Goal: Task Accomplishment & Management: Use online tool/utility

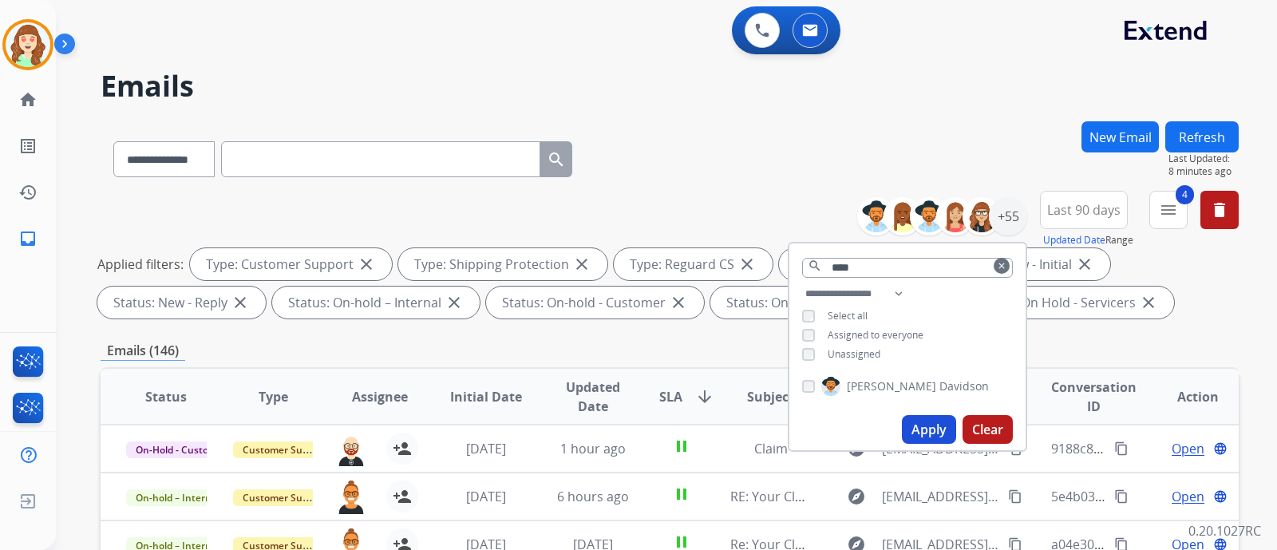
select select "**********"
click at [1008, 216] on div "+55" at bounding box center [1008, 216] width 38 height 38
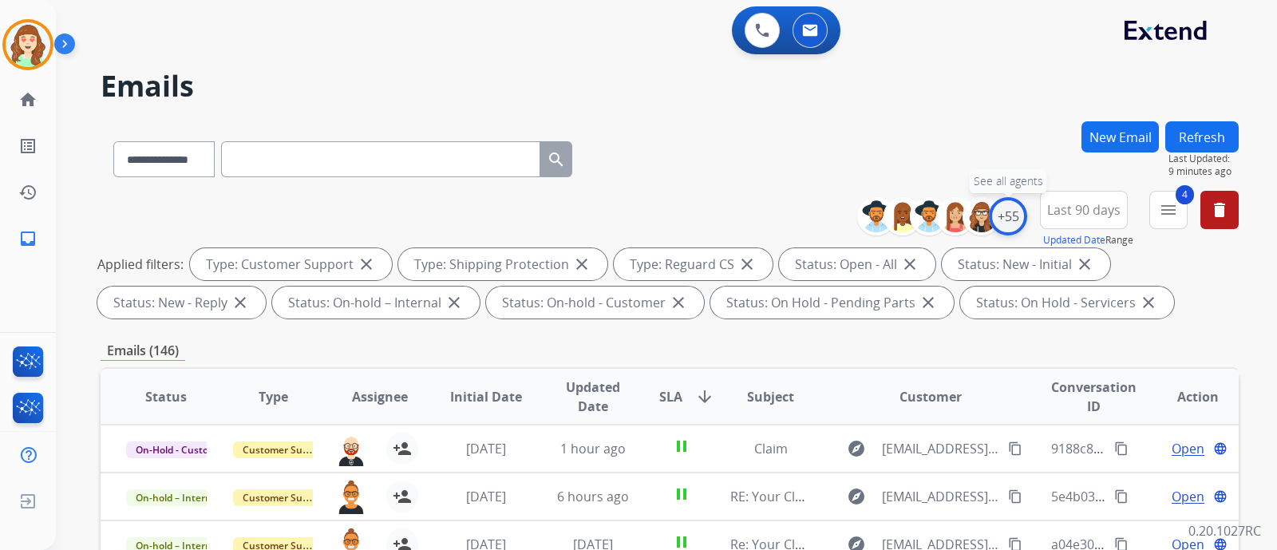
click at [1008, 216] on div "+55" at bounding box center [1008, 216] width 38 height 38
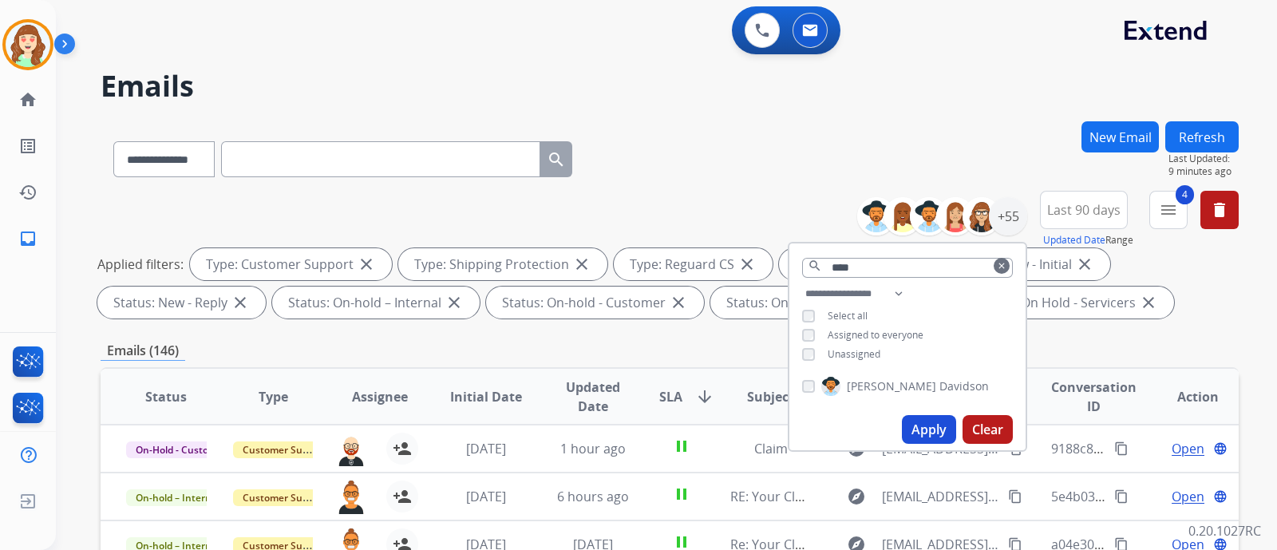
click at [980, 423] on button "Clear" at bounding box center [988, 429] width 50 height 29
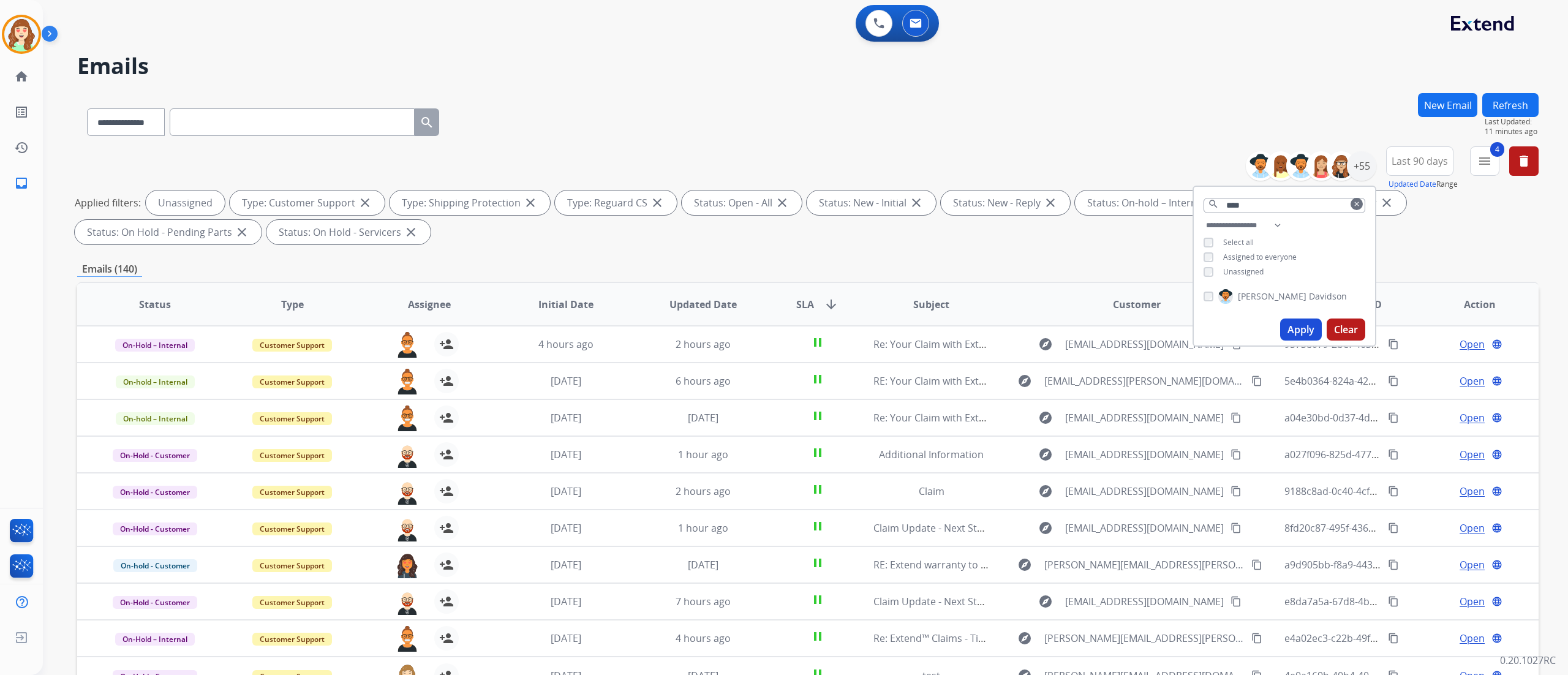
click at [980, 330] on button "Apply" at bounding box center [1301, 329] width 41 height 22
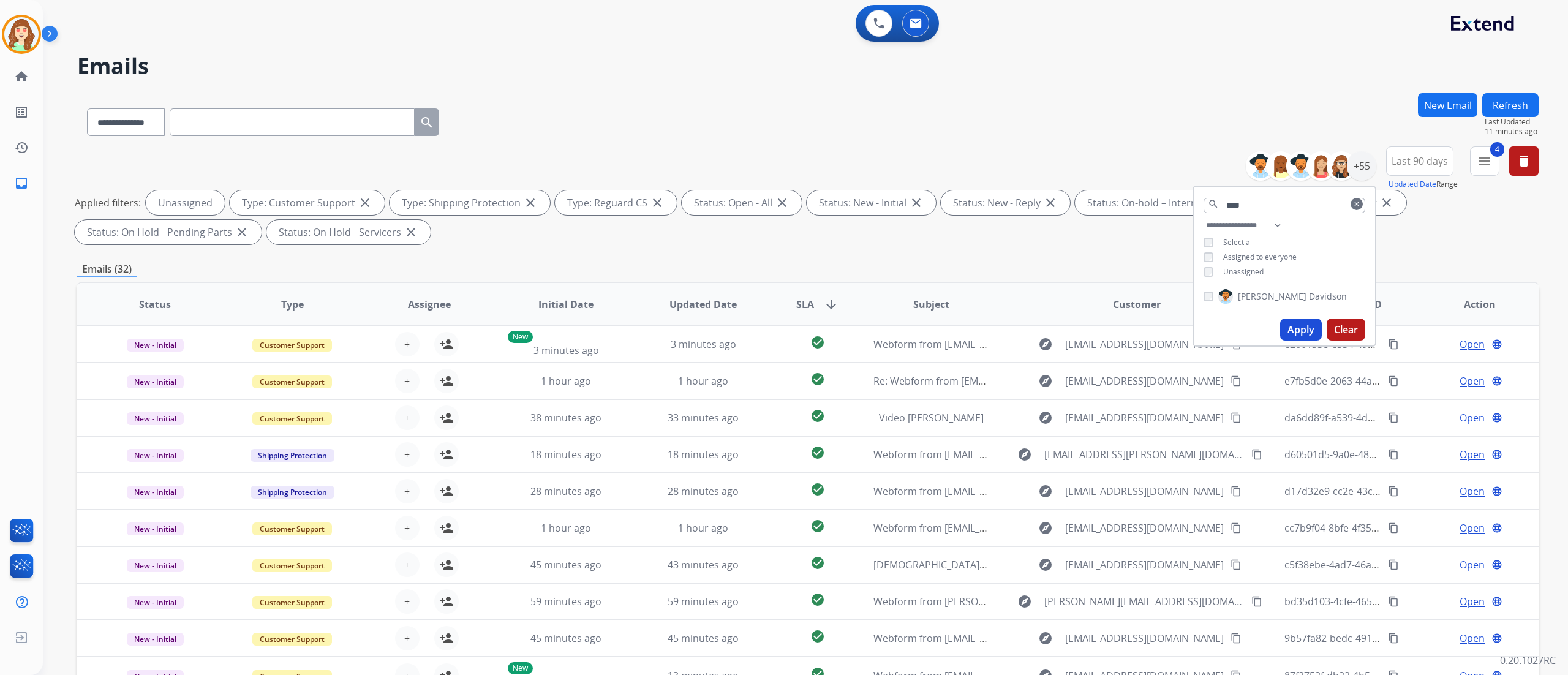
click at [804, 300] on span "SLA" at bounding box center [805, 304] width 18 height 15
click at [805, 308] on span "SLA" at bounding box center [805, 304] width 18 height 15
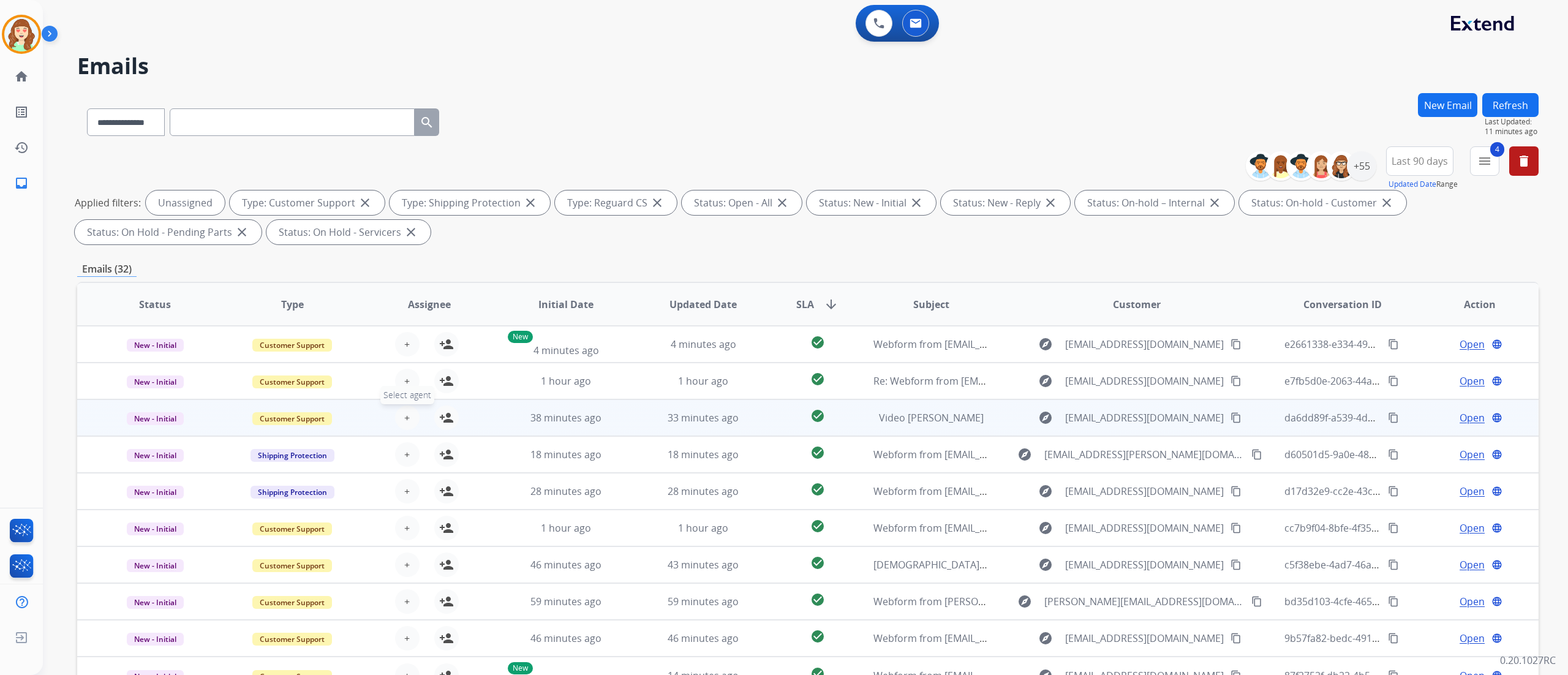
click at [410, 415] on button "+ Select agent" at bounding box center [407, 418] width 25 height 25
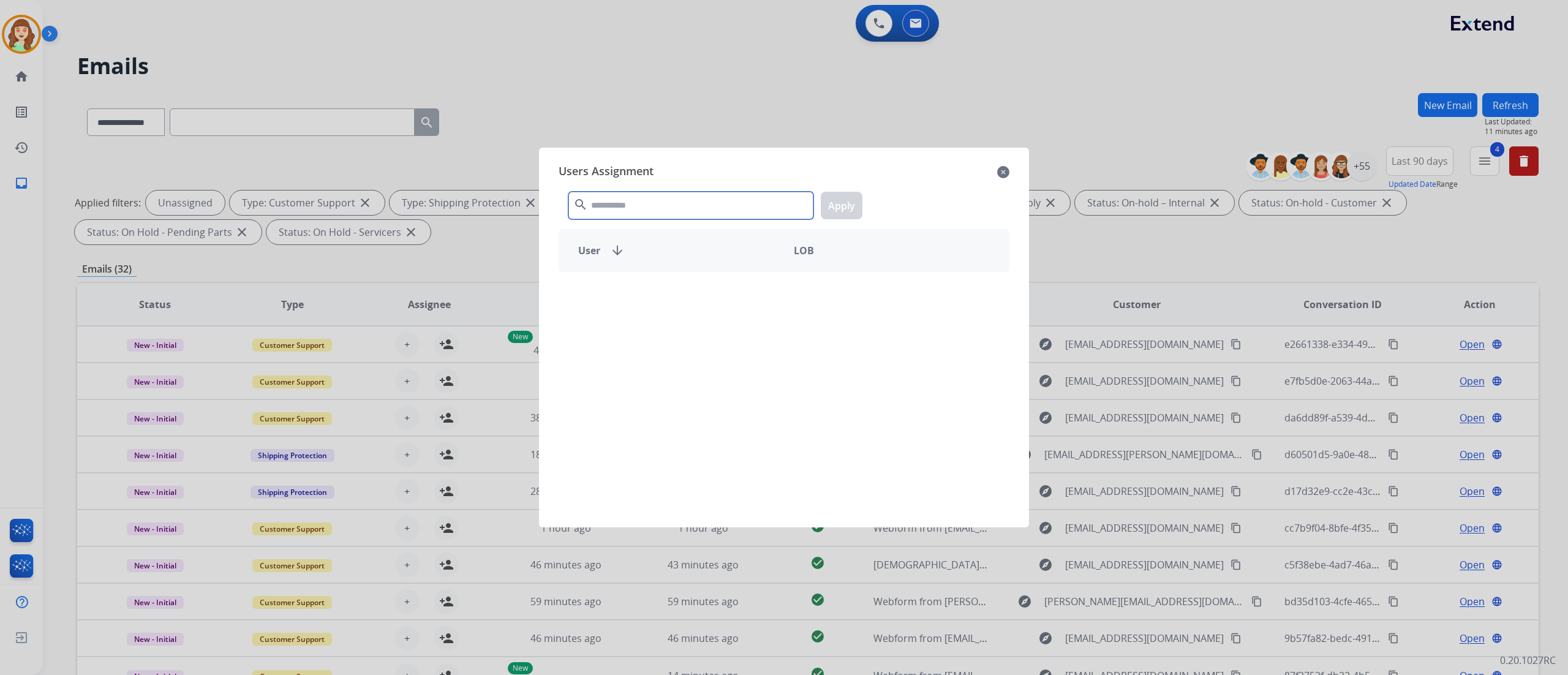
click at [644, 199] on input "text" at bounding box center [690, 206] width 245 height 28
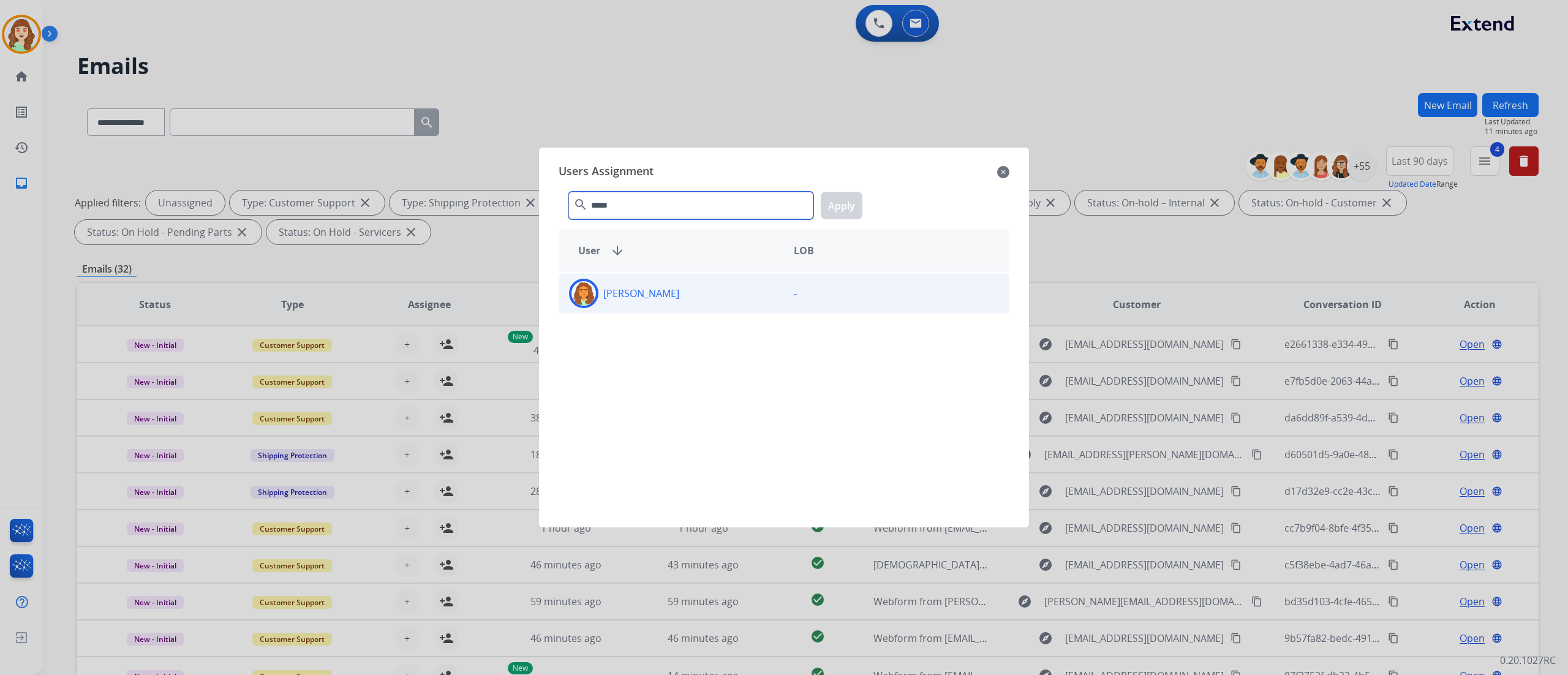
type input "*****"
click at [719, 293] on div "[PERSON_NAME]" at bounding box center [671, 293] width 225 height 29
click at [832, 205] on button "Apply" at bounding box center [842, 206] width 41 height 28
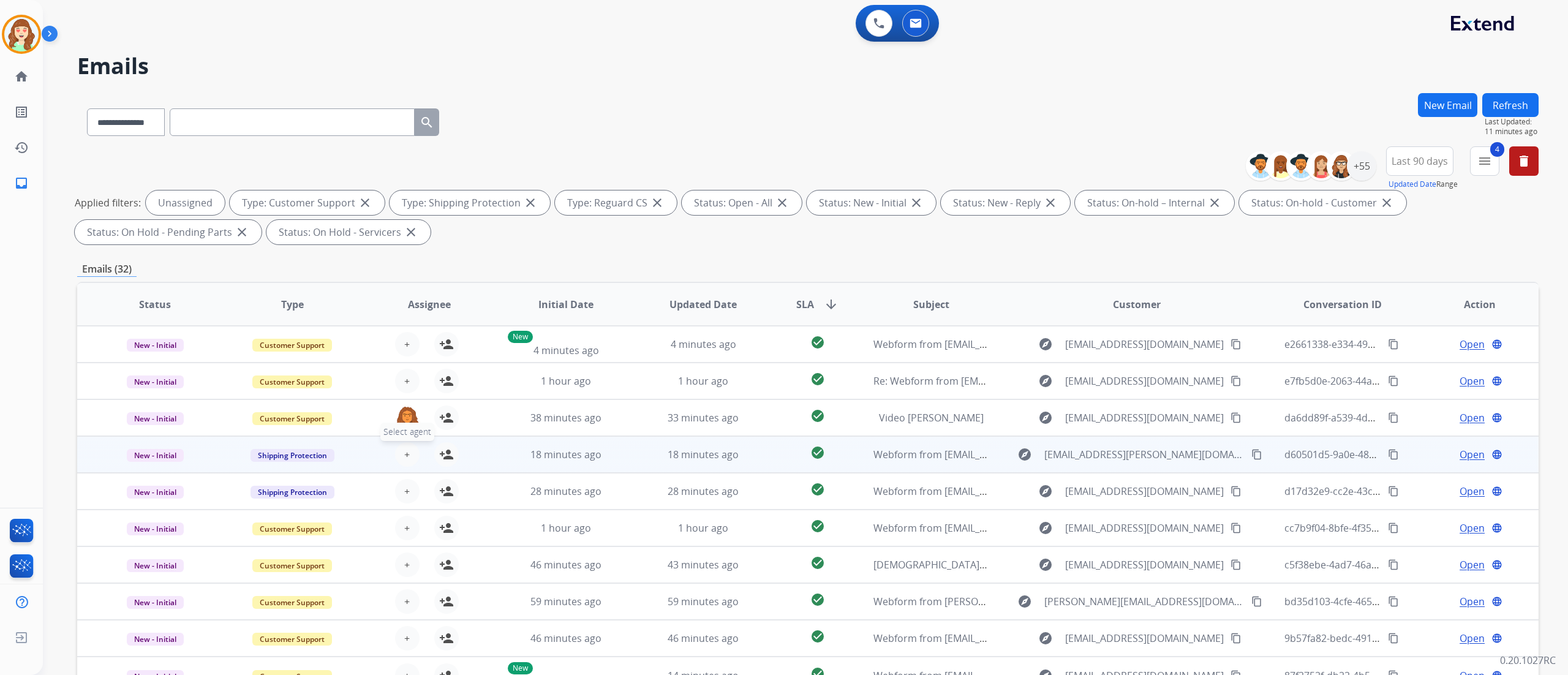
click at [407, 421] on span "+" at bounding box center [407, 454] width 5 height 15
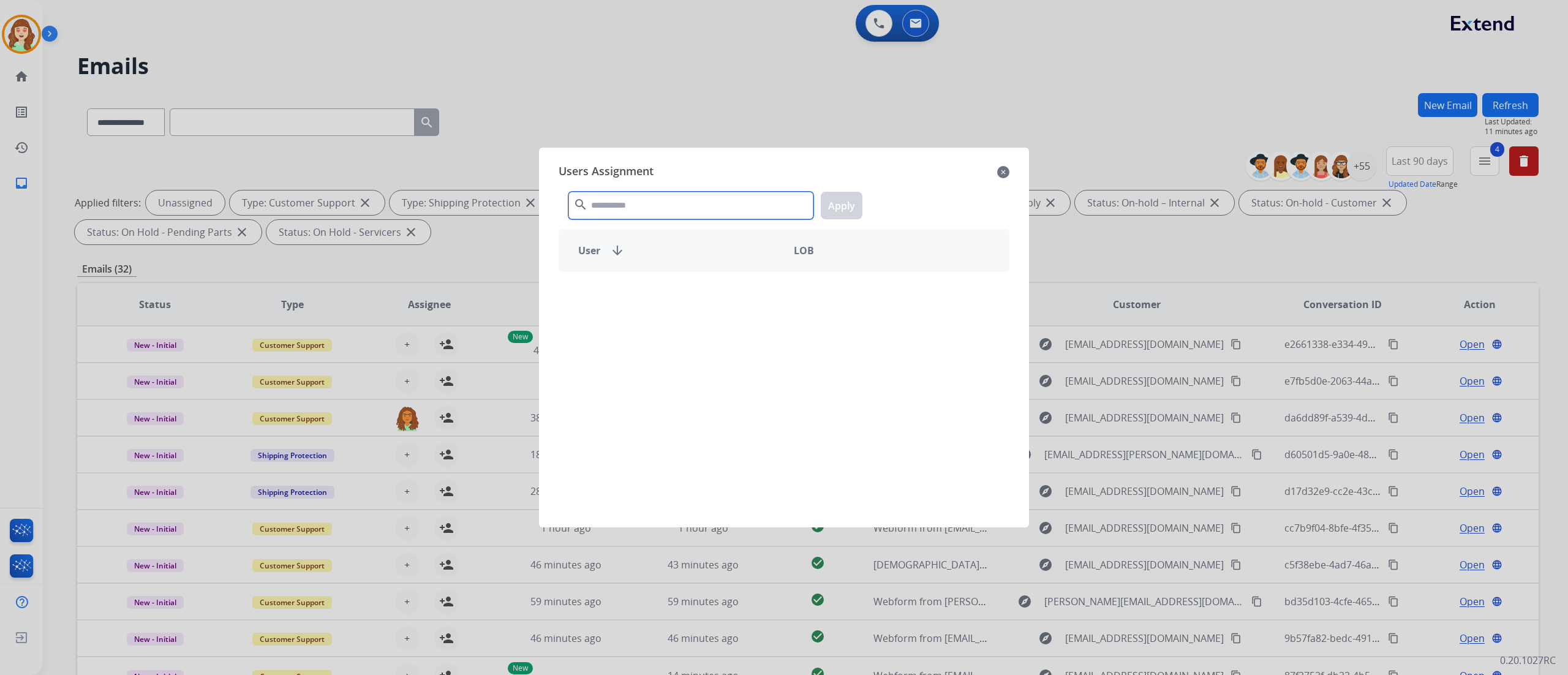
click at [626, 203] on input "text" at bounding box center [690, 206] width 245 height 28
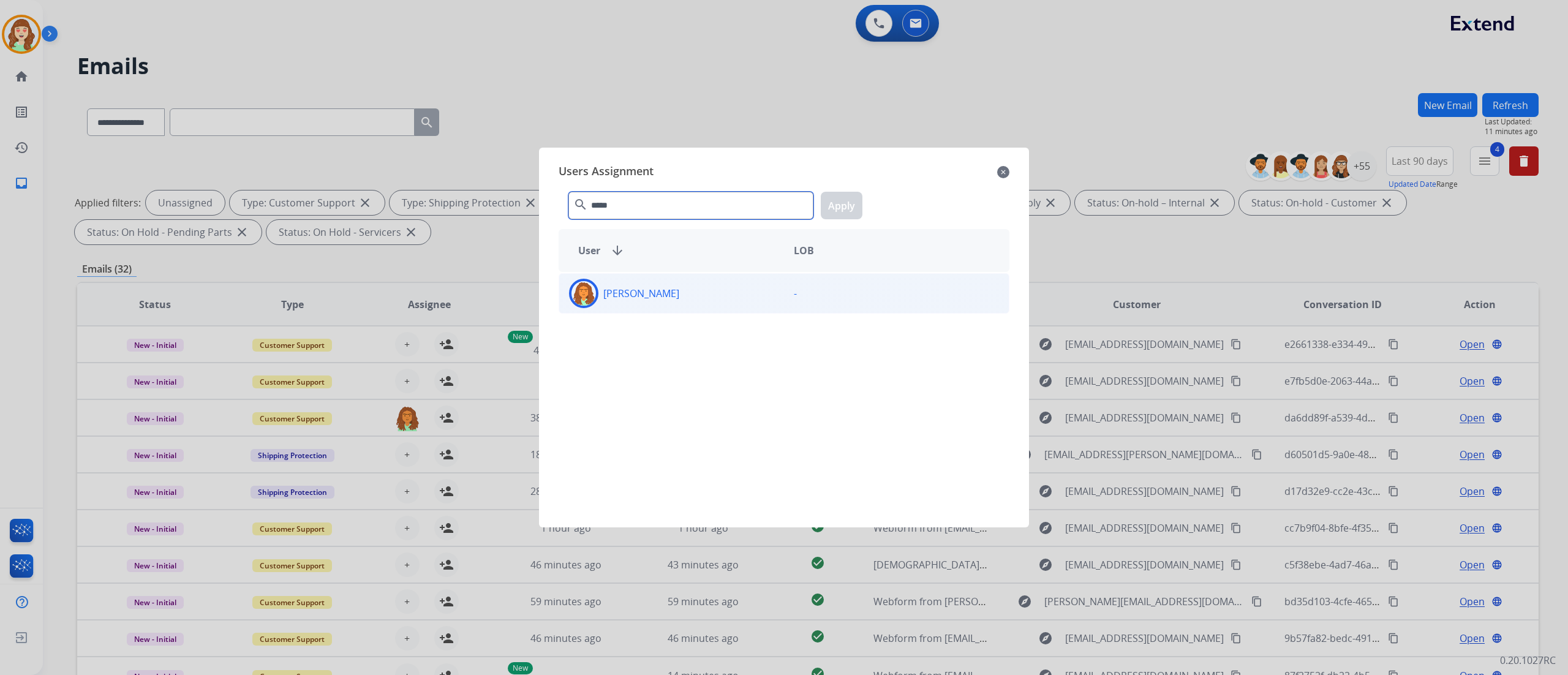
type input "*****"
click at [721, 293] on div "[PERSON_NAME]" at bounding box center [671, 293] width 225 height 29
click at [853, 212] on button "Apply" at bounding box center [842, 206] width 41 height 28
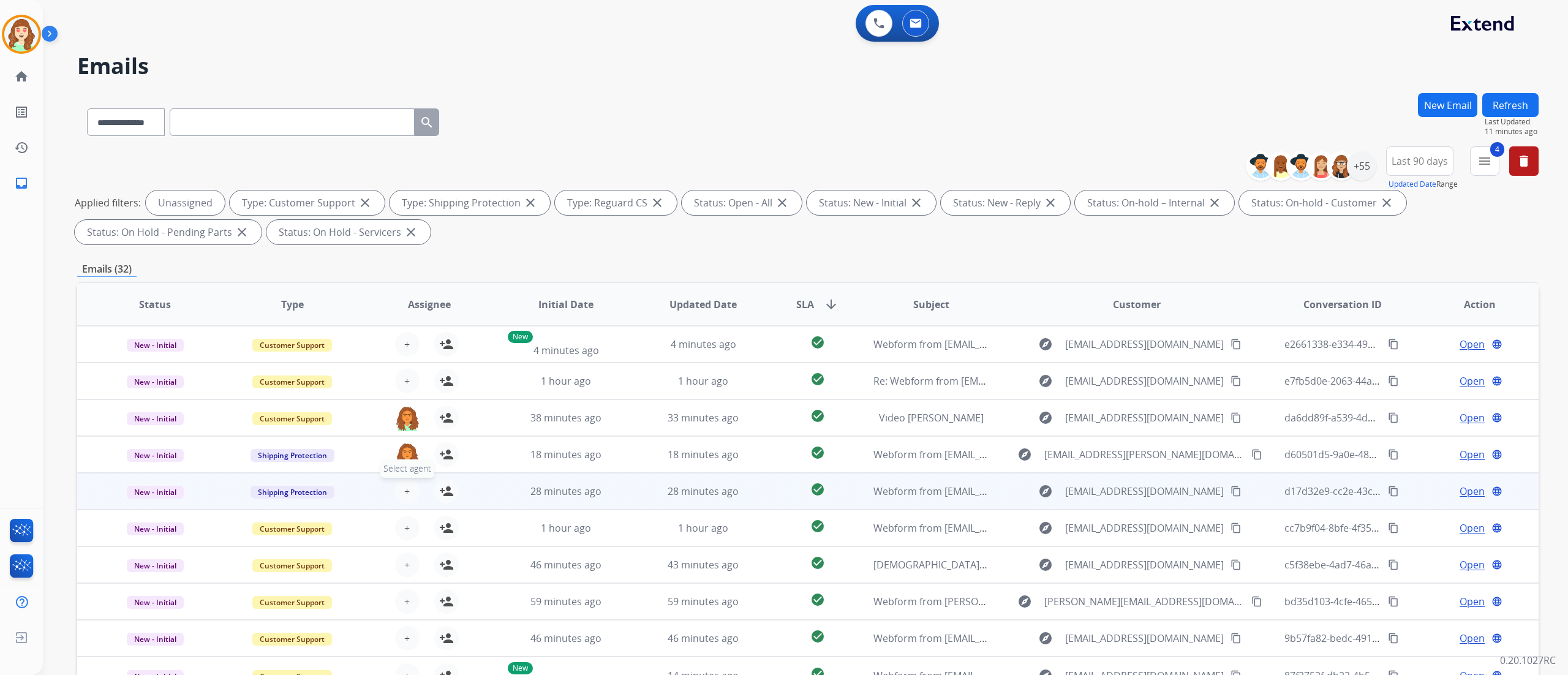
click at [404, 421] on span "+" at bounding box center [407, 491] width 5 height 15
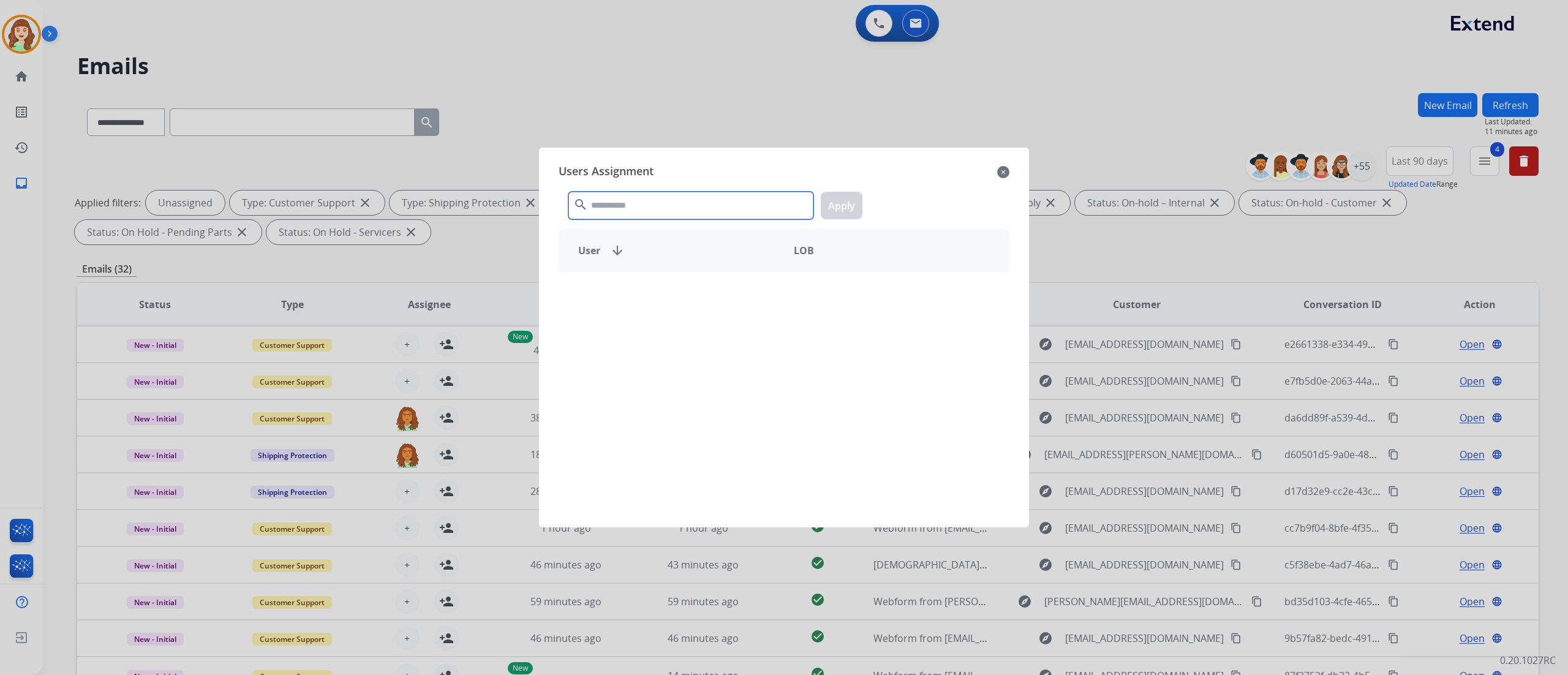
click at [593, 218] on input "text" at bounding box center [690, 206] width 245 height 28
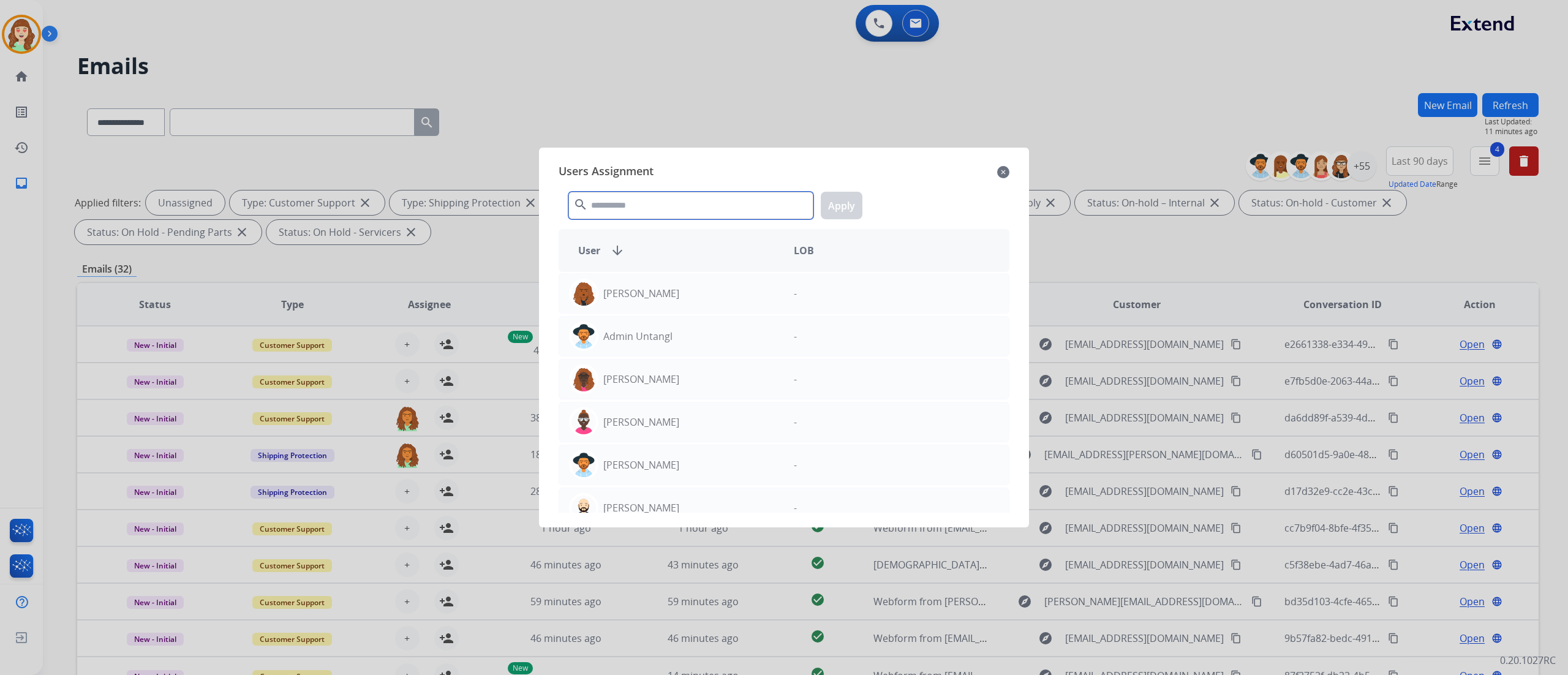
click at [593, 218] on input "text" at bounding box center [690, 206] width 245 height 28
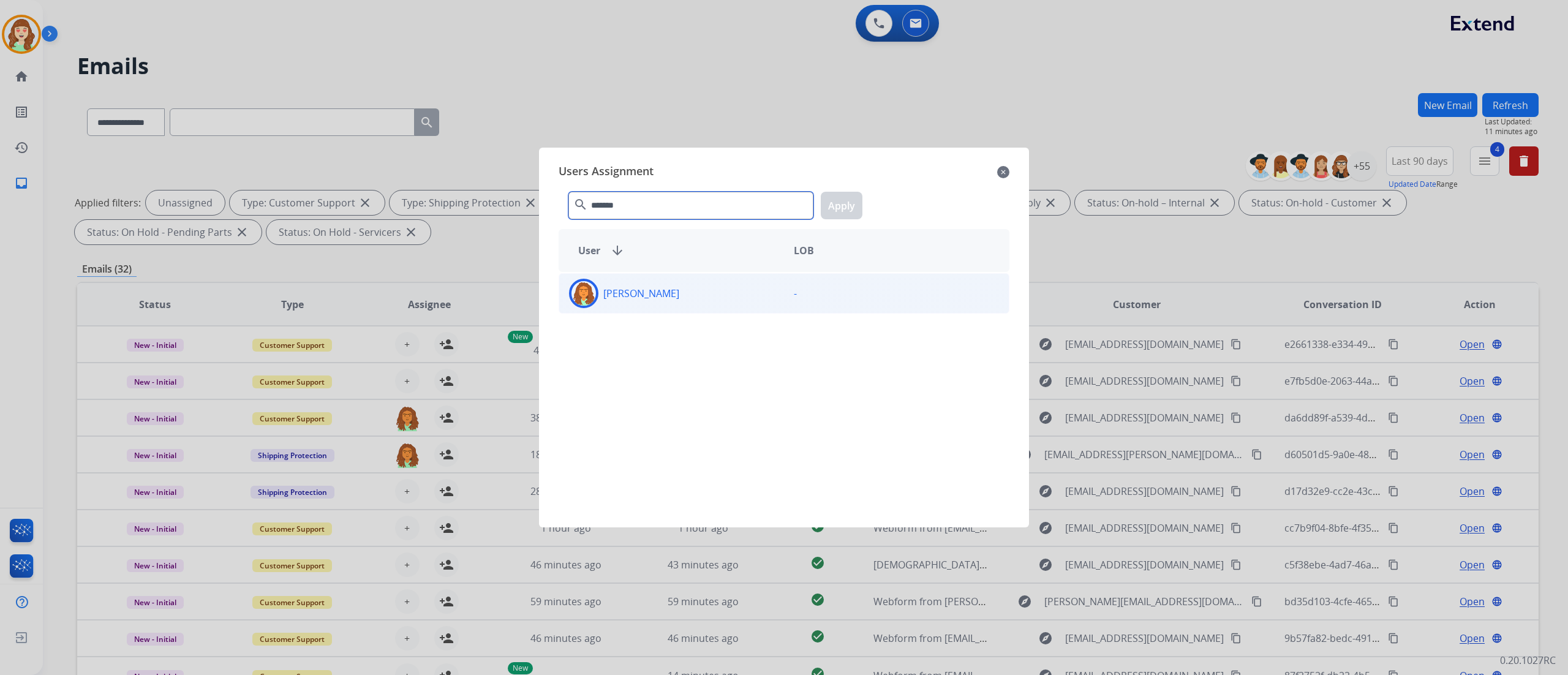
type input "*******"
click at [693, 305] on div "[PERSON_NAME]" at bounding box center [671, 293] width 225 height 29
click at [846, 202] on button "Apply" at bounding box center [842, 206] width 41 height 28
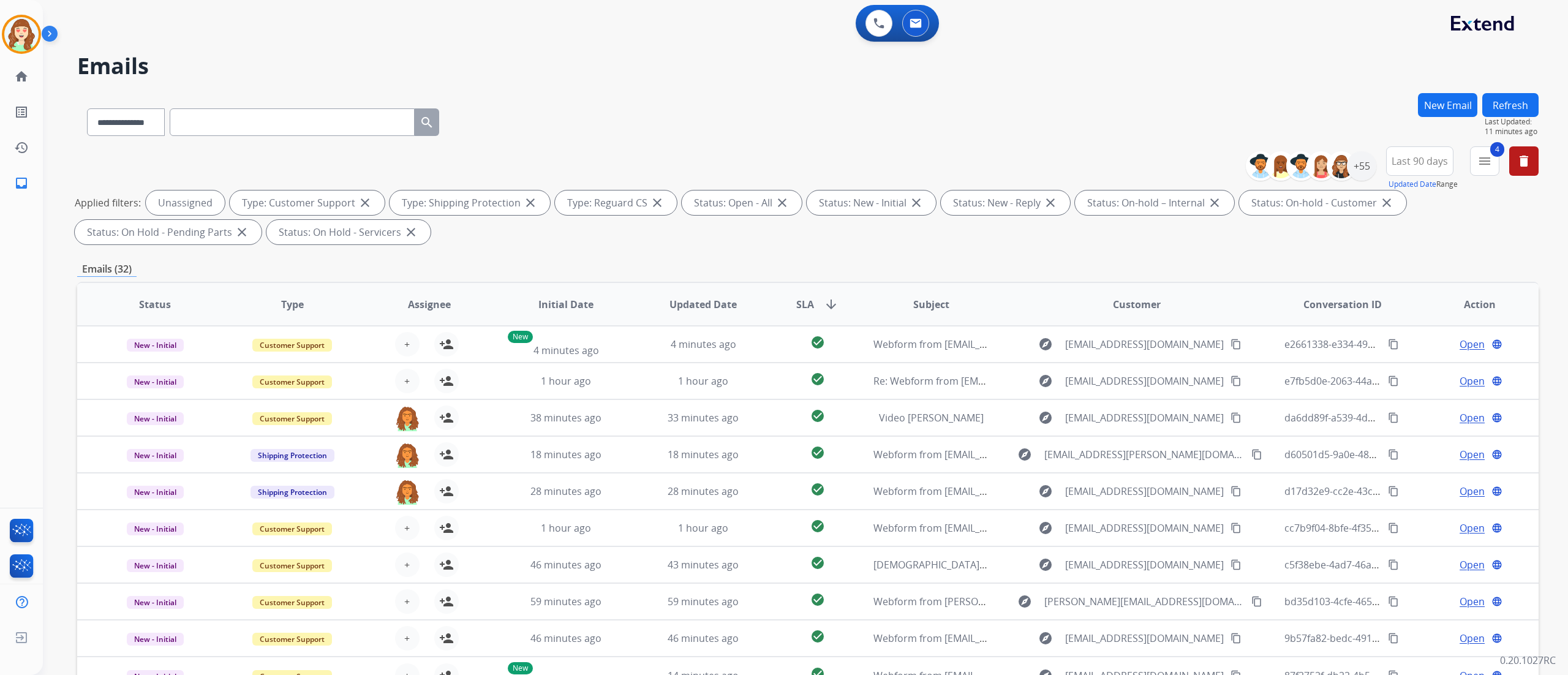
click at [258, 51] on div "**********" at bounding box center [791, 381] width 1496 height 675
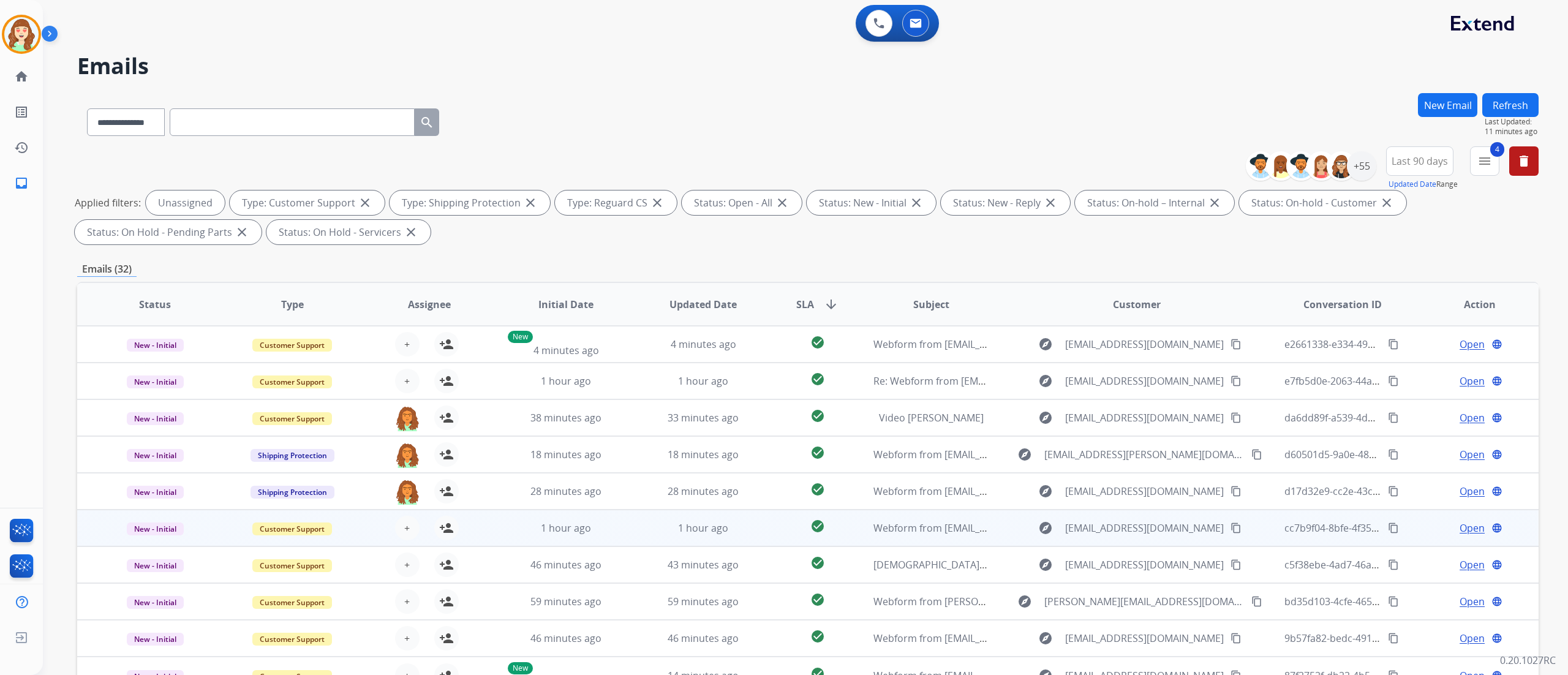
click at [417, 421] on div "+ Select agent person_add Assign to Me" at bounding box center [420, 528] width 78 height 25
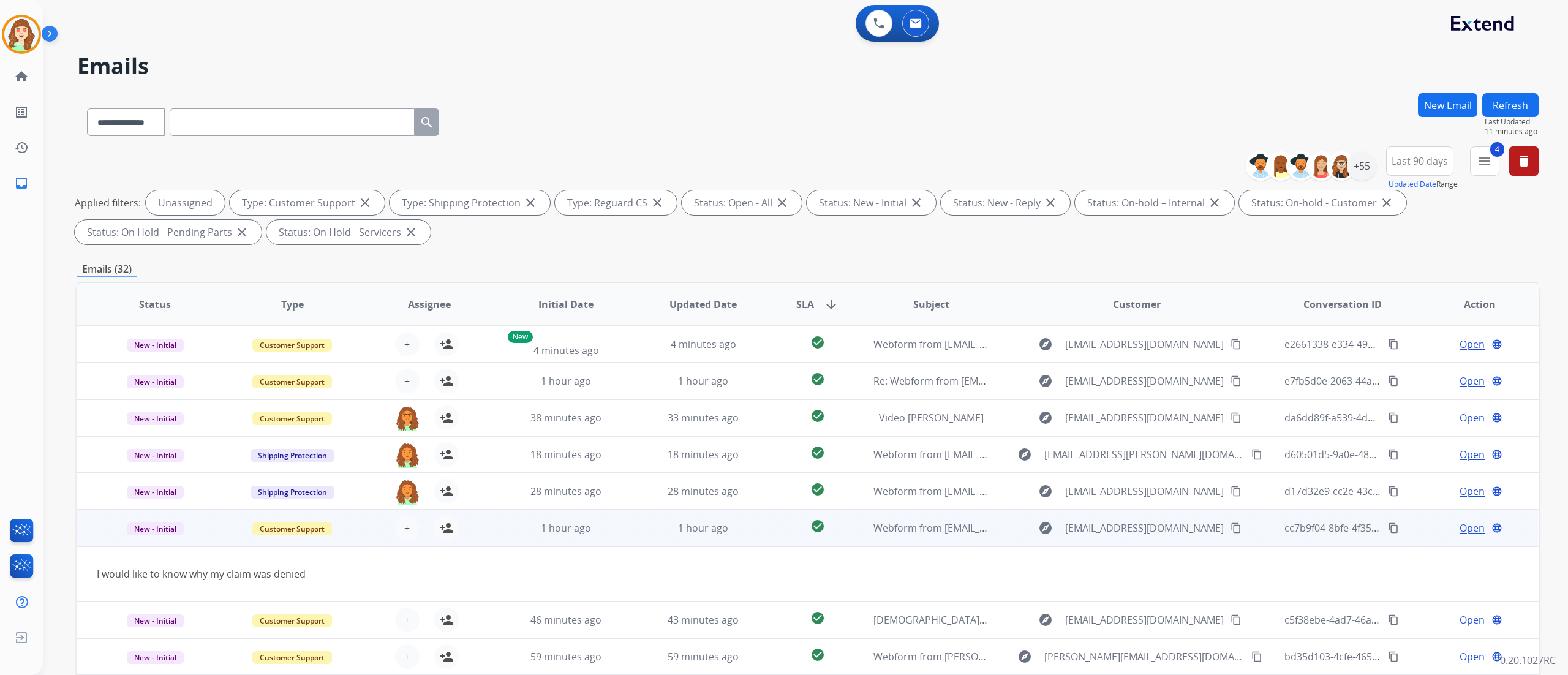
scroll to position [55, 0]
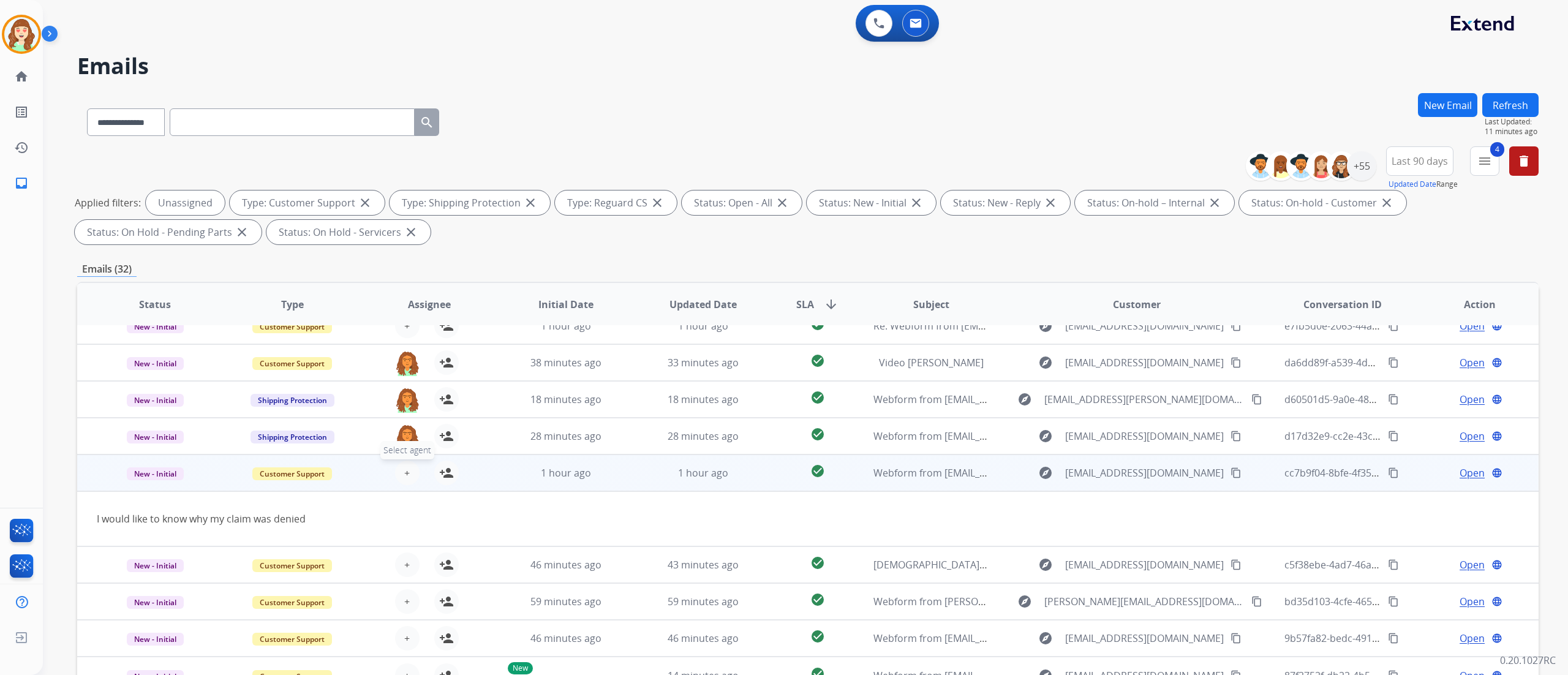
click at [398, 421] on button "+ Select agent" at bounding box center [407, 472] width 25 height 25
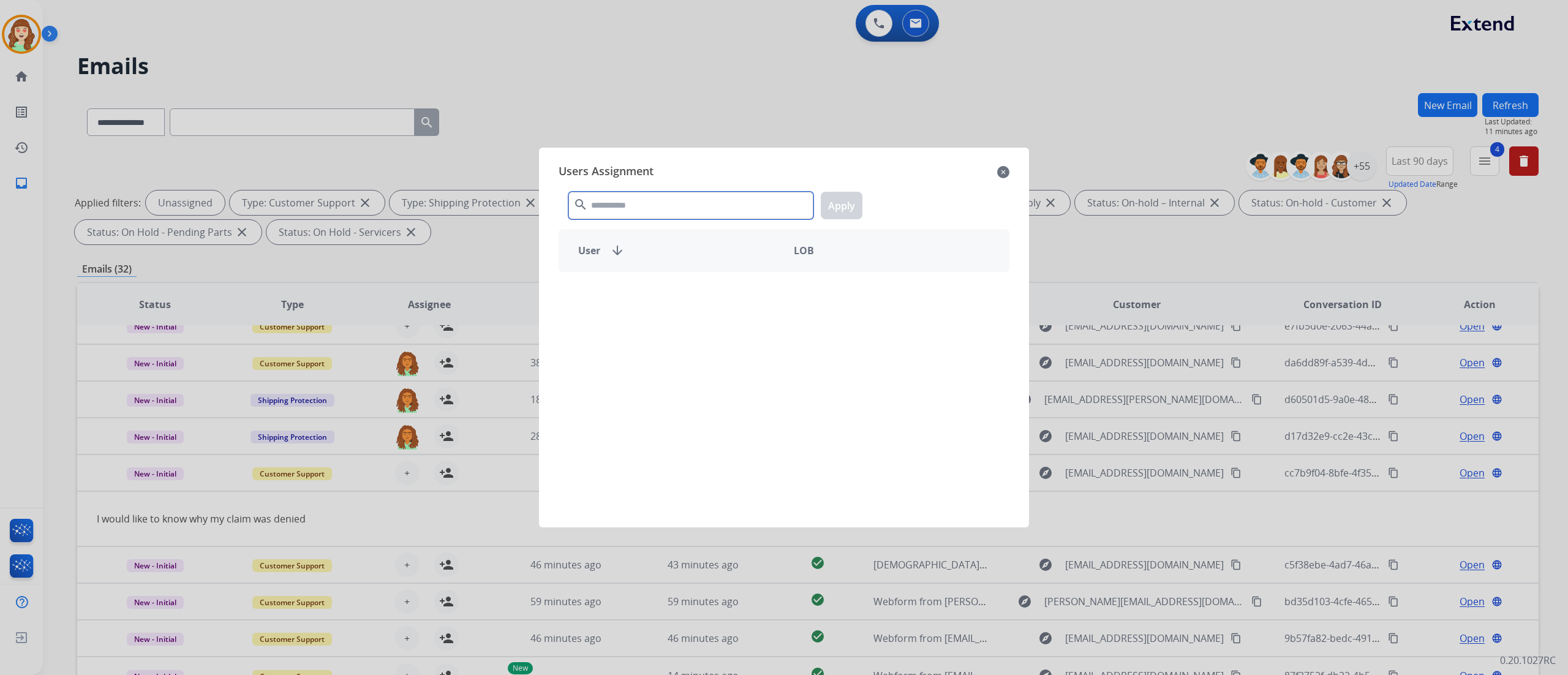
click at [682, 215] on input "text" at bounding box center [690, 206] width 245 height 28
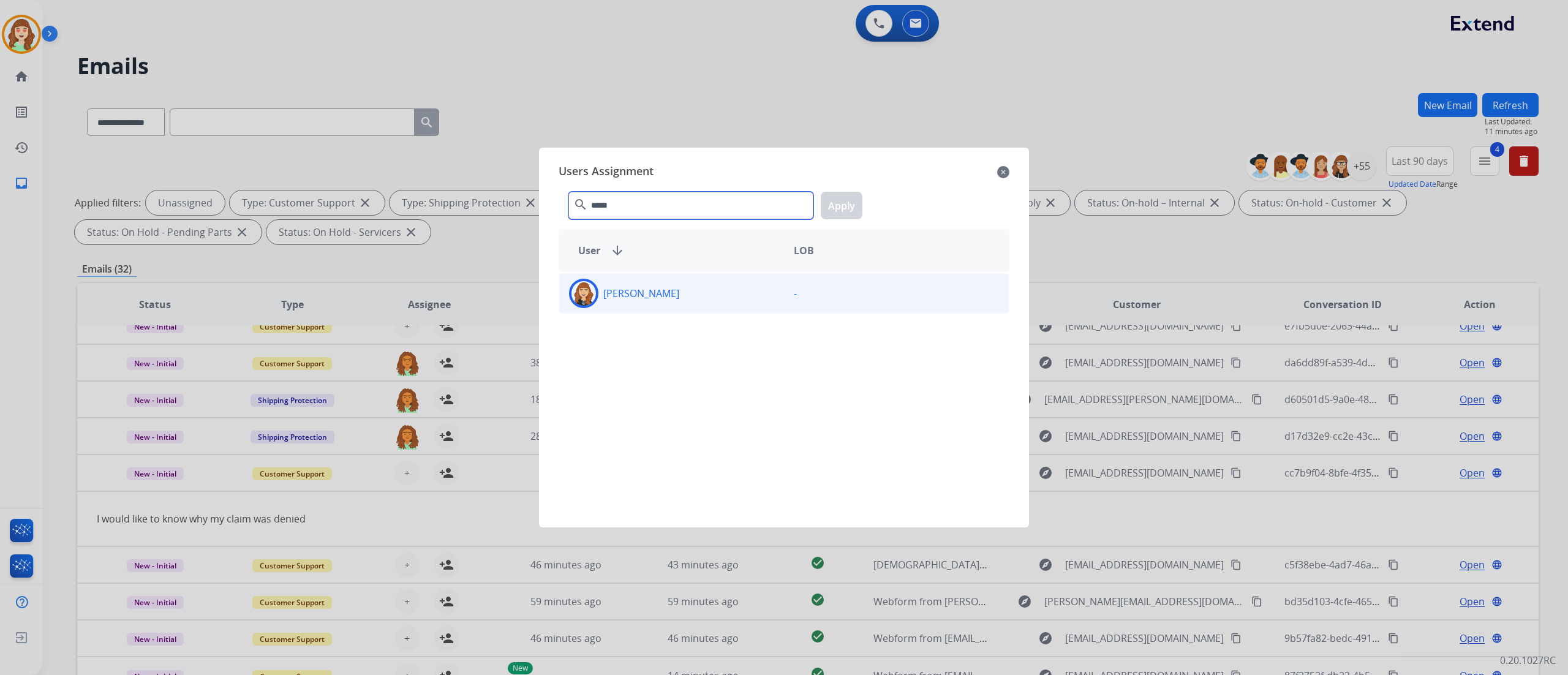
type input "*****"
click at [700, 298] on div "[PERSON_NAME]" at bounding box center [671, 293] width 225 height 29
click at [837, 209] on button "Apply" at bounding box center [842, 206] width 41 height 28
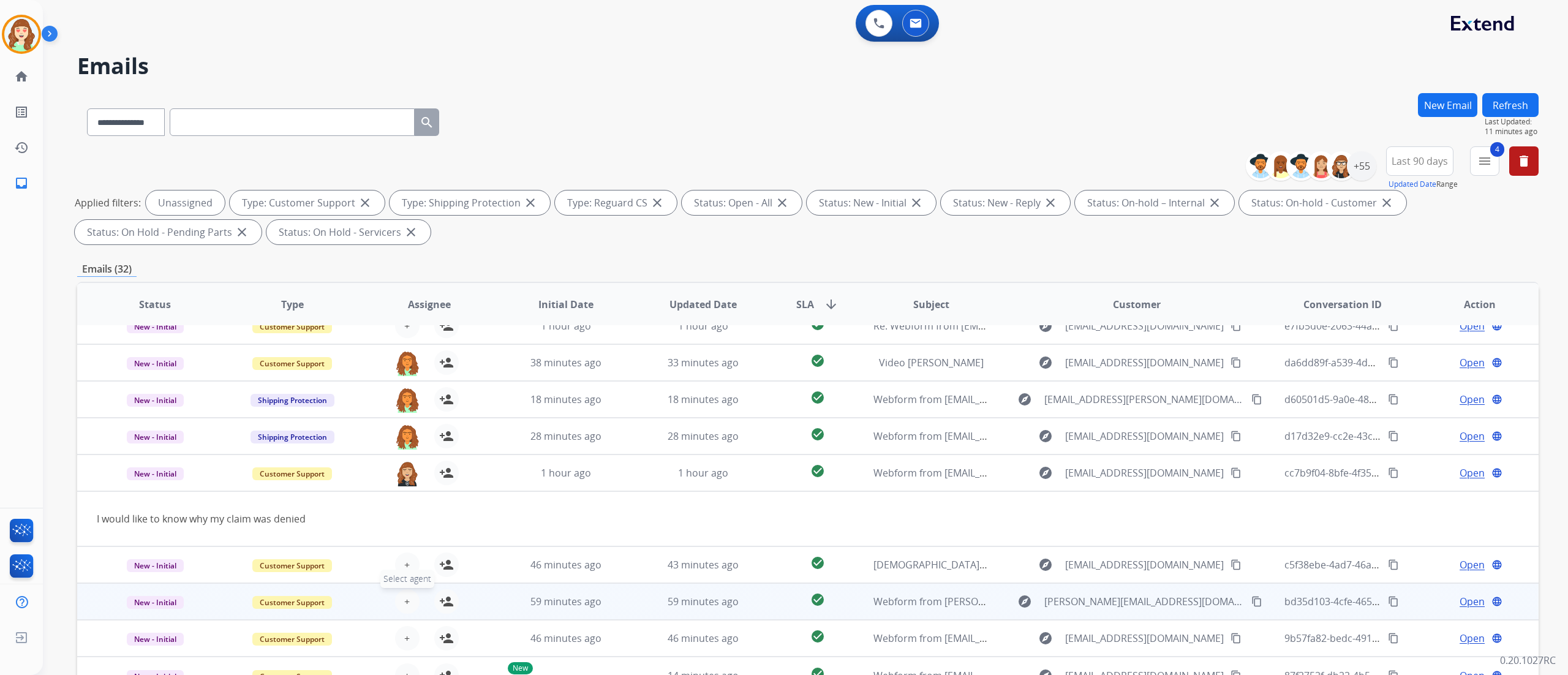
click at [400, 421] on button "+ Select agent" at bounding box center [407, 601] width 25 height 25
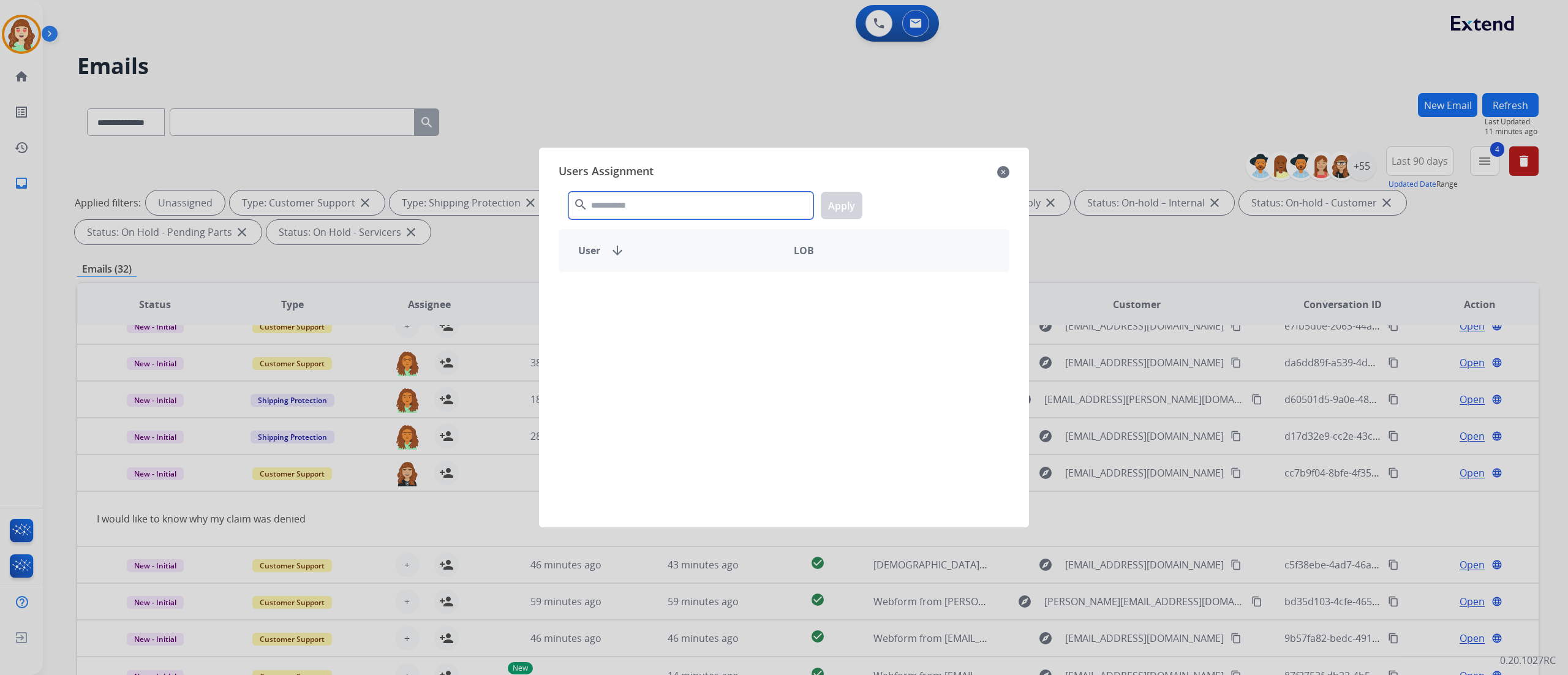
click at [661, 200] on input "text" at bounding box center [690, 206] width 245 height 28
type input "*****"
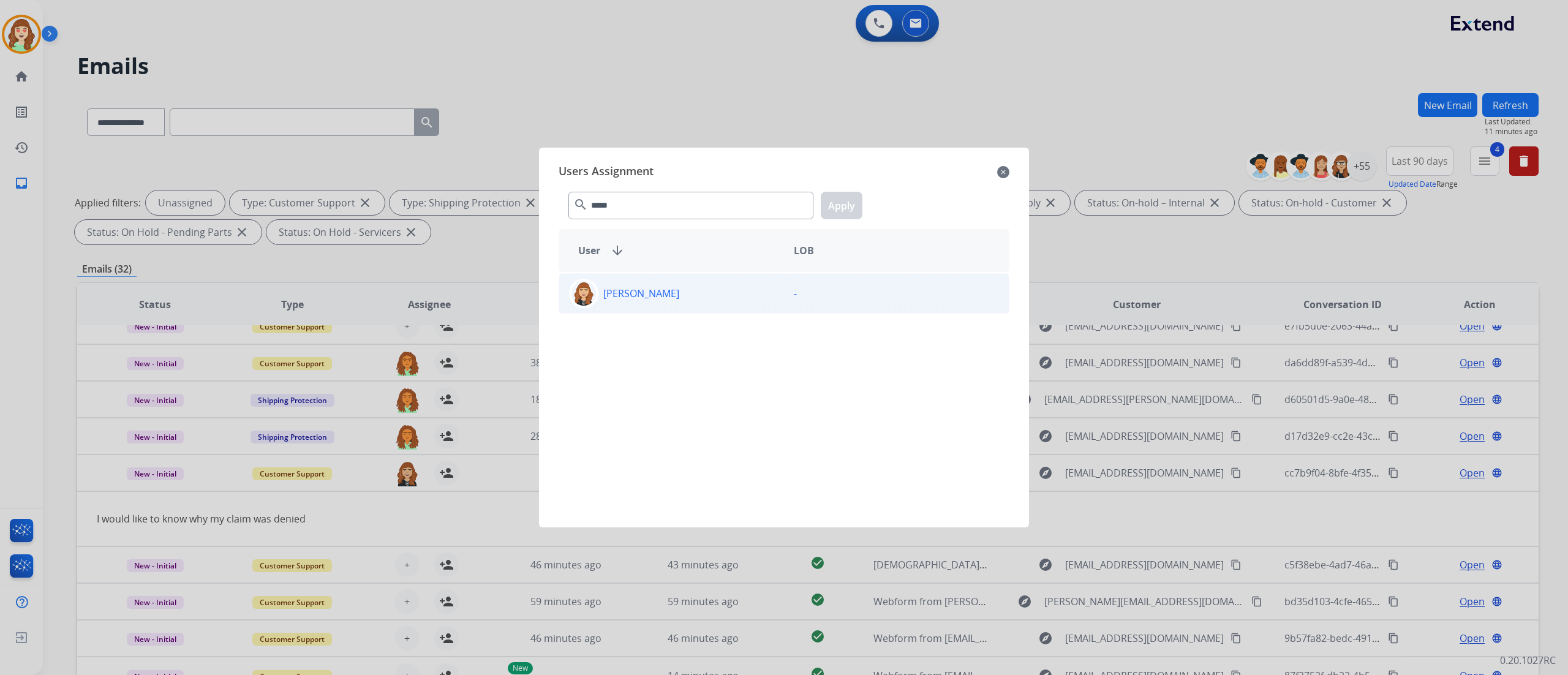
click at [719, 305] on div "[PERSON_NAME]" at bounding box center [671, 293] width 225 height 29
click at [848, 207] on button "Apply" at bounding box center [842, 206] width 41 height 28
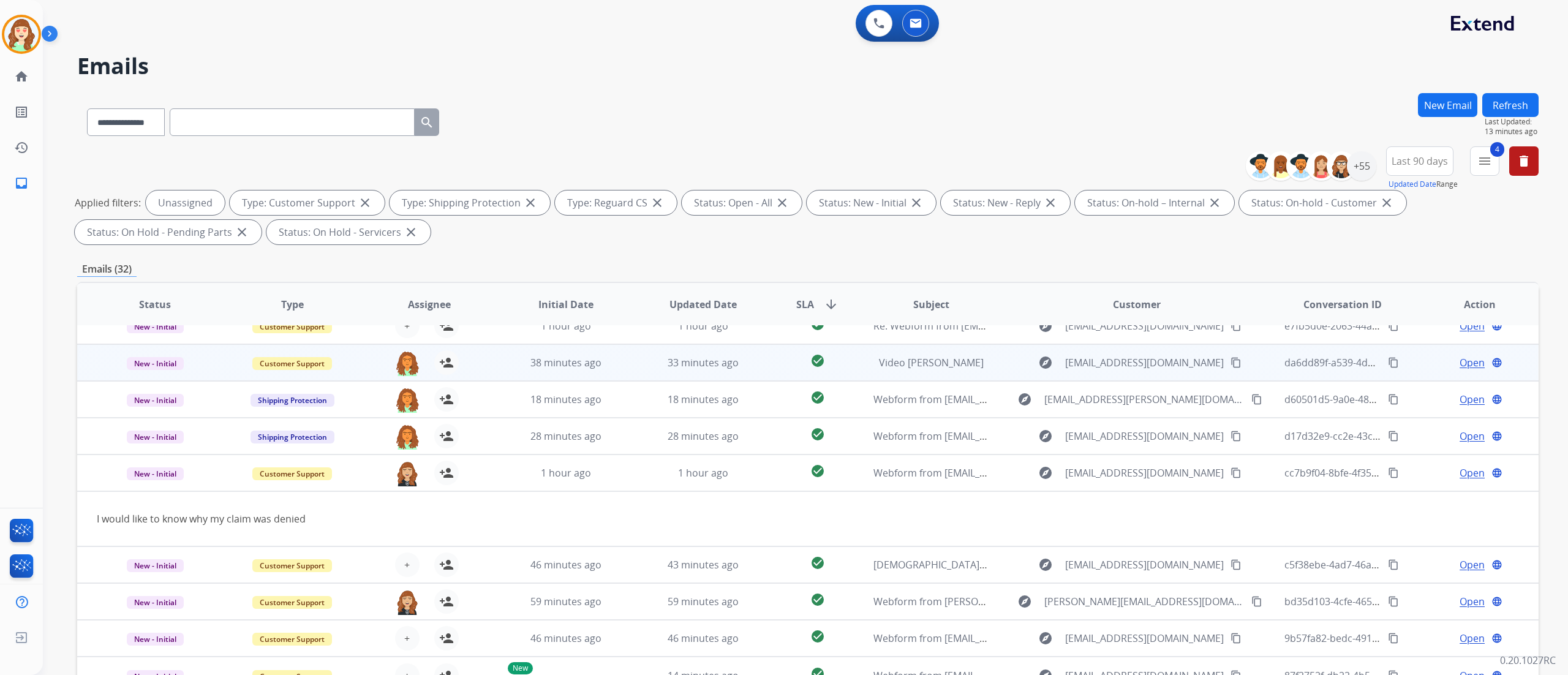
drag, startPoint x: 31, startPoint y: 409, endPoint x: 248, endPoint y: 347, distance: 225.7
click at [31, 409] on div "[PERSON_NAME] Queue Edit Avatar Agent: [PERSON_NAME] Profile: Extend_Training C…" at bounding box center [21, 338] width 43 height 675
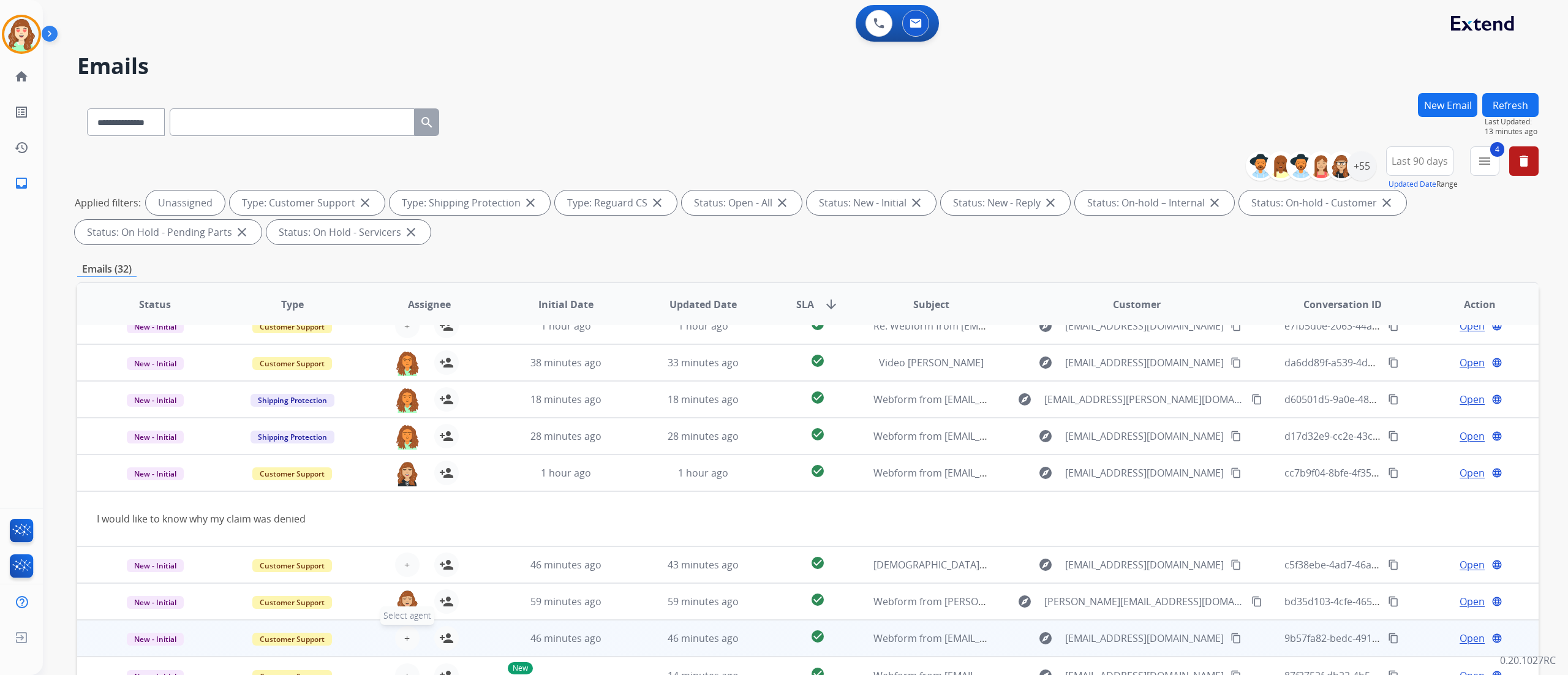
click at [408, 421] on button "+ Select agent" at bounding box center [407, 638] width 25 height 25
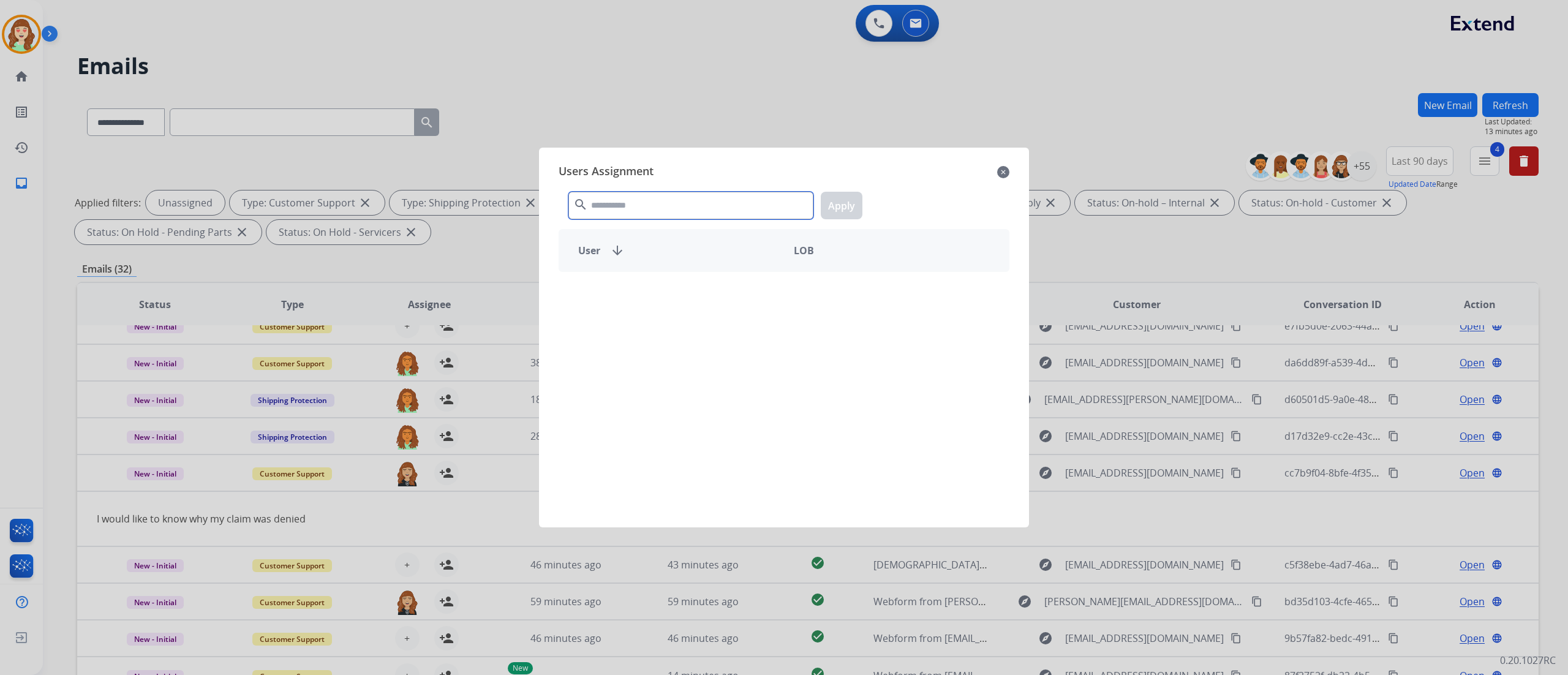
click at [684, 208] on input "text" at bounding box center [690, 206] width 245 height 28
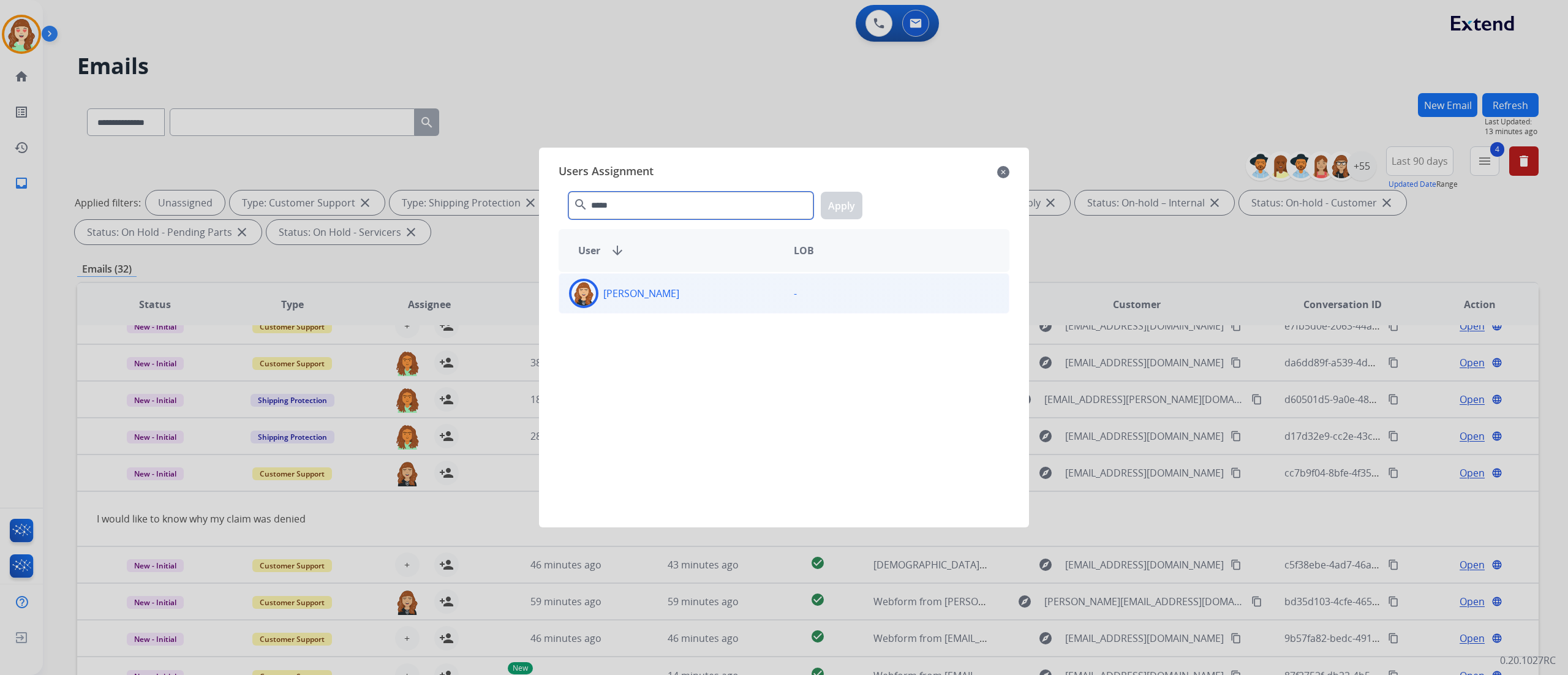
type input "*****"
click at [733, 308] on div "[PERSON_NAME]" at bounding box center [671, 293] width 225 height 29
click at [848, 206] on button "Apply" at bounding box center [842, 206] width 41 height 28
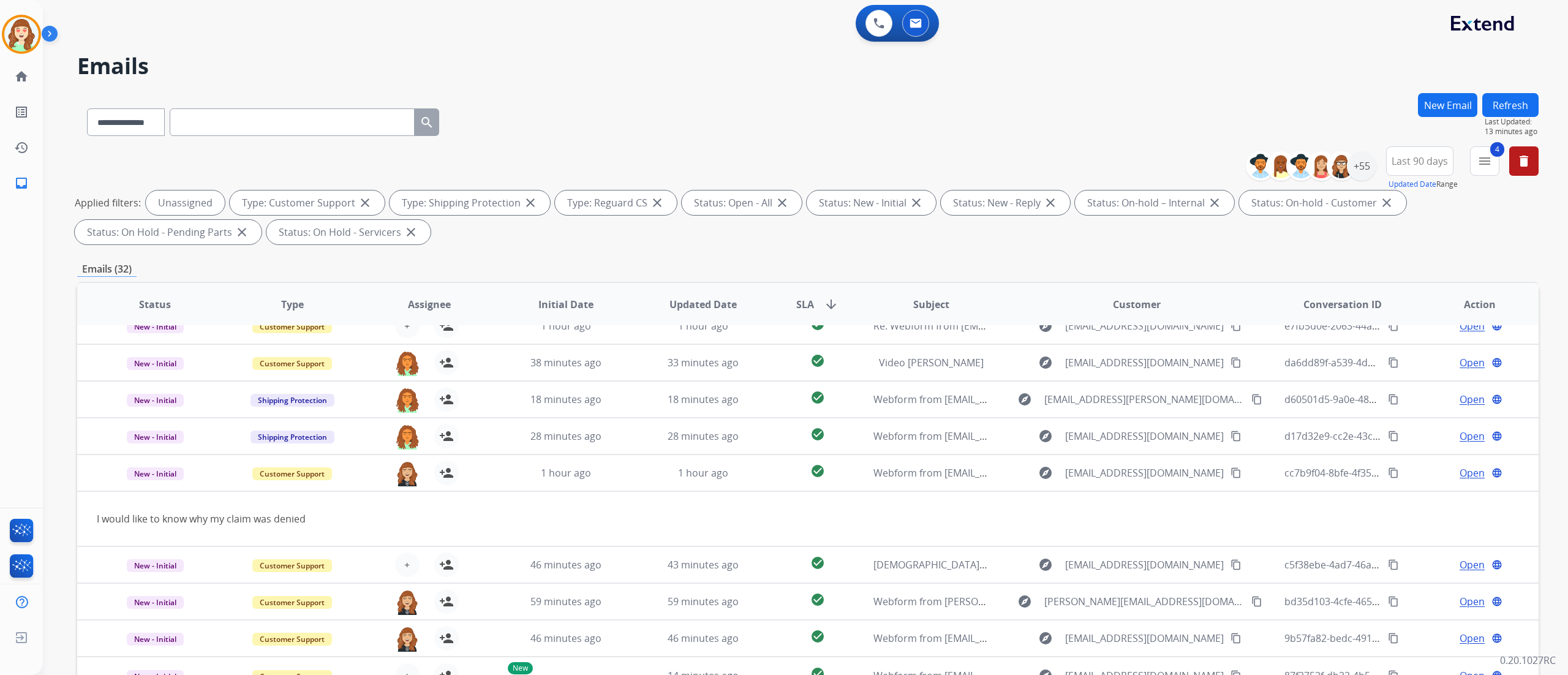
click at [980, 421] on div "**********" at bounding box center [805, 338] width 1525 height 675
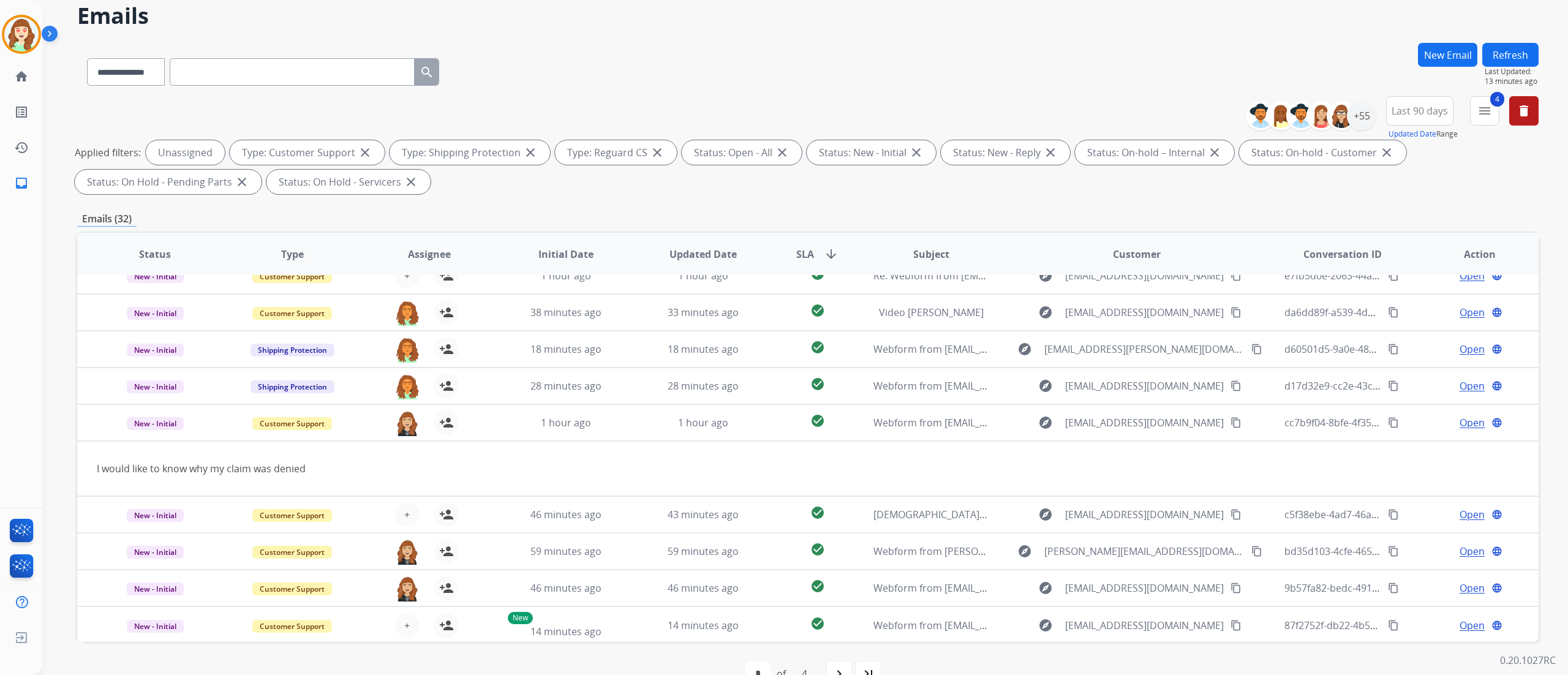
scroll to position [81, 0]
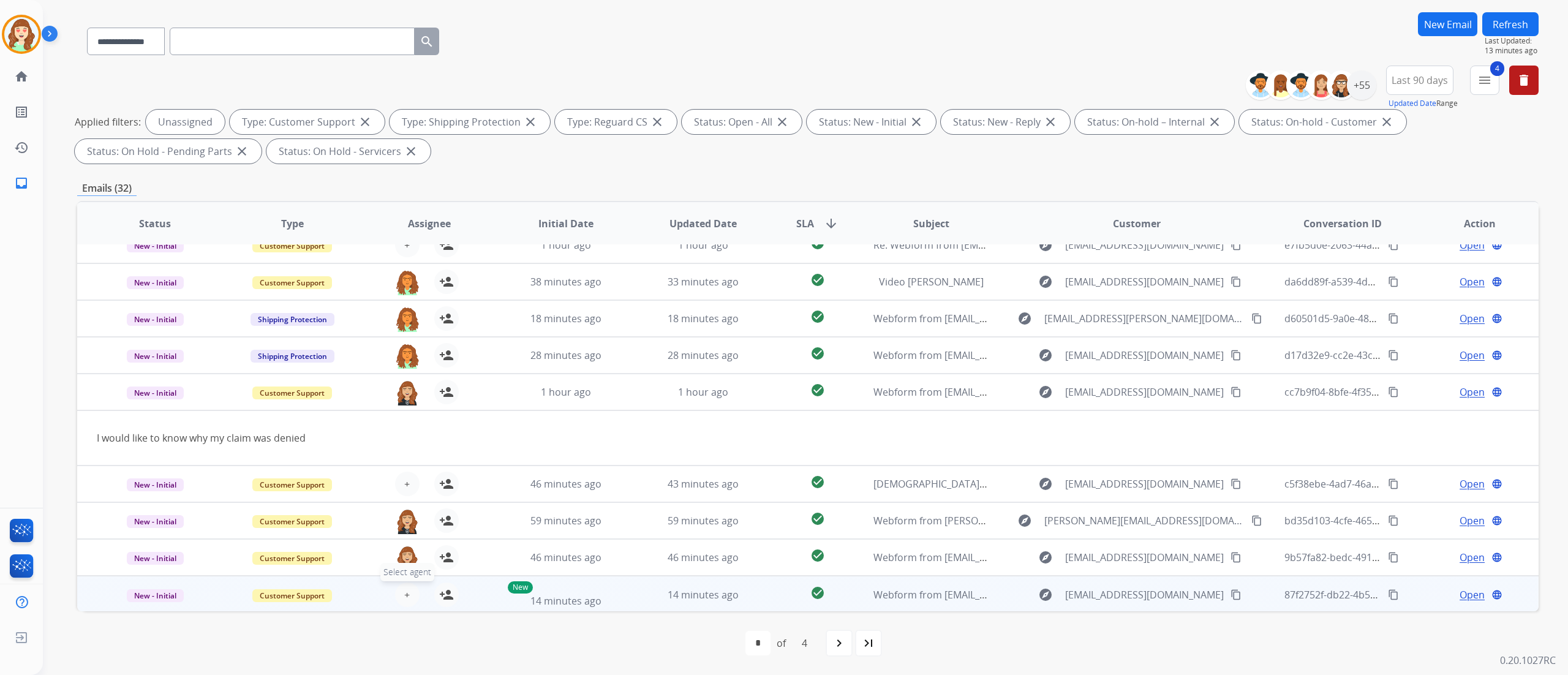
click at [409, 421] on button "+ Select agent" at bounding box center [407, 594] width 25 height 25
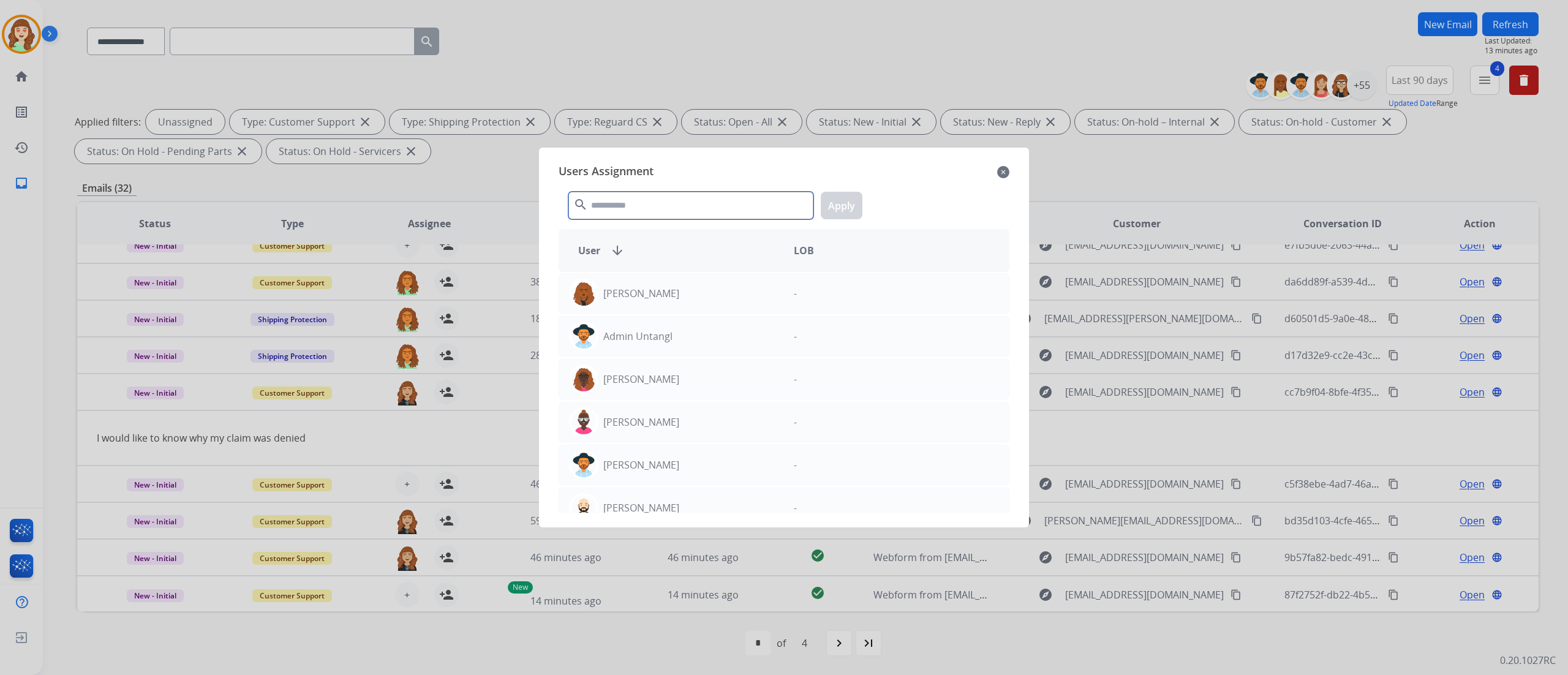
click at [638, 197] on input "text" at bounding box center [690, 206] width 245 height 28
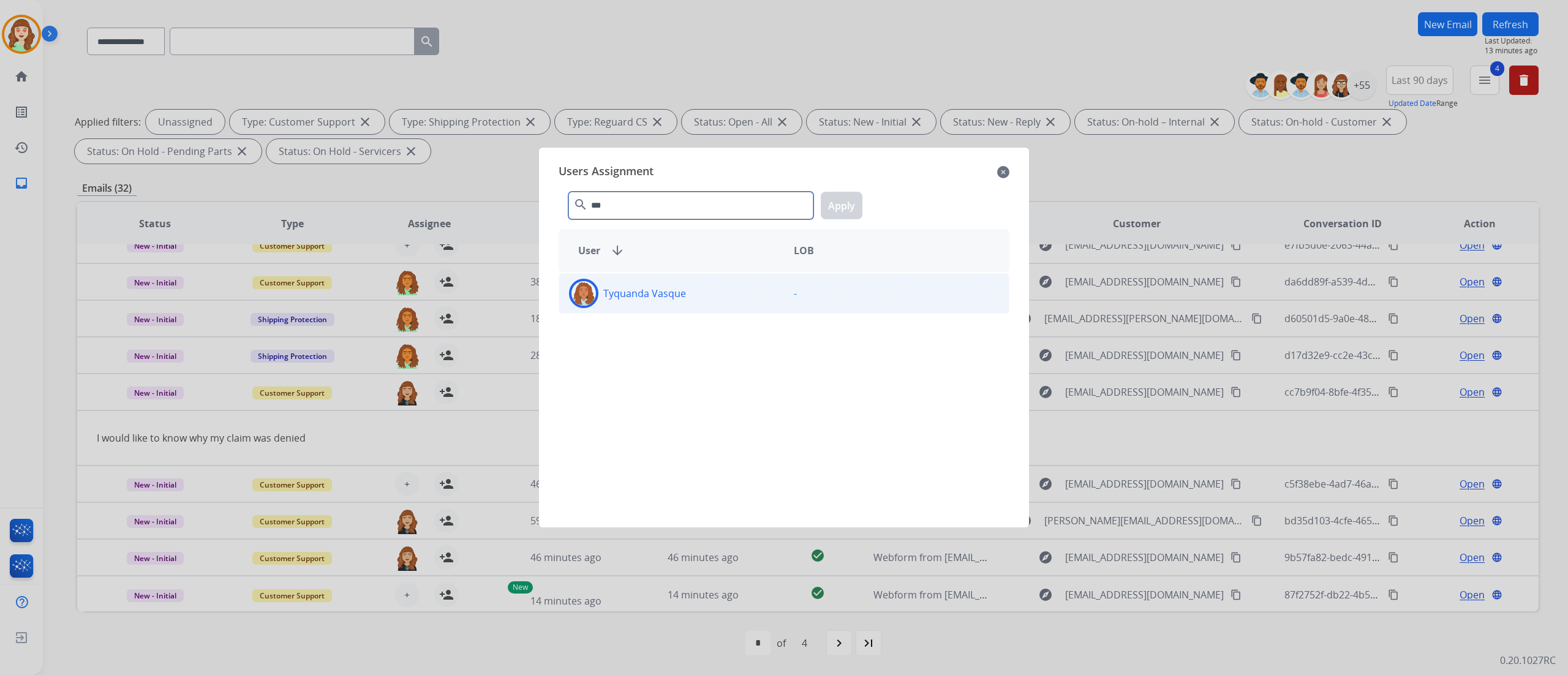
type input "***"
click at [772, 305] on div "Tyquanda Vasque" at bounding box center [671, 293] width 225 height 29
click at [842, 193] on button "Apply" at bounding box center [842, 206] width 41 height 28
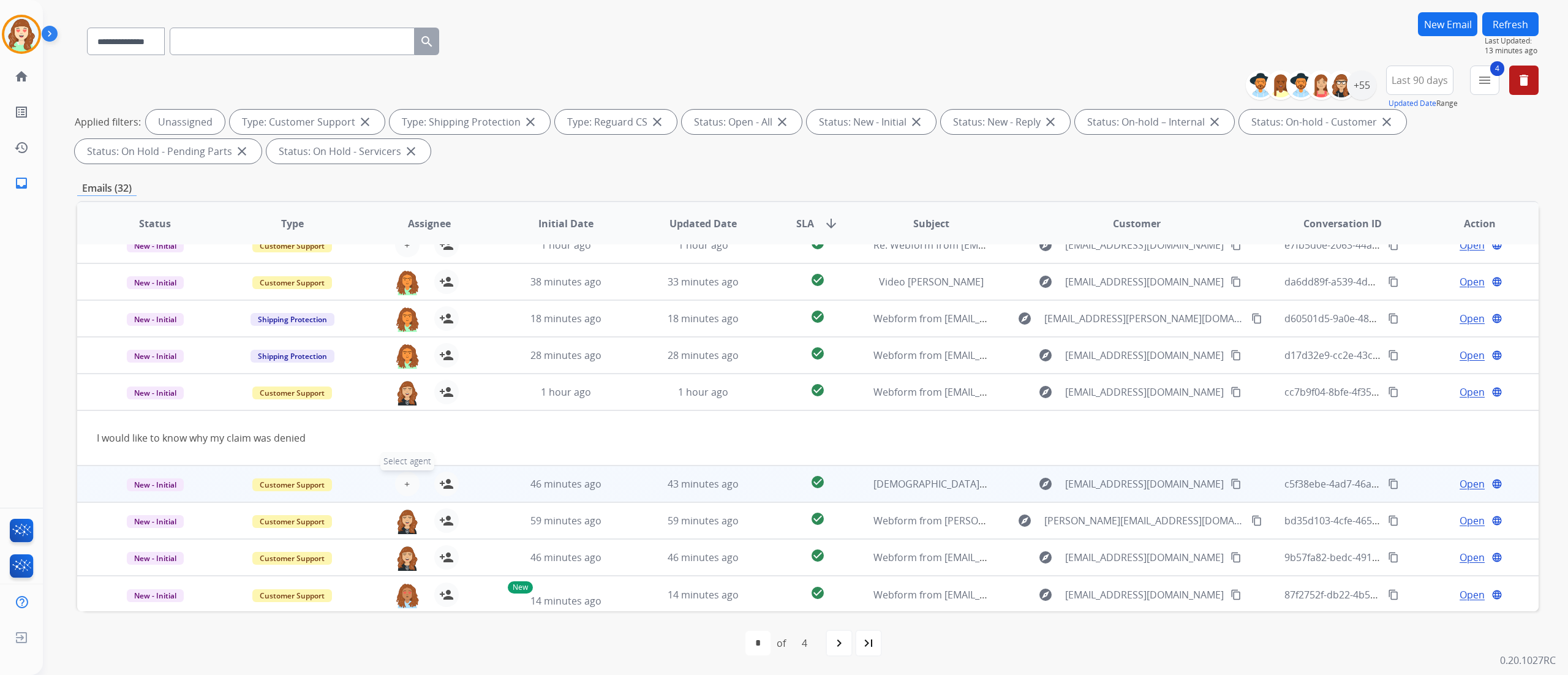
click at [410, 421] on button "+ Select agent" at bounding box center [407, 484] width 25 height 25
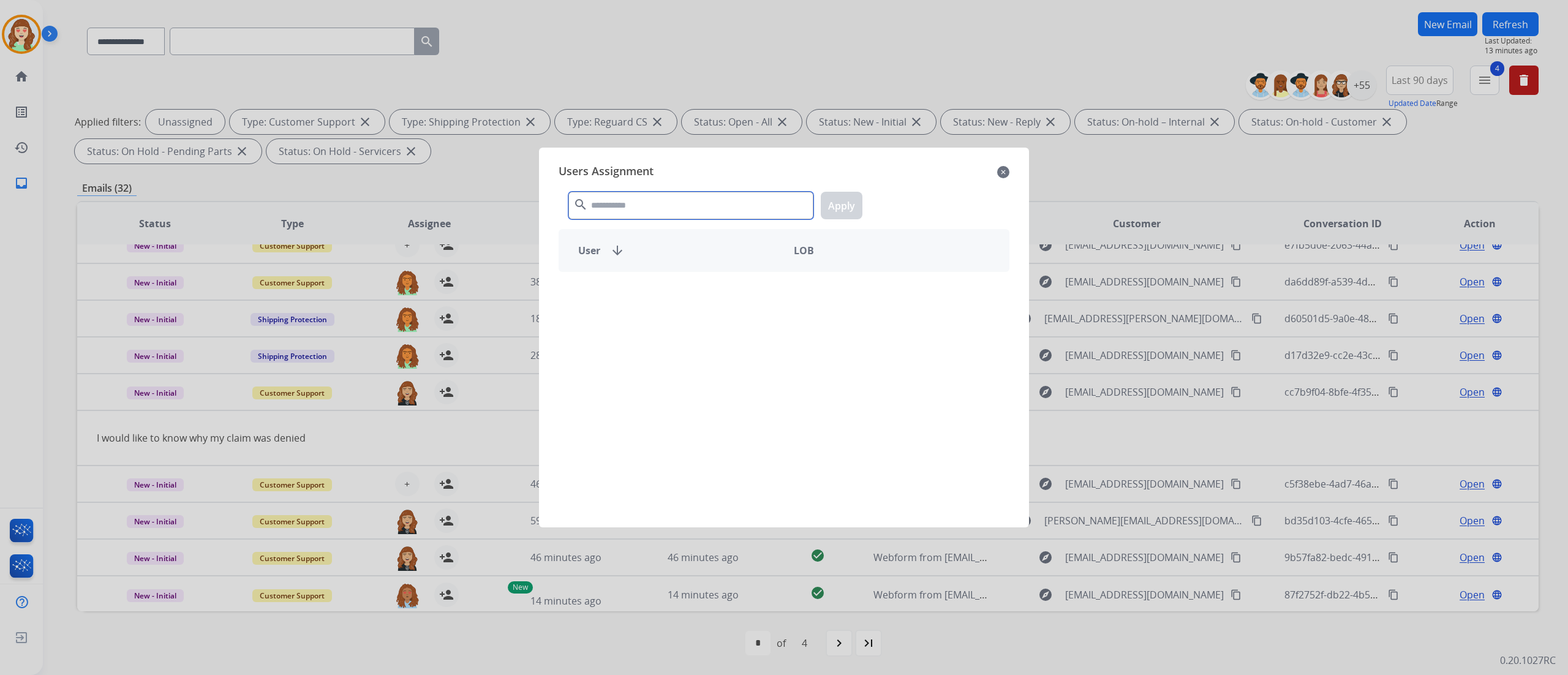
click at [625, 199] on input "text" at bounding box center [690, 206] width 245 height 28
type input "***"
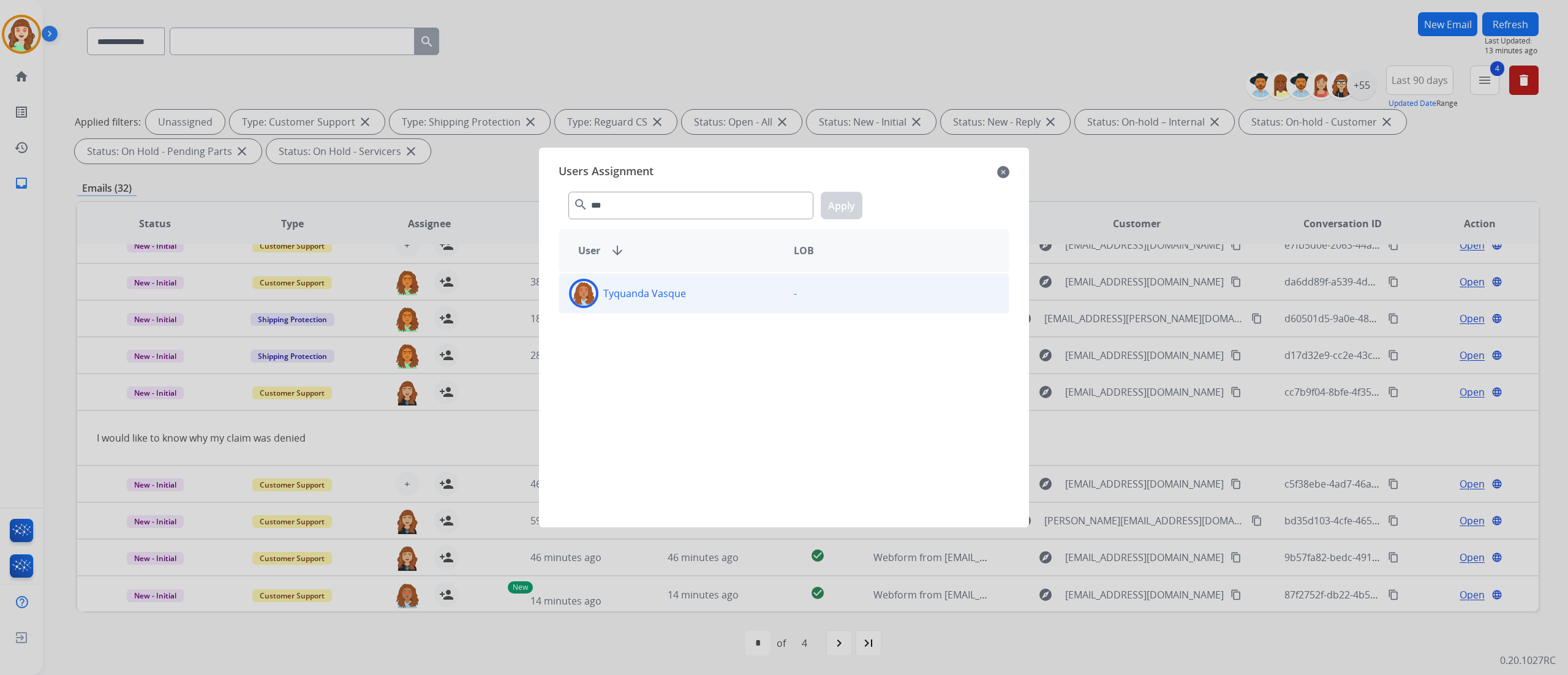
click at [714, 284] on div "Tyquanda Vasque" at bounding box center [671, 293] width 225 height 29
click at [852, 208] on button "Apply" at bounding box center [842, 206] width 41 height 28
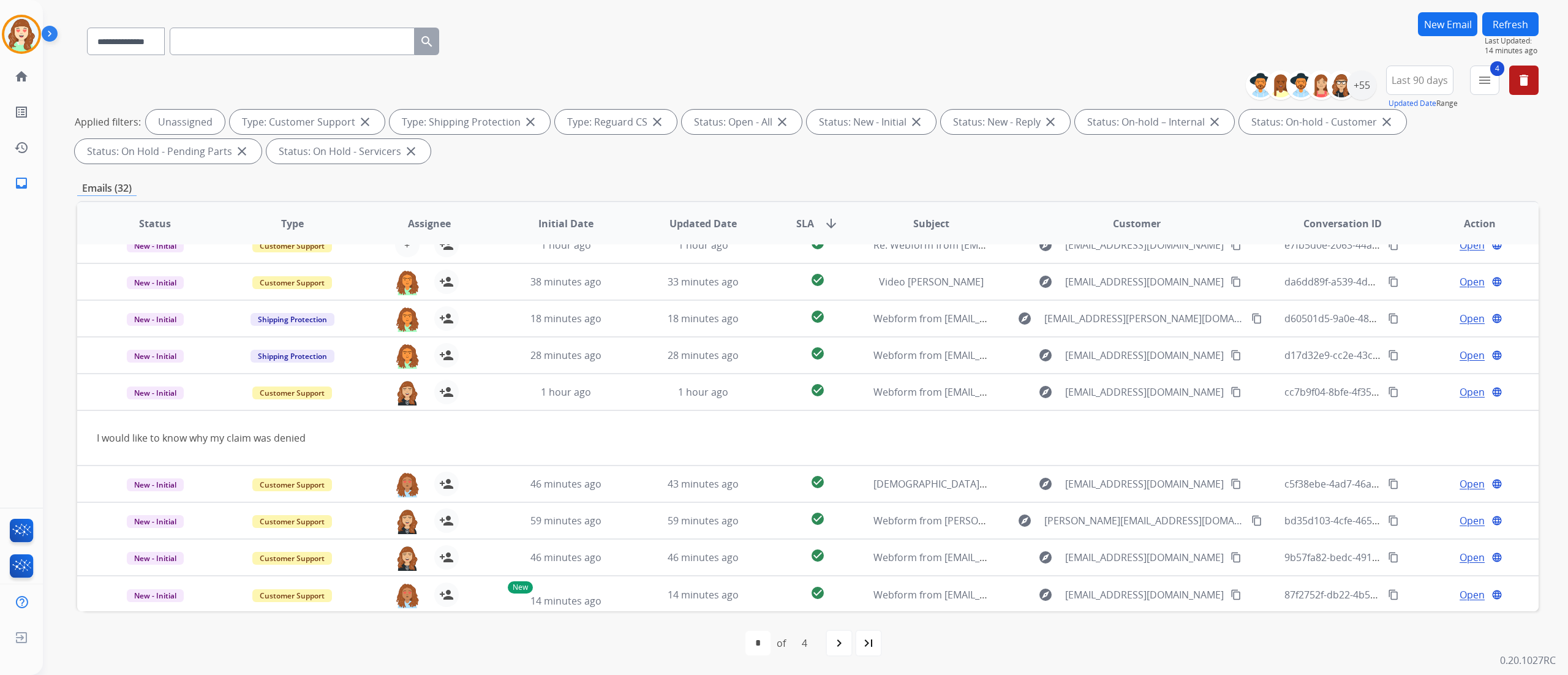
click at [980, 421] on div "**********" at bounding box center [805, 338] width 1525 height 675
click at [30, 305] on div "[PERSON_NAME] Queue Edit Avatar Agent: [PERSON_NAME] Profile: Extend_Training C…" at bounding box center [21, 338] width 43 height 675
click at [980, 80] on div "+55" at bounding box center [1362, 85] width 29 height 29
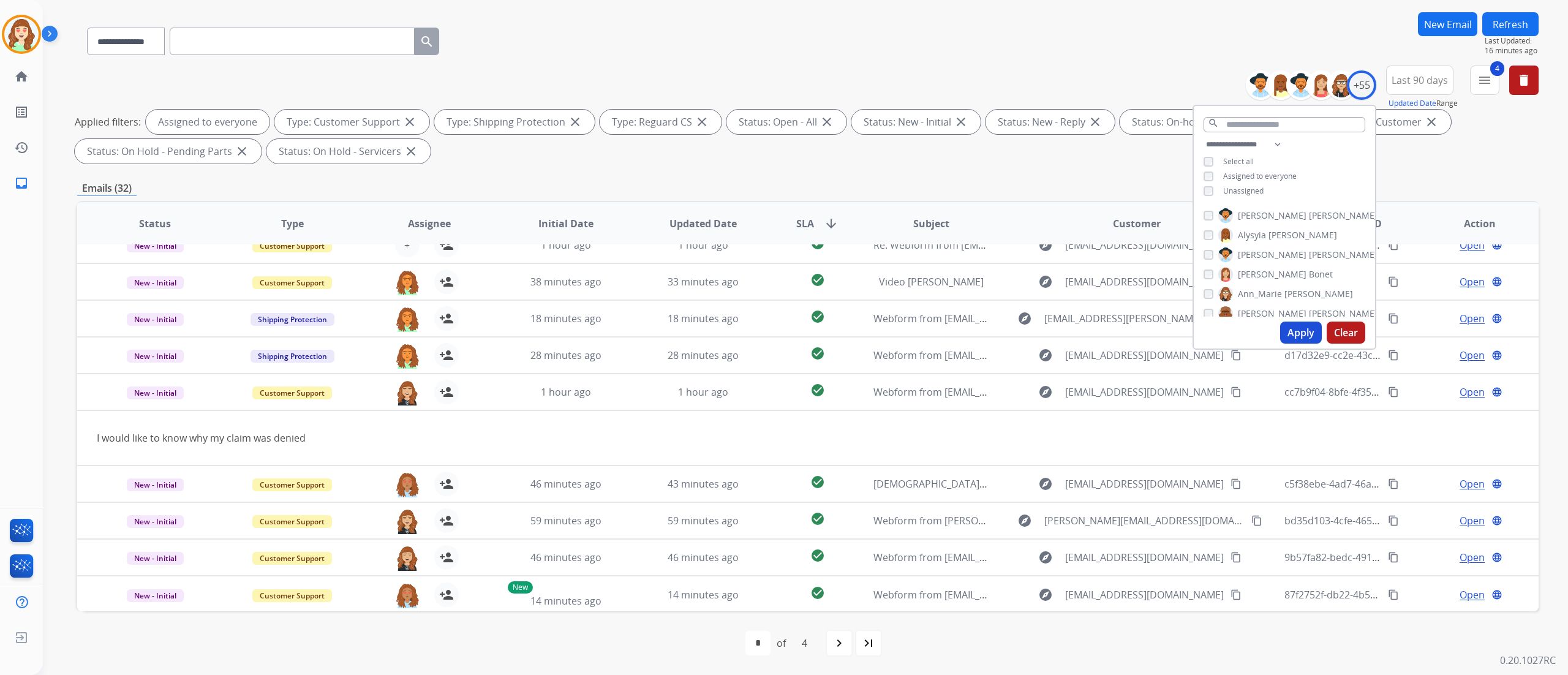
click at [980, 335] on button "Apply" at bounding box center [1301, 332] width 41 height 22
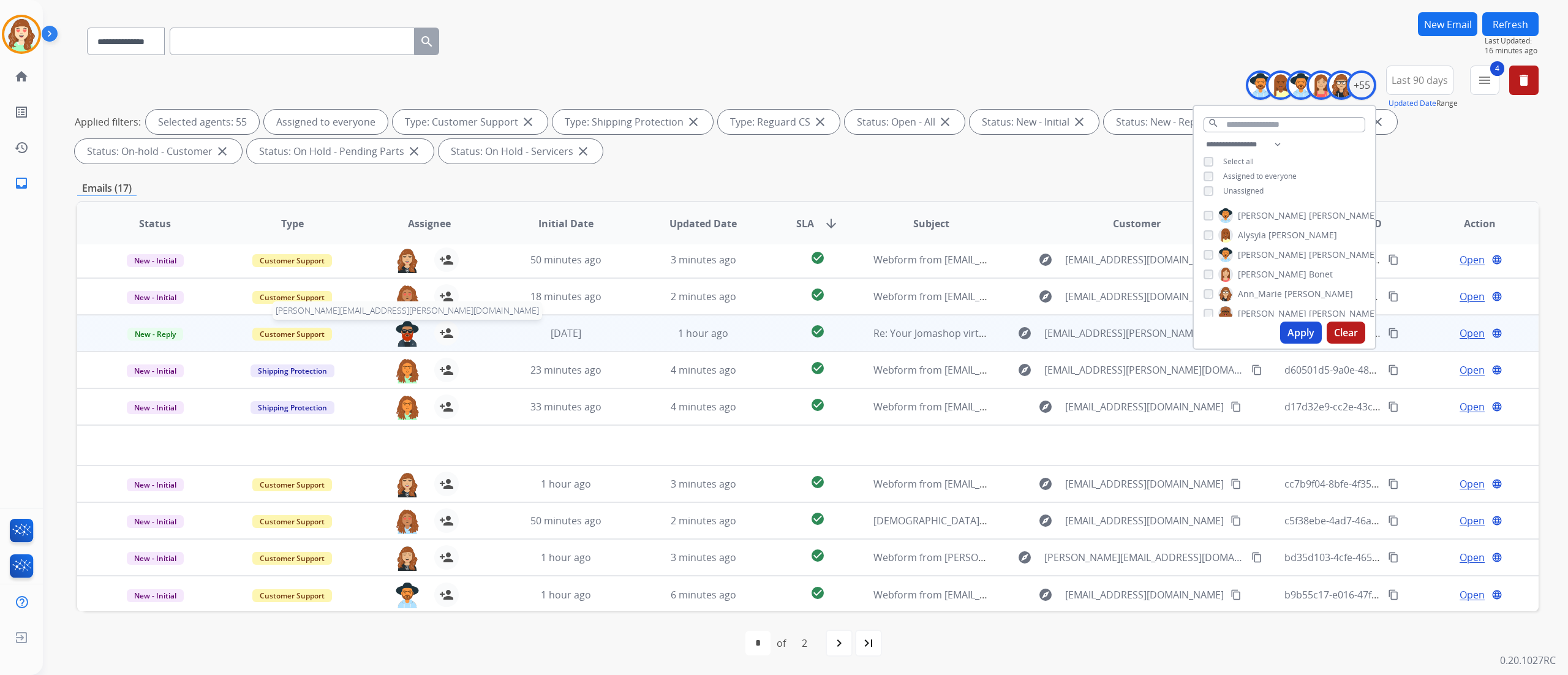
click at [413, 332] on img at bounding box center [407, 334] width 25 height 26
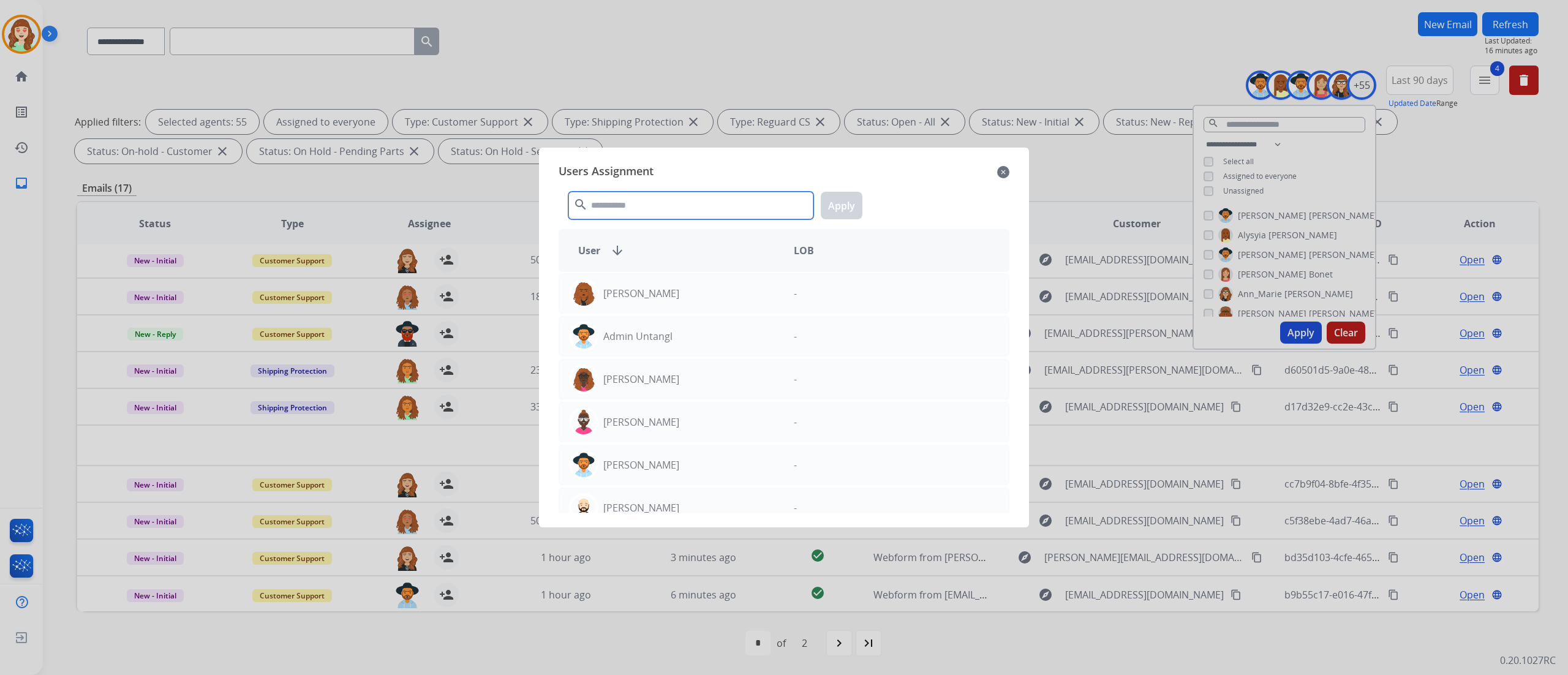
click at [697, 210] on input "text" at bounding box center [690, 206] width 245 height 28
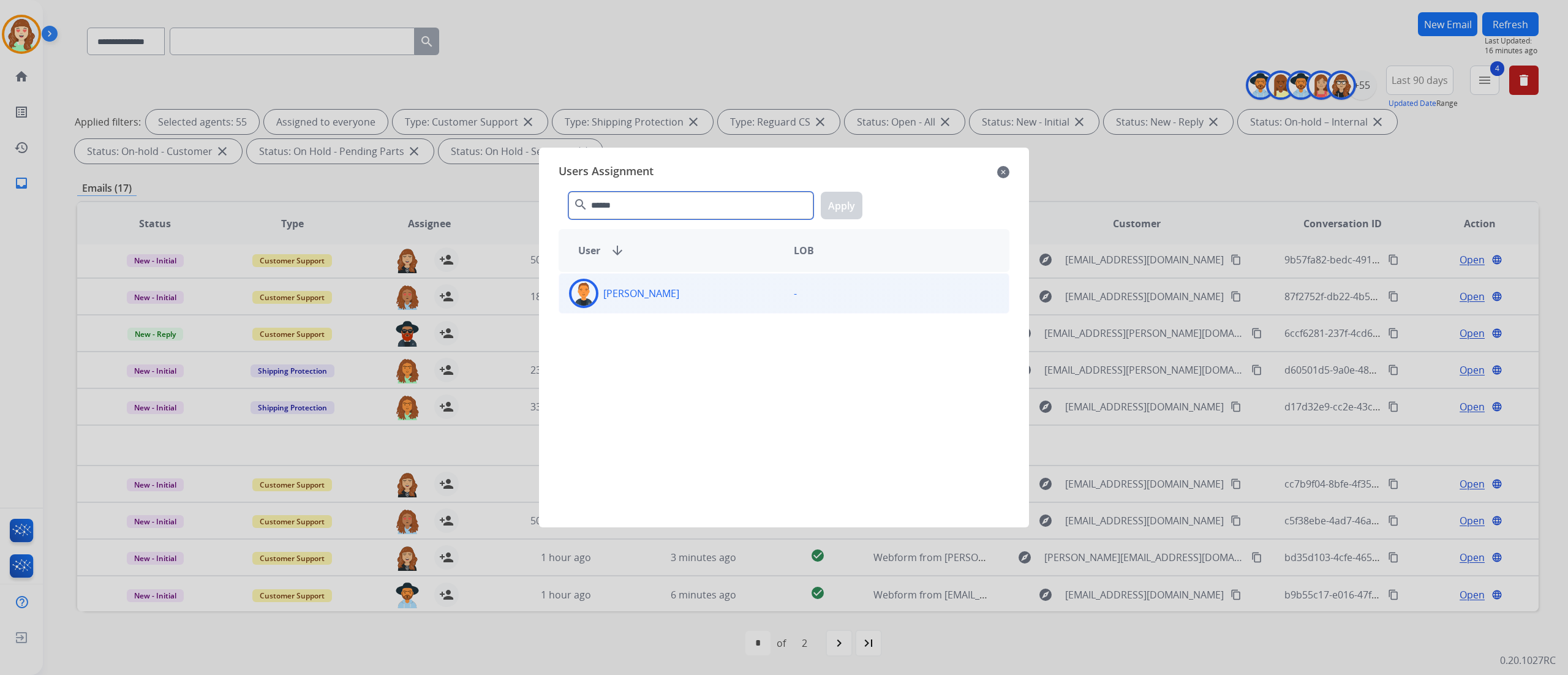
type input "******"
click at [681, 298] on div "[PERSON_NAME]" at bounding box center [671, 293] width 225 height 29
click at [852, 206] on button "Apply" at bounding box center [842, 206] width 41 height 28
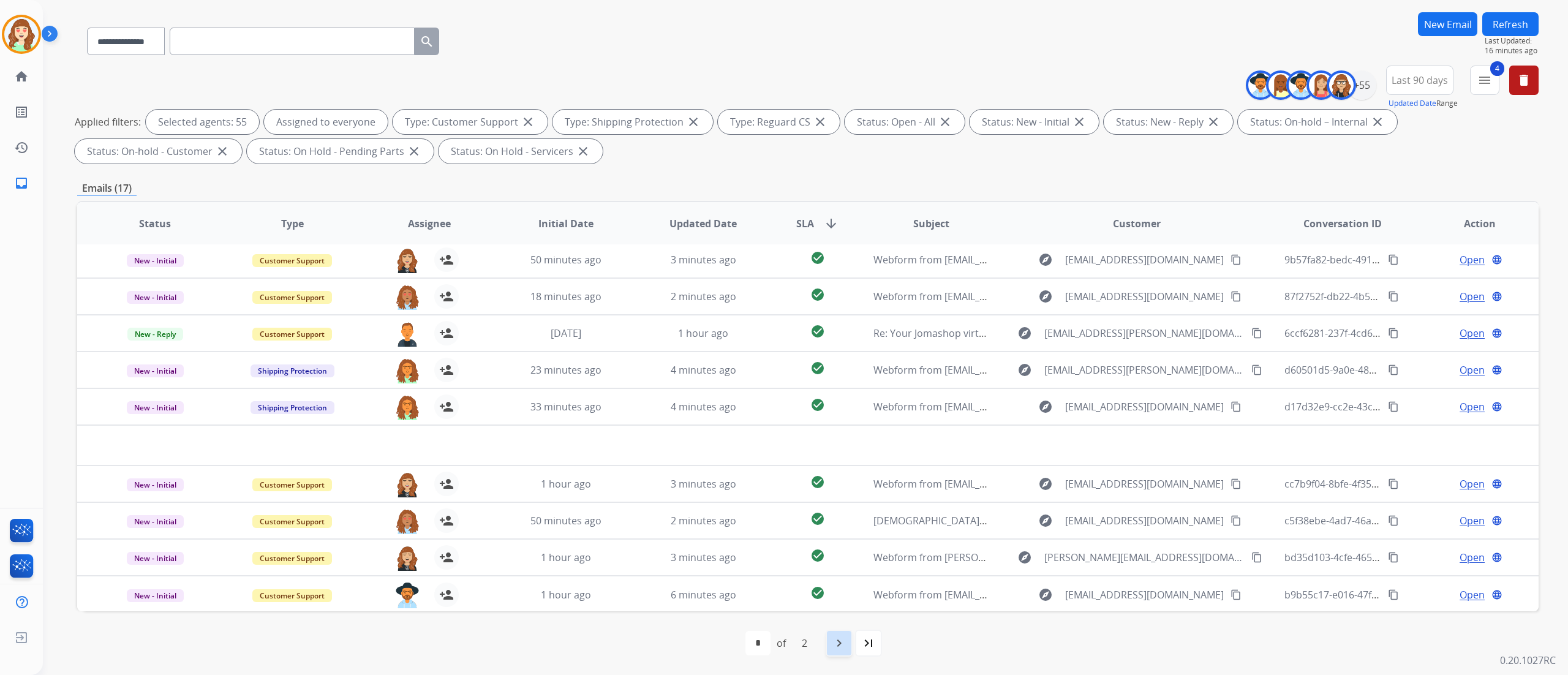
click at [850, 421] on div "navigate_next" at bounding box center [838, 643] width 27 height 27
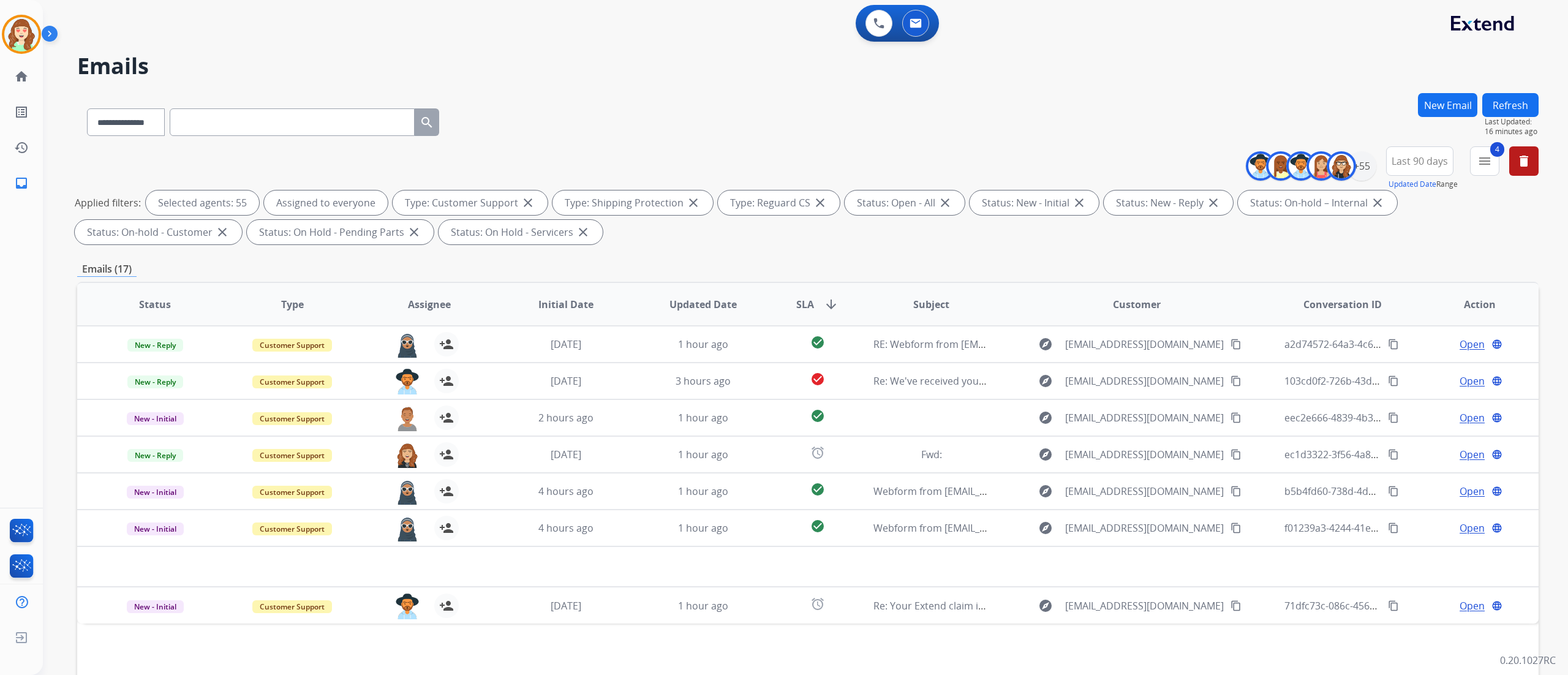
scroll to position [0, 0]
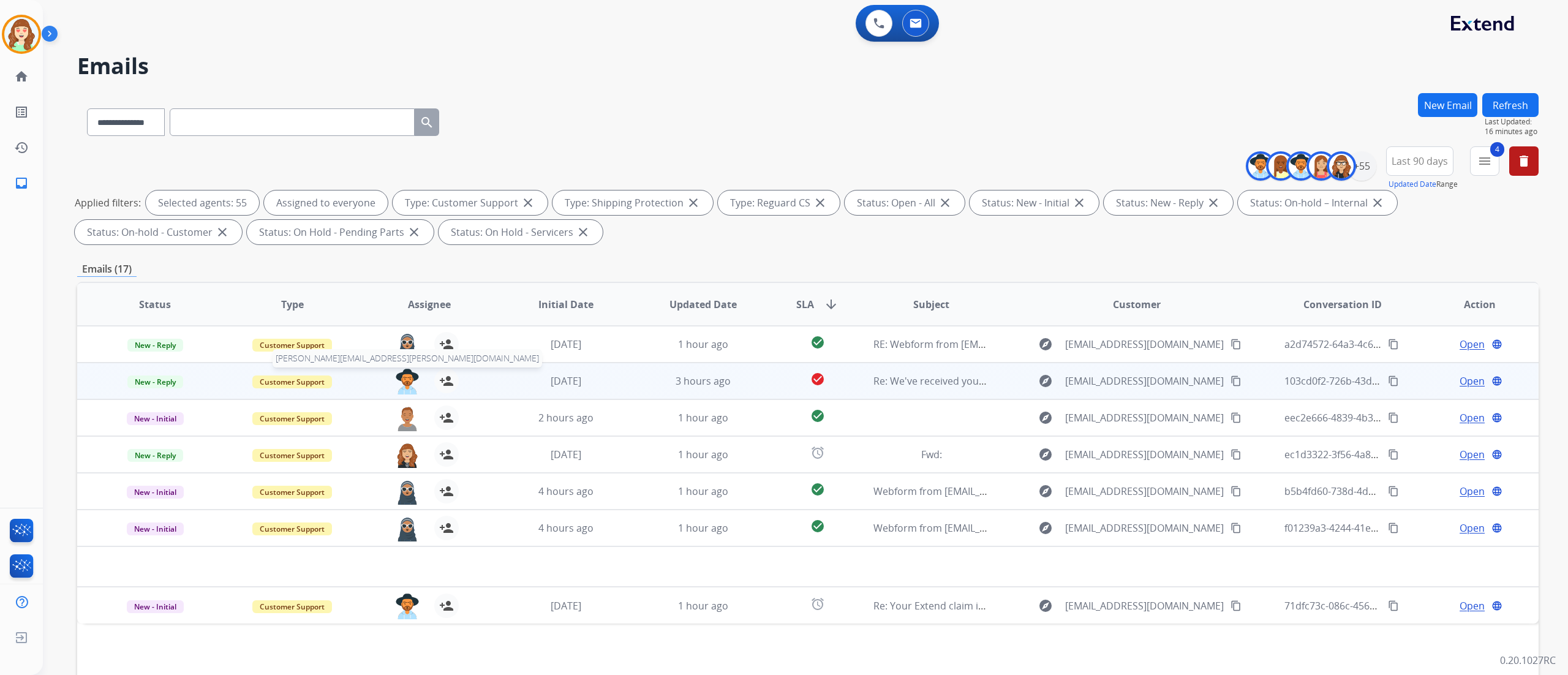
click at [405, 384] on img at bounding box center [407, 382] width 25 height 26
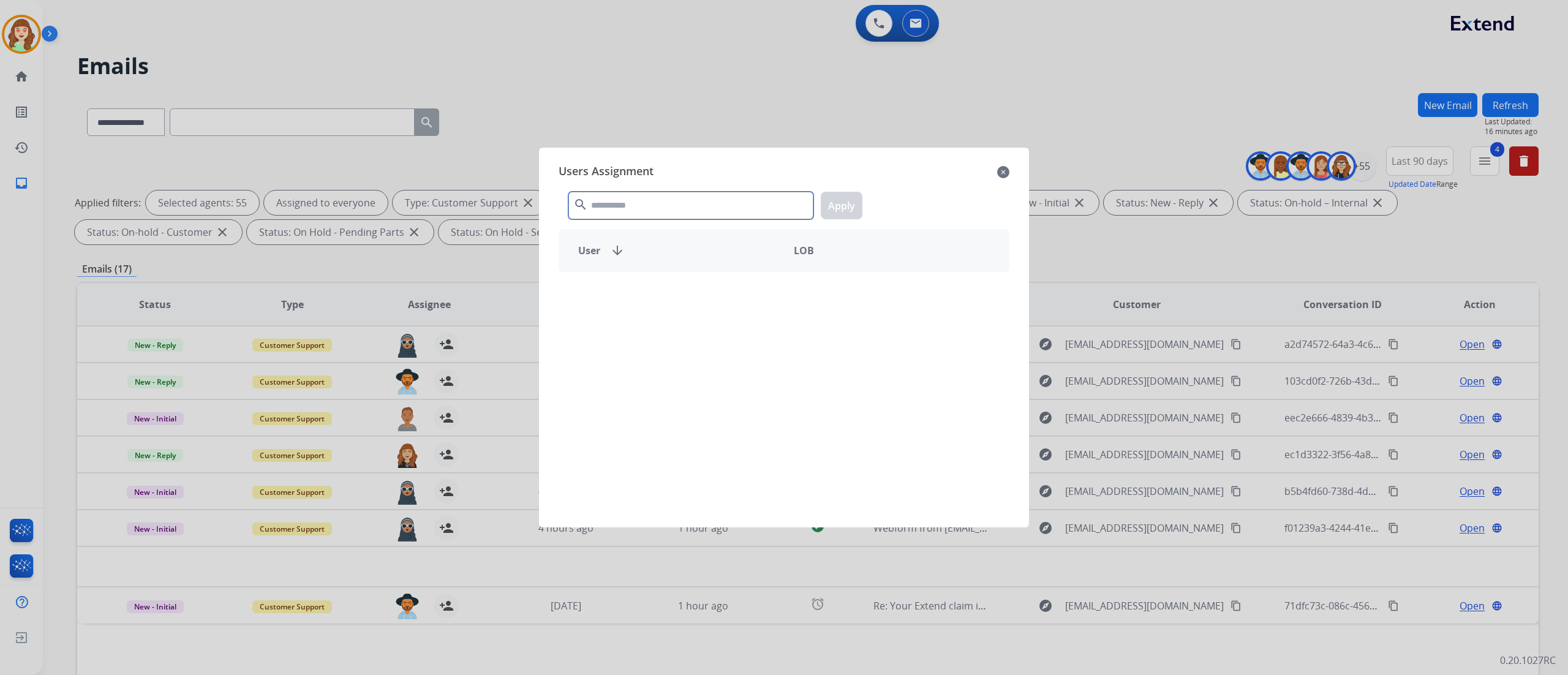
click at [694, 206] on input "text" at bounding box center [690, 206] width 245 height 28
type input "******"
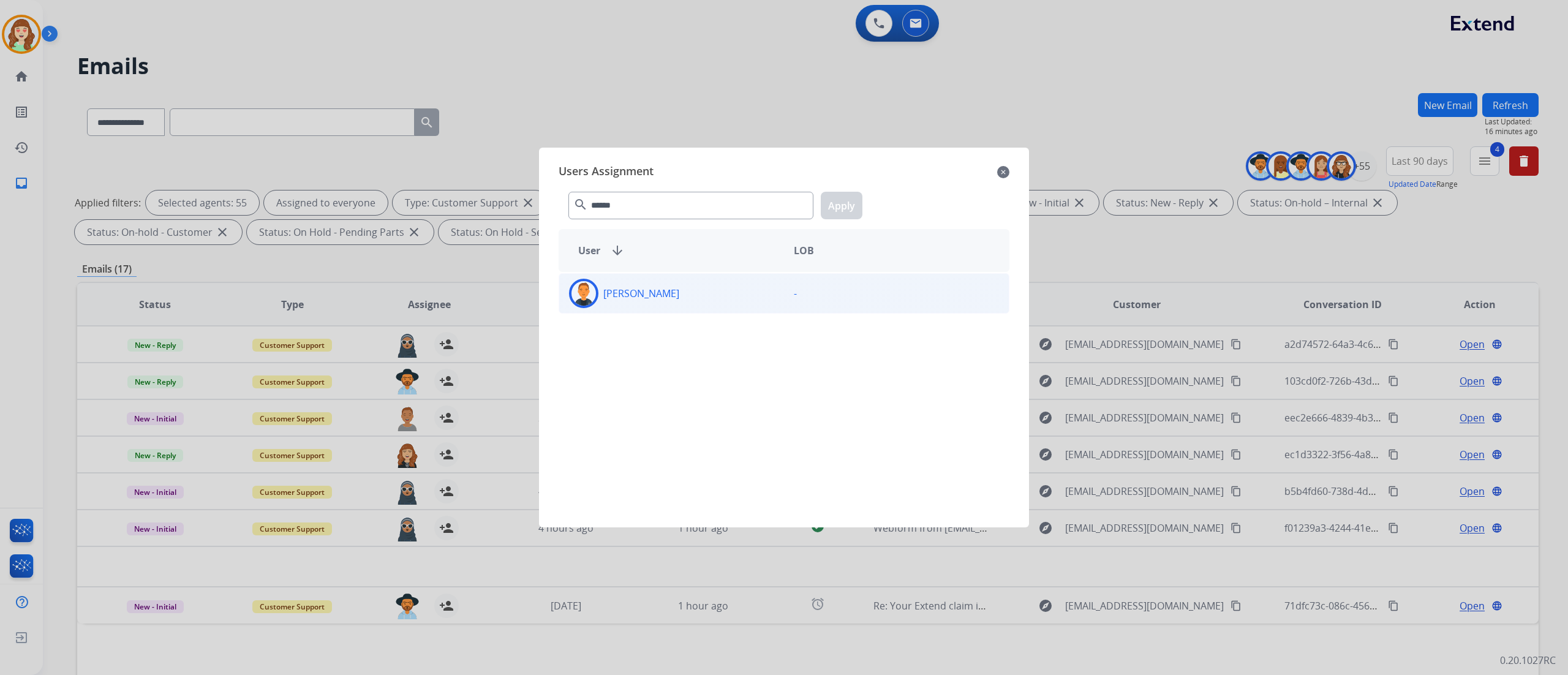
click at [681, 299] on div "[PERSON_NAME]" at bounding box center [671, 293] width 225 height 29
click at [850, 207] on button "Apply" at bounding box center [842, 206] width 41 height 28
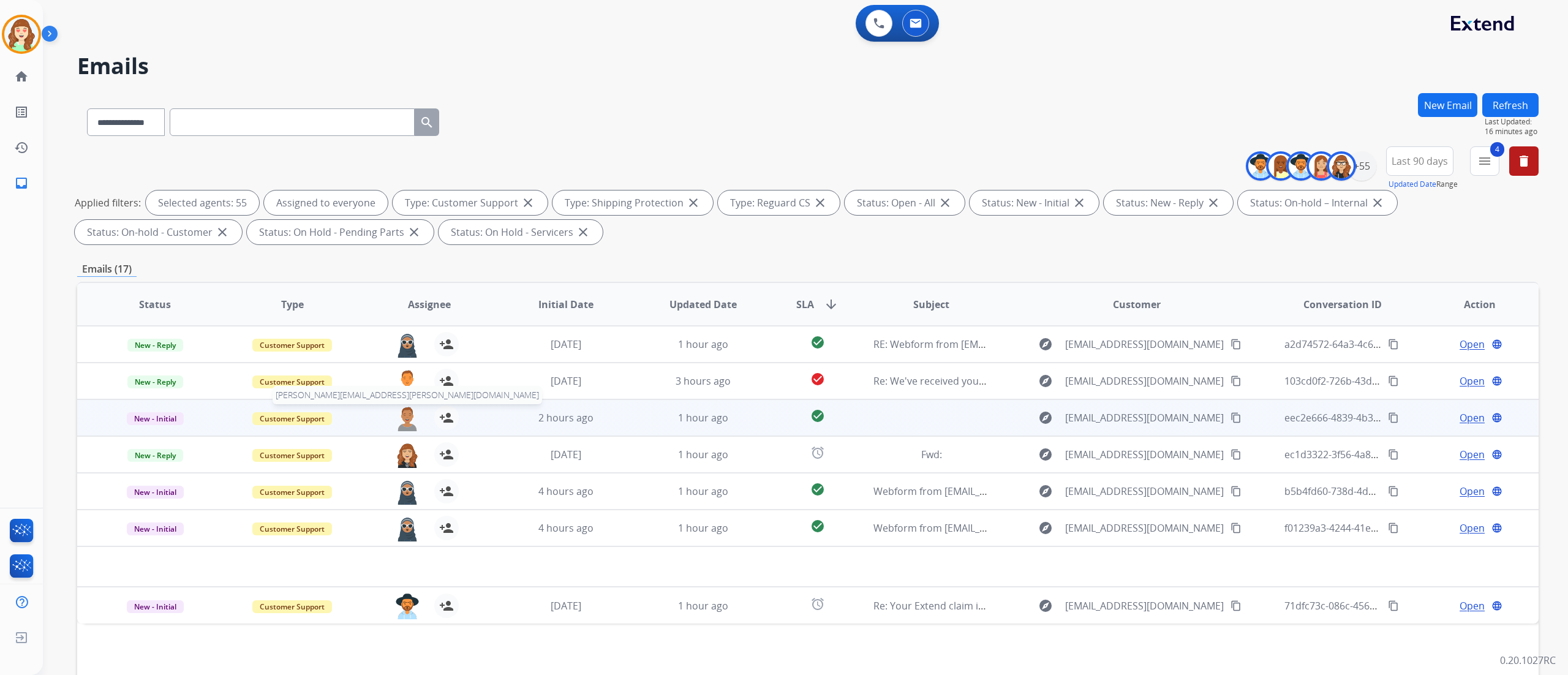
click at [407, 413] on img at bounding box center [407, 419] width 25 height 26
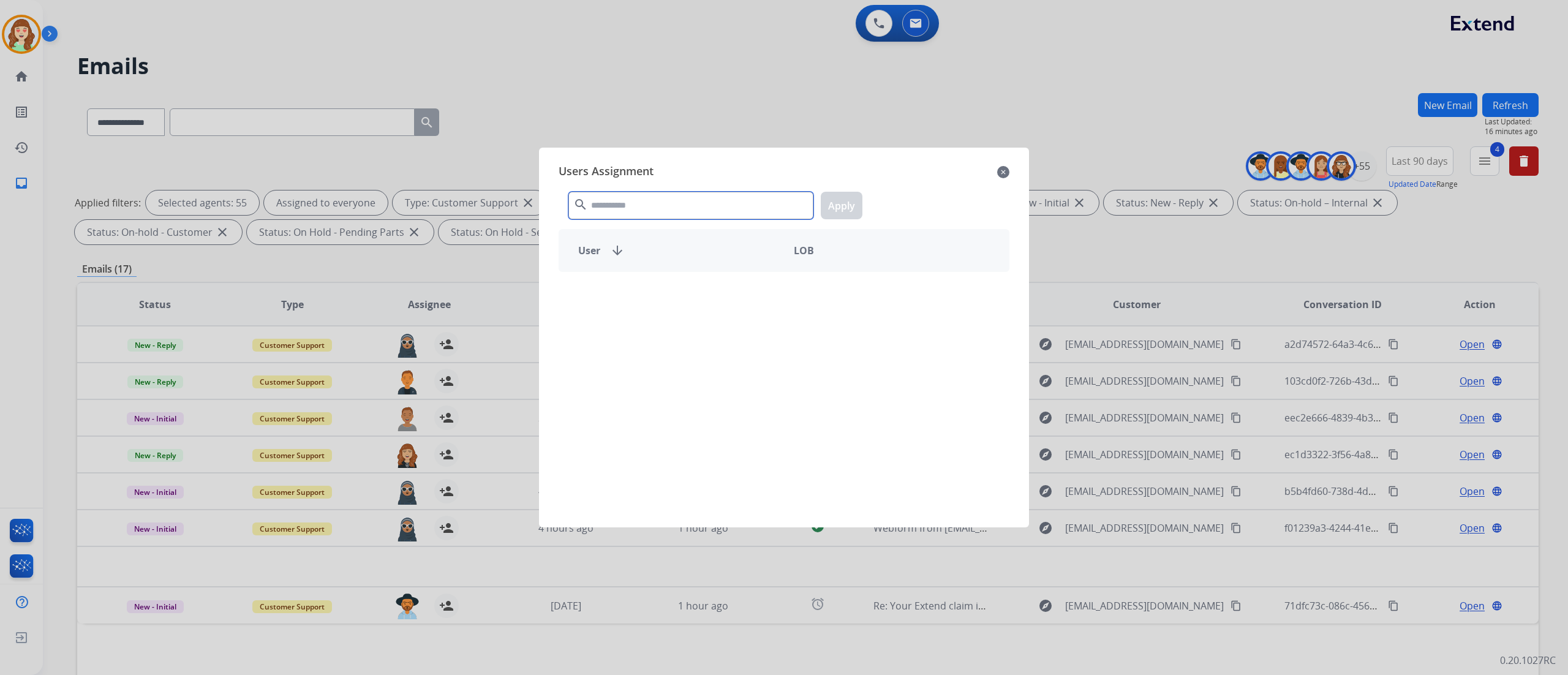
click at [657, 214] on input "text" at bounding box center [690, 206] width 245 height 28
type input "******"
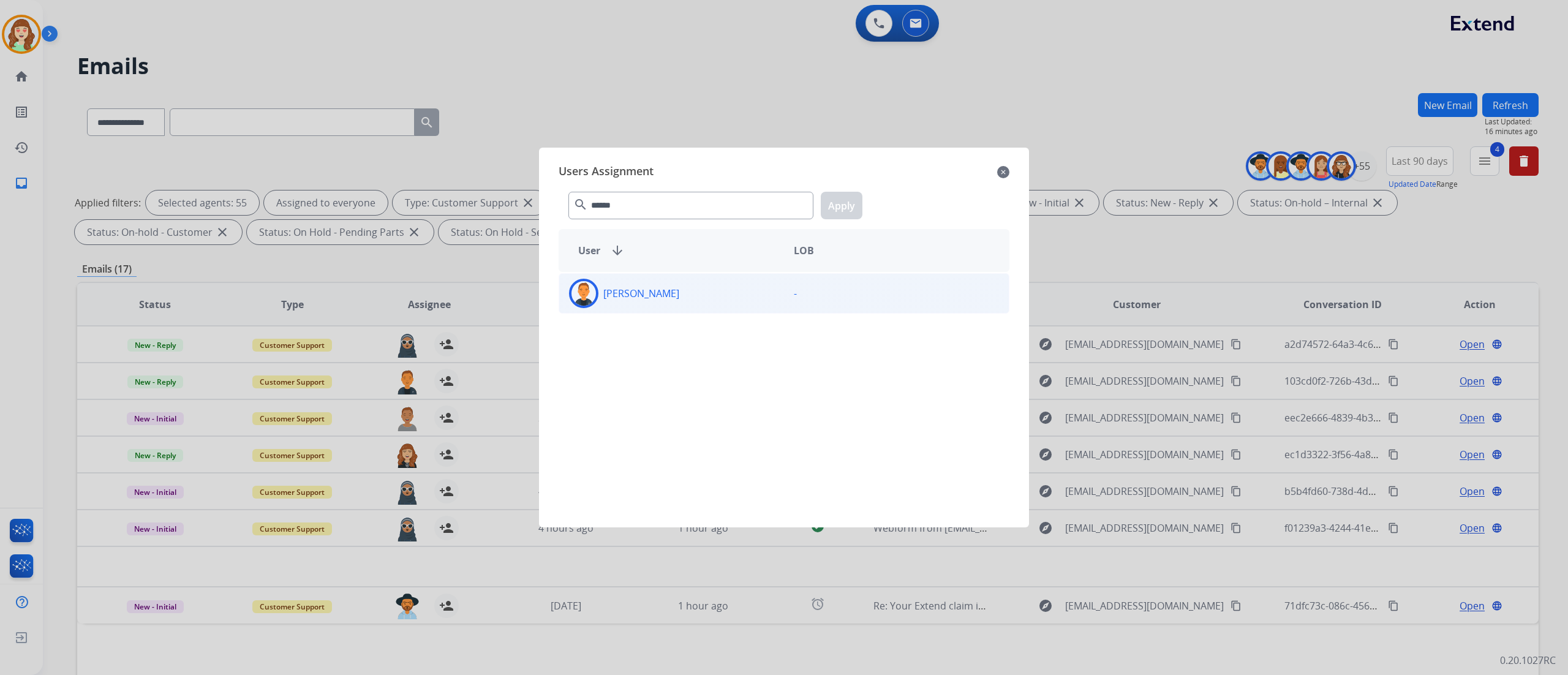
click at [737, 298] on div "[PERSON_NAME]" at bounding box center [671, 293] width 225 height 29
click at [841, 197] on button "Apply" at bounding box center [842, 206] width 41 height 28
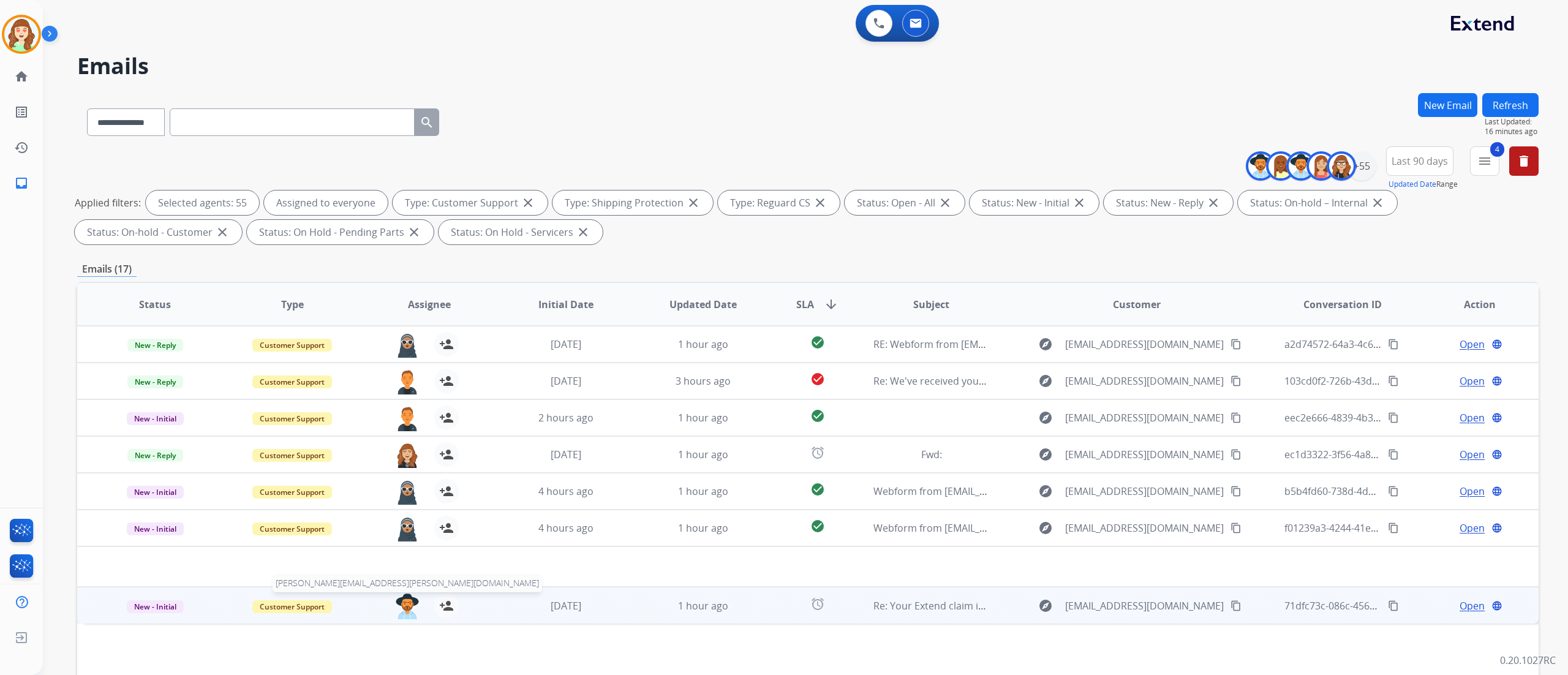
click at [412, 421] on img at bounding box center [407, 607] width 25 height 26
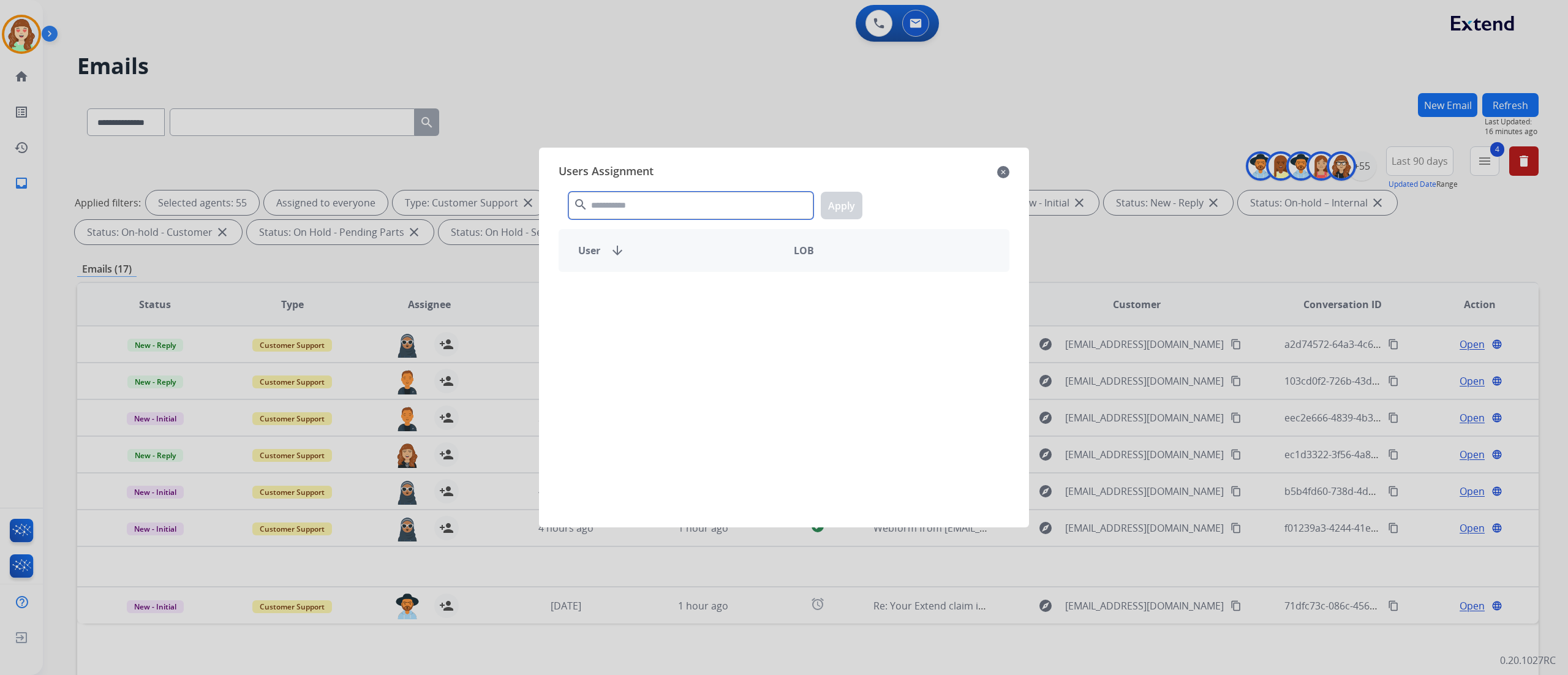
click at [713, 208] on input "text" at bounding box center [690, 206] width 245 height 28
type input "******"
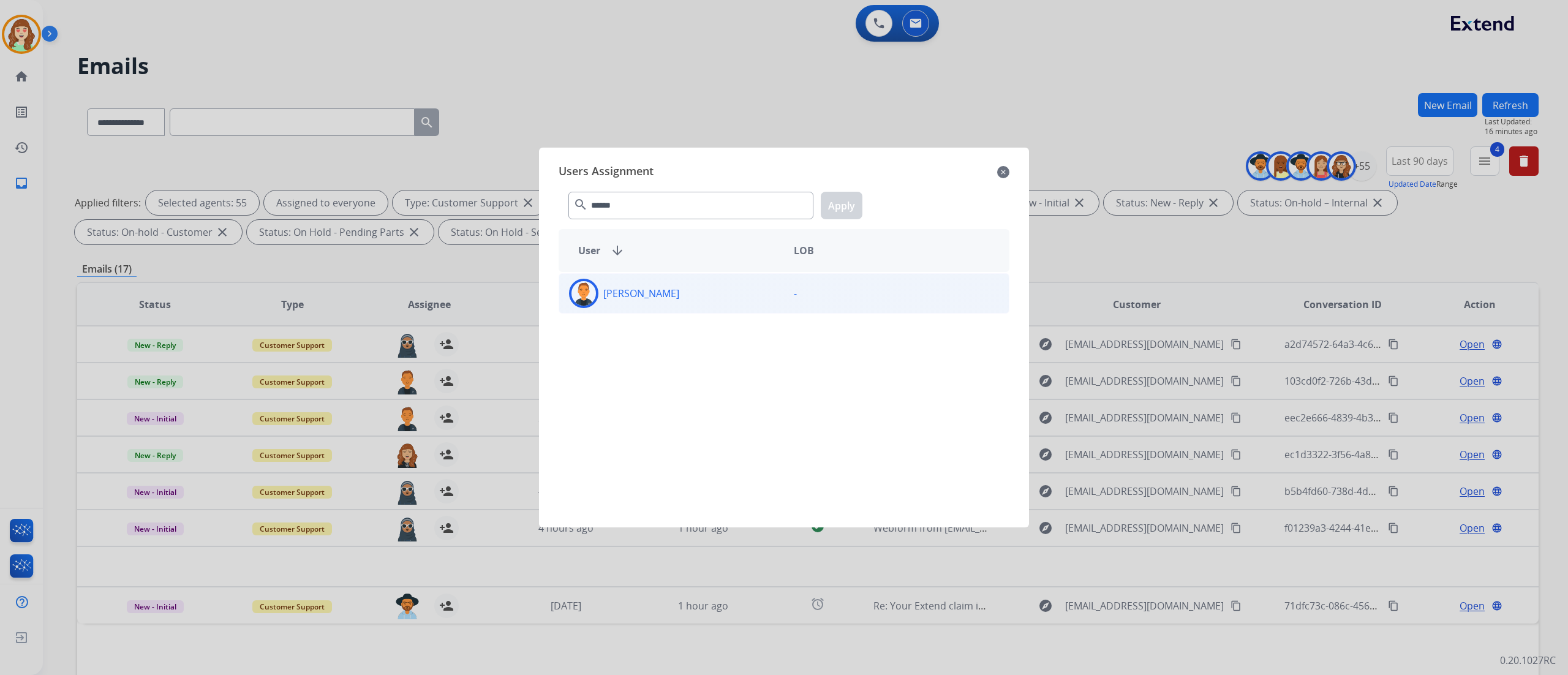
click at [757, 296] on div "[PERSON_NAME]" at bounding box center [671, 293] width 225 height 29
click at [841, 190] on div "****** search Apply" at bounding box center [784, 202] width 451 height 42
click at [262, 26] on div at bounding box center [784, 338] width 1568 height 675
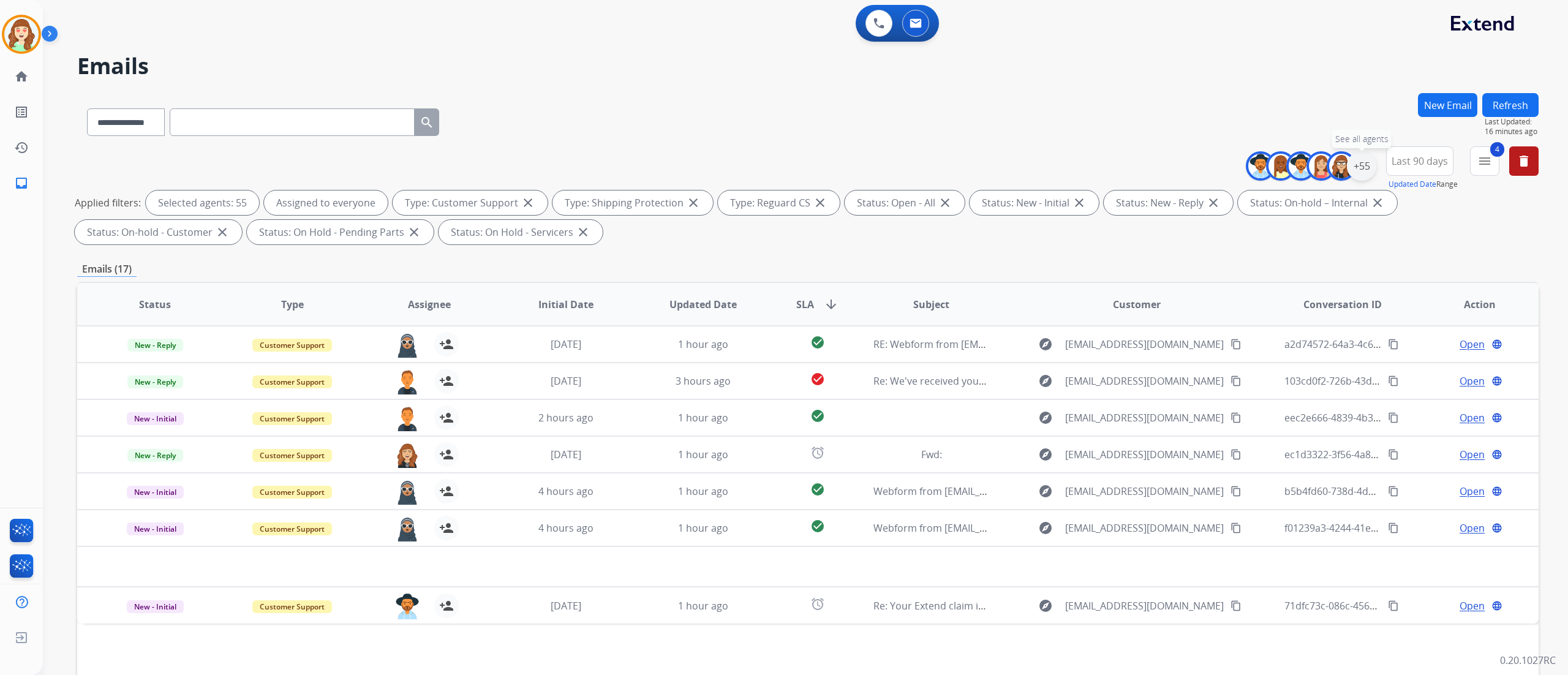
click at [980, 166] on div "+55" at bounding box center [1362, 166] width 29 height 29
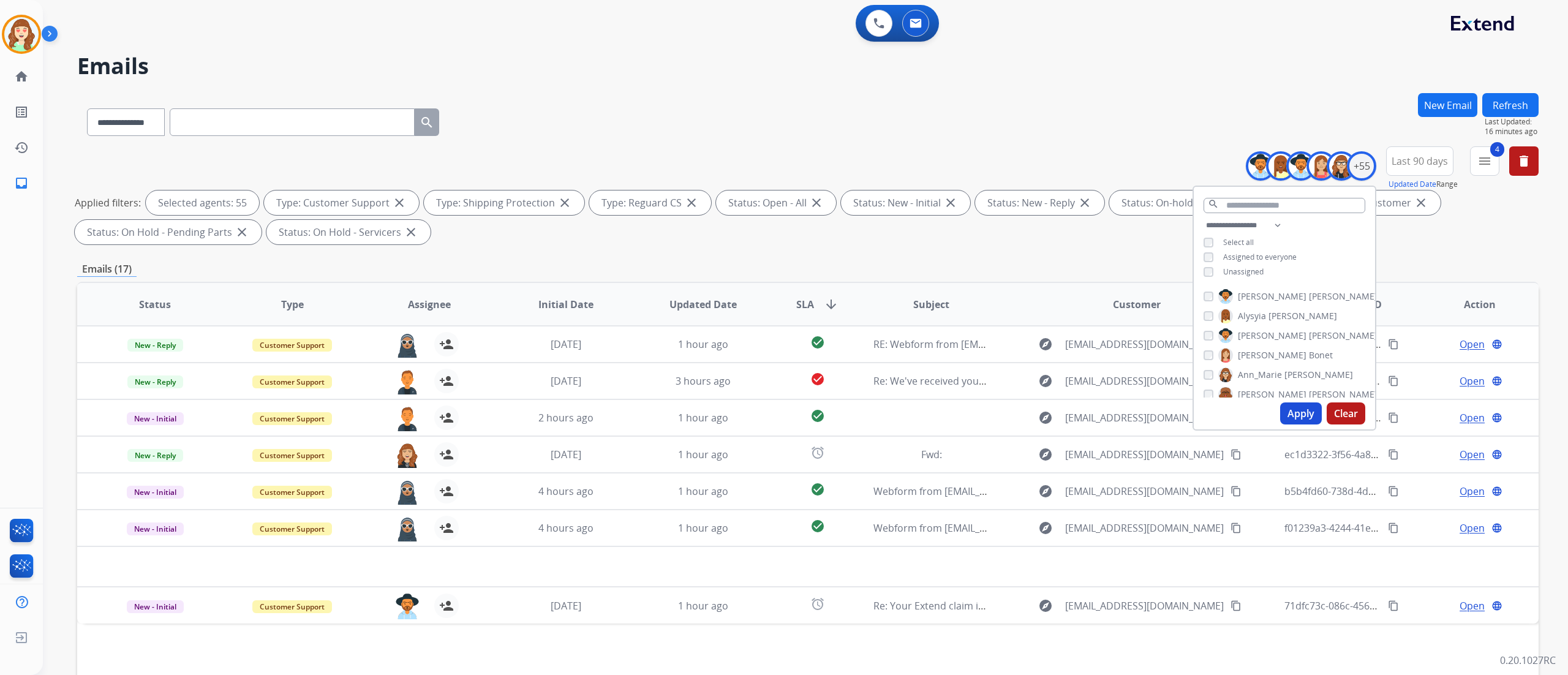
click at [980, 413] on button "Clear" at bounding box center [1346, 413] width 38 height 22
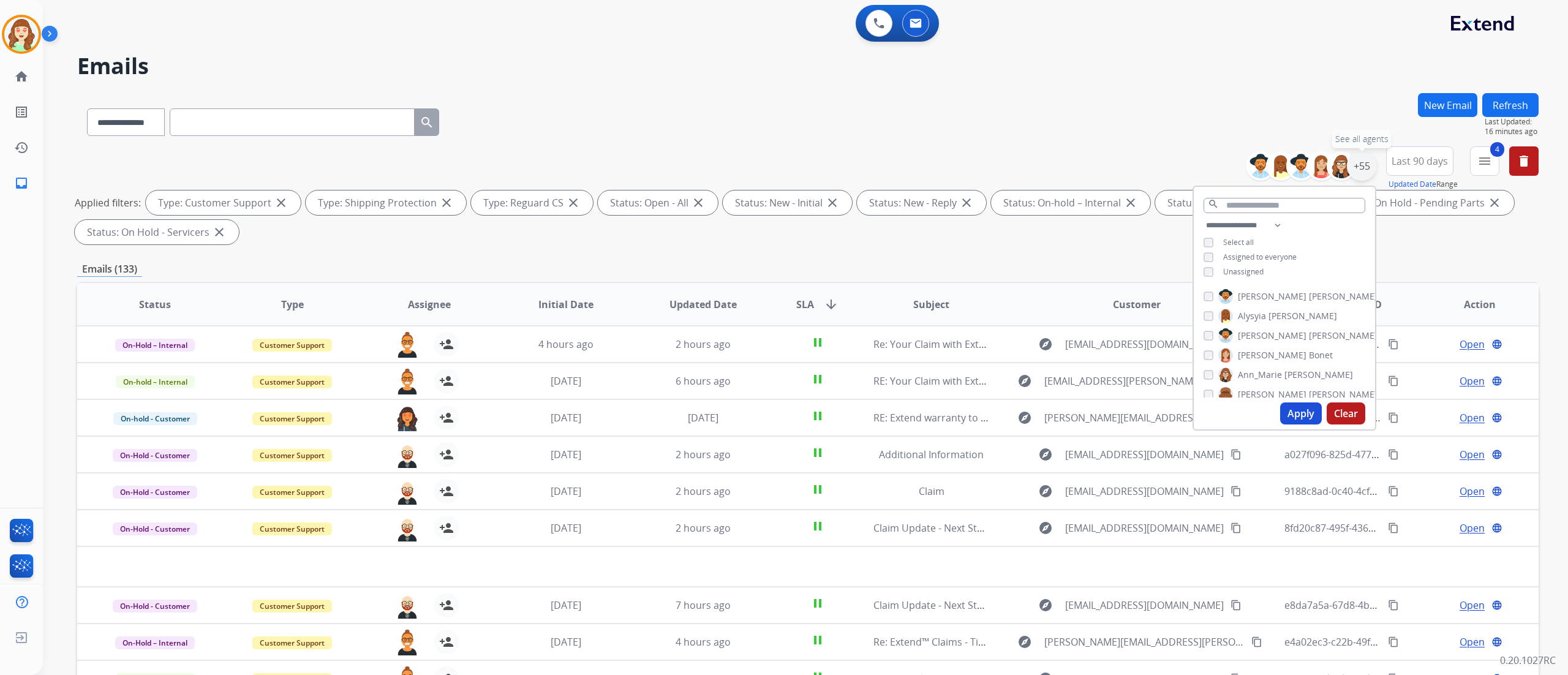
click at [980, 175] on div "+55" at bounding box center [1362, 166] width 29 height 29
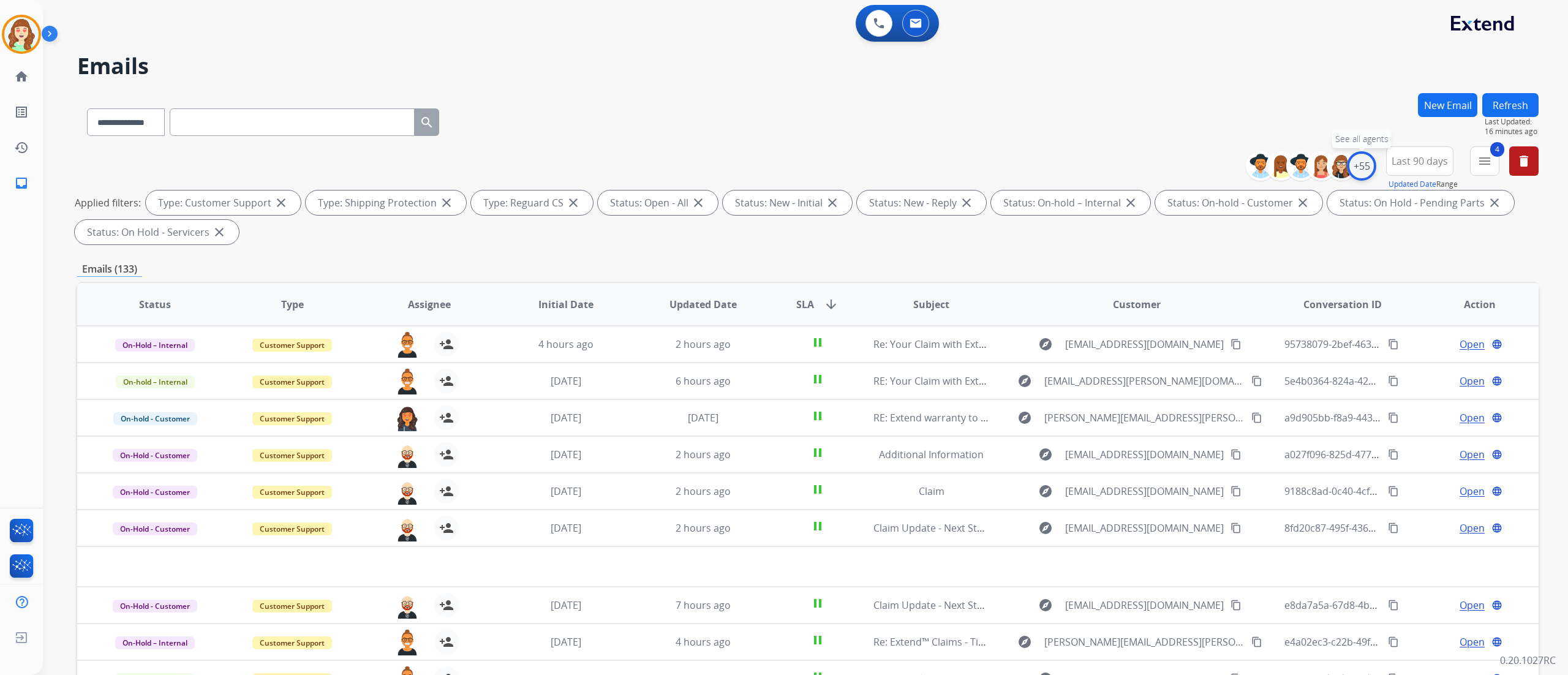
click at [980, 166] on div "+55" at bounding box center [1362, 166] width 29 height 29
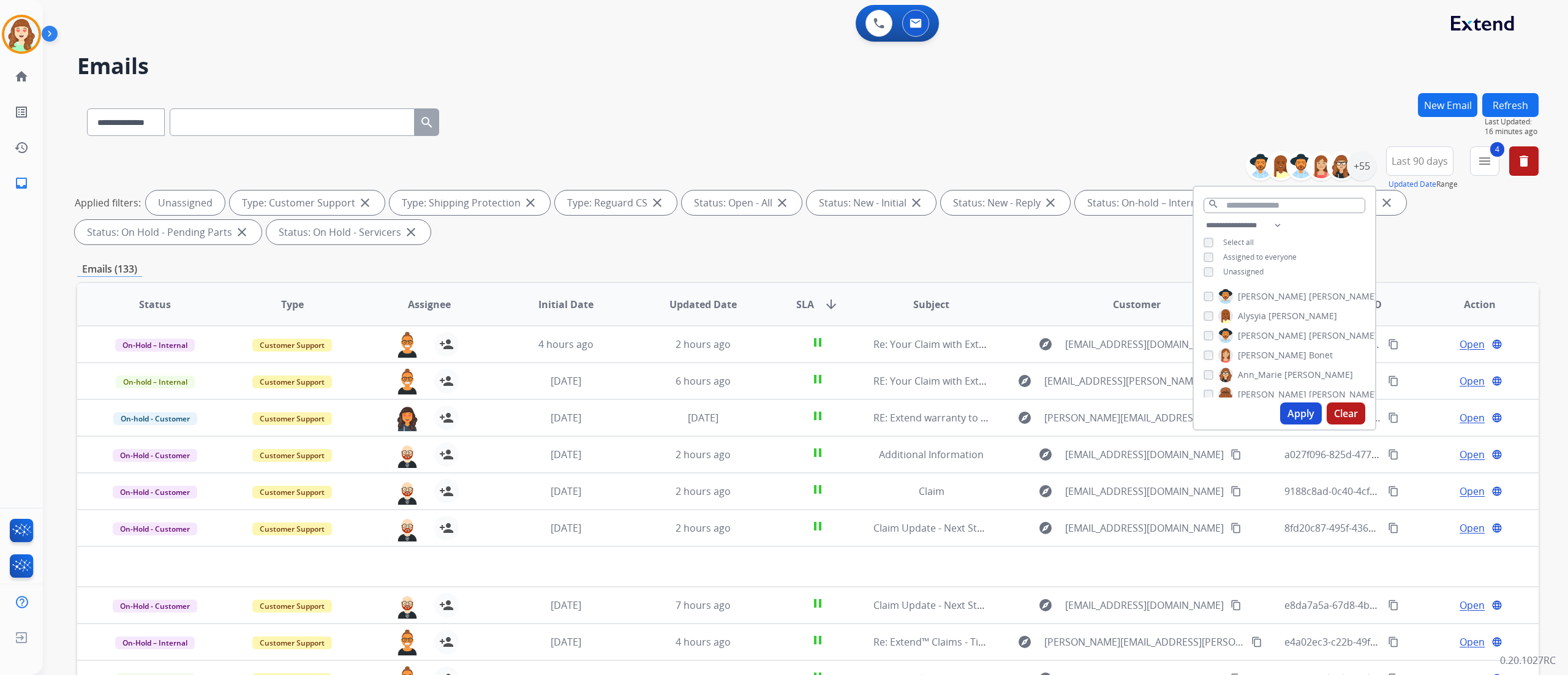
click at [980, 409] on button "Apply" at bounding box center [1301, 413] width 41 height 22
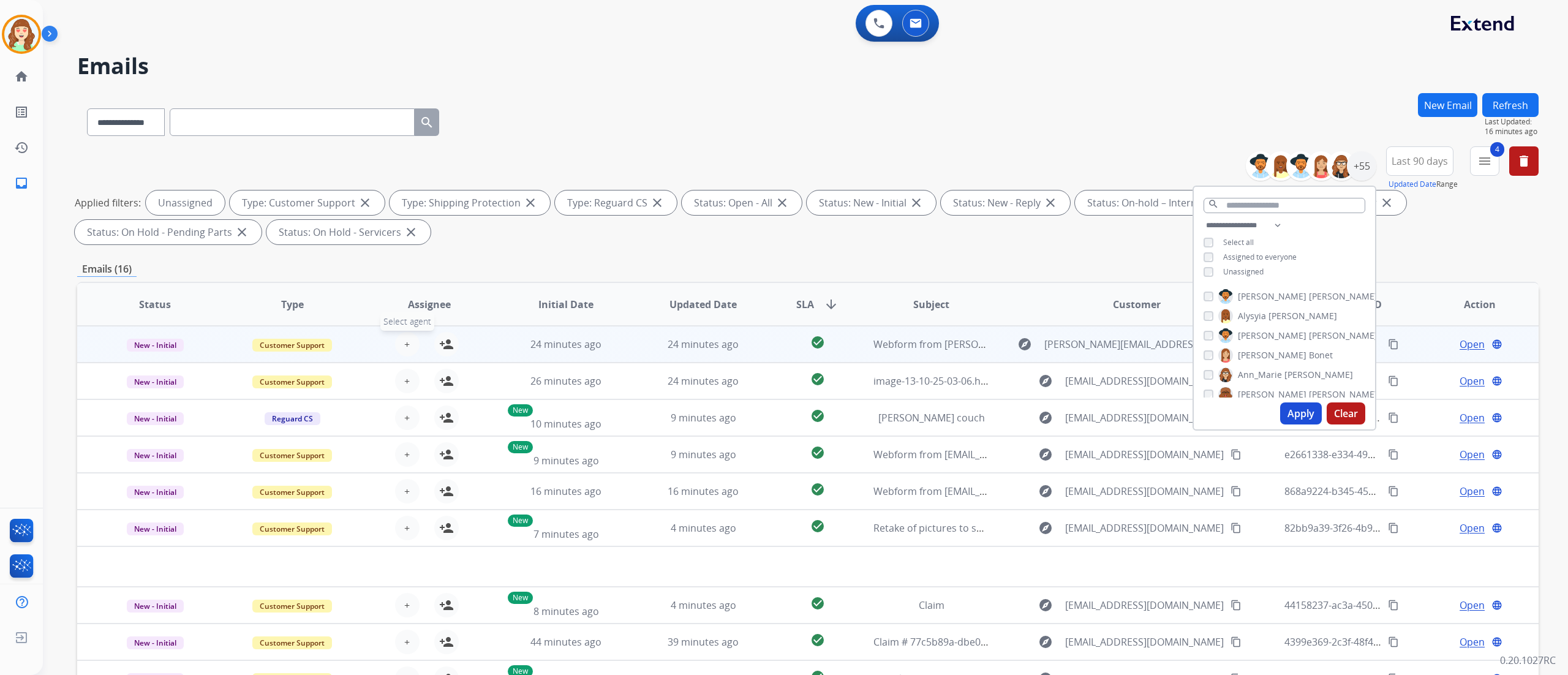
click at [395, 337] on button "+ Select agent" at bounding box center [407, 344] width 25 height 25
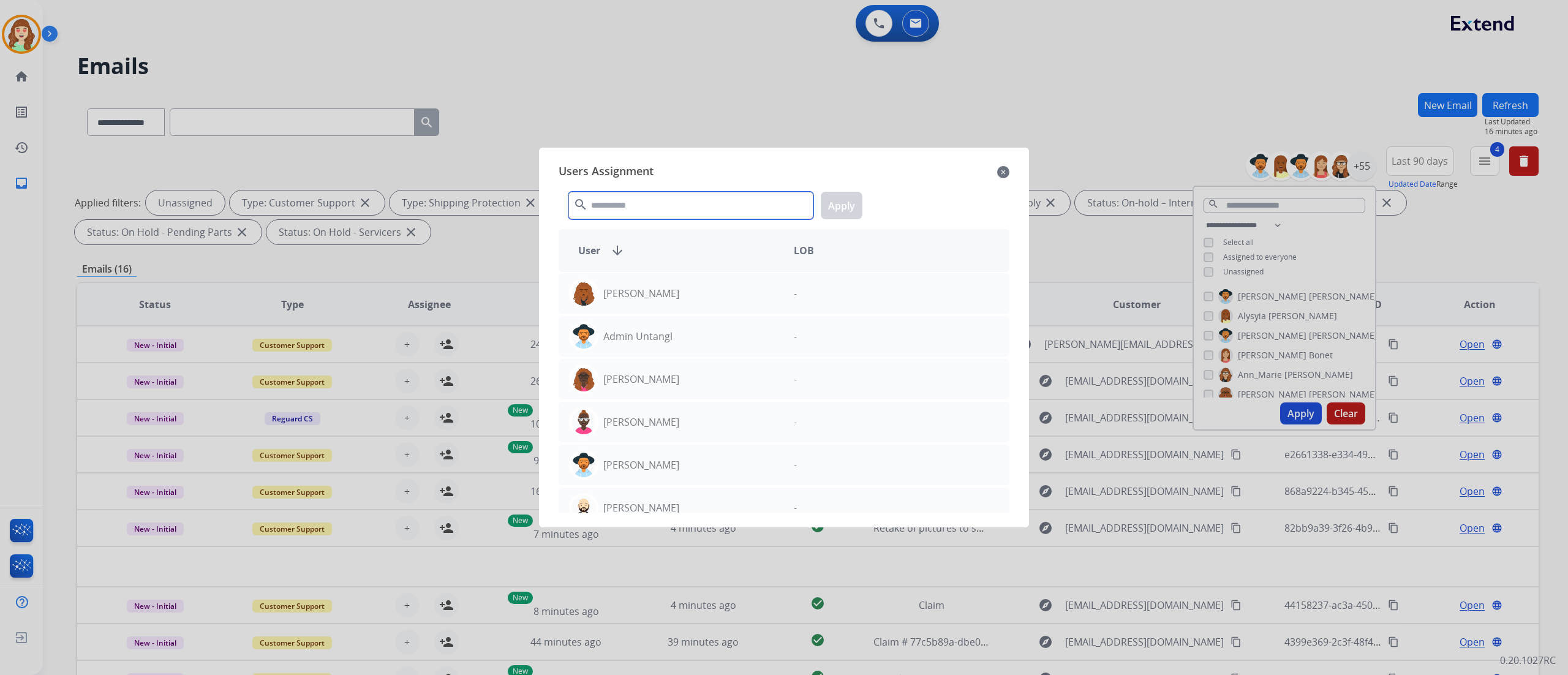
click at [660, 209] on input "text" at bounding box center [690, 206] width 245 height 28
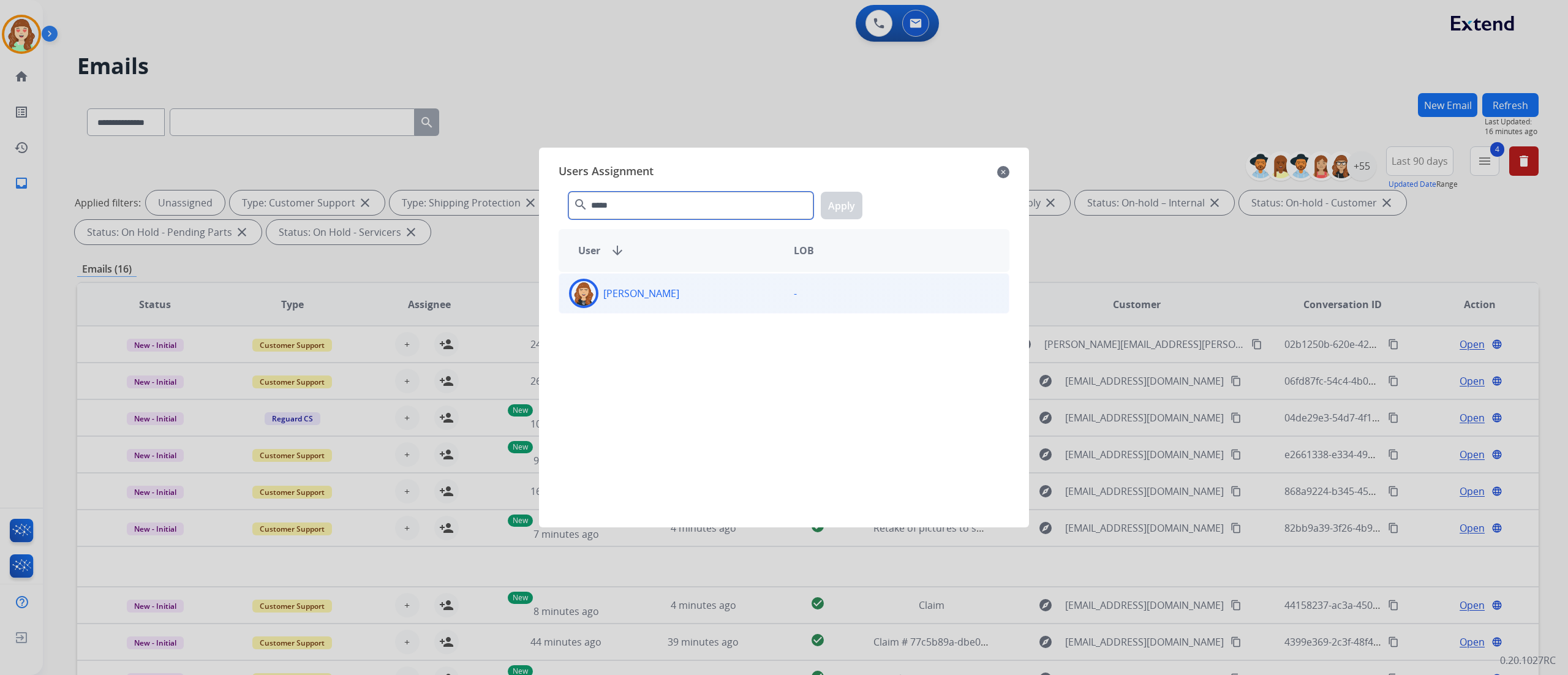
type input "*****"
click at [770, 301] on div "[PERSON_NAME]" at bounding box center [671, 293] width 225 height 29
click at [846, 203] on button "Apply" at bounding box center [842, 206] width 41 height 28
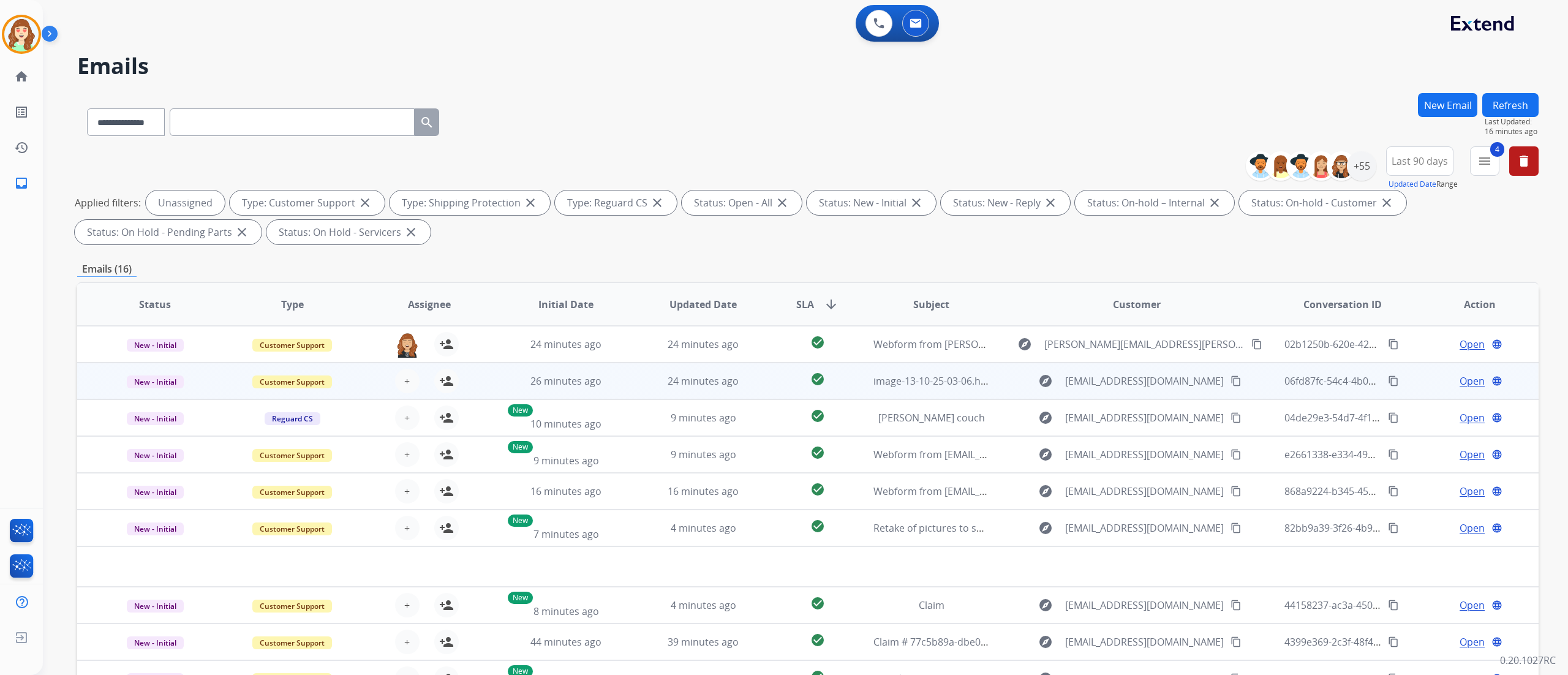
click at [418, 377] on div "+ Select agent person_add Assign to Me" at bounding box center [420, 381] width 78 height 25
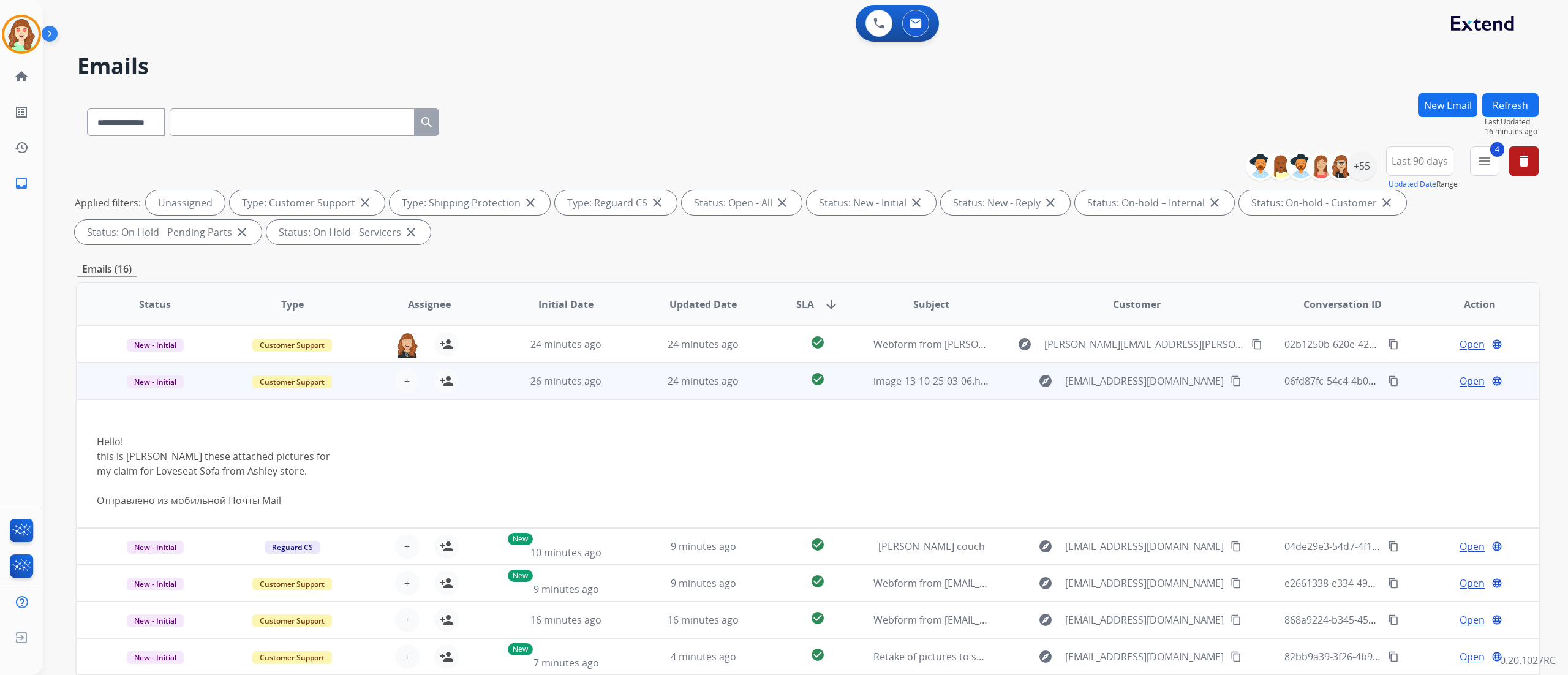
scroll to position [37, 0]
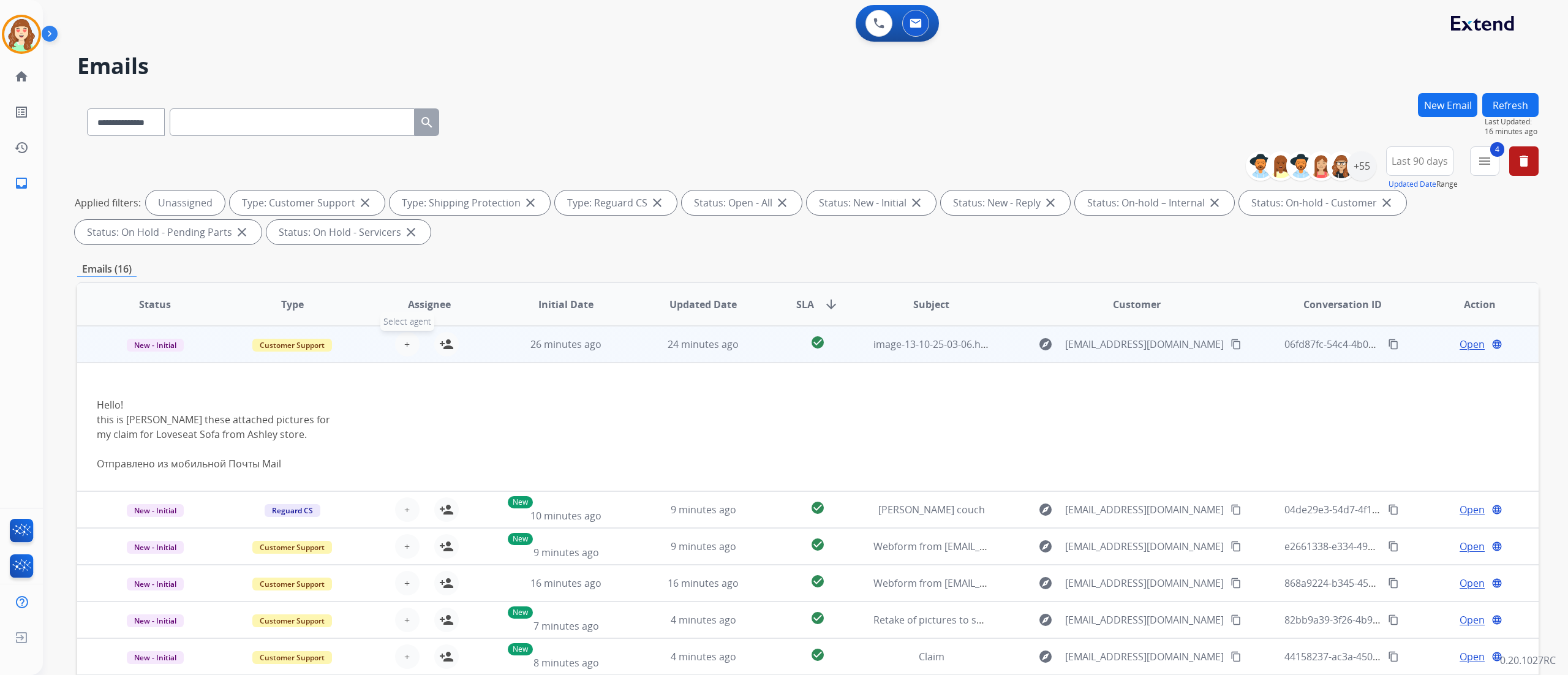
click at [400, 333] on button "+ Select agent" at bounding box center [407, 344] width 25 height 25
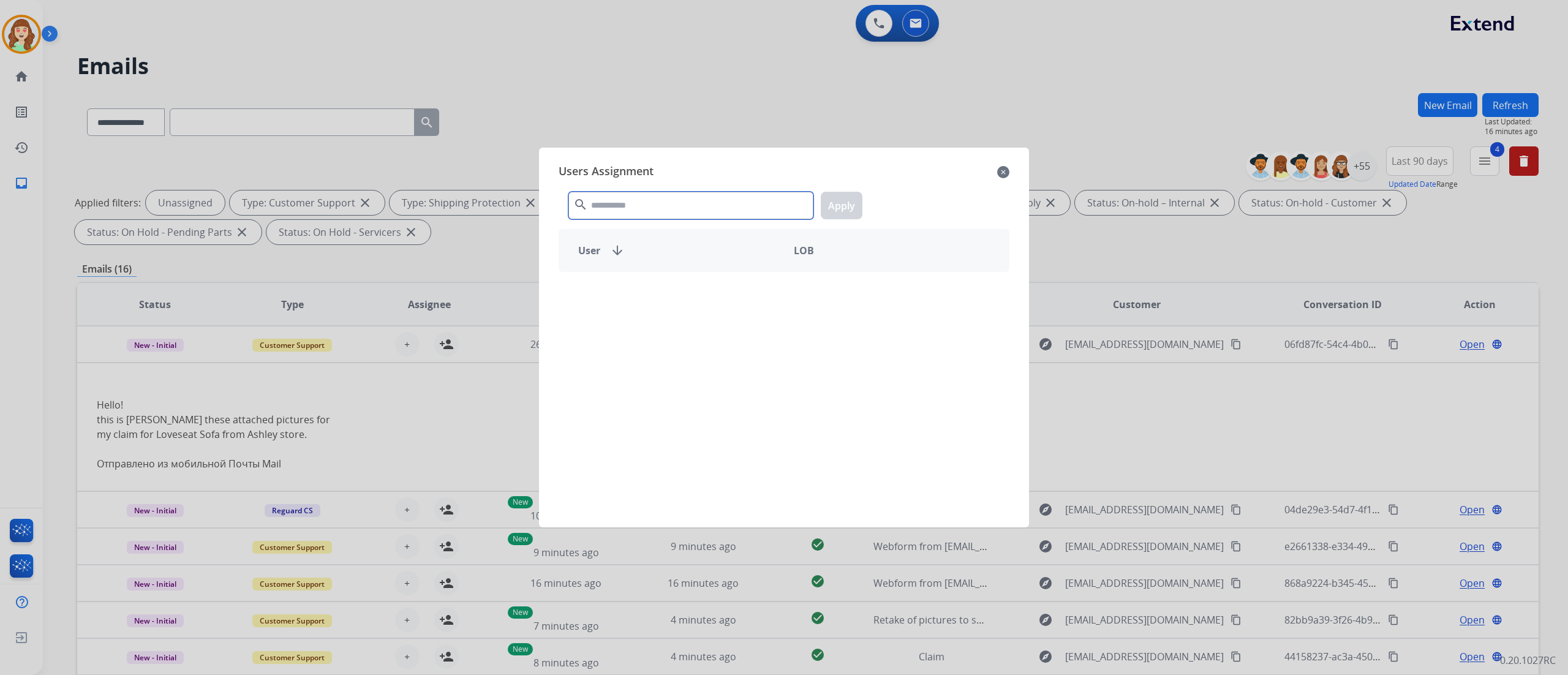
click at [620, 203] on input "text" at bounding box center [690, 206] width 245 height 28
type input "******"
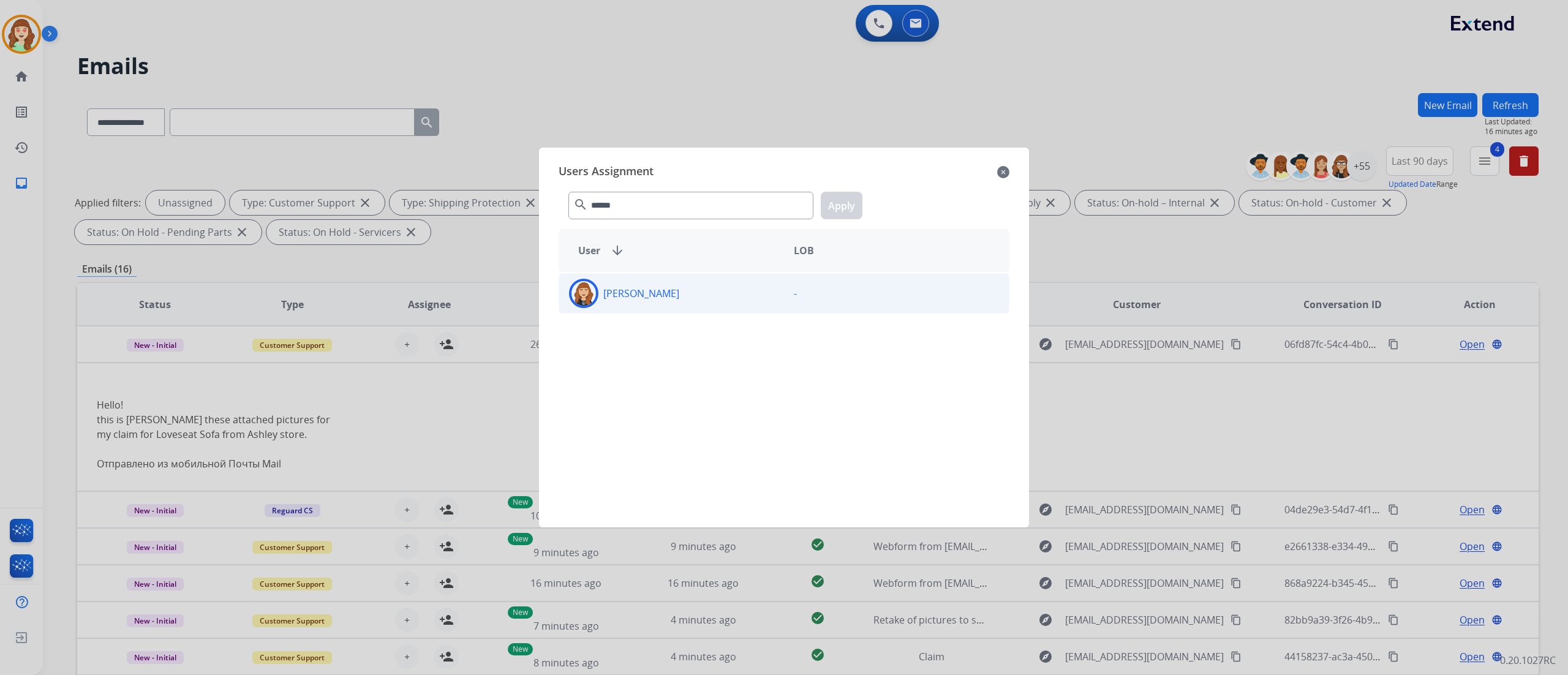
click at [758, 291] on div "[PERSON_NAME]" at bounding box center [671, 293] width 225 height 29
click at [838, 208] on button "Apply" at bounding box center [842, 206] width 41 height 28
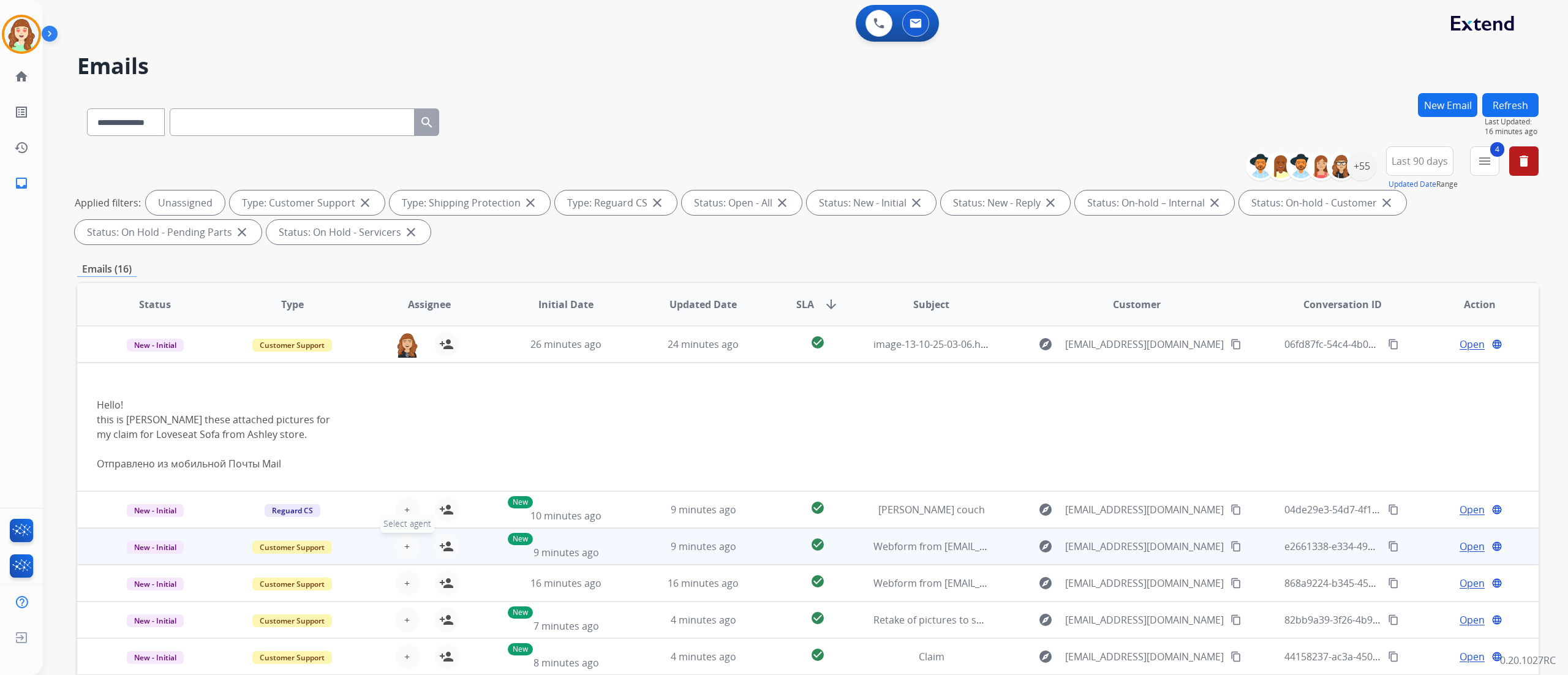
click at [407, 421] on span "+" at bounding box center [407, 546] width 5 height 15
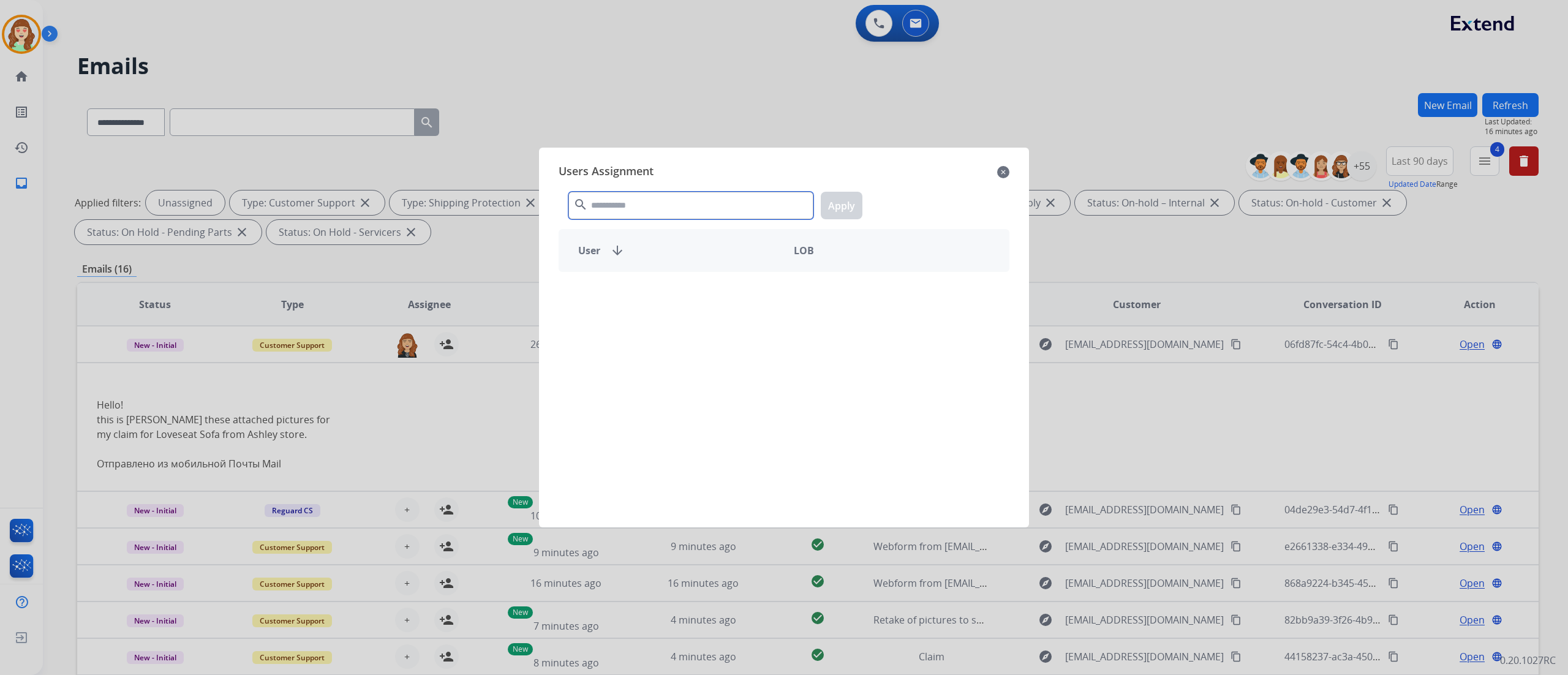
click at [648, 206] on input "text" at bounding box center [690, 206] width 245 height 28
type input "******"
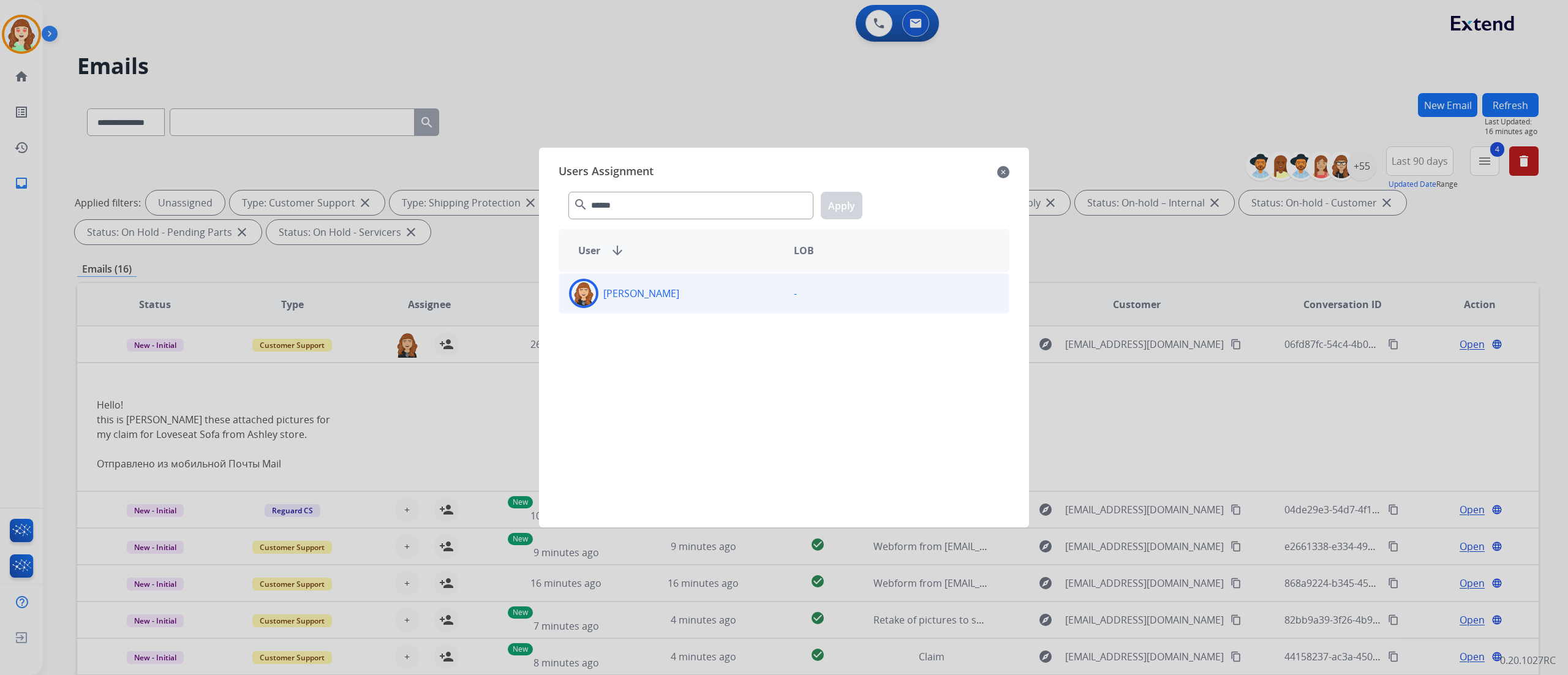
click at [708, 298] on div "[PERSON_NAME]" at bounding box center [671, 293] width 225 height 29
click at [837, 203] on button "Apply" at bounding box center [842, 206] width 41 height 28
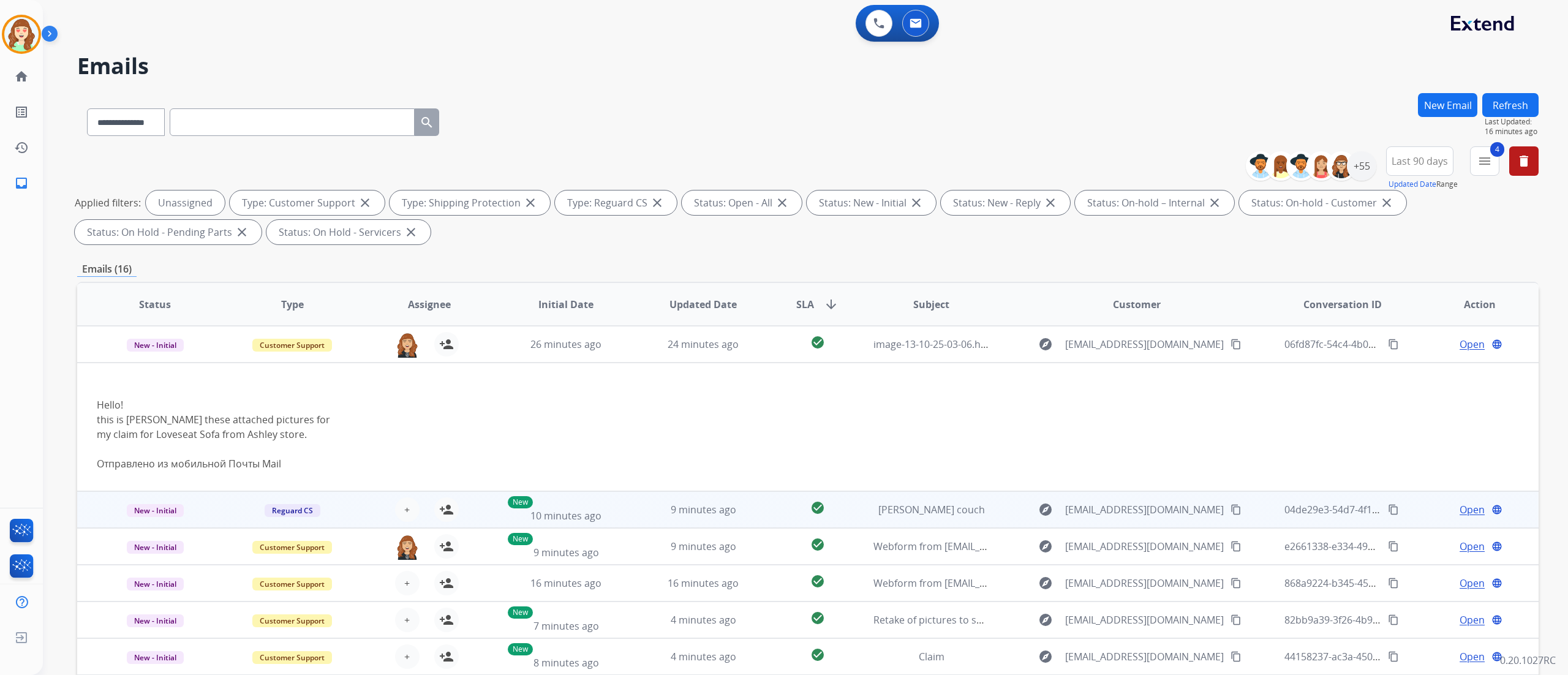
click at [397, 421] on div "+ Select agent person_add Assign to Me" at bounding box center [420, 509] width 78 height 25
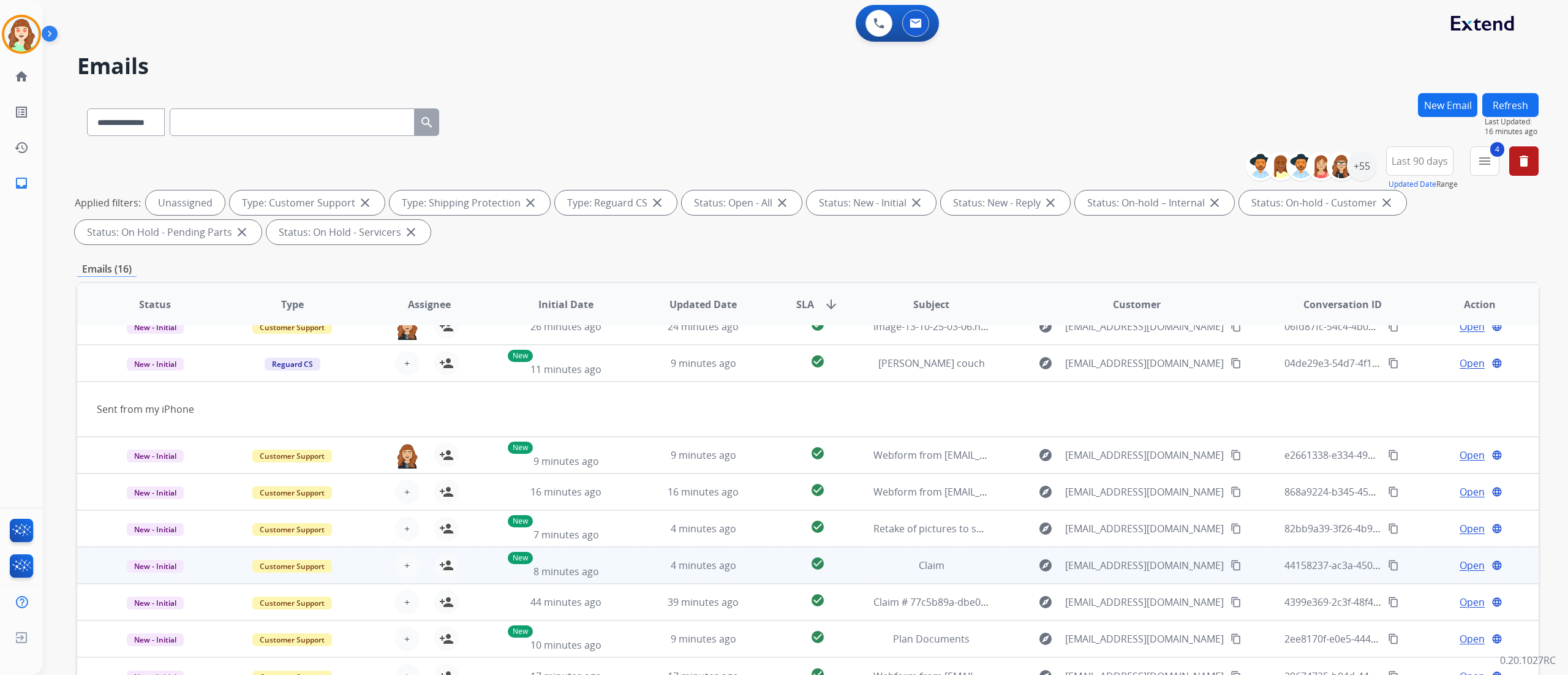
scroll to position [55, 0]
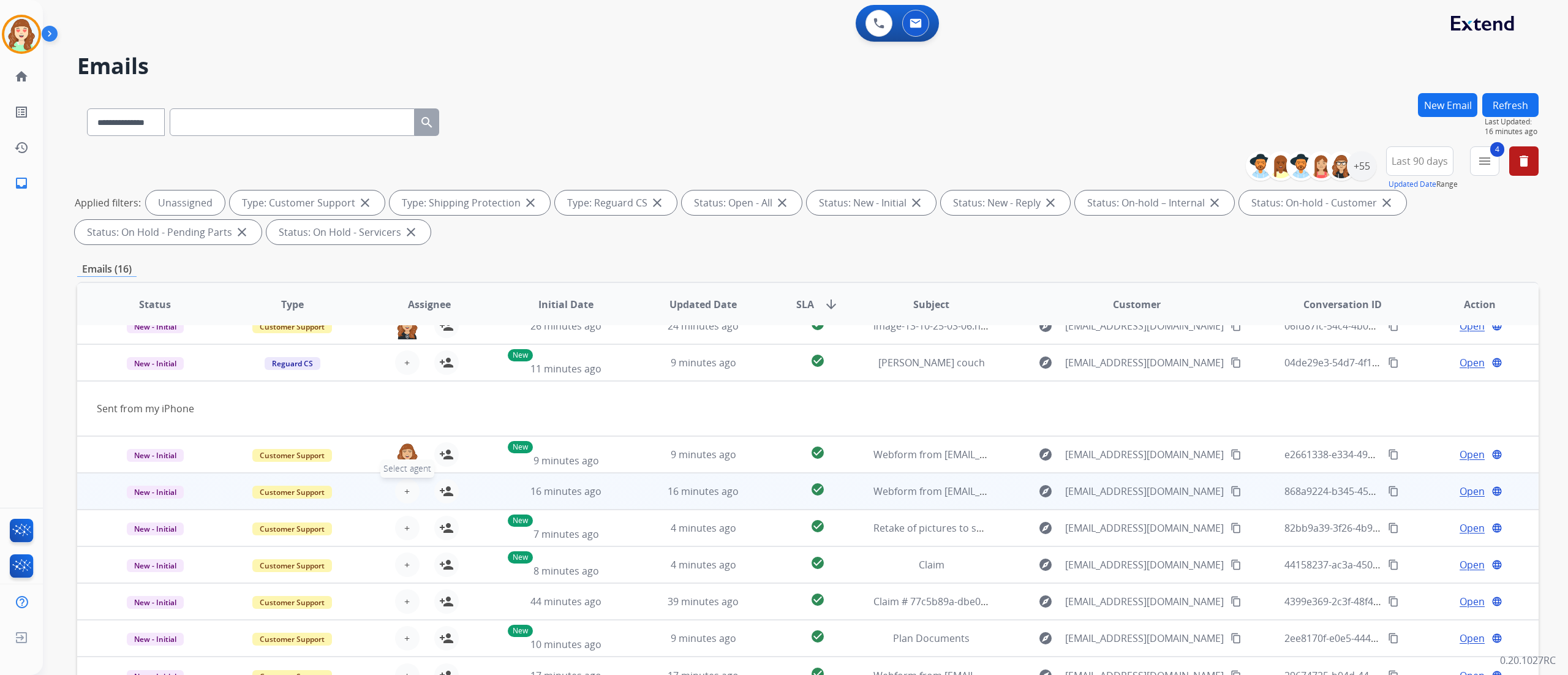
click at [412, 421] on button "+ Select agent" at bounding box center [407, 491] width 25 height 25
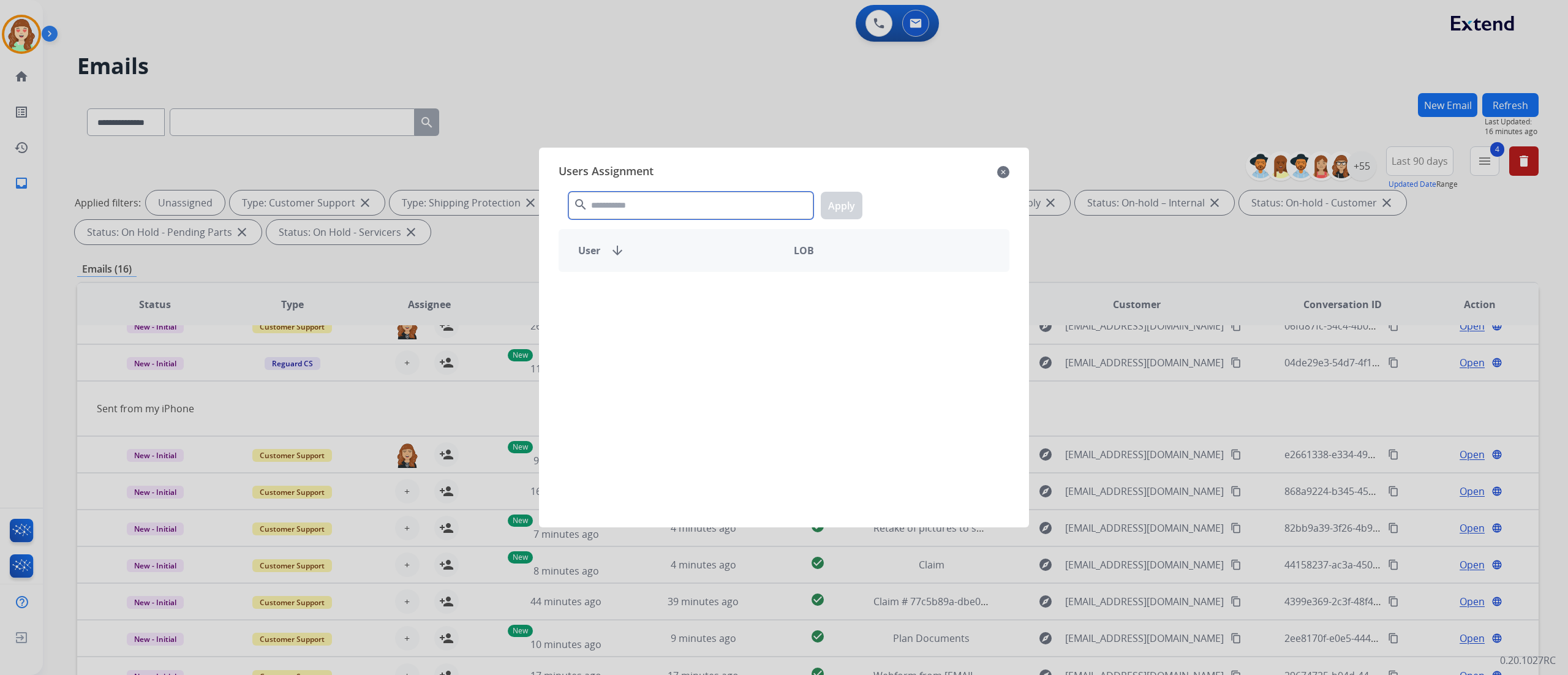
click at [621, 192] on input "text" at bounding box center [690, 206] width 245 height 28
type input "****"
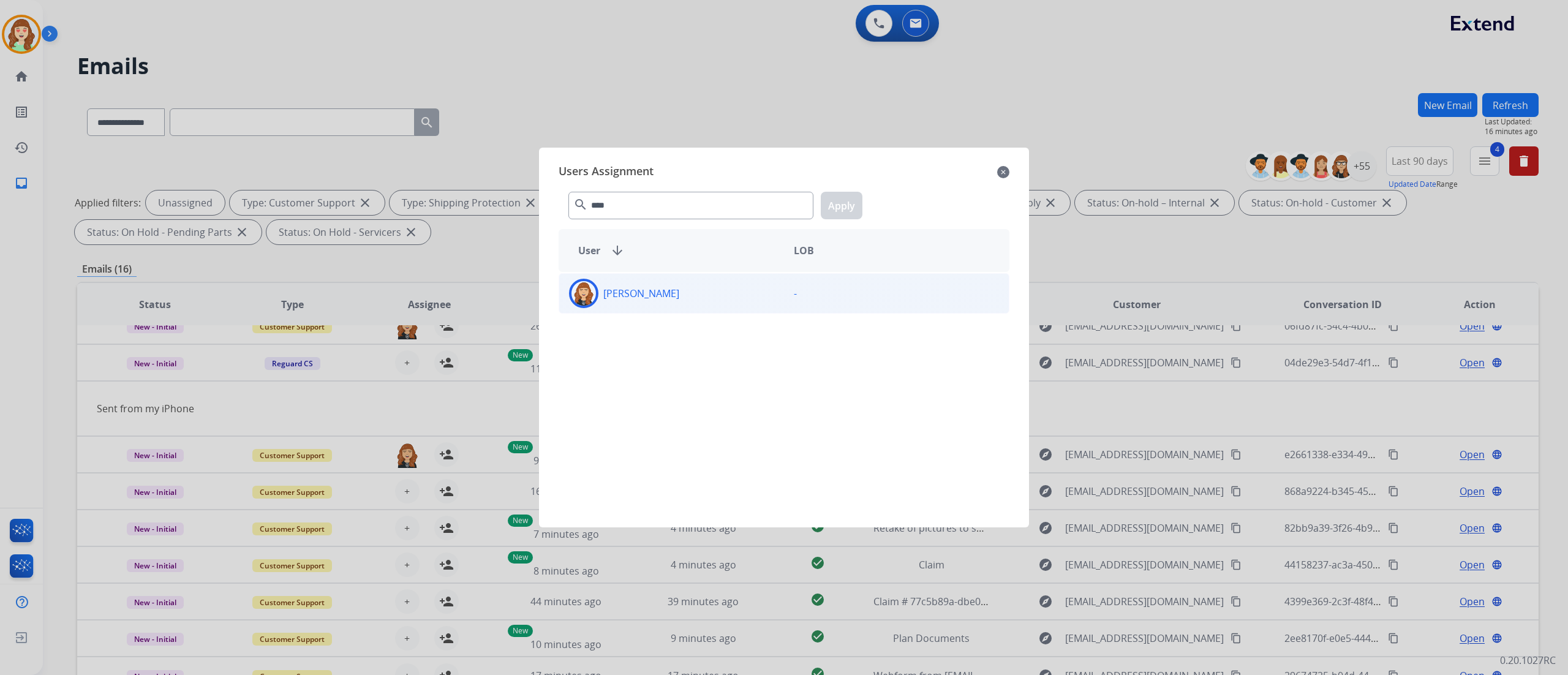
click at [688, 301] on div "[PERSON_NAME]" at bounding box center [671, 293] width 225 height 29
click at [851, 212] on button "Apply" at bounding box center [842, 206] width 41 height 28
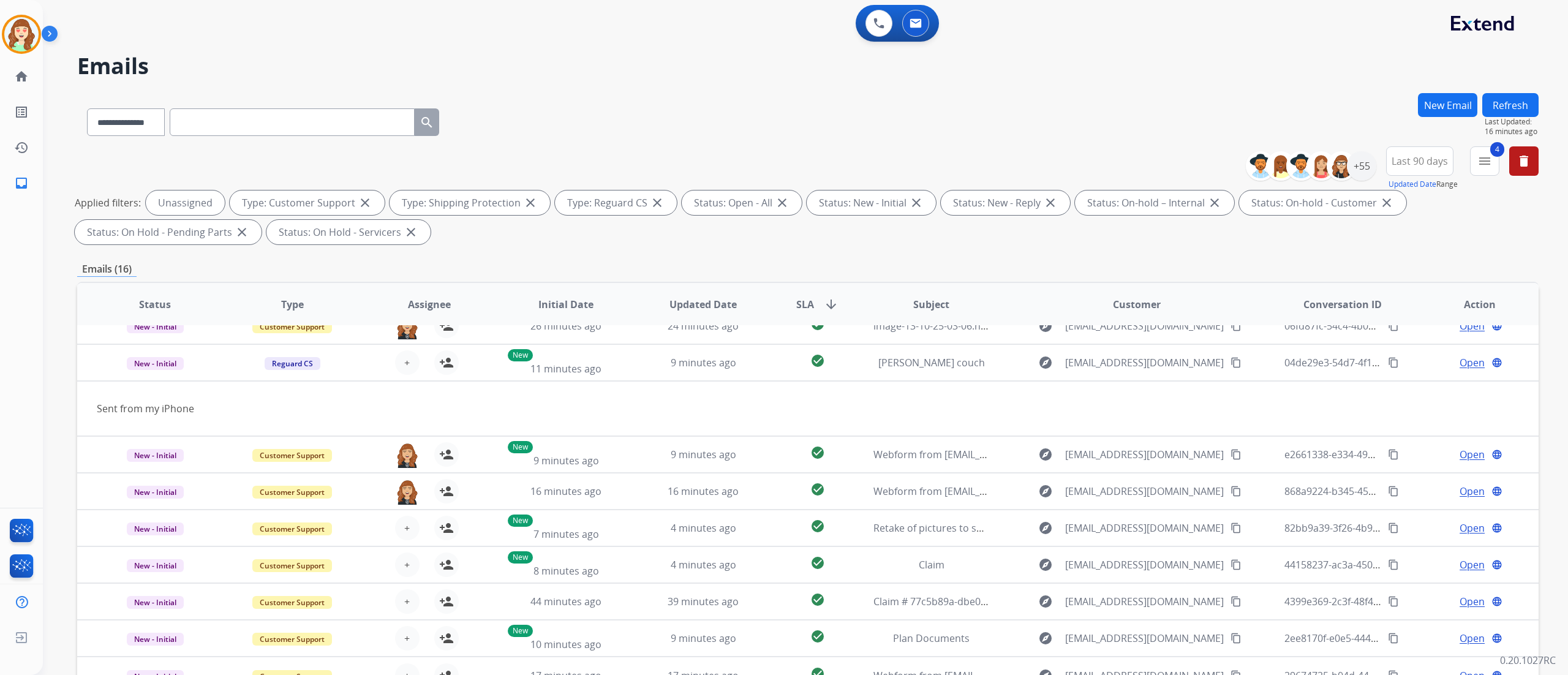
drag, startPoint x: 290, startPoint y: 56, endPoint x: 330, endPoint y: 60, distance: 40.2
click at [290, 56] on h2 "Emails" at bounding box center [808, 66] width 1461 height 25
click at [980, 163] on div "+55" at bounding box center [1362, 166] width 29 height 29
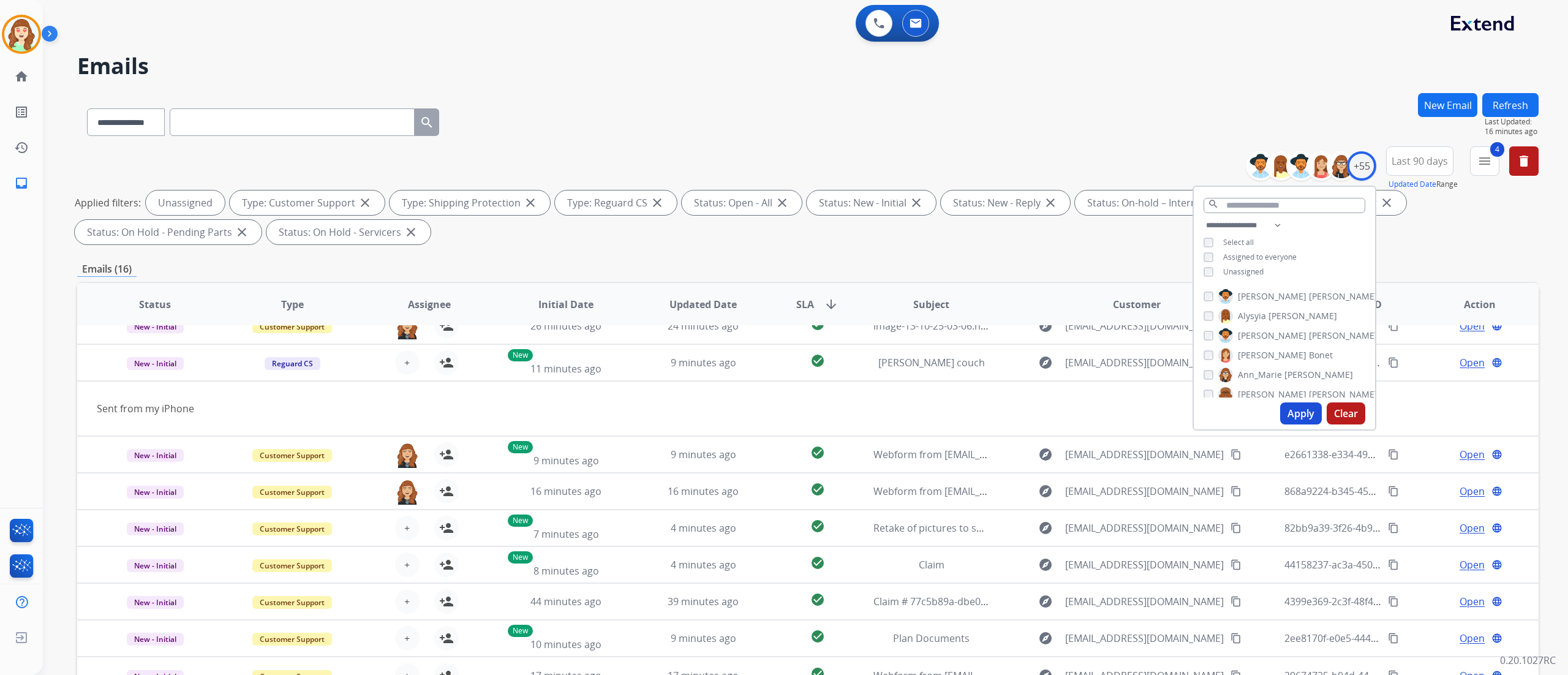
click at [980, 413] on button "Apply" at bounding box center [1301, 413] width 41 height 22
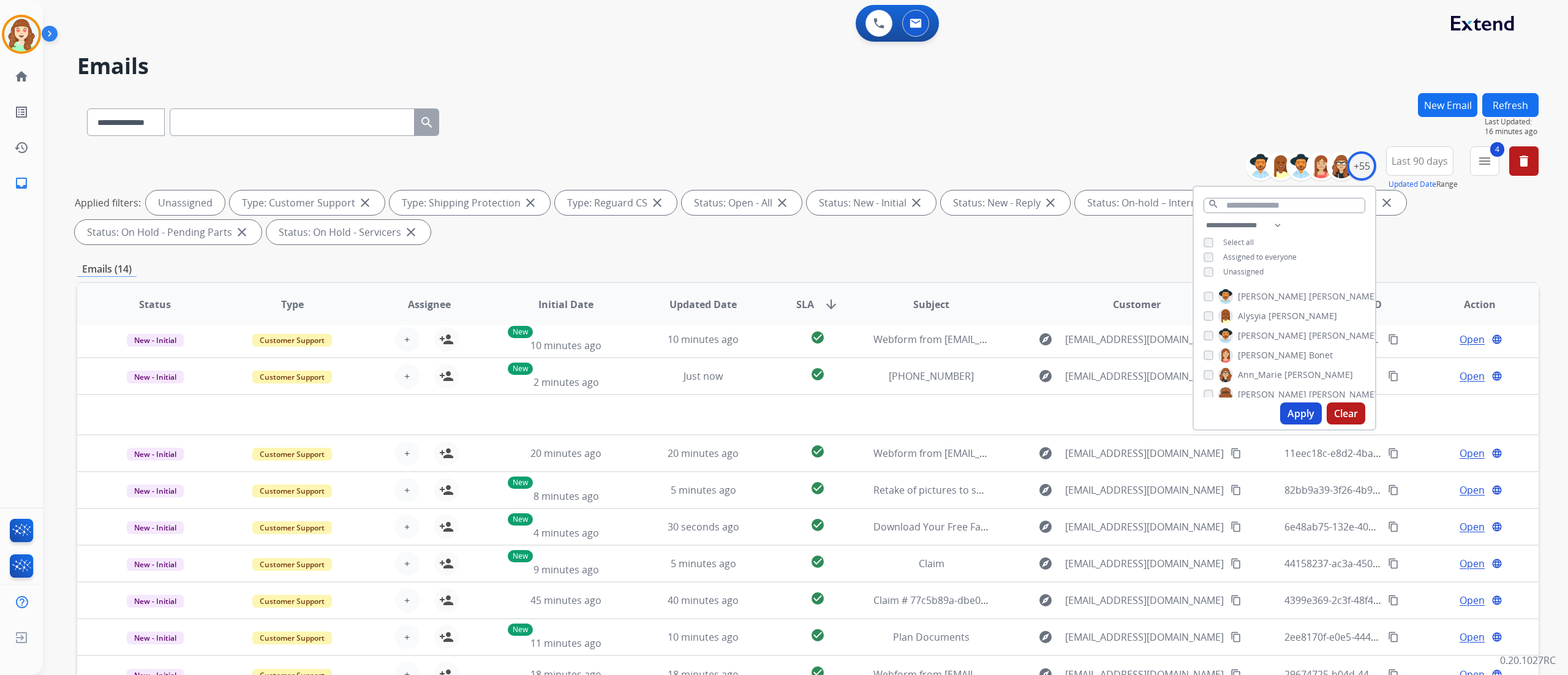
scroll to position [41, 0]
drag, startPoint x: 257, startPoint y: 44, endPoint x: 219, endPoint y: 249, distance: 208.5
click at [257, 44] on div "**********" at bounding box center [791, 381] width 1496 height 675
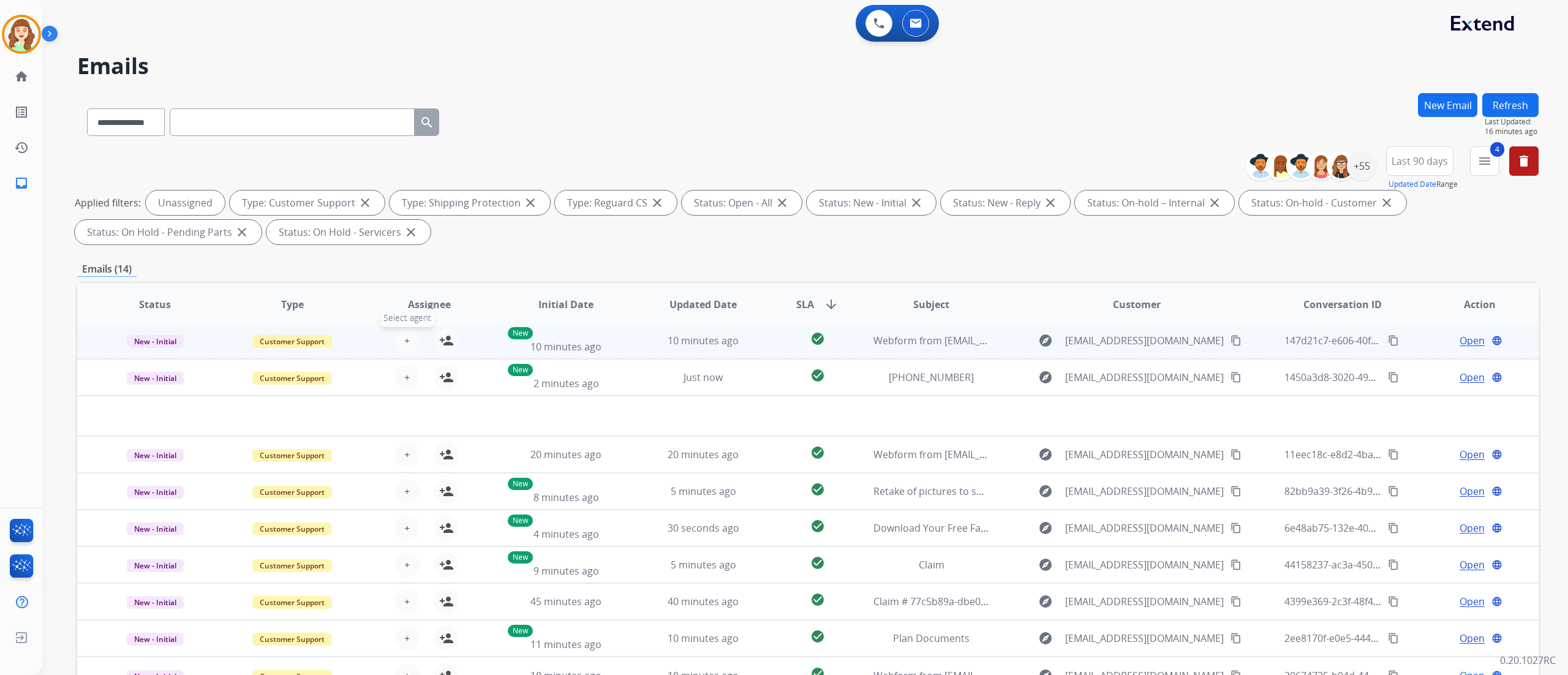
click at [404, 342] on span "+" at bounding box center [407, 340] width 5 height 15
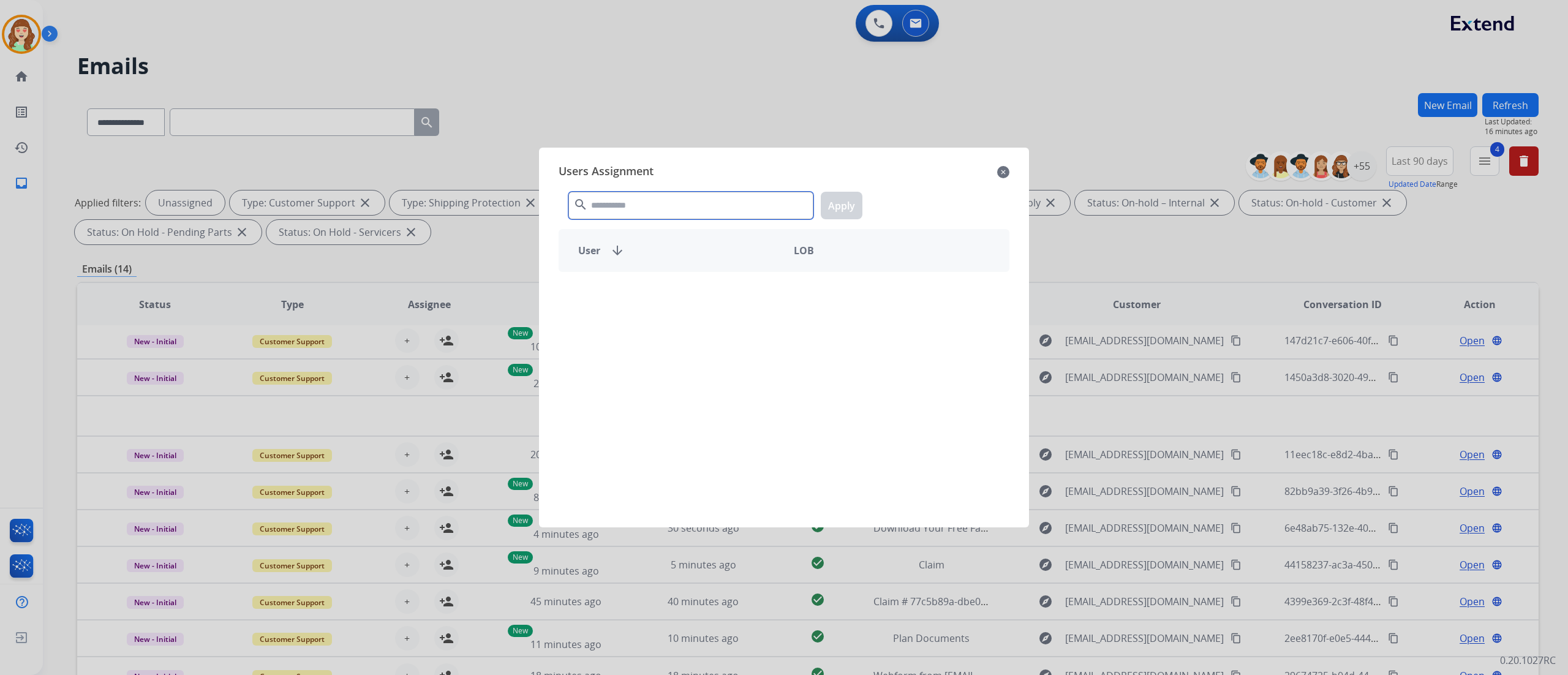
click at [614, 199] on input "text" at bounding box center [690, 206] width 245 height 28
type input "***"
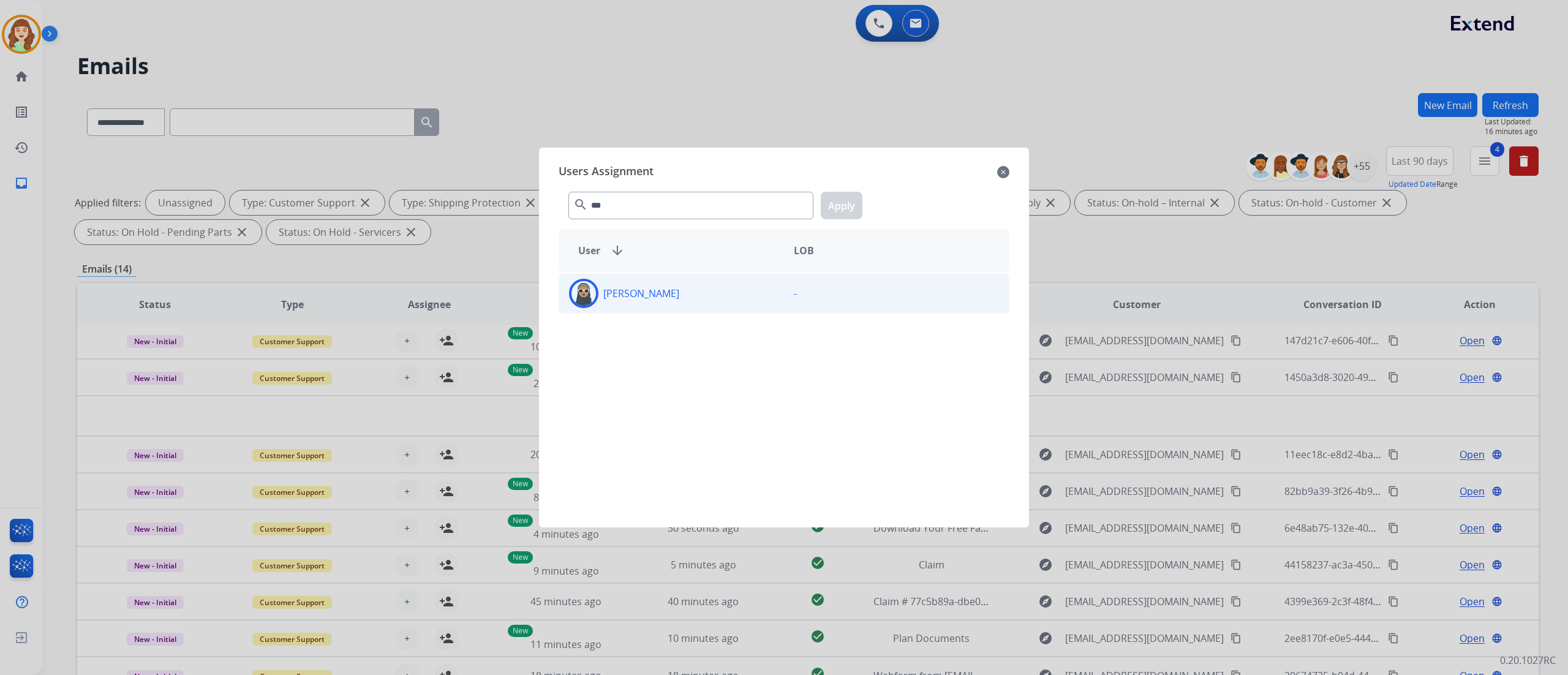
click at [743, 308] on div "[PERSON_NAME] -" at bounding box center [784, 293] width 451 height 41
click at [849, 203] on button "Apply" at bounding box center [842, 206] width 41 height 28
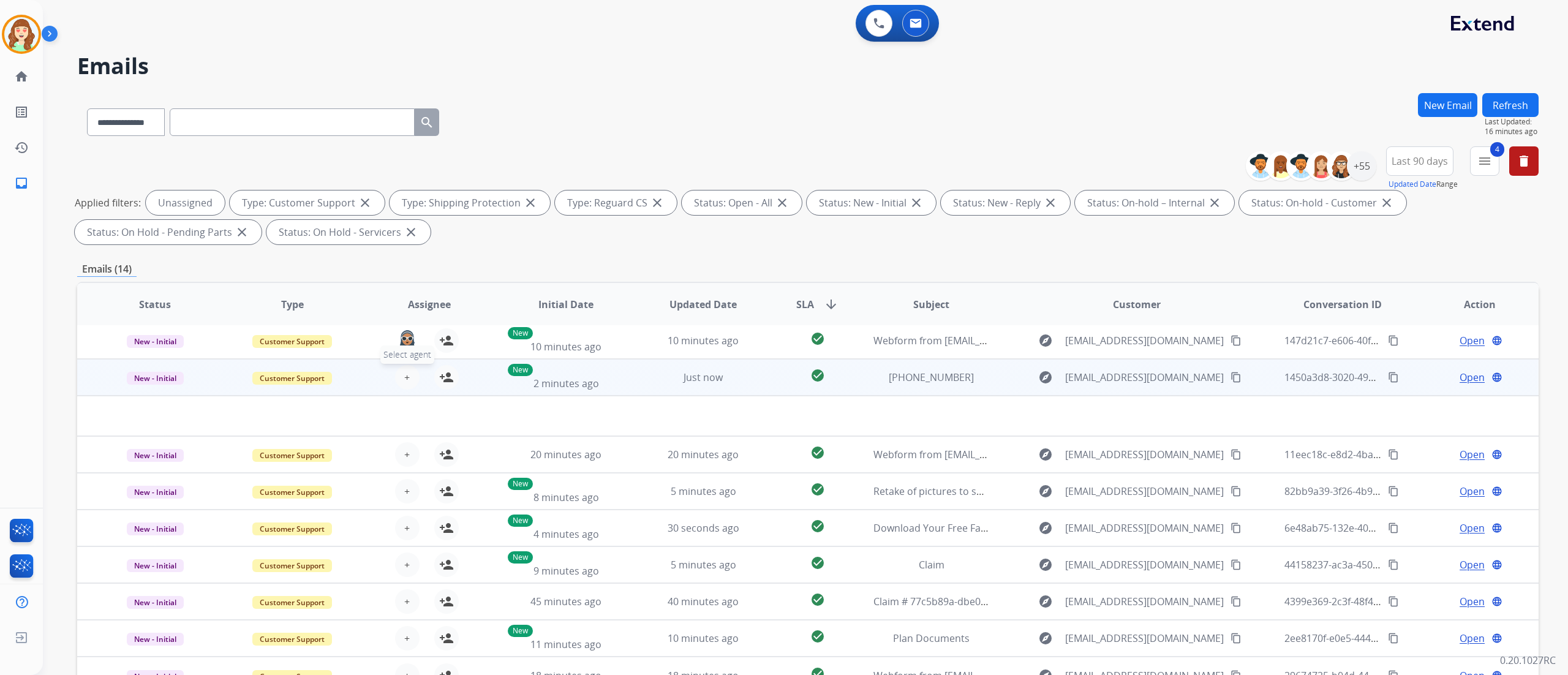
click at [407, 365] on button "+ Select agent" at bounding box center [407, 377] width 25 height 25
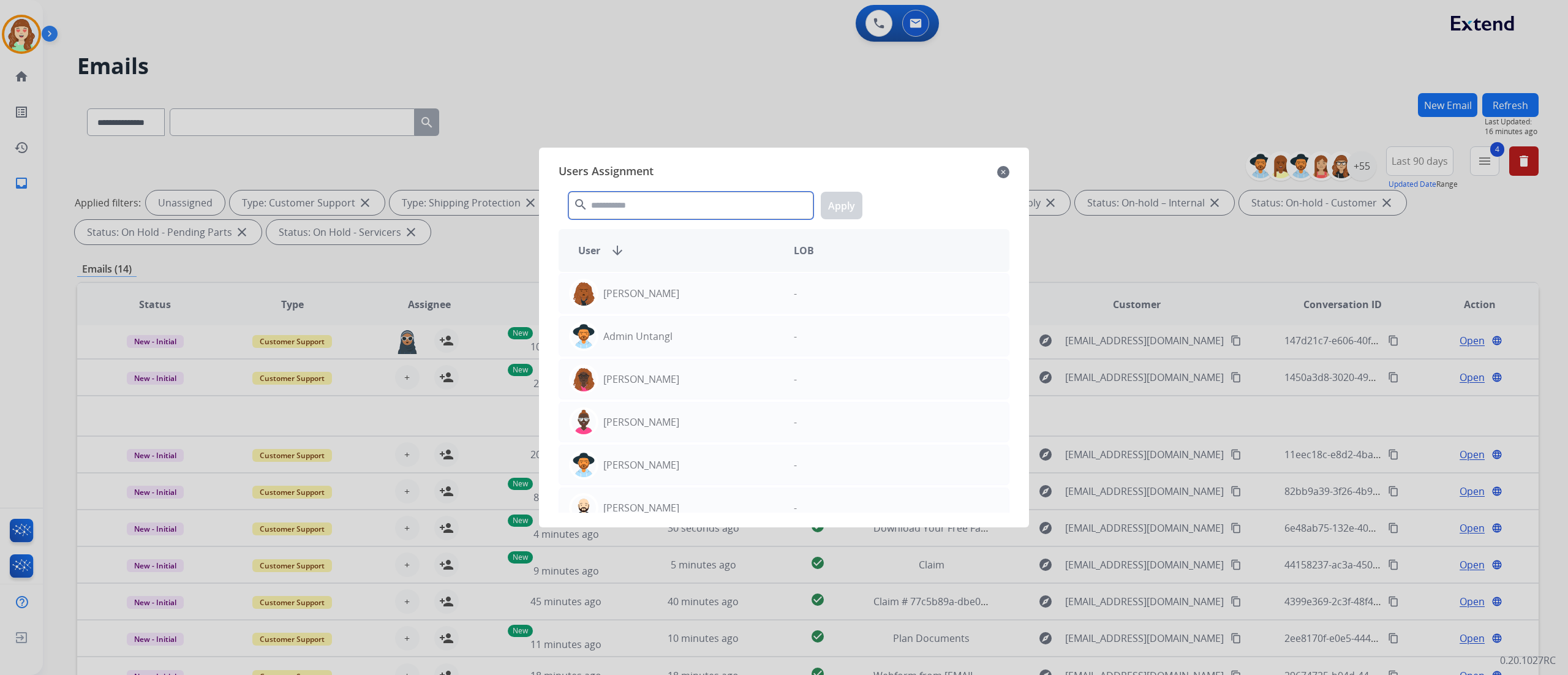
click at [613, 201] on input "text" at bounding box center [690, 206] width 245 height 28
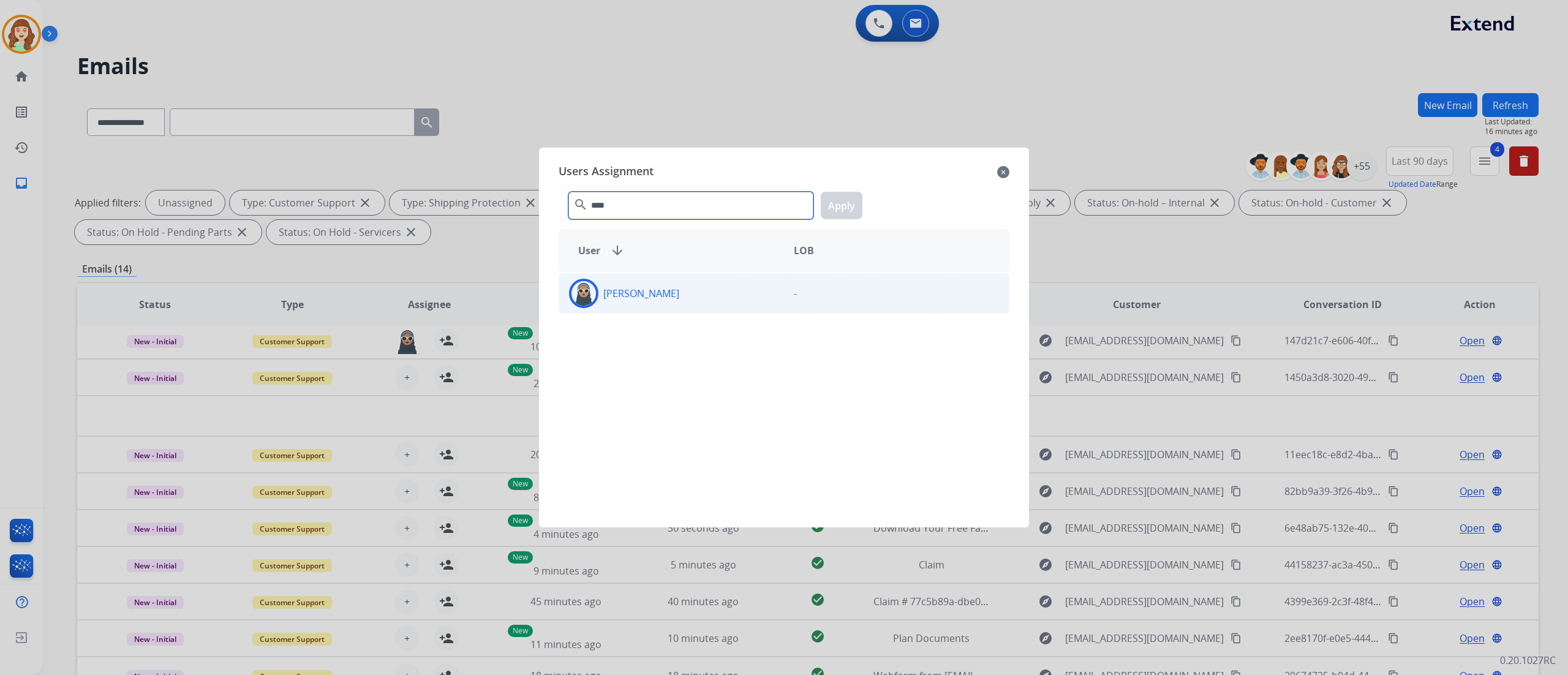
type input "****"
click at [713, 304] on div "[PERSON_NAME]" at bounding box center [671, 293] width 225 height 29
click at [844, 209] on button "Apply" at bounding box center [842, 206] width 41 height 28
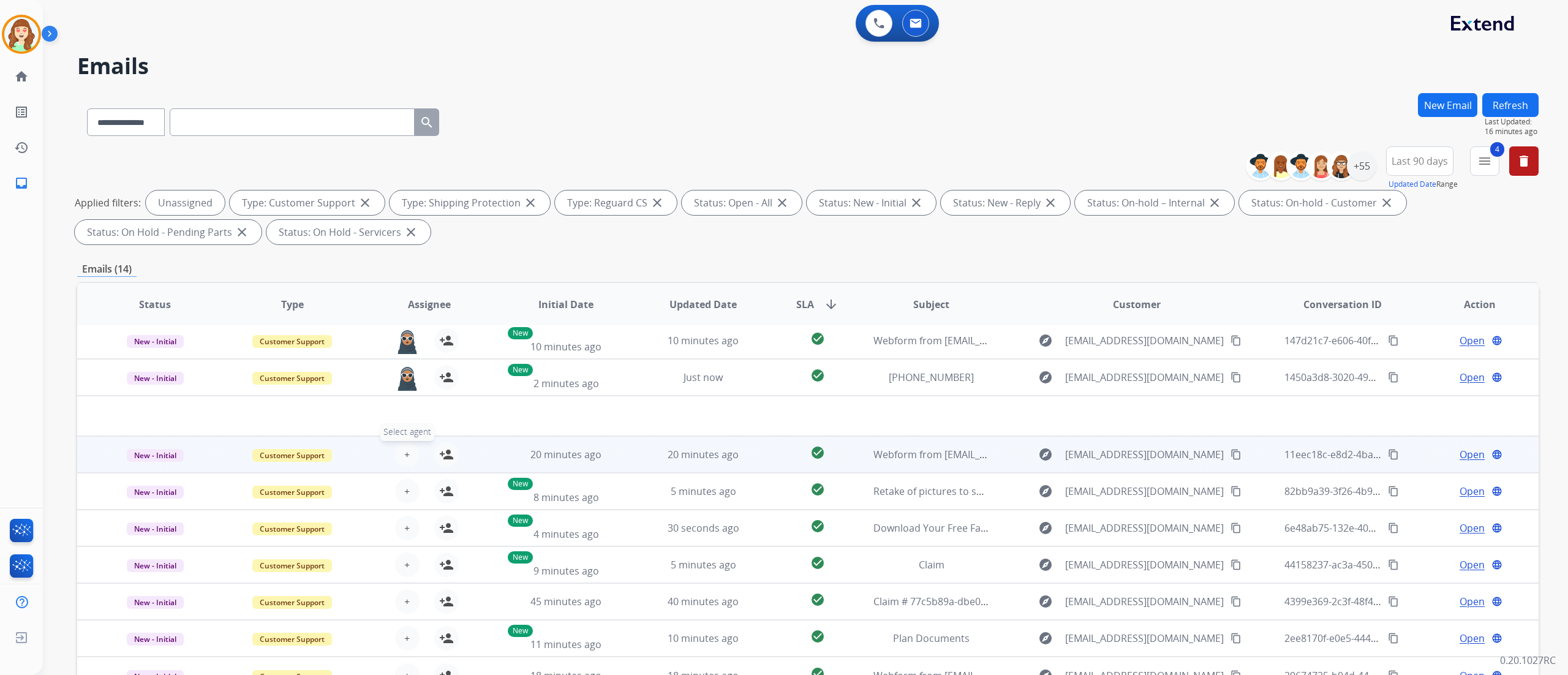
click at [407, 421] on span "+" at bounding box center [407, 454] width 5 height 15
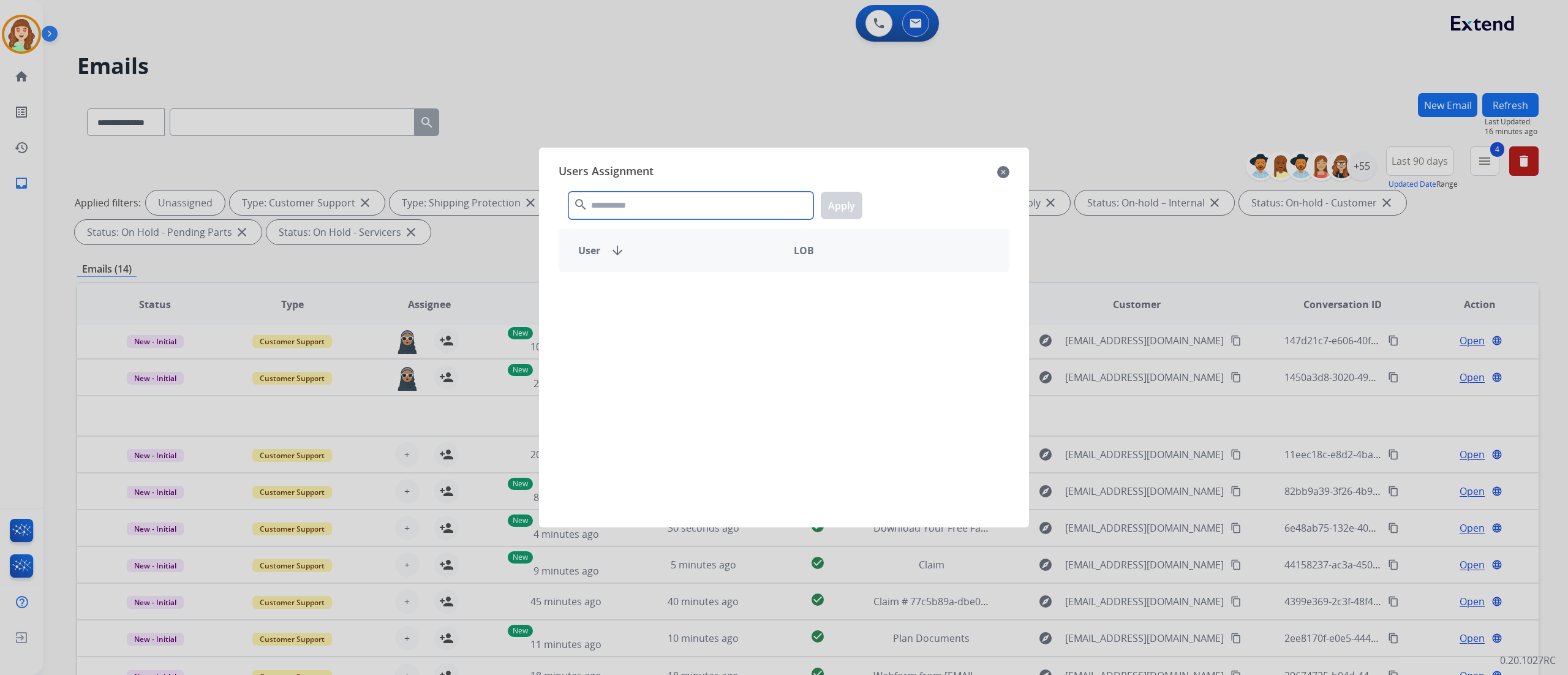
click at [654, 202] on input "text" at bounding box center [690, 206] width 245 height 28
type input "****"
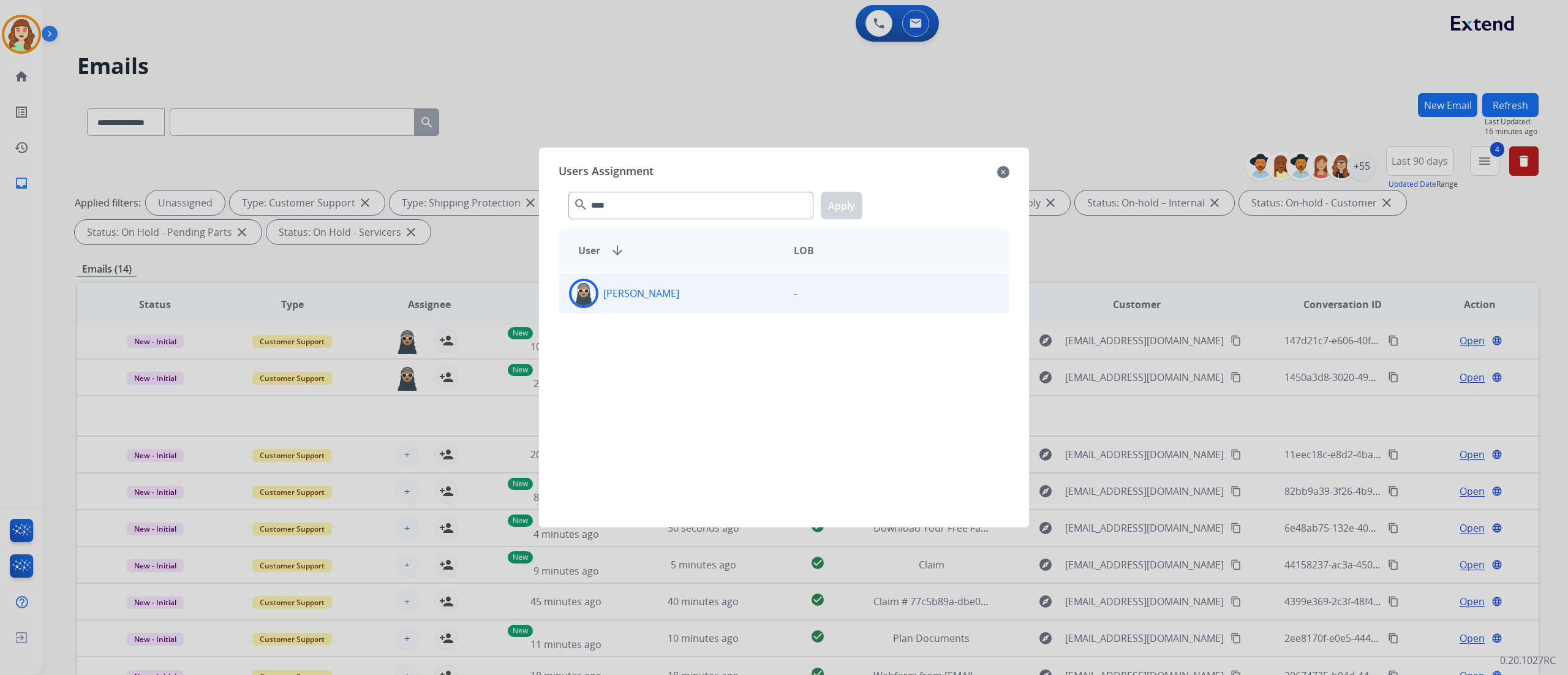
click at [710, 308] on div "[PERSON_NAME]" at bounding box center [671, 293] width 225 height 29
click at [843, 205] on button "Apply" at bounding box center [842, 206] width 41 height 28
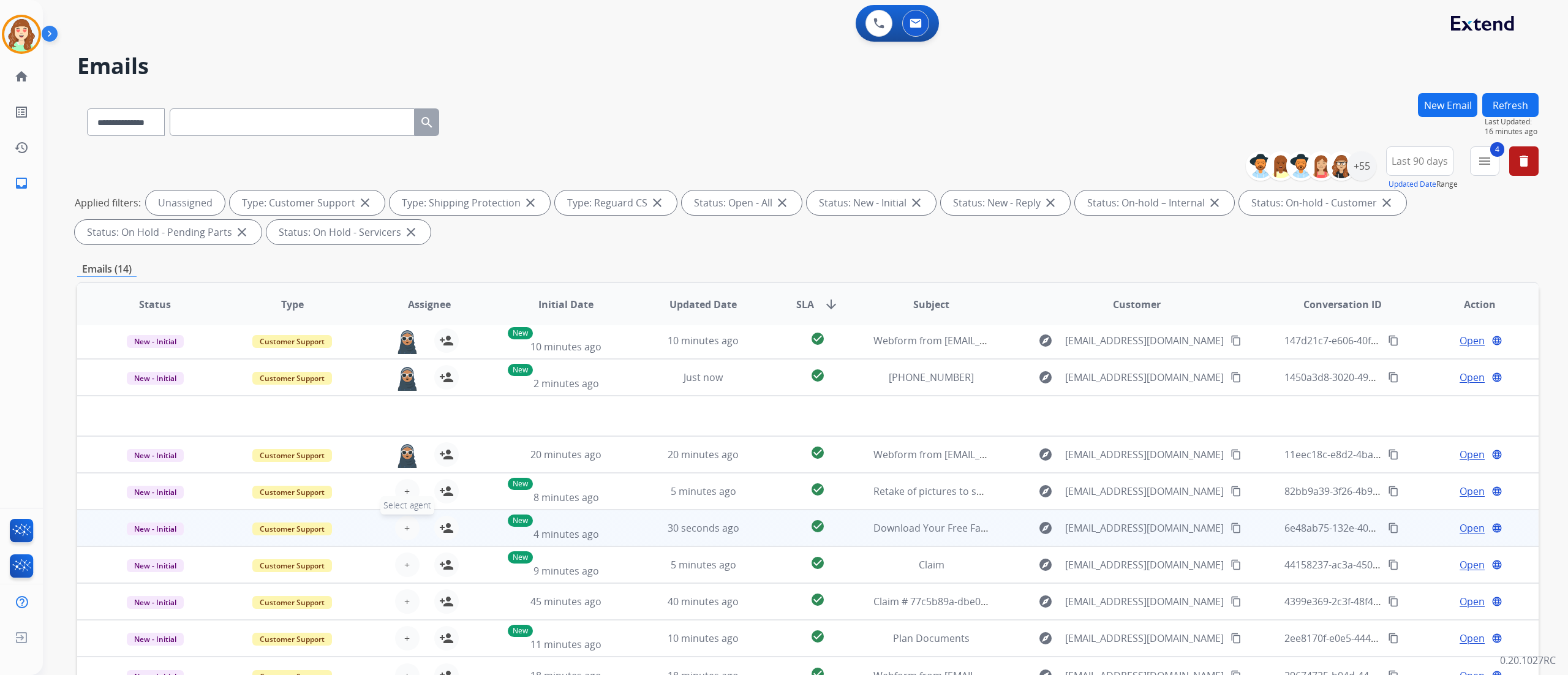
click at [404, 421] on span "+" at bounding box center [407, 528] width 5 height 15
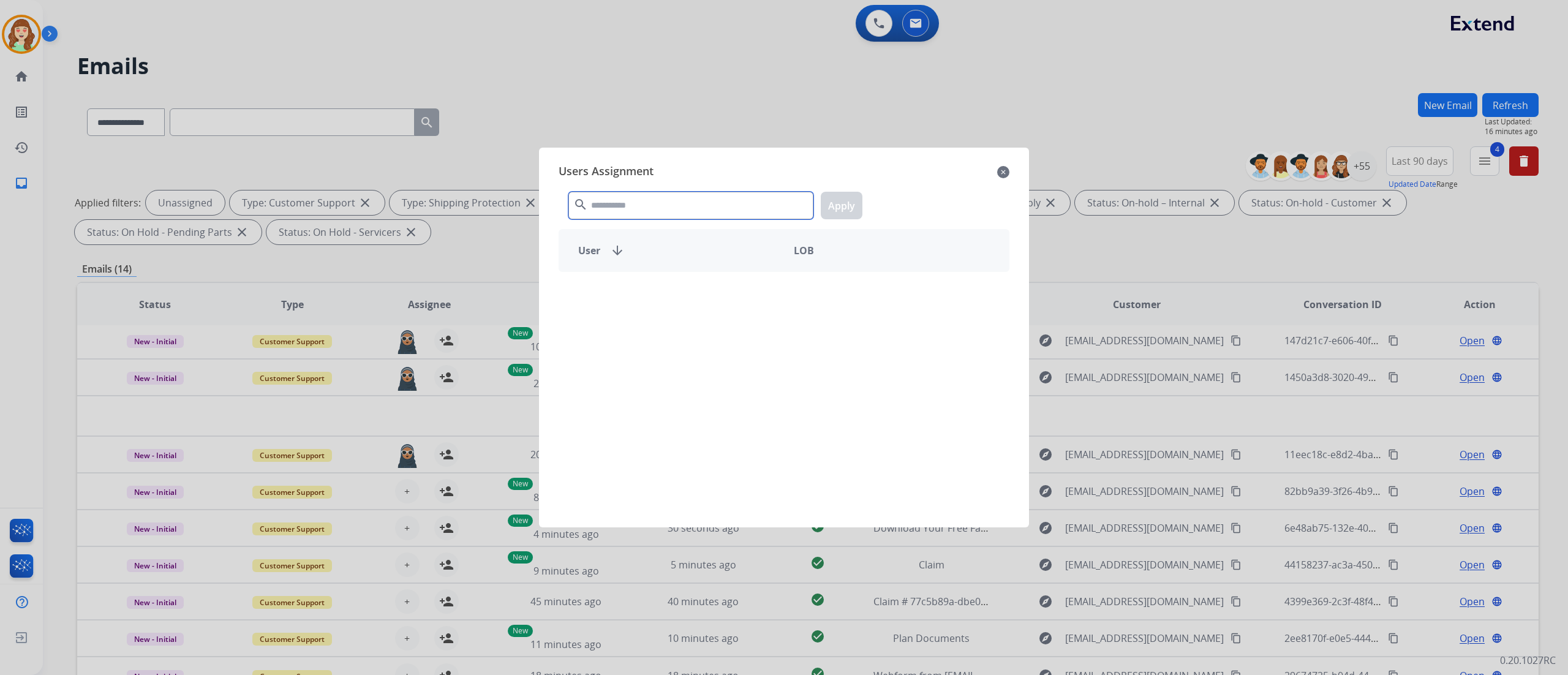
click at [643, 206] on input "text" at bounding box center [690, 206] width 245 height 28
type input "****"
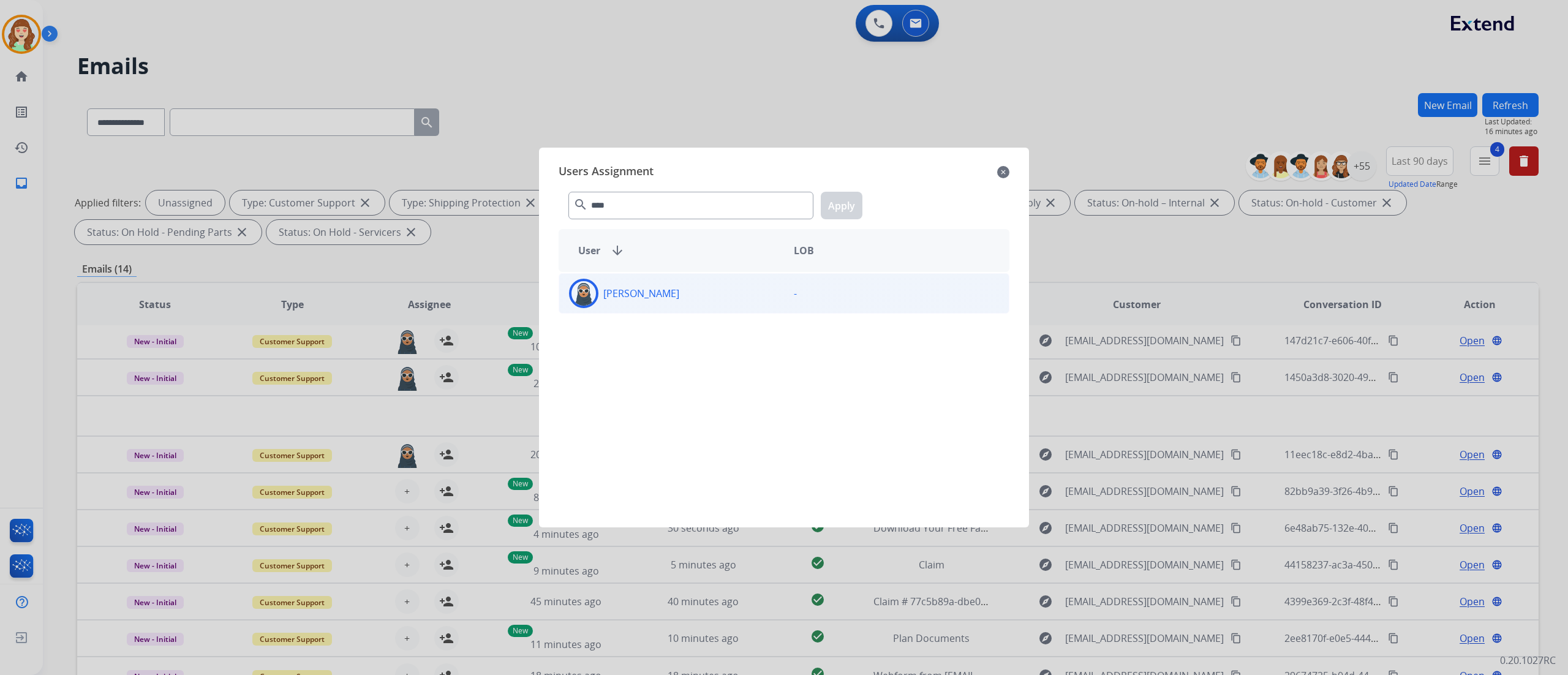
click at [667, 298] on div "[PERSON_NAME]" at bounding box center [671, 293] width 225 height 29
click at [834, 208] on button "Apply" at bounding box center [842, 206] width 41 height 28
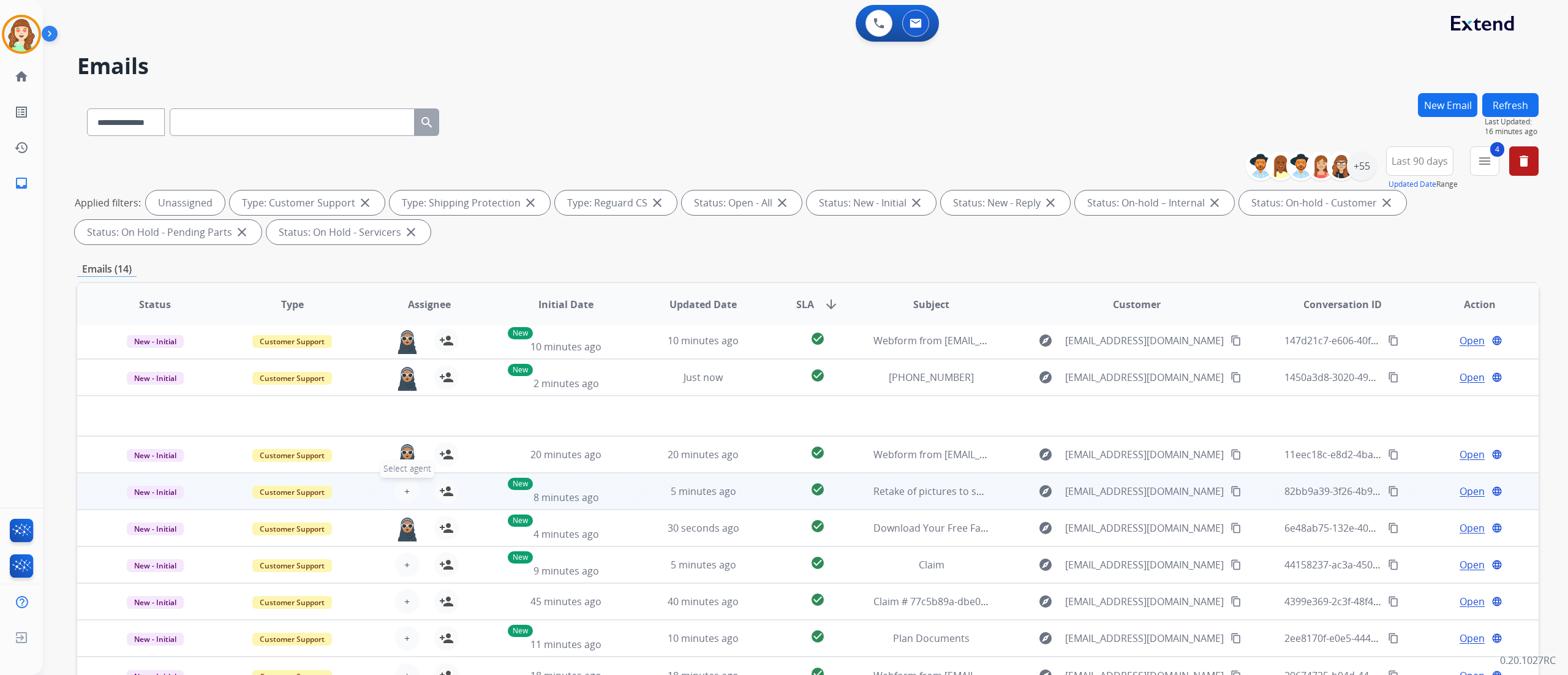
click at [404, 421] on span "+" at bounding box center [407, 491] width 5 height 15
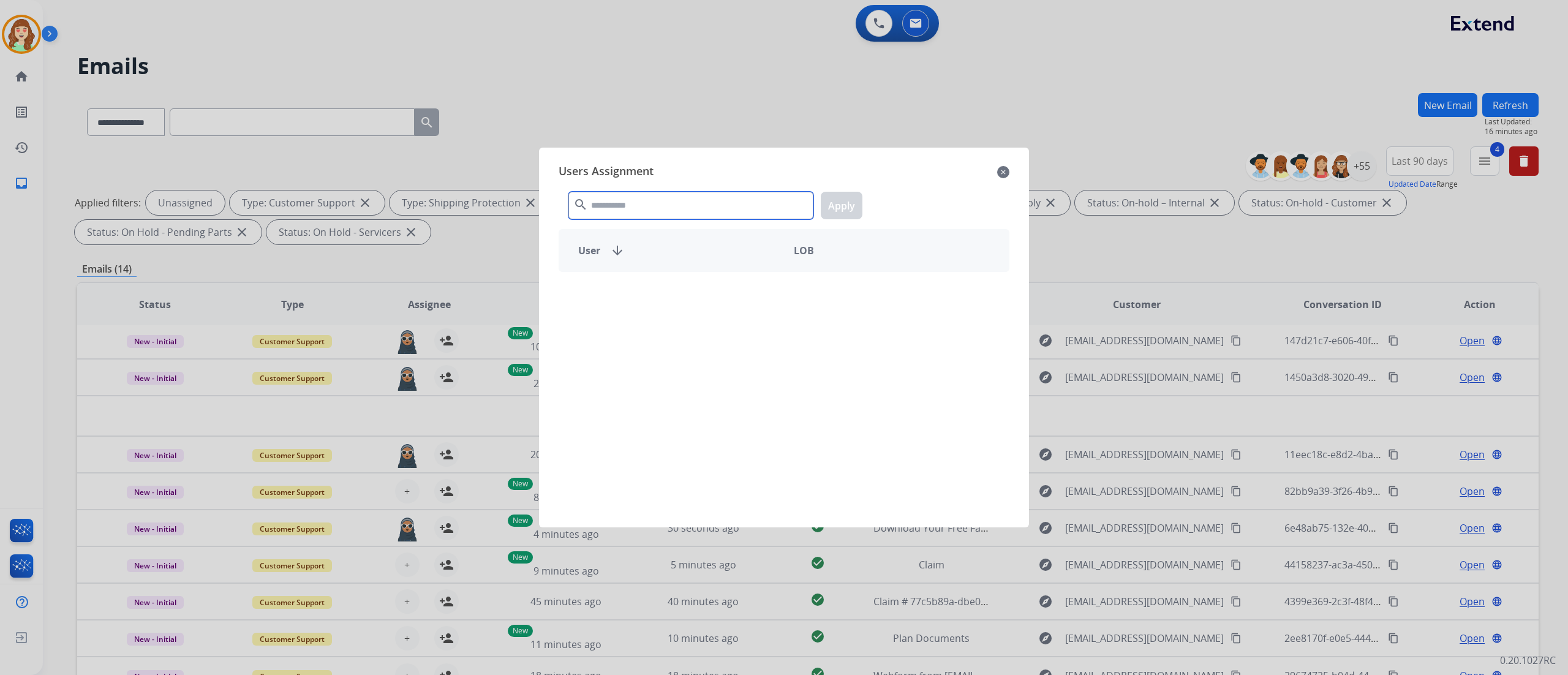
click at [638, 206] on input "text" at bounding box center [690, 206] width 245 height 28
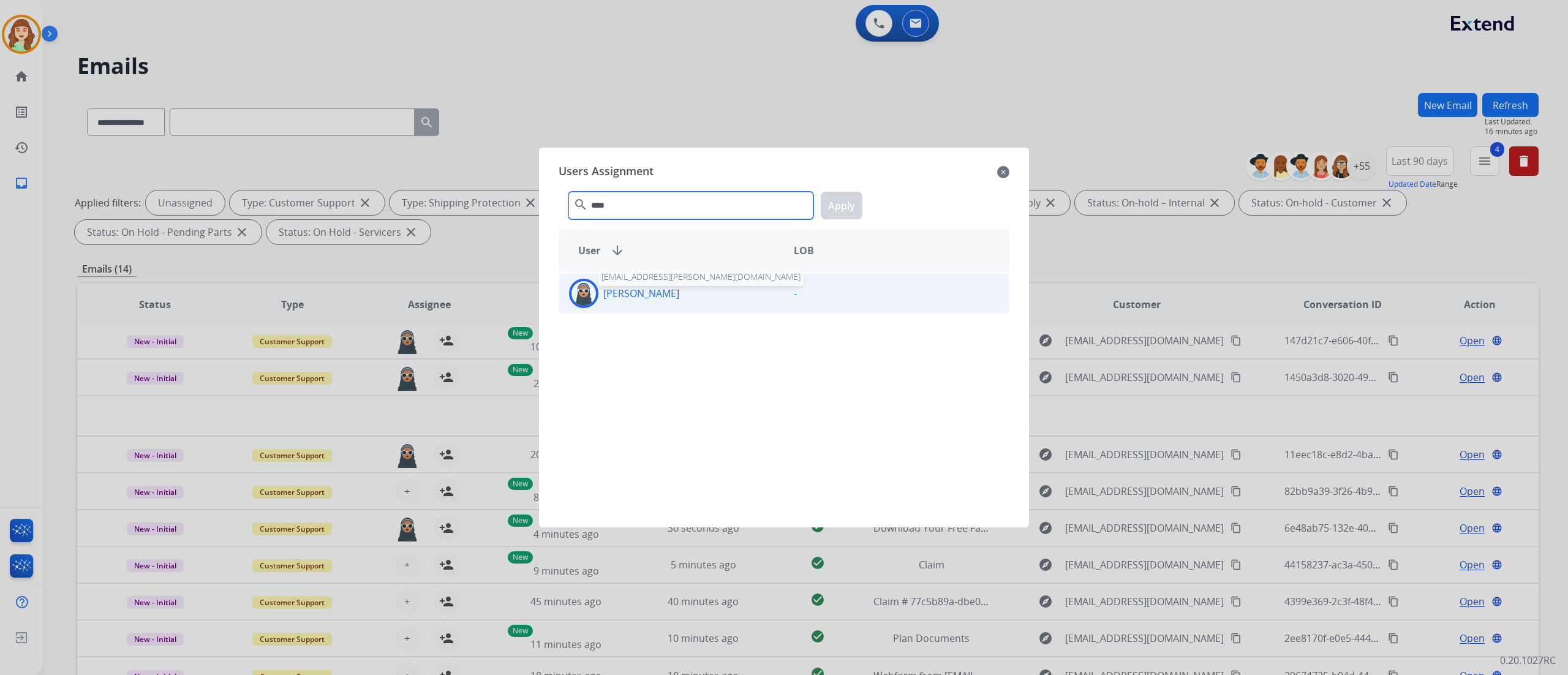
type input "****"
click at [653, 290] on p "[PERSON_NAME]" at bounding box center [641, 293] width 76 height 15
click at [838, 206] on button "Apply" at bounding box center [842, 206] width 41 height 28
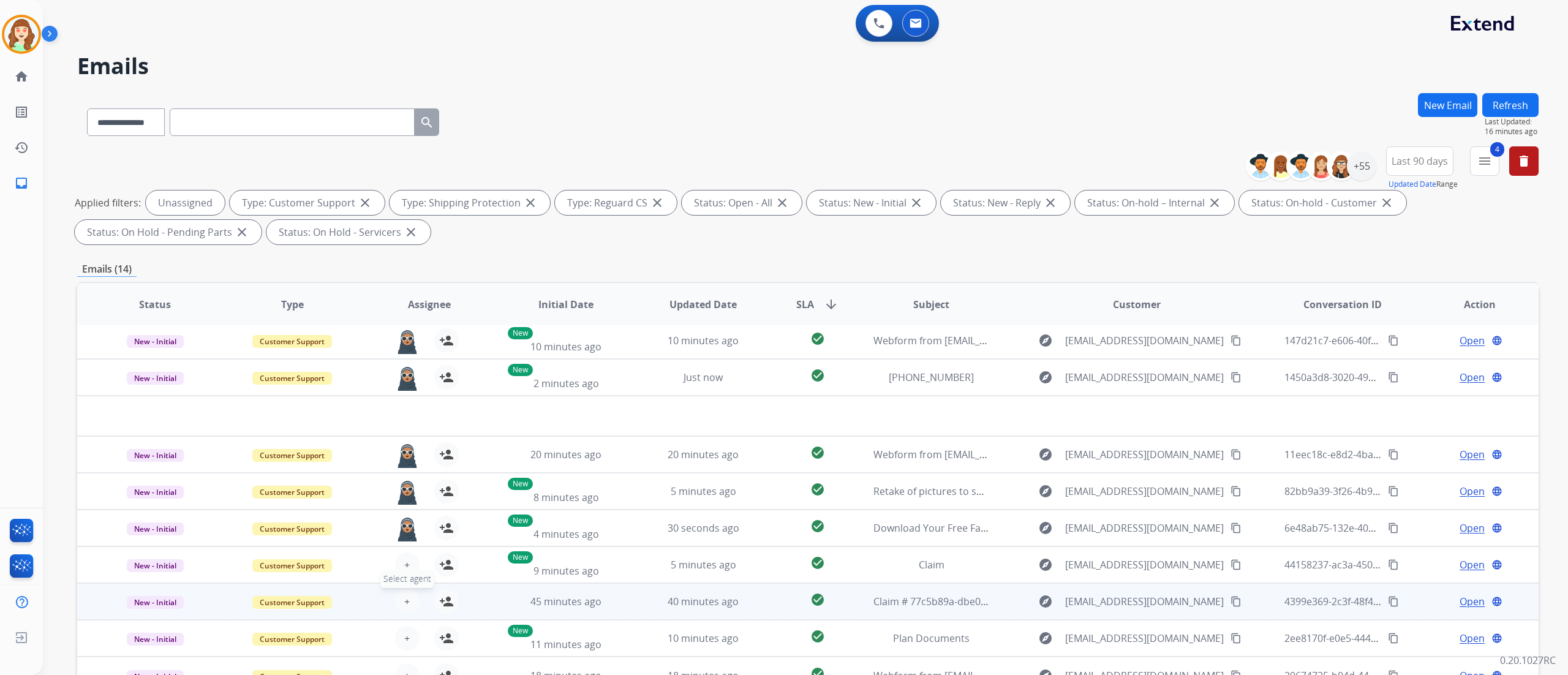
click at [404, 421] on span "+" at bounding box center [407, 601] width 5 height 15
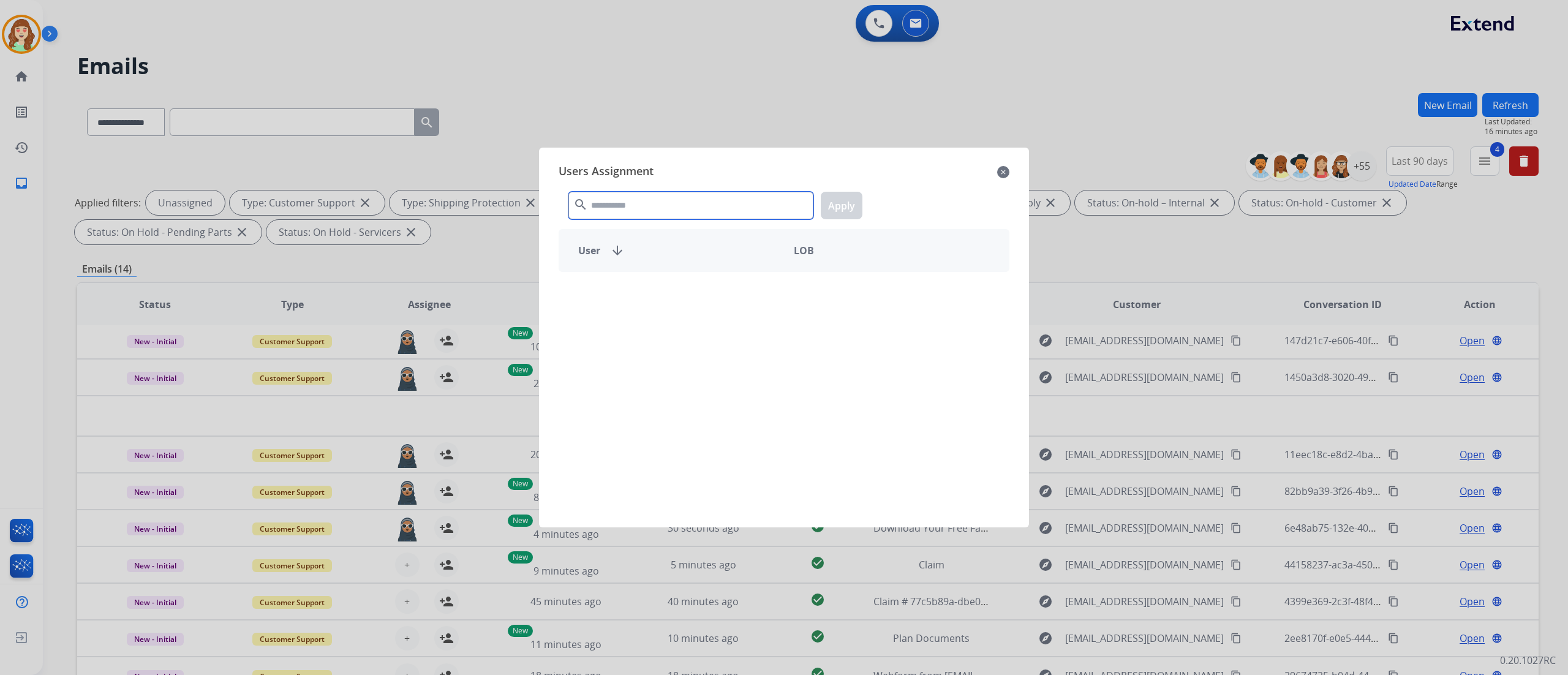
click at [611, 200] on input "text" at bounding box center [690, 206] width 245 height 28
type input "***"
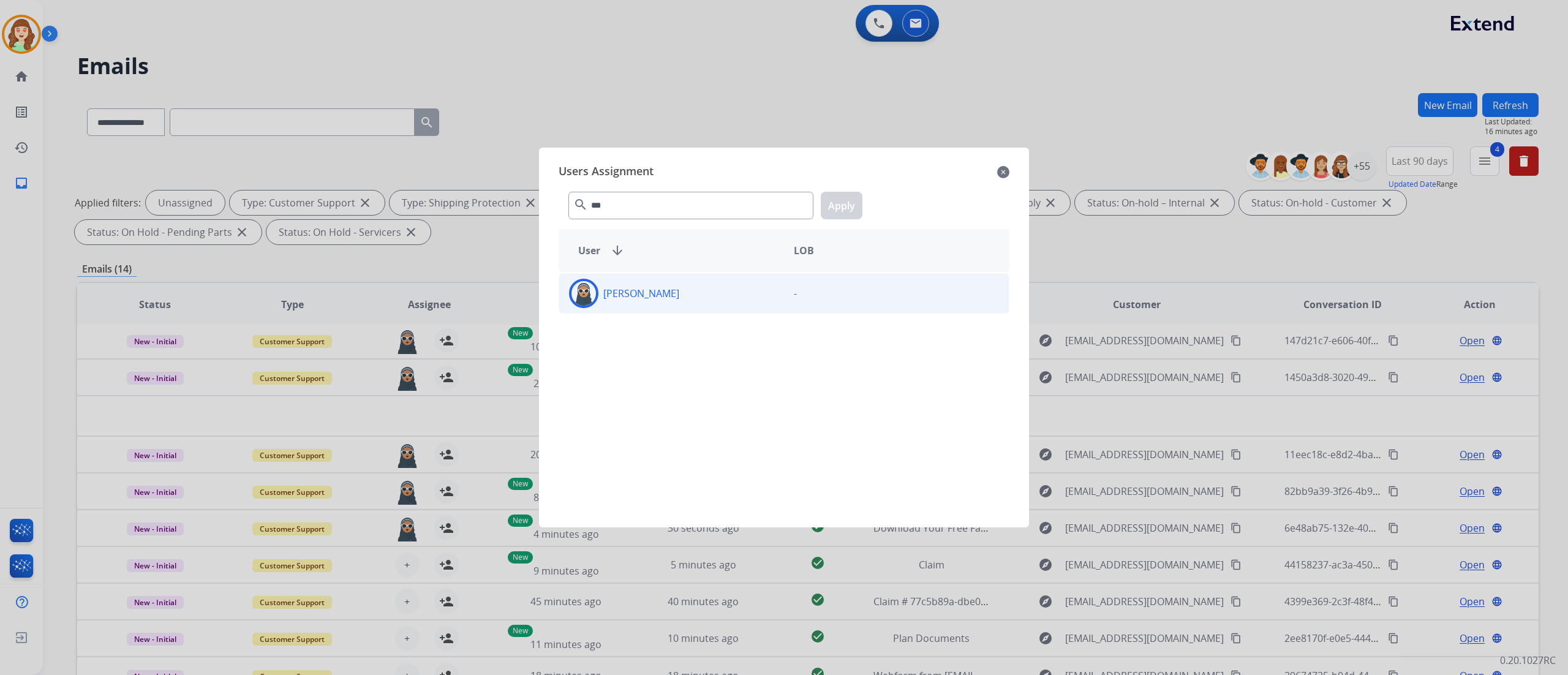
click at [718, 286] on div "[PERSON_NAME]" at bounding box center [671, 293] width 225 height 29
click at [839, 201] on button "Apply" at bounding box center [842, 206] width 41 height 28
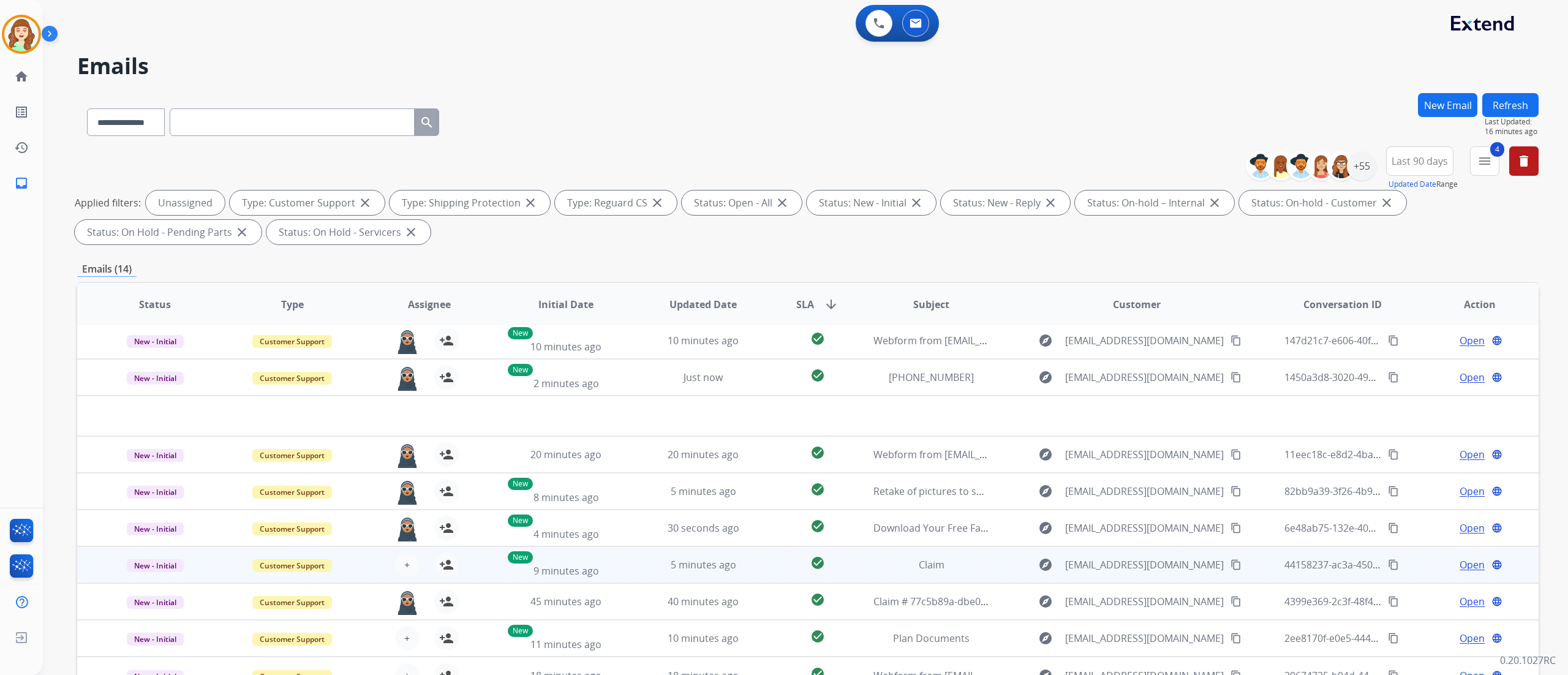
click at [413, 421] on div "+ Select agent person_add Assign to Me" at bounding box center [420, 565] width 78 height 25
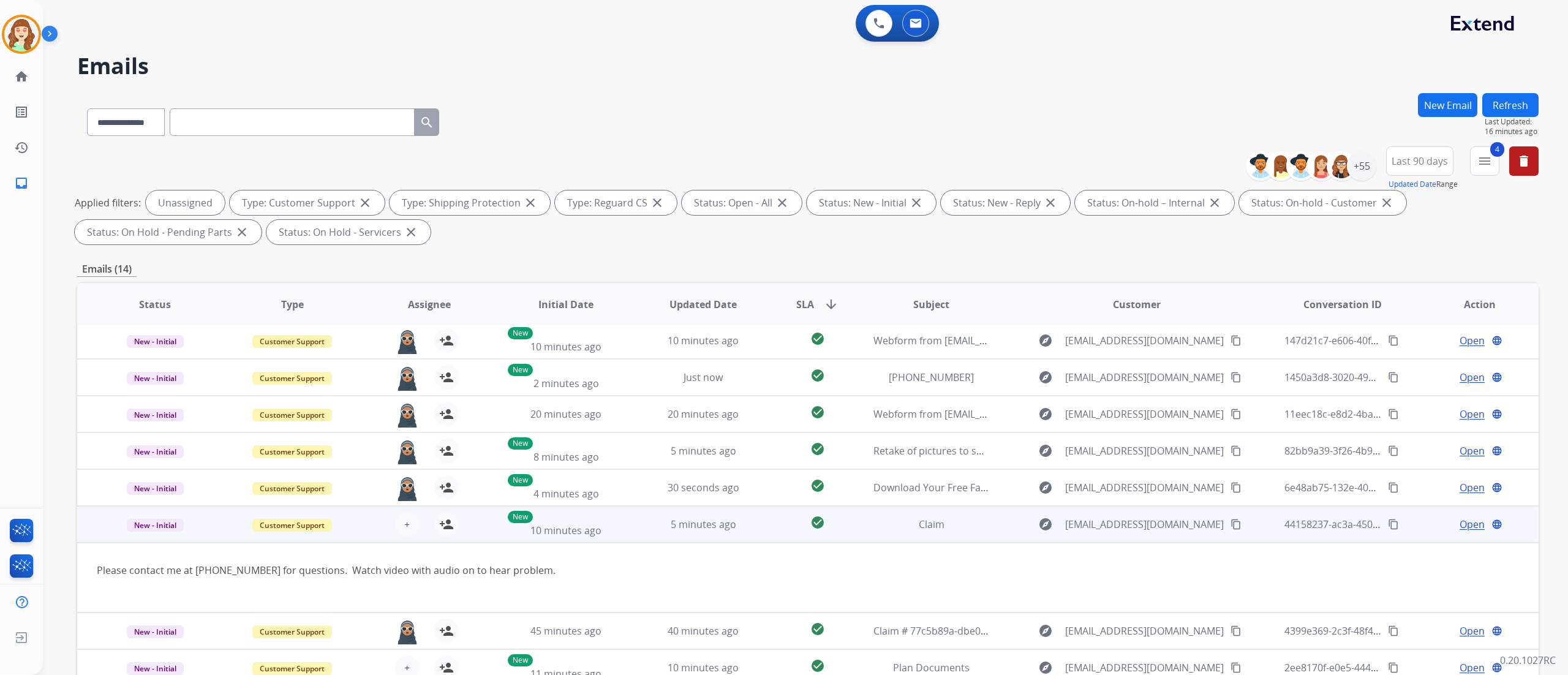
scroll to position [70, 0]
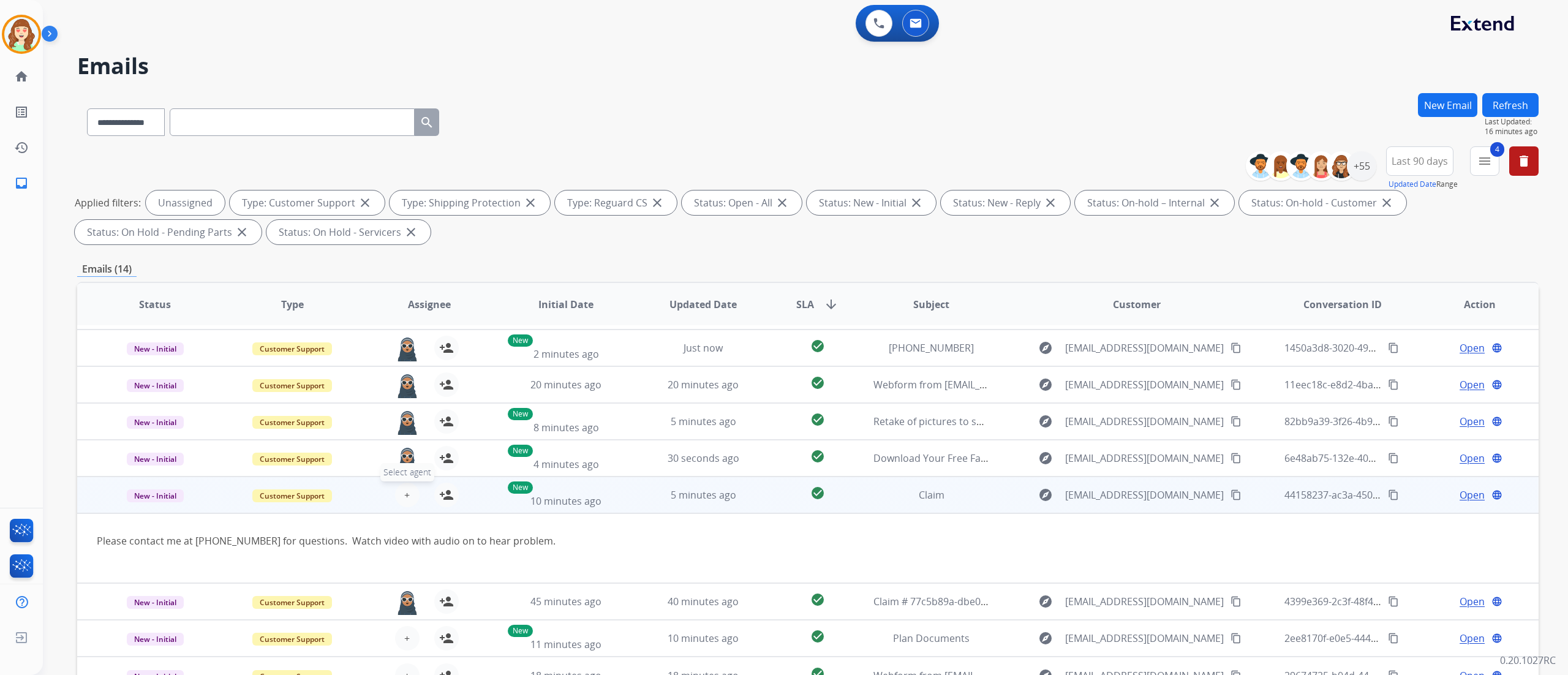
click at [400, 421] on button "+ Select agent" at bounding box center [407, 495] width 25 height 25
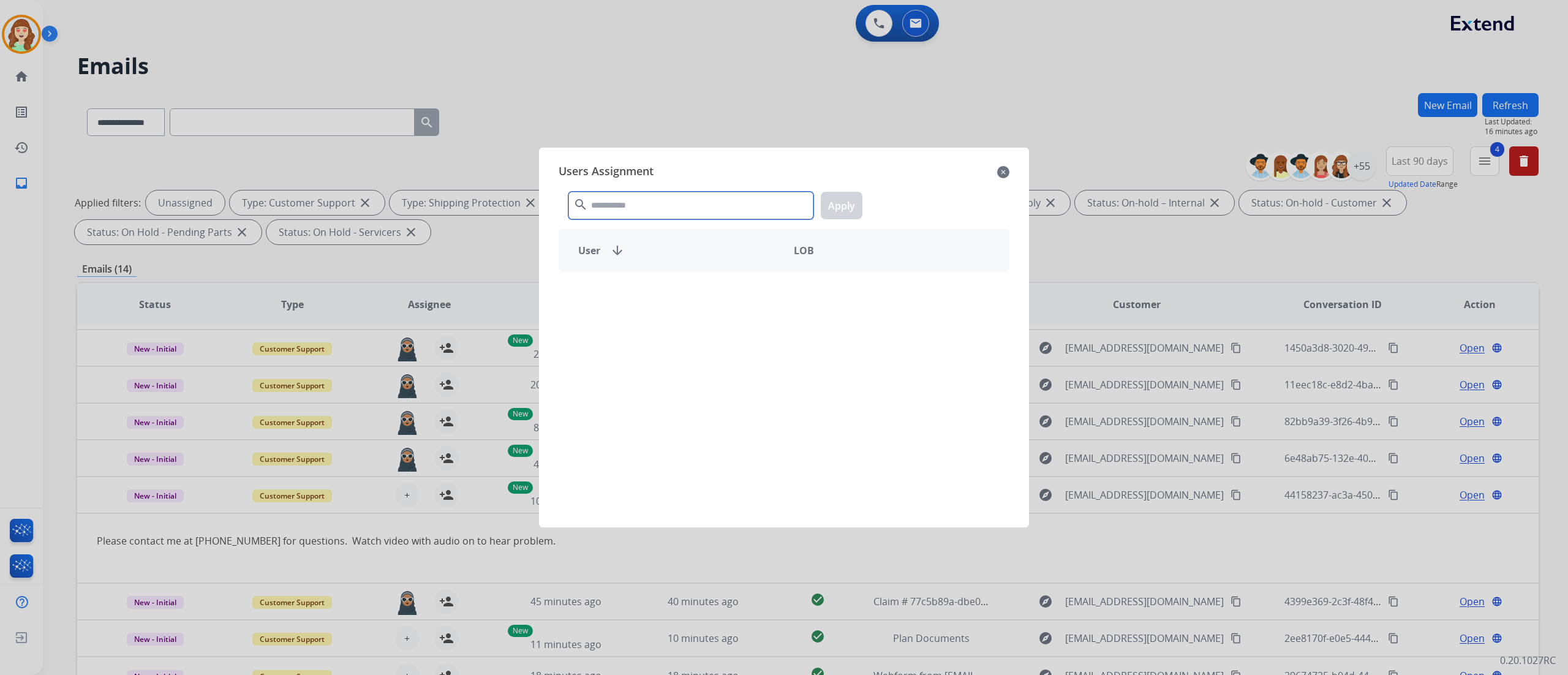
click at [706, 207] on input "text" at bounding box center [690, 206] width 245 height 28
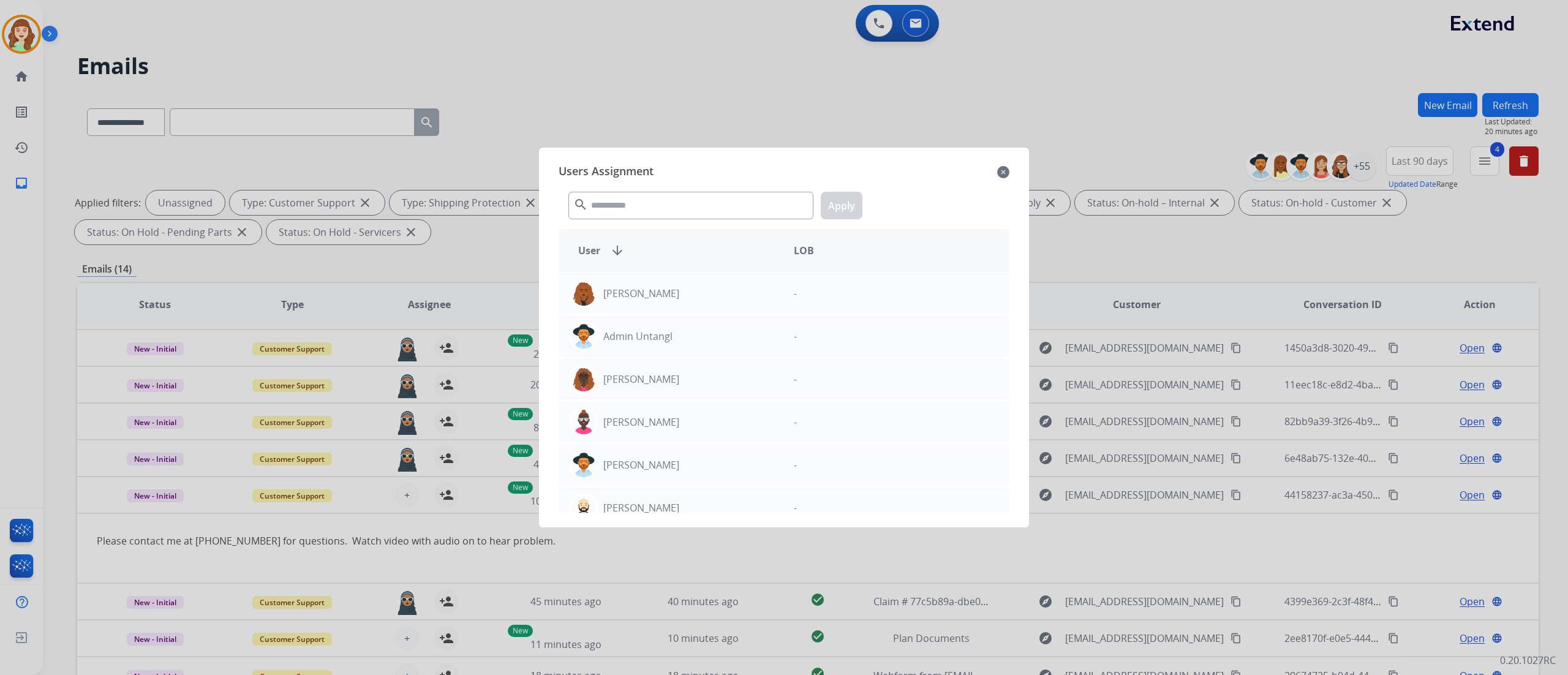
click at [980, 173] on mat-icon "close" at bounding box center [1003, 172] width 12 height 15
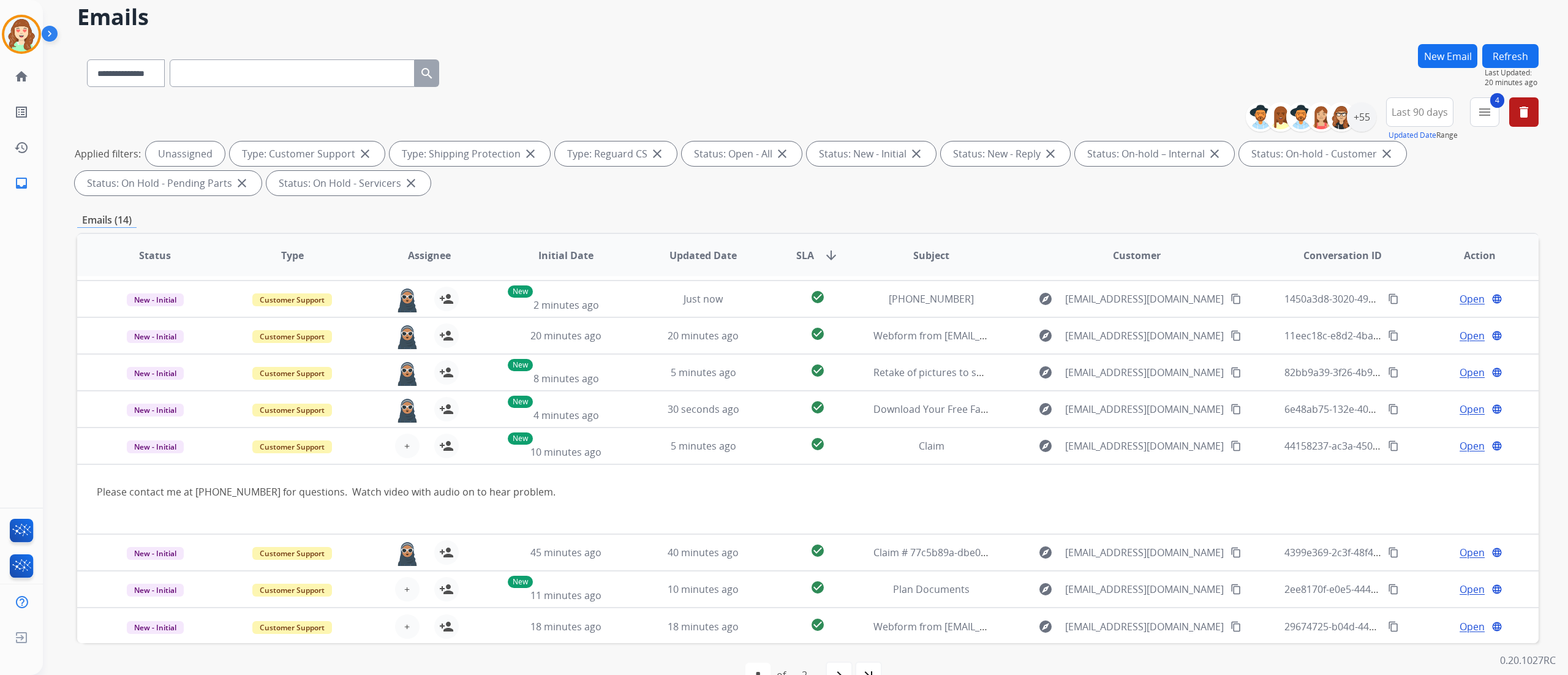
scroll to position [81, 0]
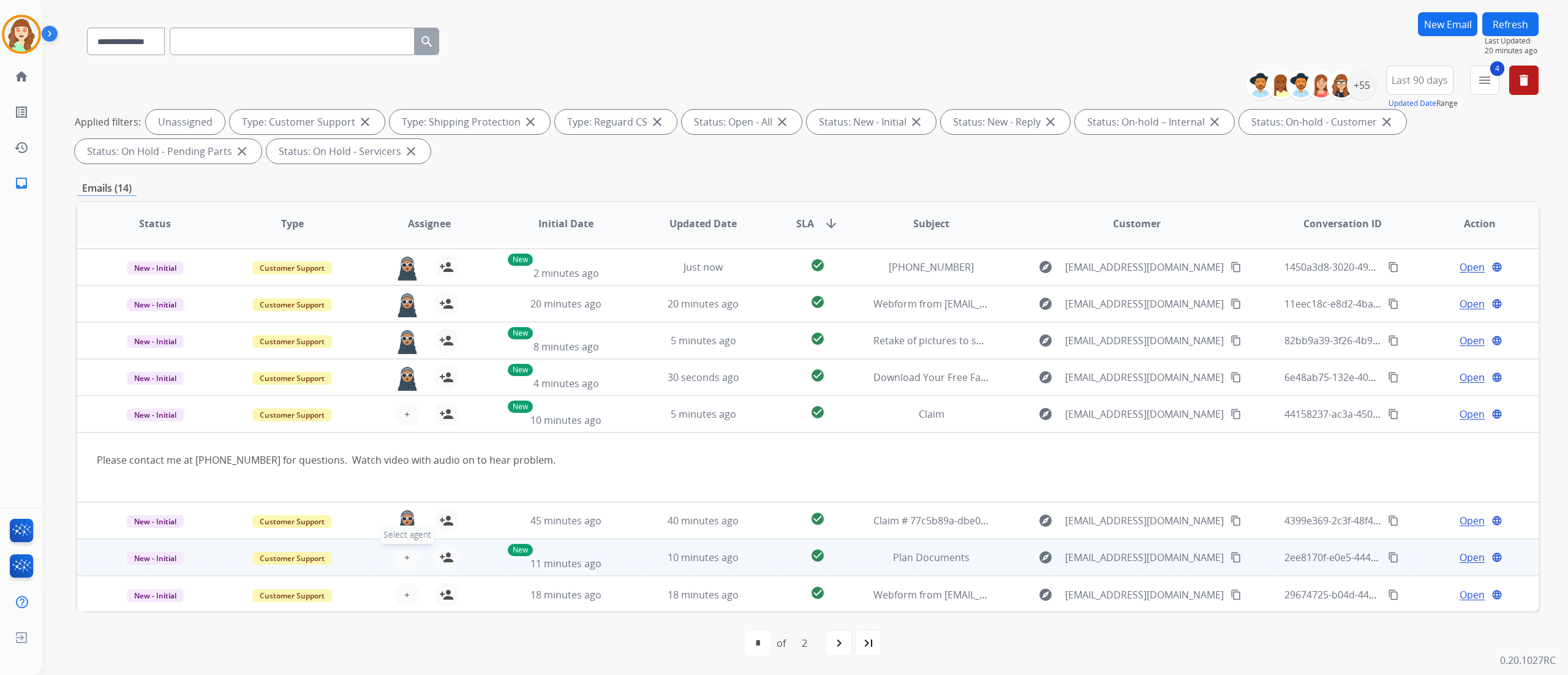
click at [412, 421] on button "+ Select agent" at bounding box center [407, 558] width 25 height 25
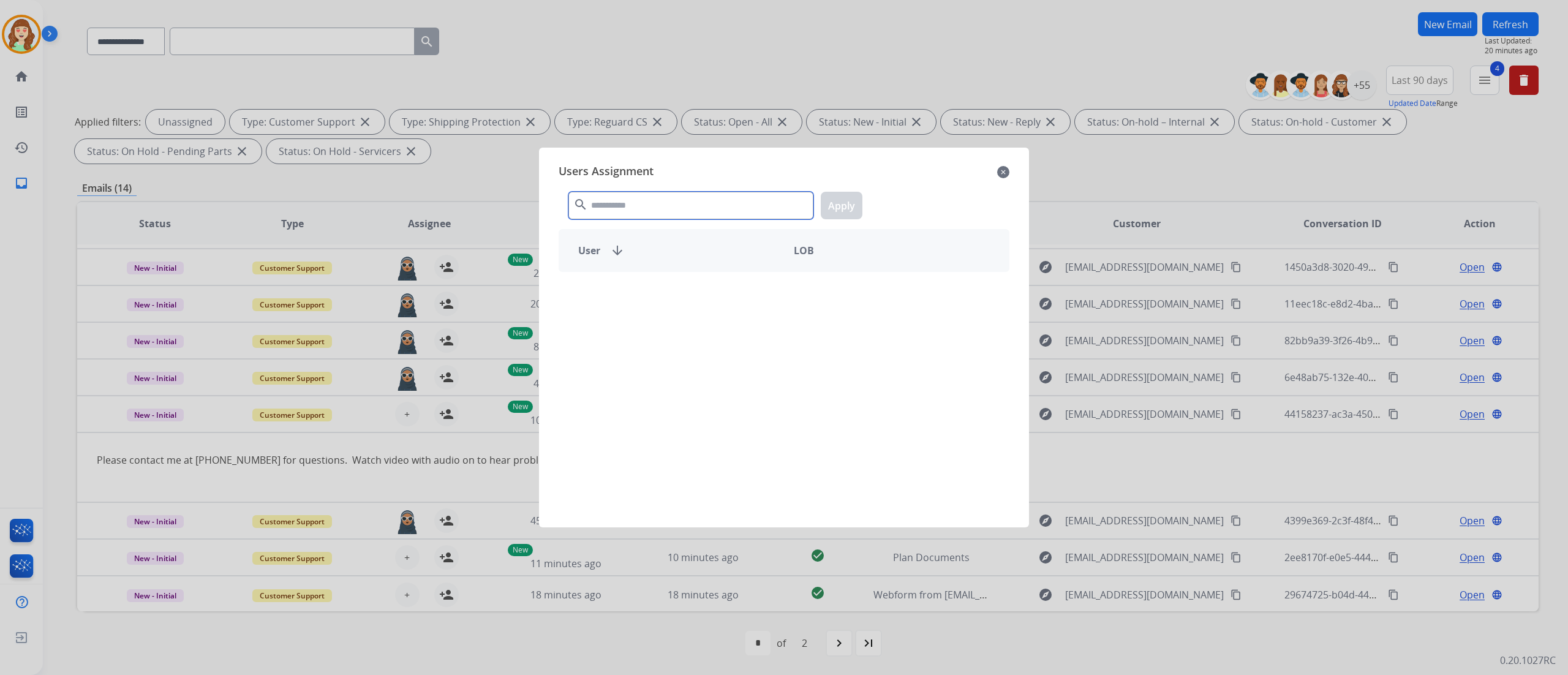
click at [669, 207] on input "text" at bounding box center [690, 206] width 245 height 28
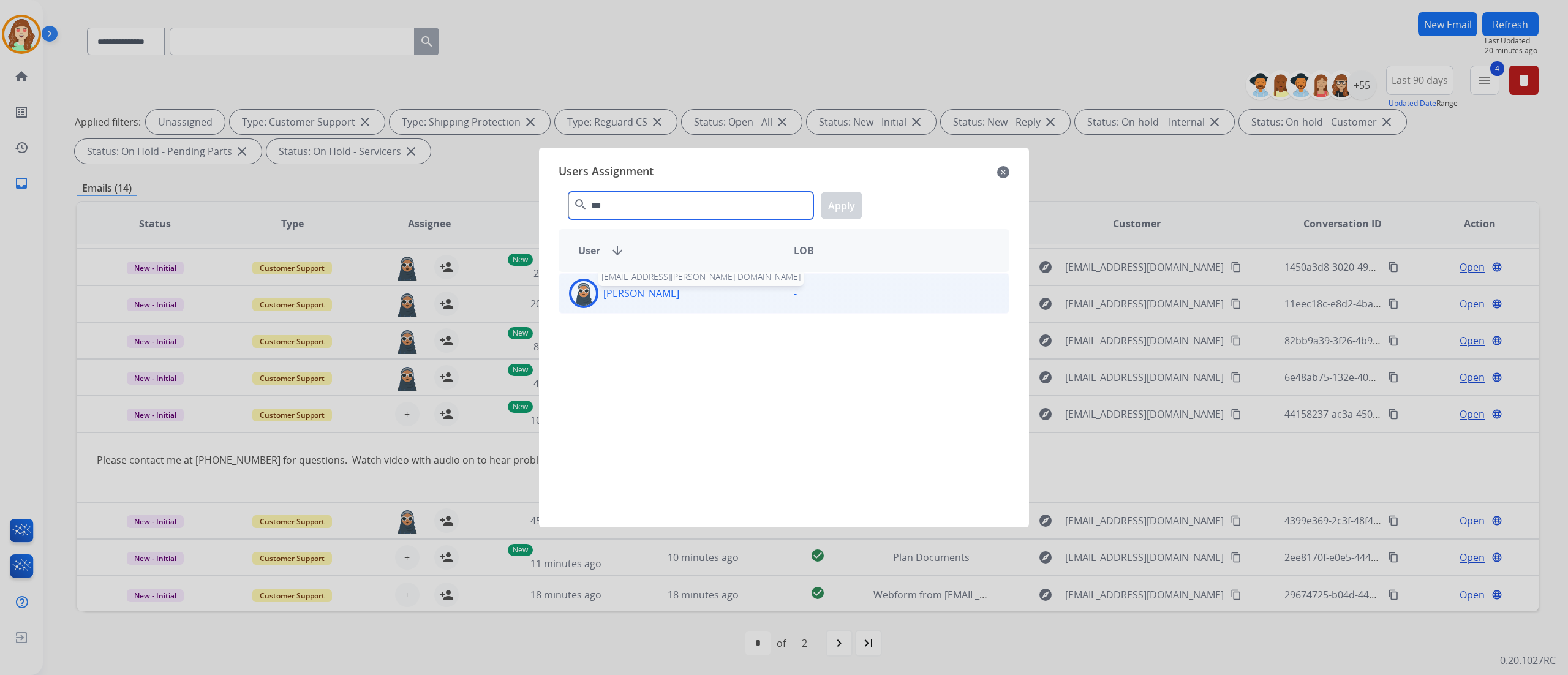
type input "***"
click at [634, 293] on p "[PERSON_NAME]" at bounding box center [641, 293] width 76 height 15
click at [838, 202] on button "Apply" at bounding box center [842, 206] width 41 height 28
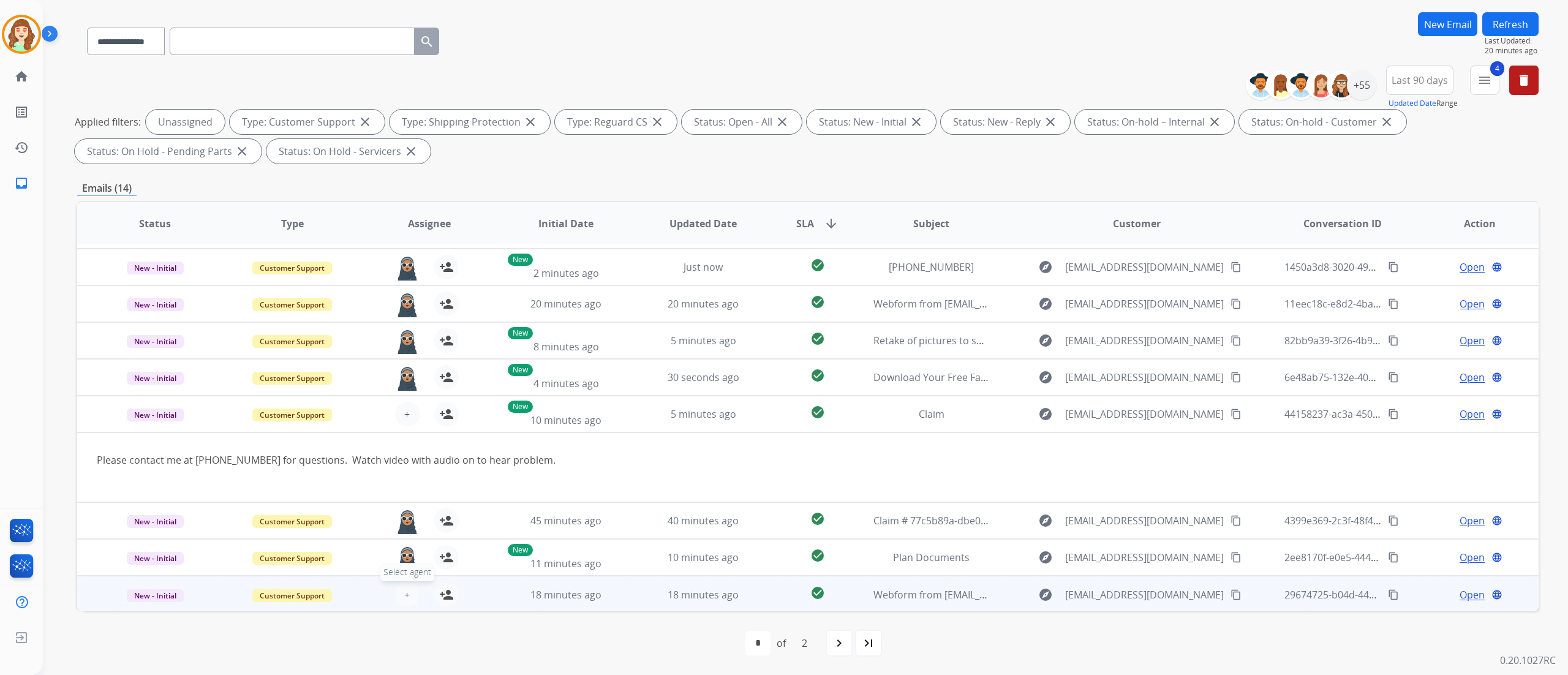
click at [400, 421] on button "+ Select agent" at bounding box center [407, 594] width 25 height 25
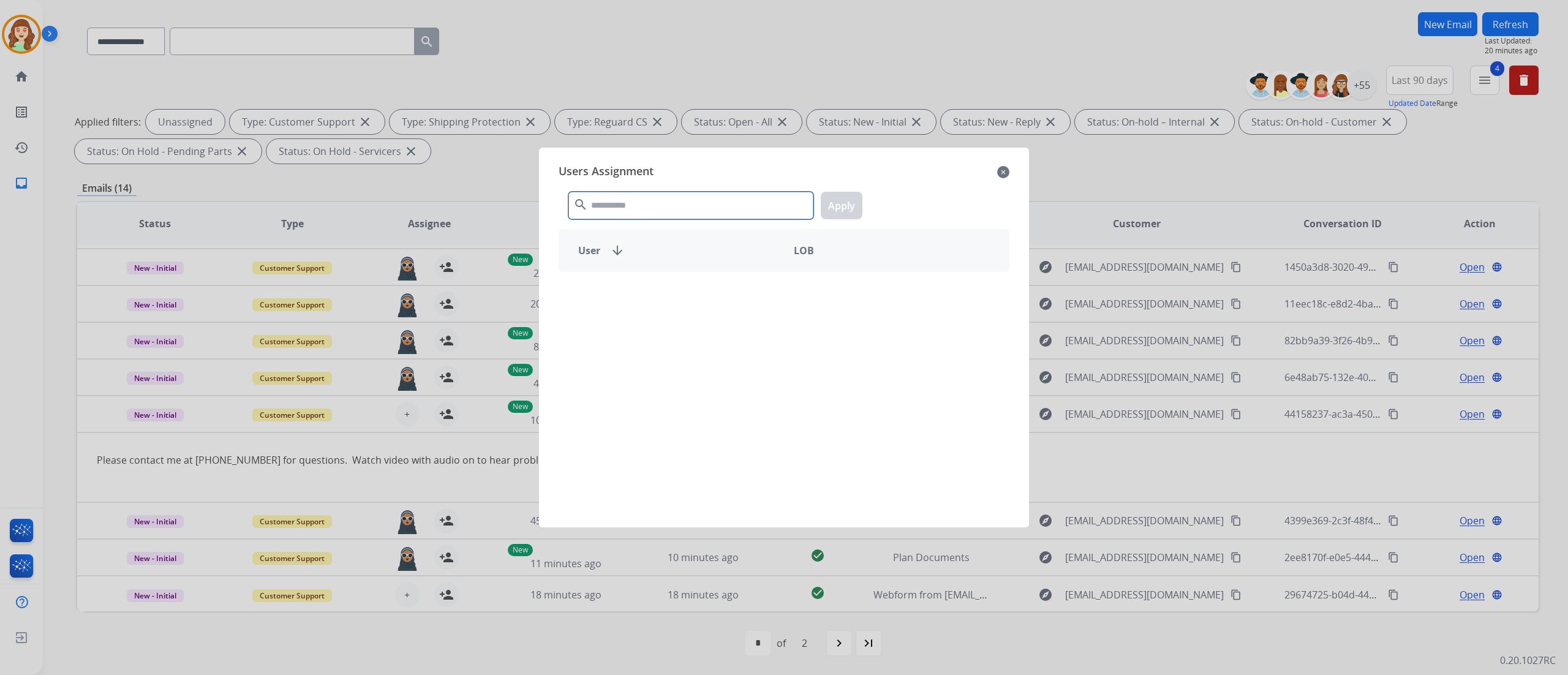
click at [615, 199] on input "text" at bounding box center [690, 206] width 245 height 28
type input "***"
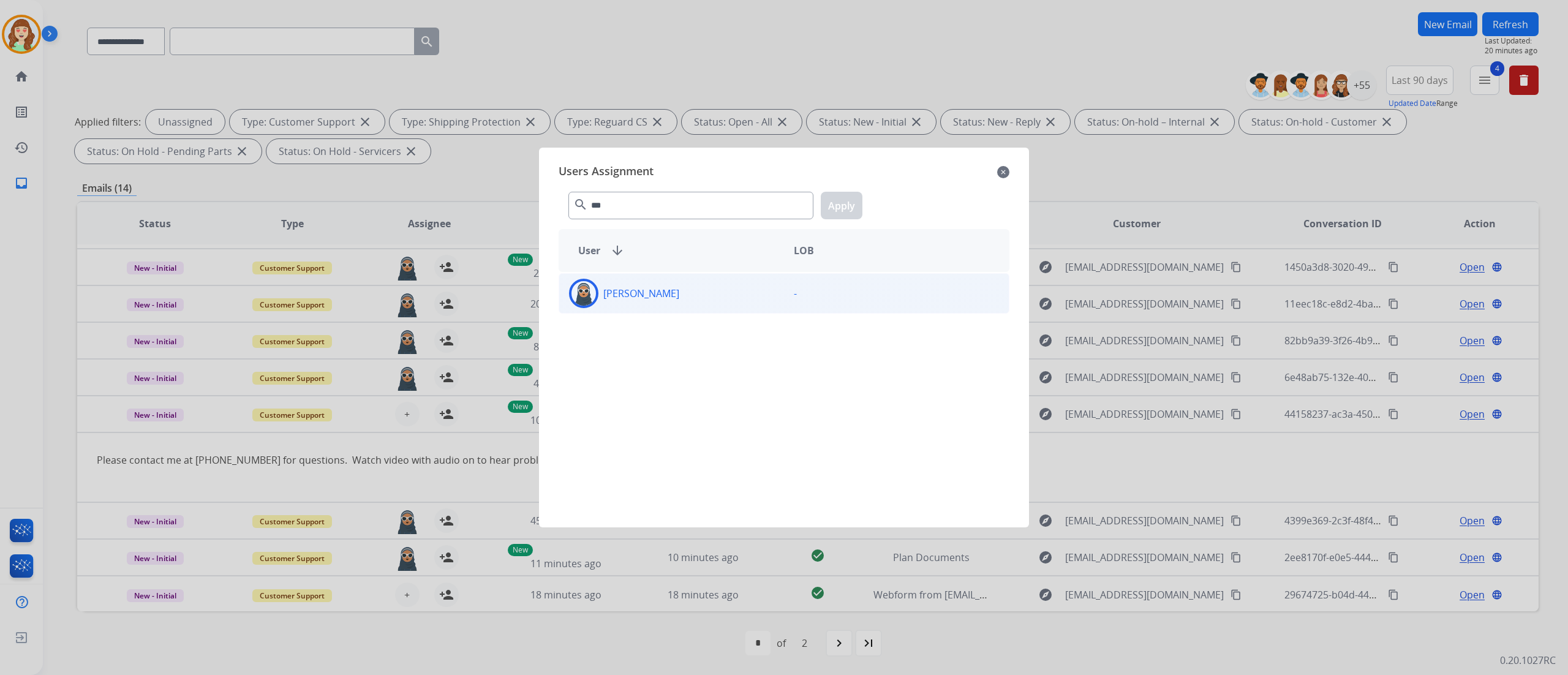
drag, startPoint x: 720, startPoint y: 291, endPoint x: 840, endPoint y: 291, distance: 120.0
click at [743, 354] on div "[PERSON_NAME] -" at bounding box center [784, 392] width 451 height 241
click at [721, 300] on div "[PERSON_NAME]" at bounding box center [671, 293] width 225 height 29
click at [842, 202] on button "Apply" at bounding box center [842, 206] width 41 height 28
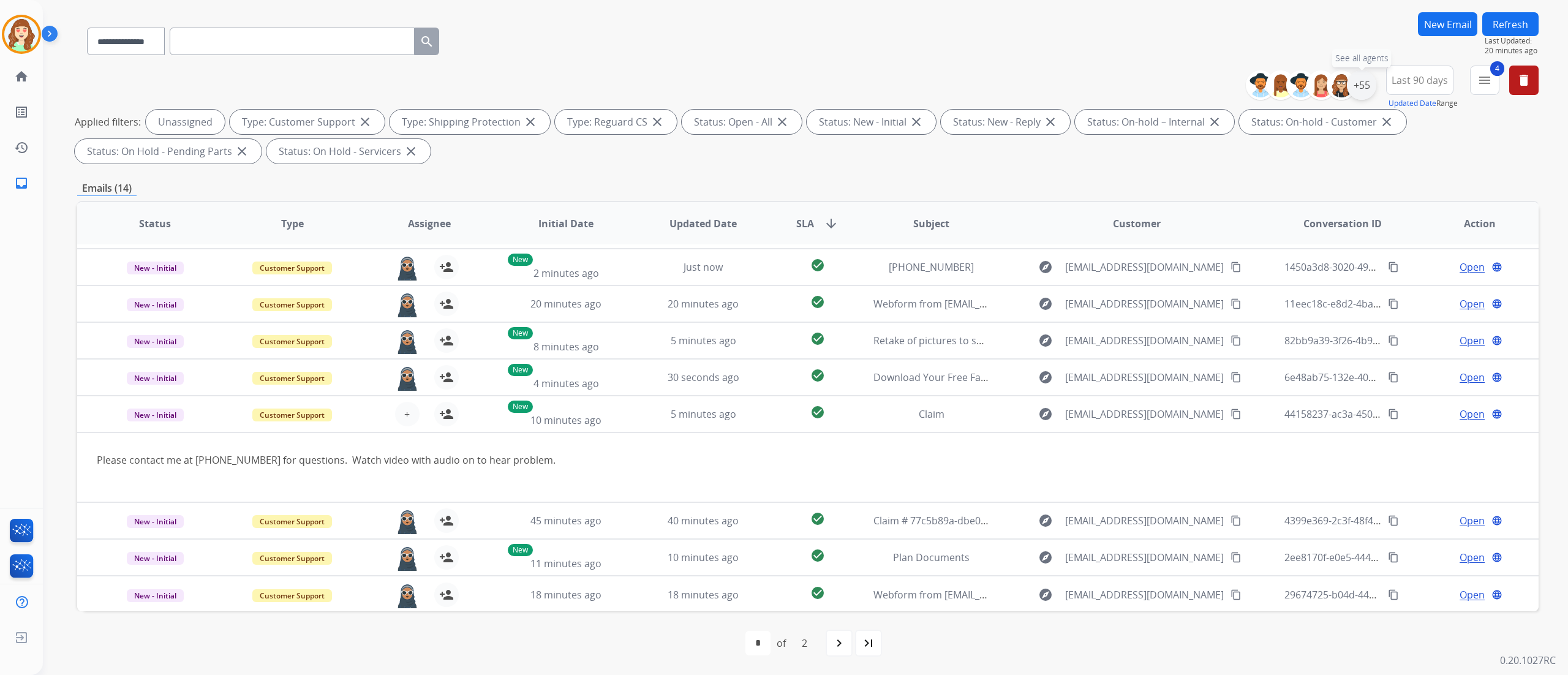
click at [980, 76] on div "+55" at bounding box center [1362, 85] width 29 height 29
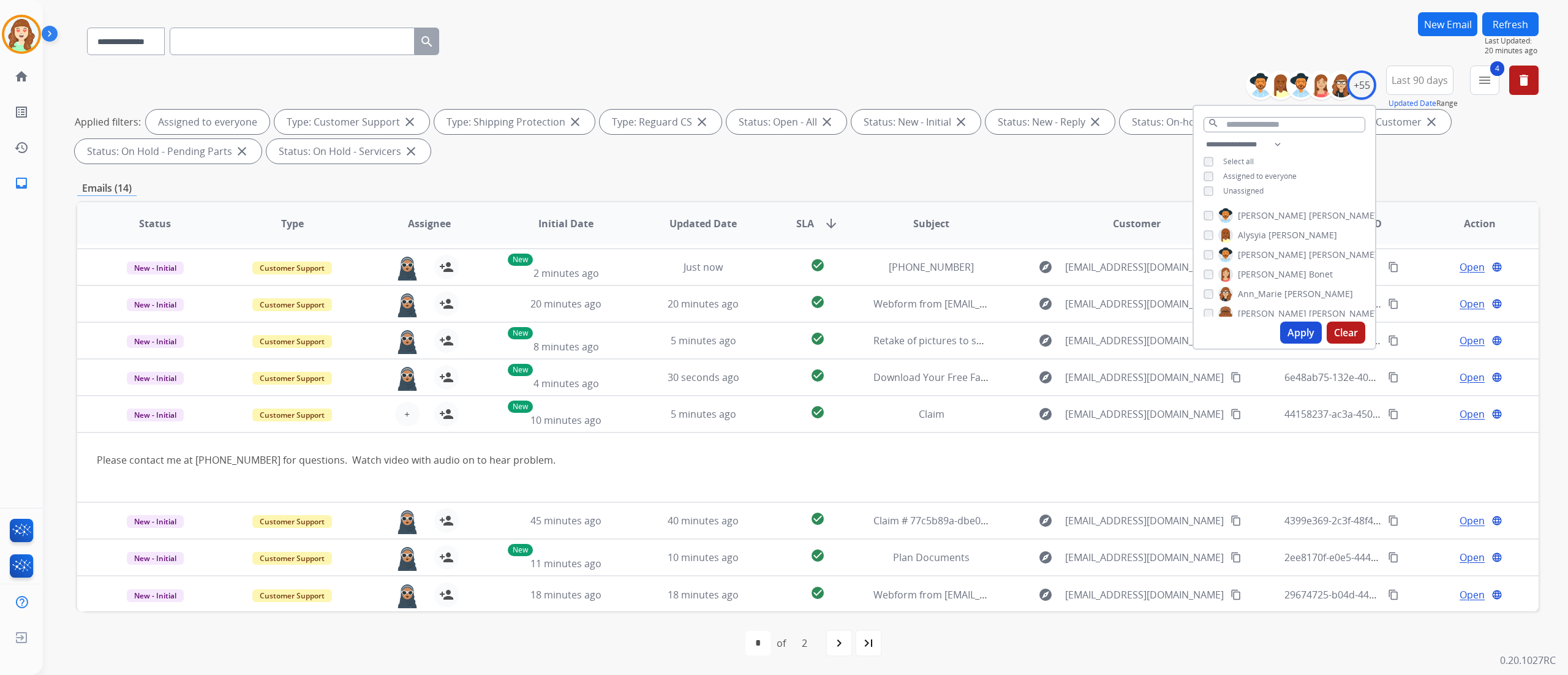
click at [980, 325] on button "Apply" at bounding box center [1301, 332] width 41 height 22
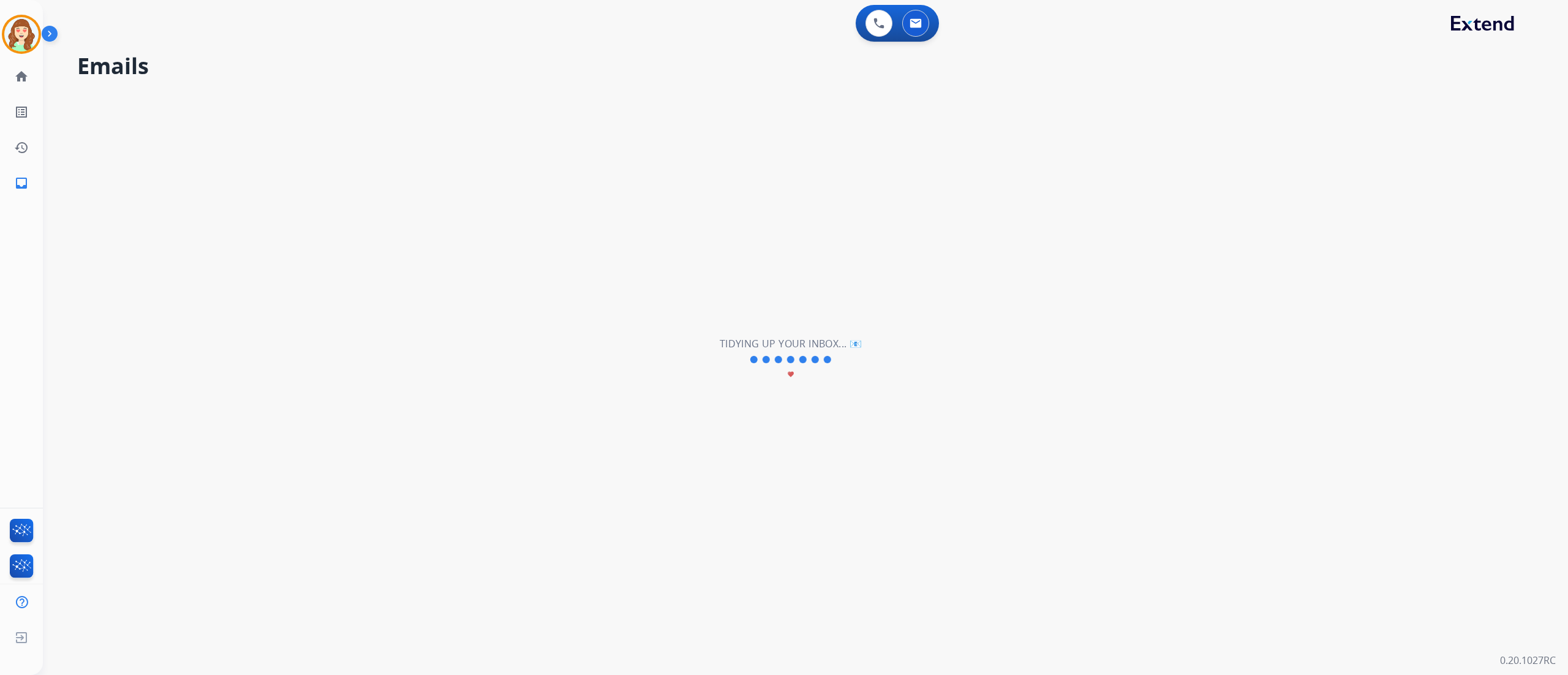
scroll to position [0, 0]
click at [980, 310] on div "**********" at bounding box center [791, 359] width 1496 height 631
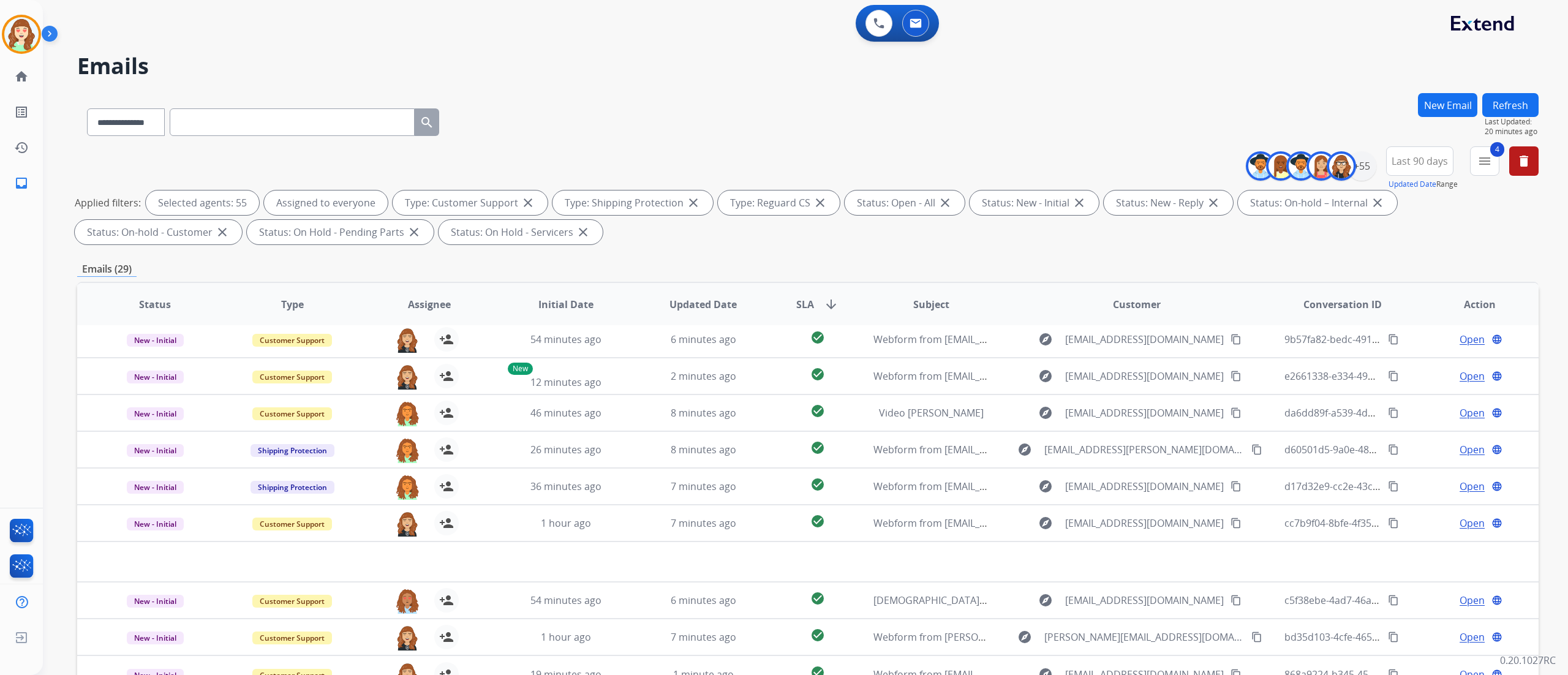
scroll to position [41, 0]
click at [980, 310] on th "Customer" at bounding box center [1127, 305] width 274 height 43
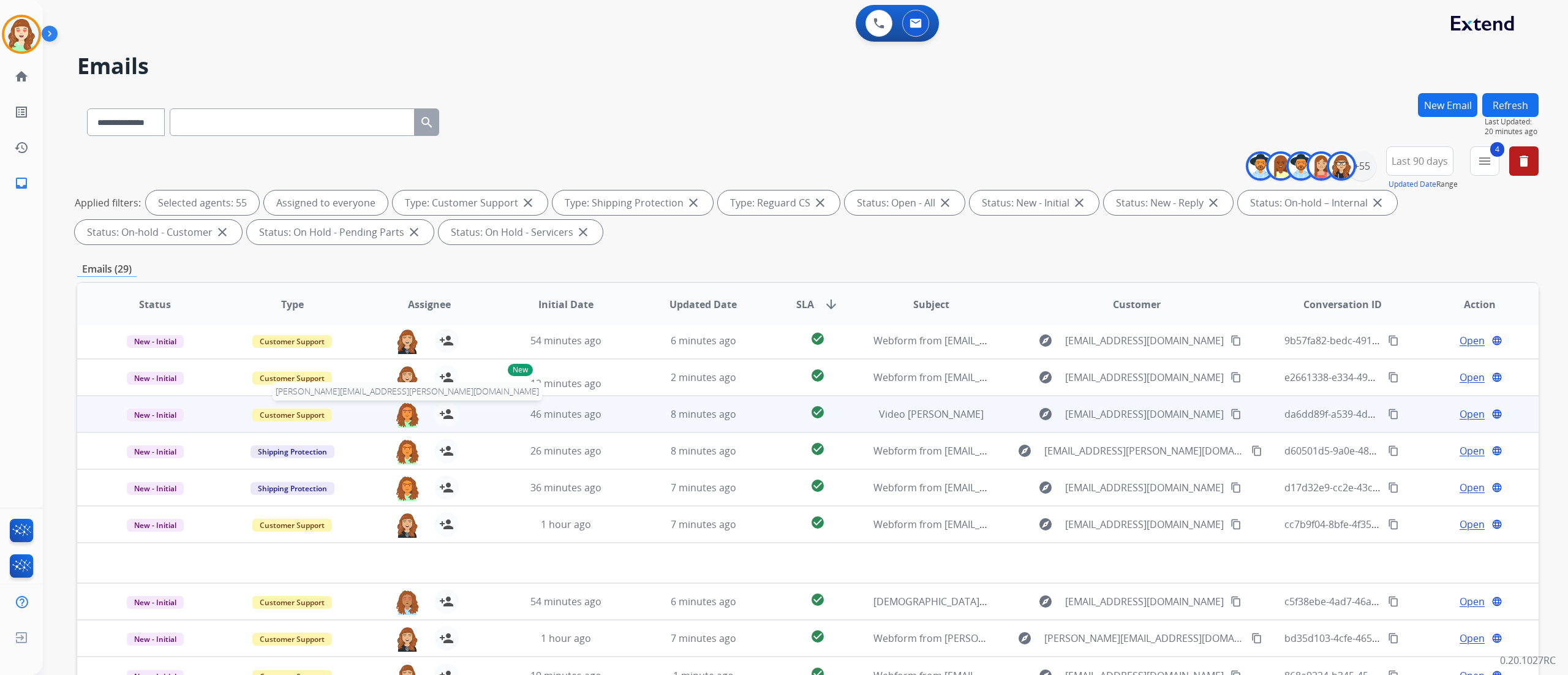
click at [407, 418] on img at bounding box center [407, 415] width 25 height 26
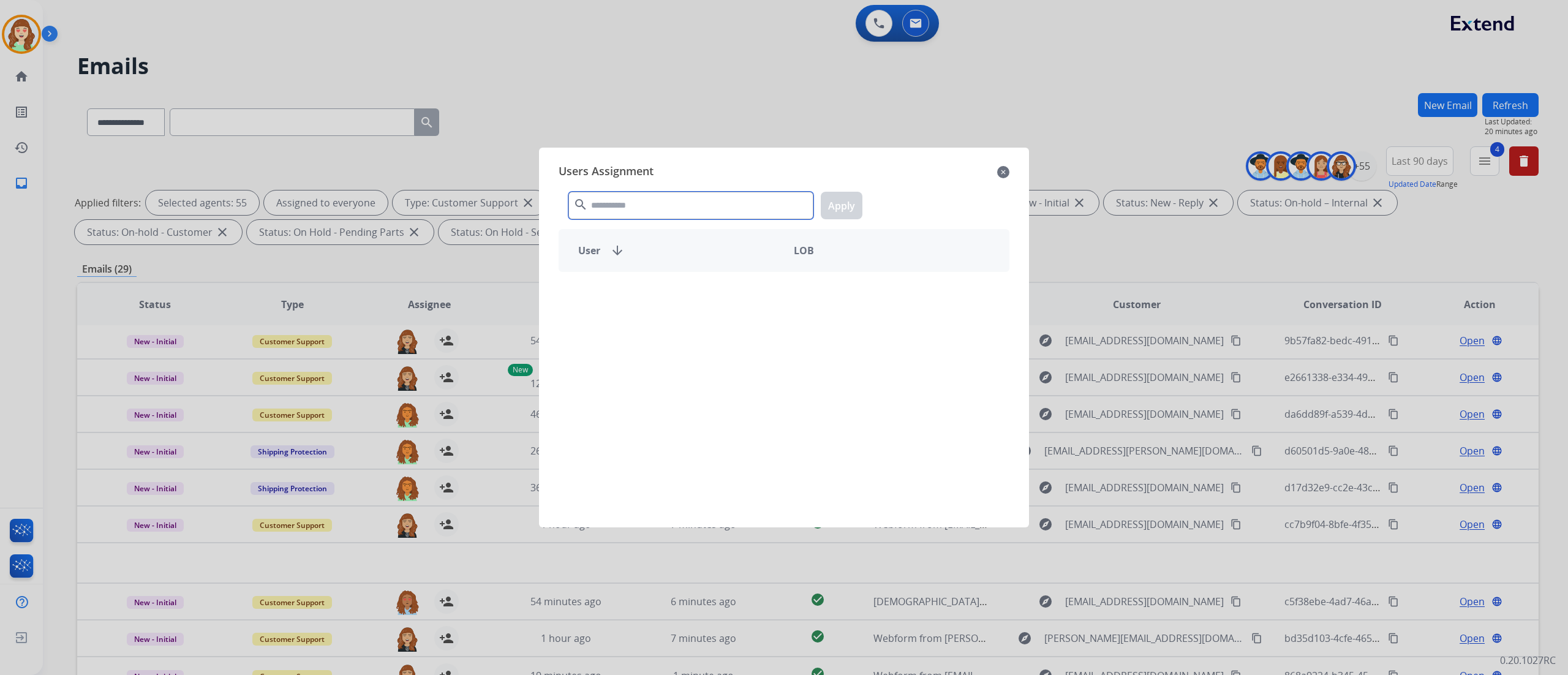
click at [664, 214] on input "text" at bounding box center [690, 206] width 245 height 28
type input "****"
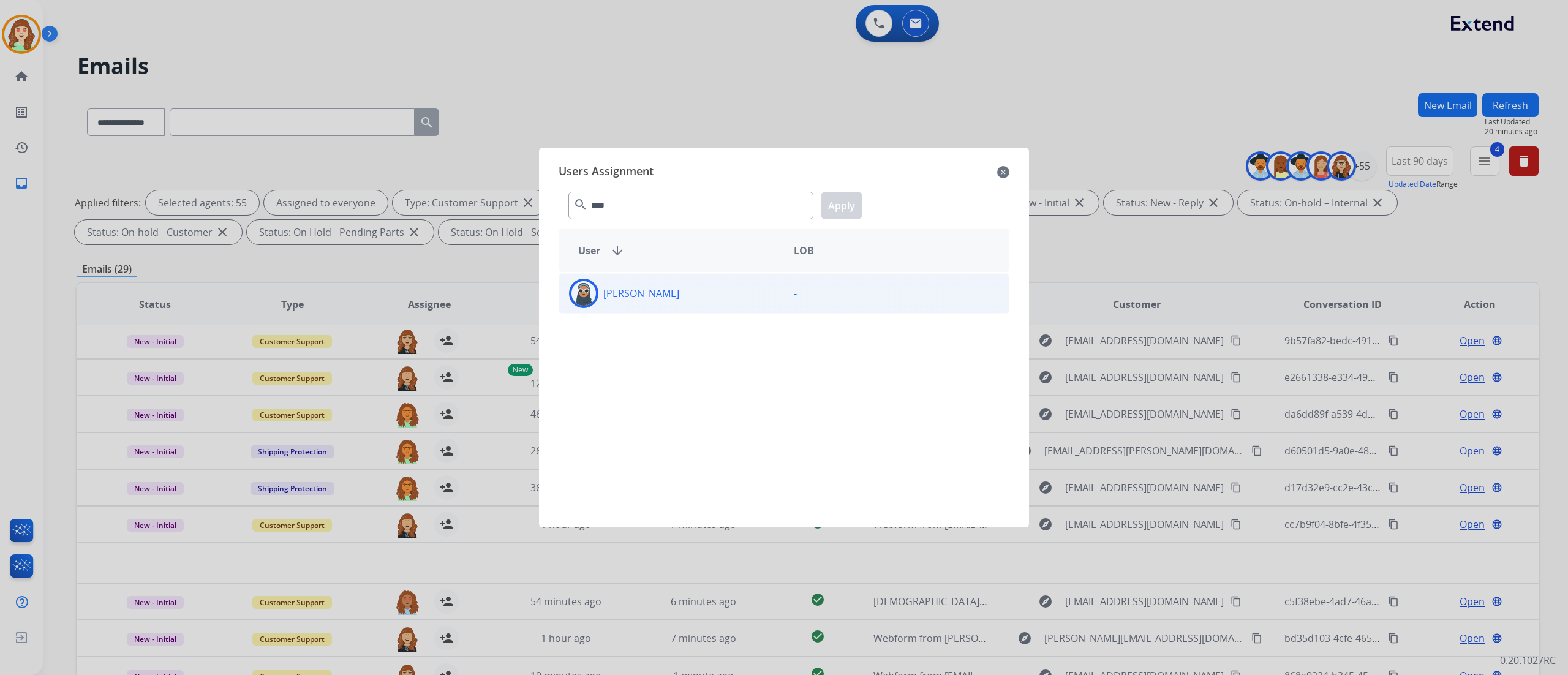
click at [664, 301] on div "[PERSON_NAME]" at bounding box center [671, 293] width 225 height 29
click at [851, 199] on button "Apply" at bounding box center [842, 206] width 41 height 28
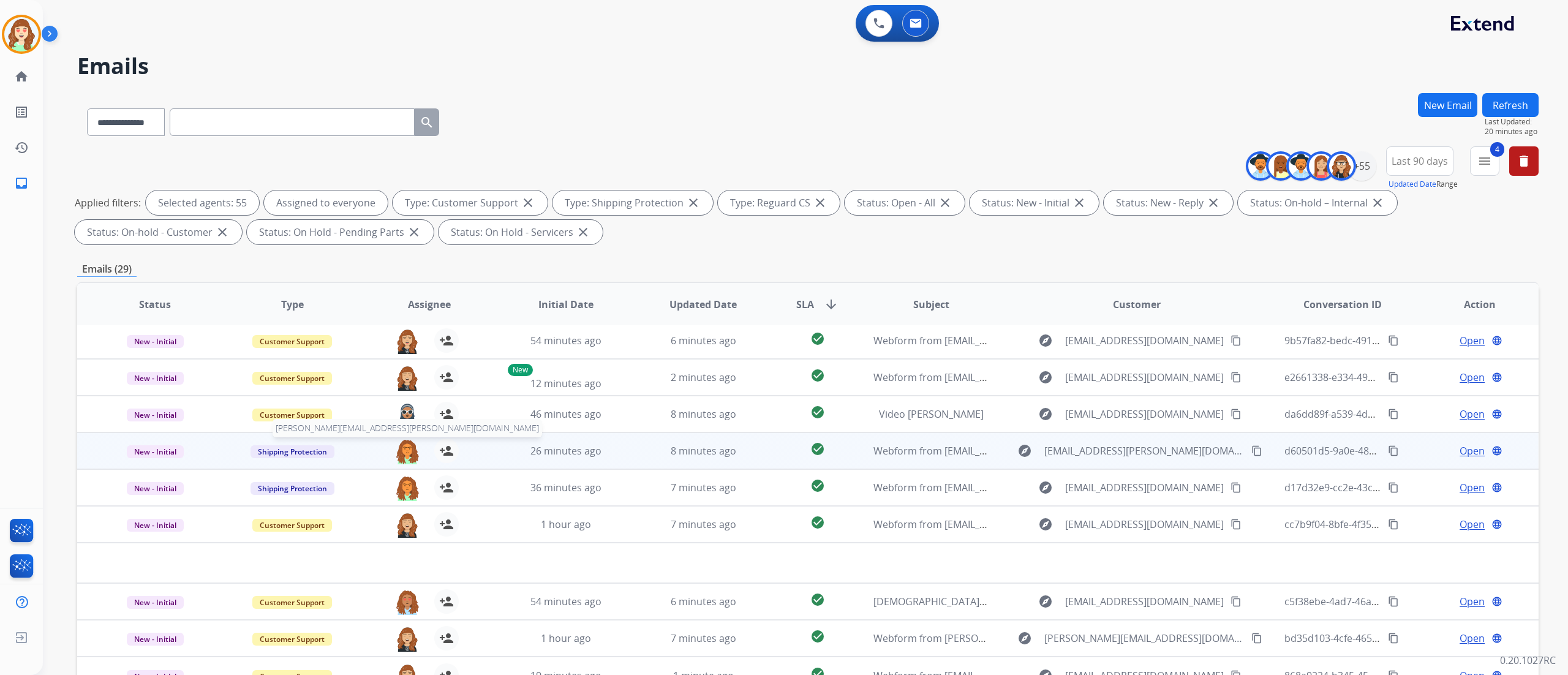
click at [406, 421] on img at bounding box center [407, 452] width 25 height 26
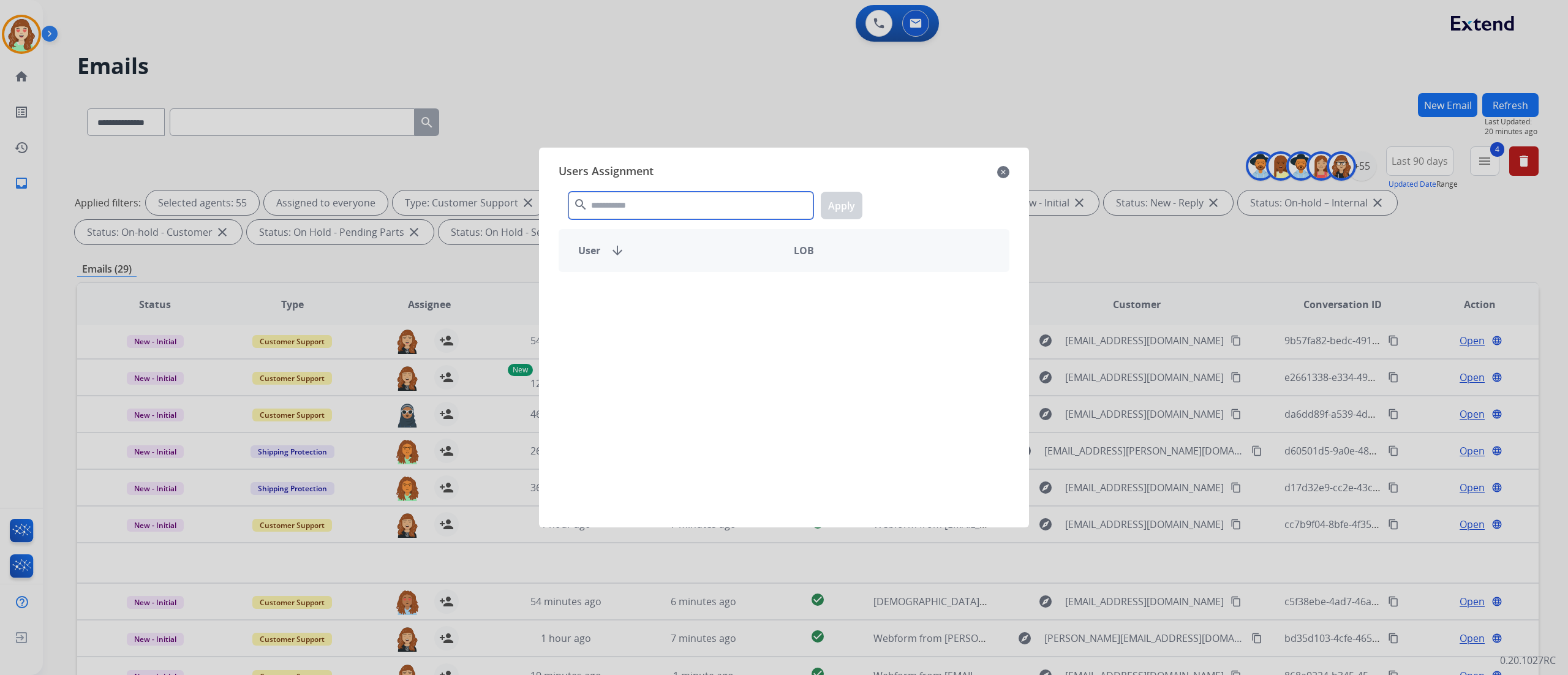
click at [637, 202] on input "text" at bounding box center [690, 206] width 245 height 28
type input "****"
click at [687, 294] on div "[PERSON_NAME]" at bounding box center [671, 293] width 225 height 29
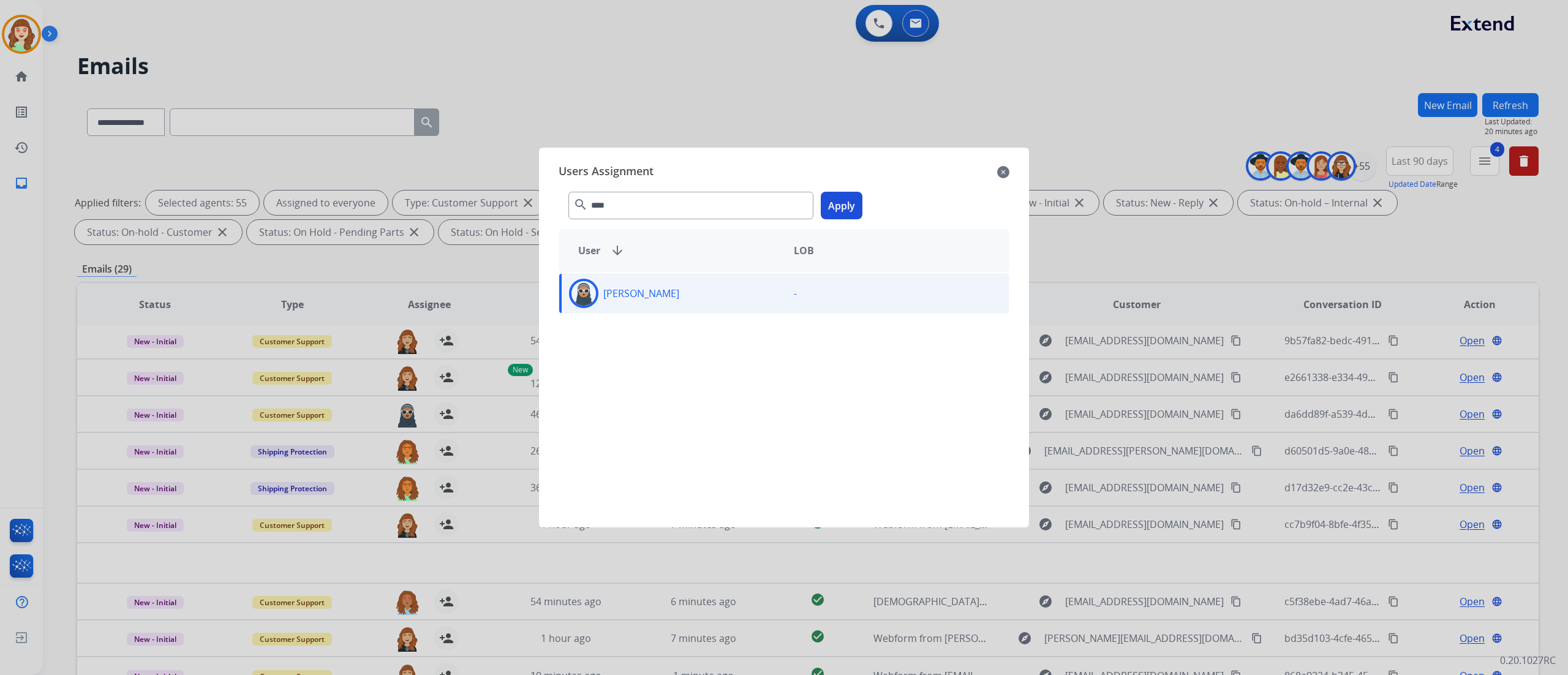
click at [848, 199] on button "Apply" at bounding box center [842, 206] width 41 height 28
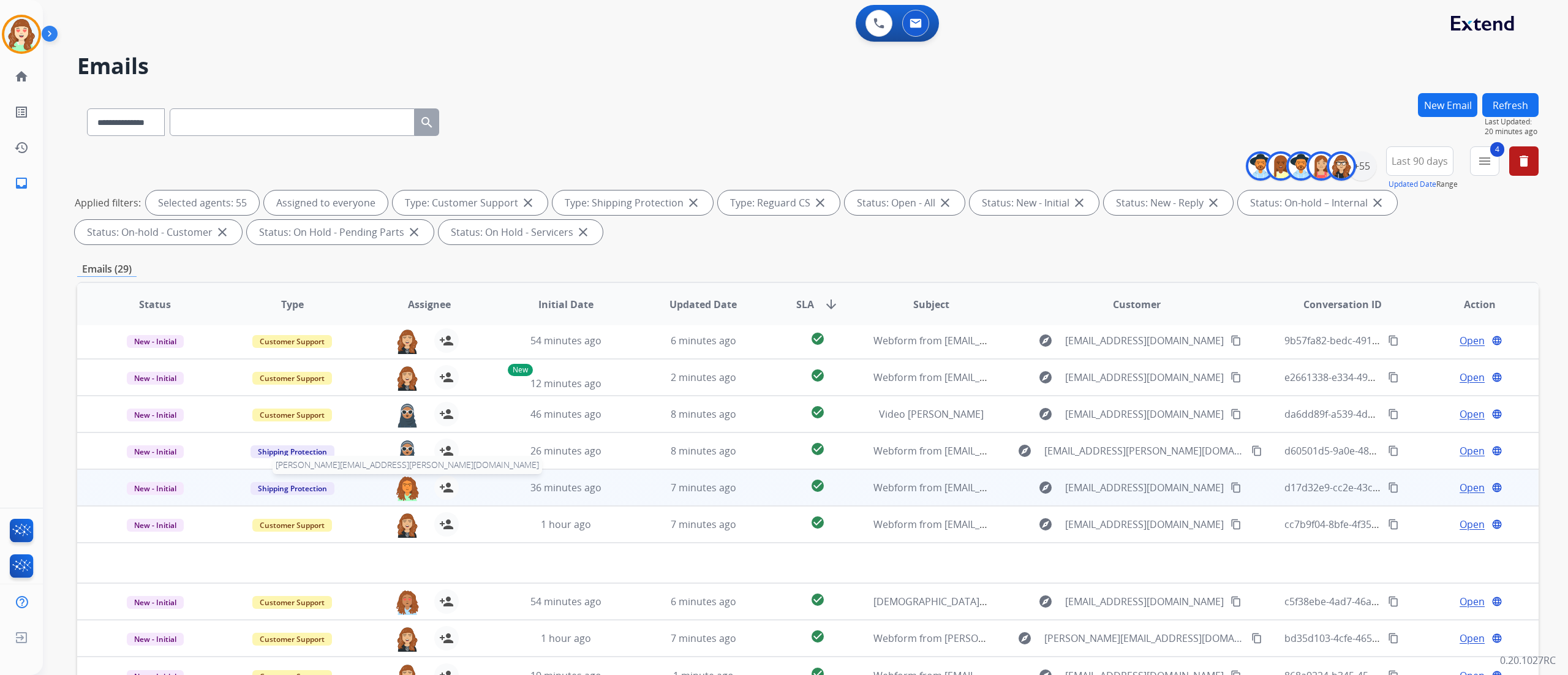
click at [405, 421] on img at bounding box center [407, 489] width 25 height 26
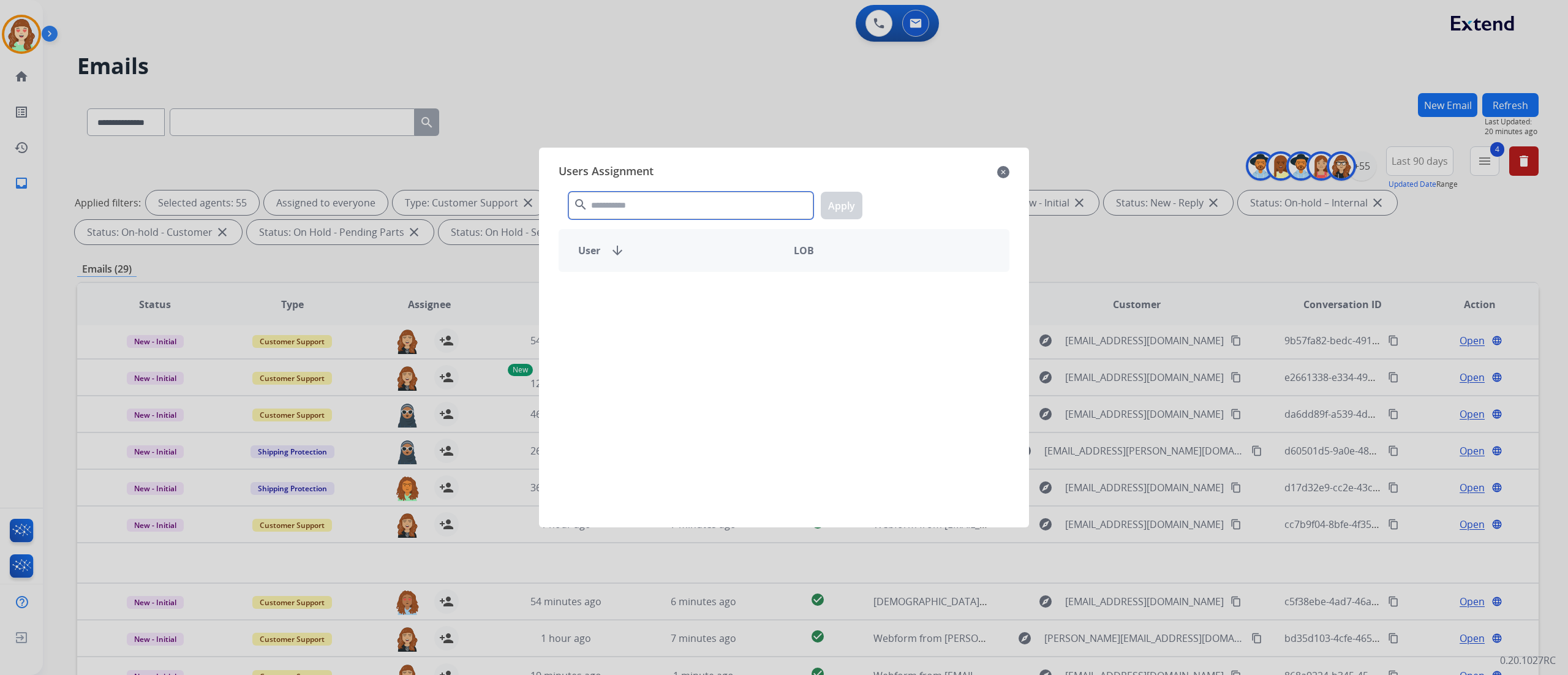
click at [659, 207] on input "text" at bounding box center [690, 206] width 245 height 28
type input "****"
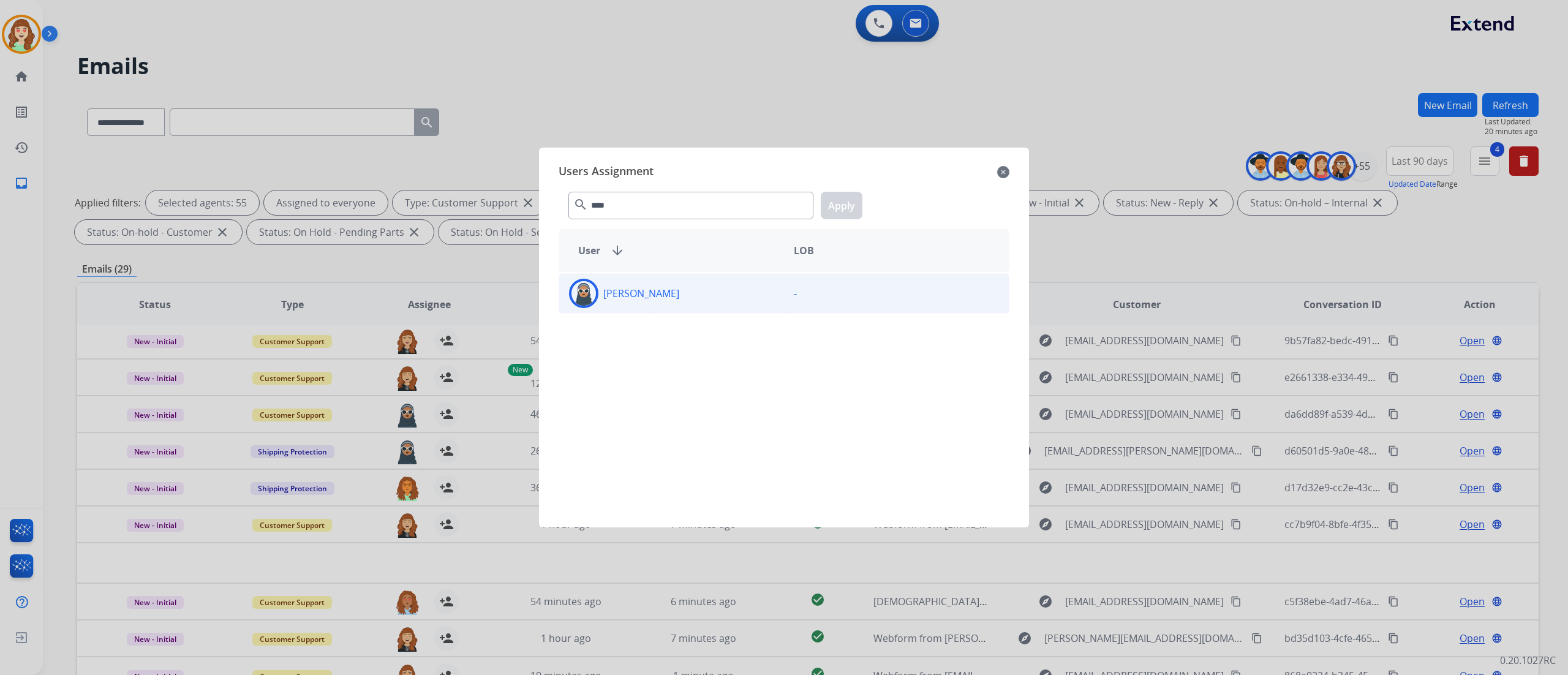
click at [707, 310] on div "[PERSON_NAME] -" at bounding box center [784, 293] width 451 height 41
click at [843, 203] on button "Apply" at bounding box center [842, 206] width 41 height 28
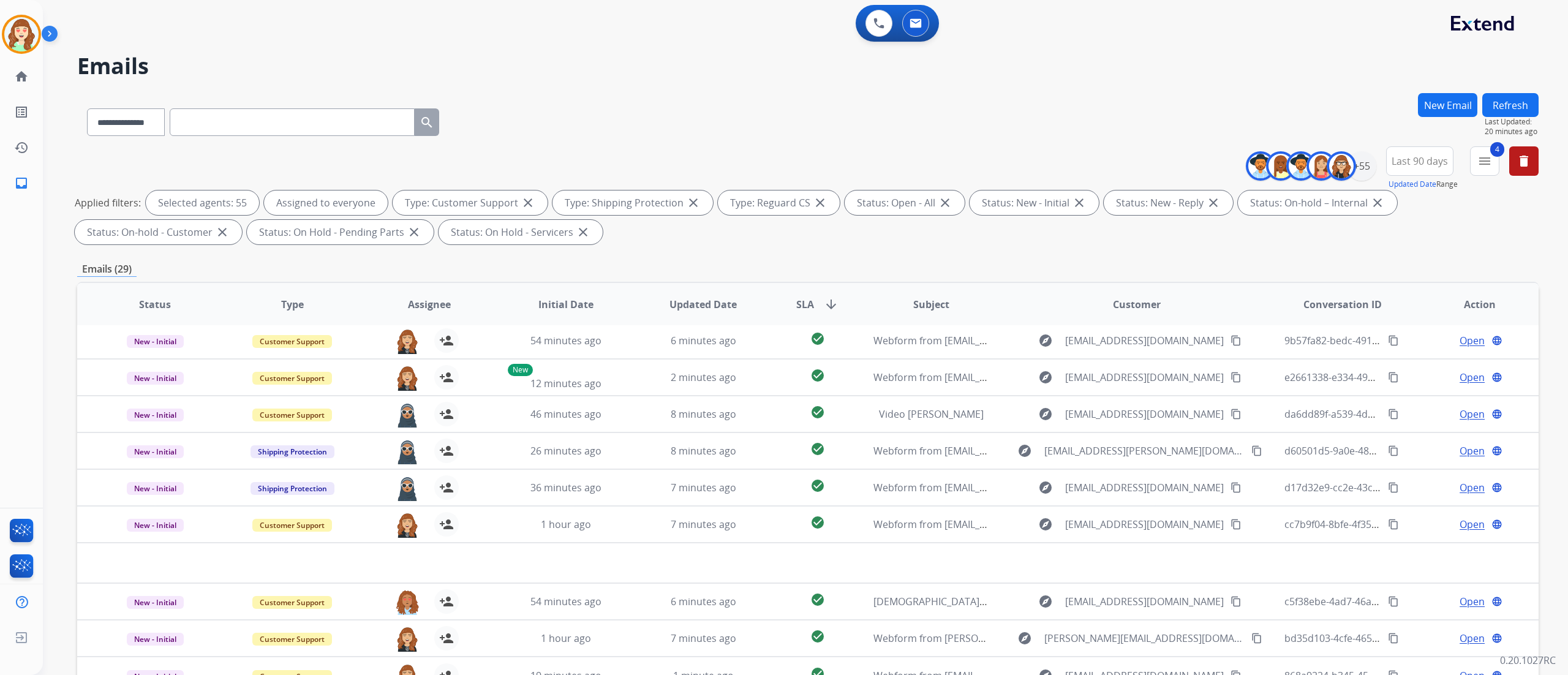
scroll to position [81, 0]
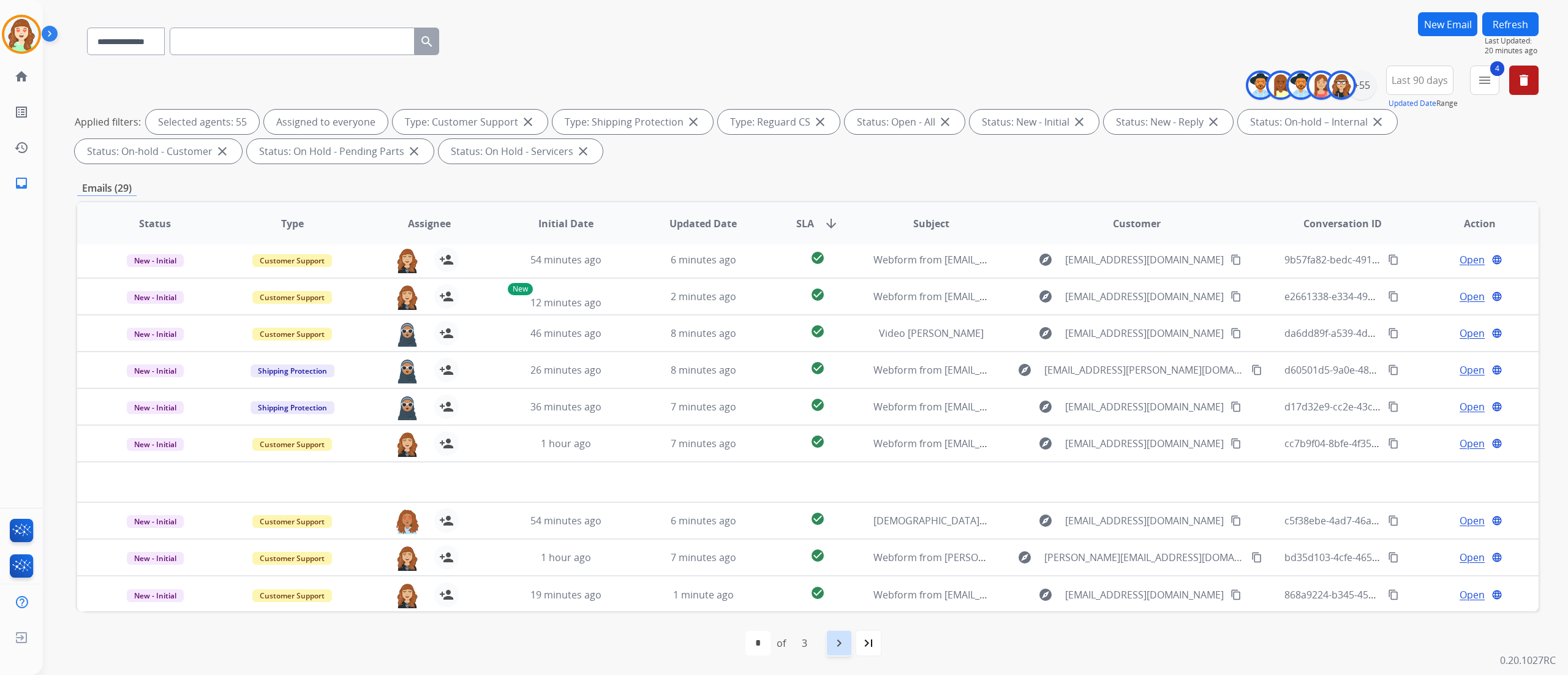
click at [838, 421] on mat-icon "navigate_next" at bounding box center [838, 643] width 15 height 15
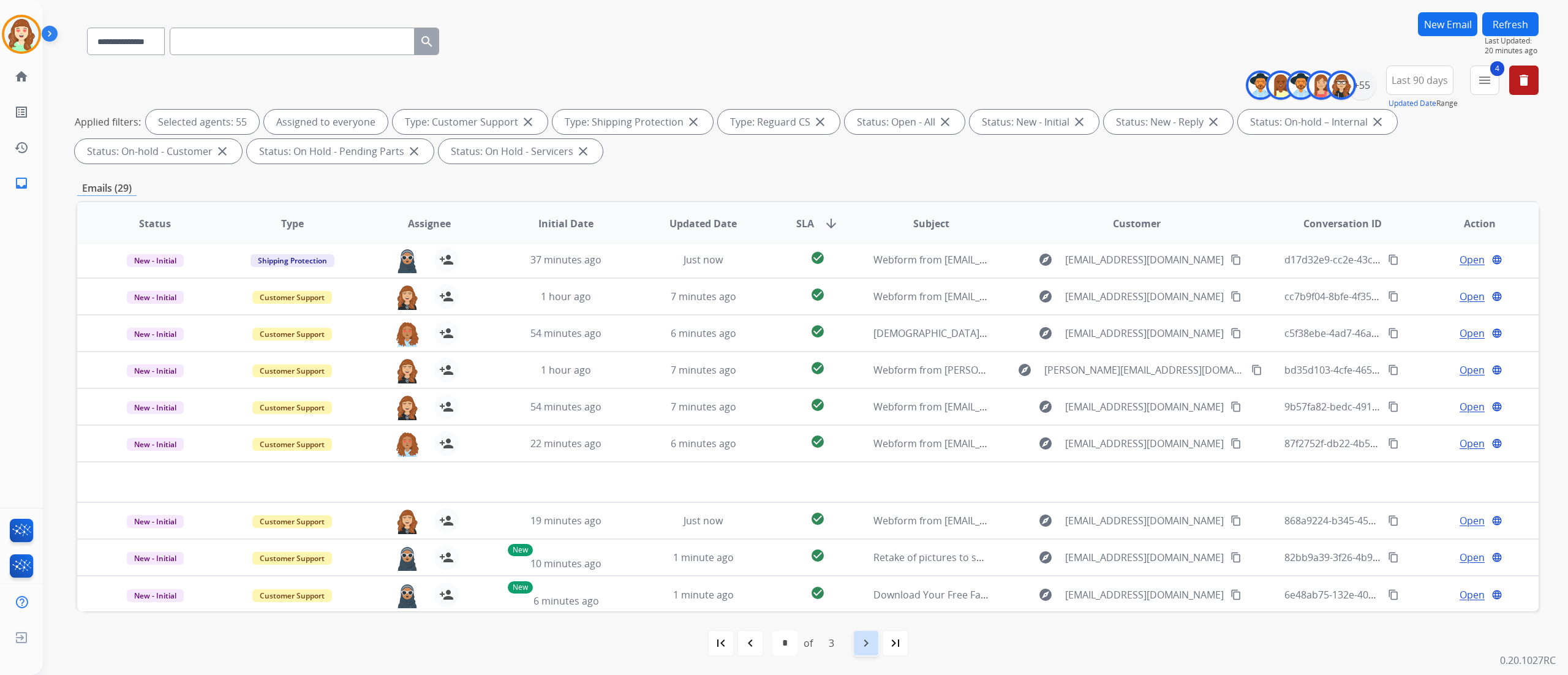
click at [865, 421] on mat-icon "navigate_next" at bounding box center [865, 643] width 15 height 15
select select "*"
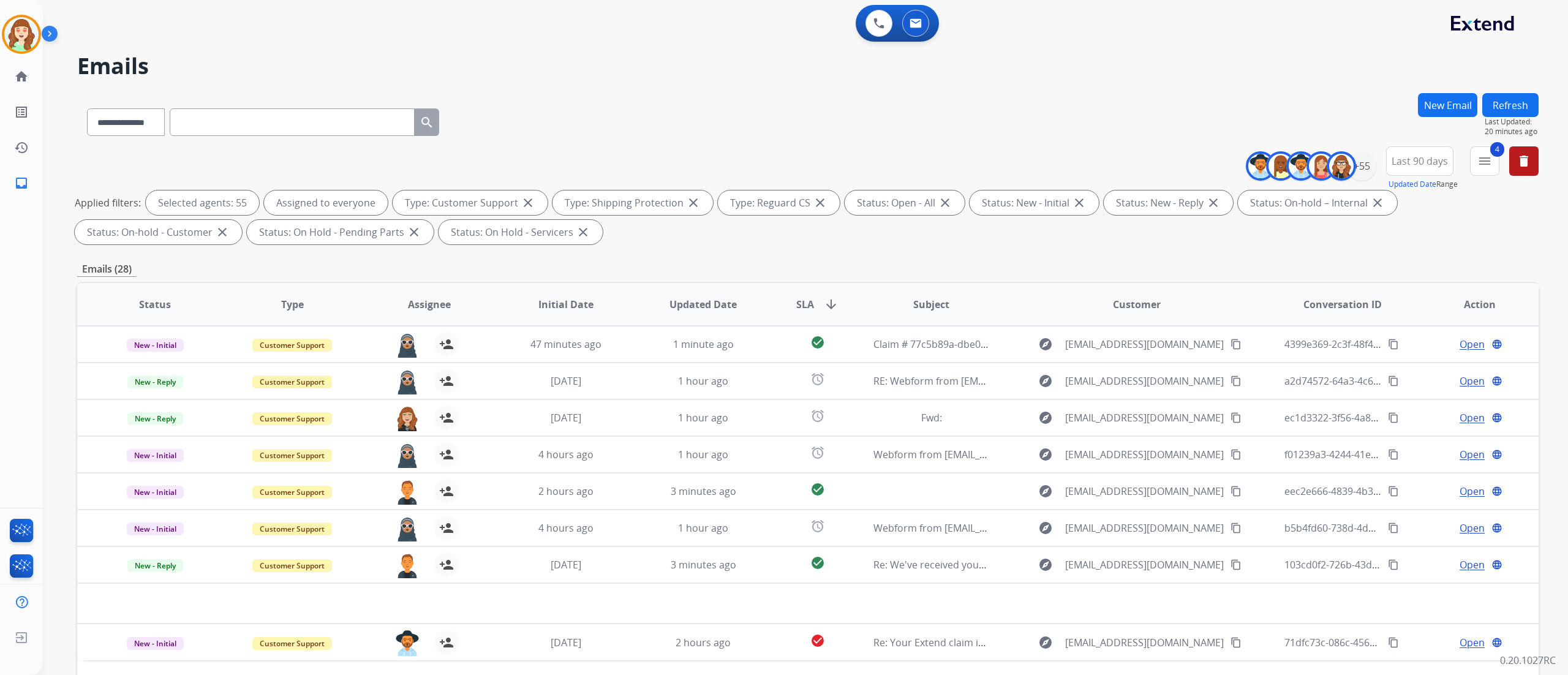
scroll to position [0, 0]
click at [980, 421] on div "**********" at bounding box center [805, 338] width 1525 height 675
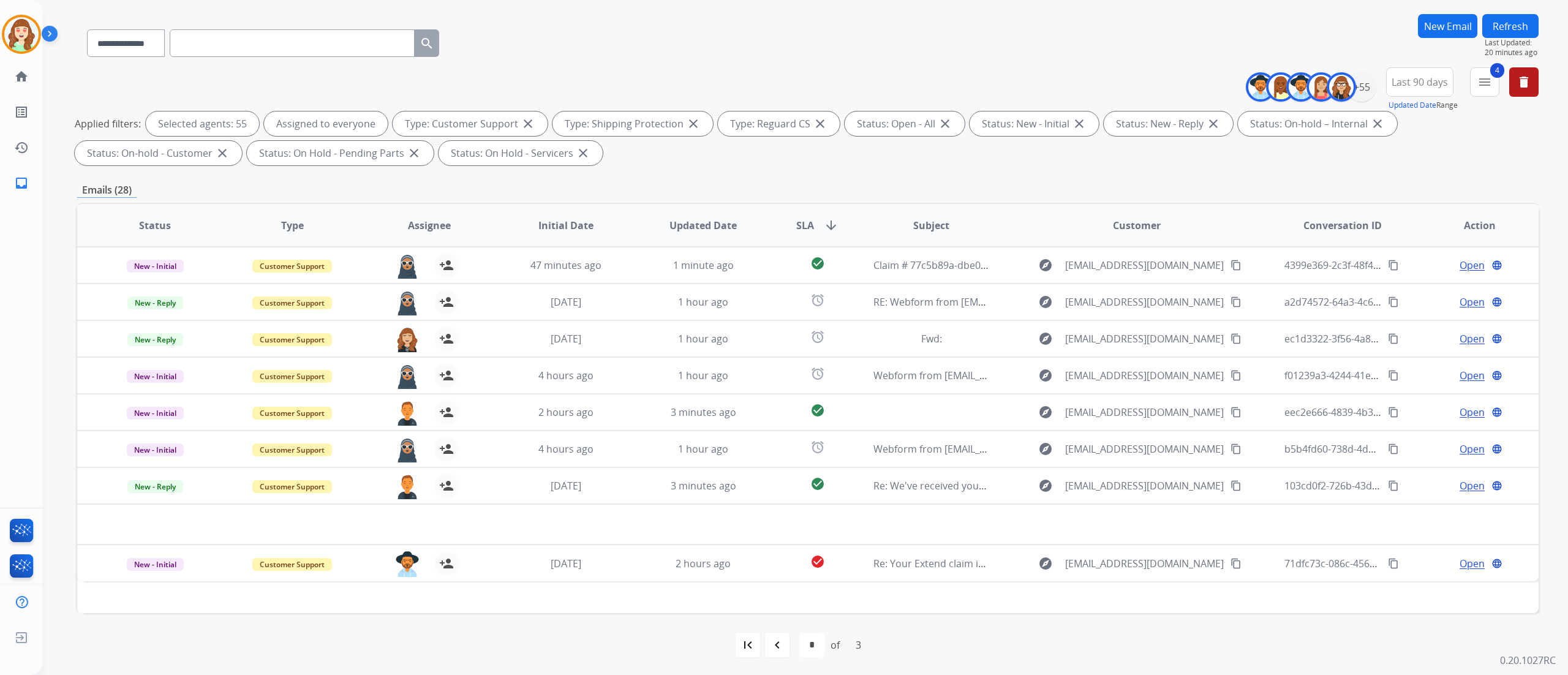
scroll to position [81, 0]
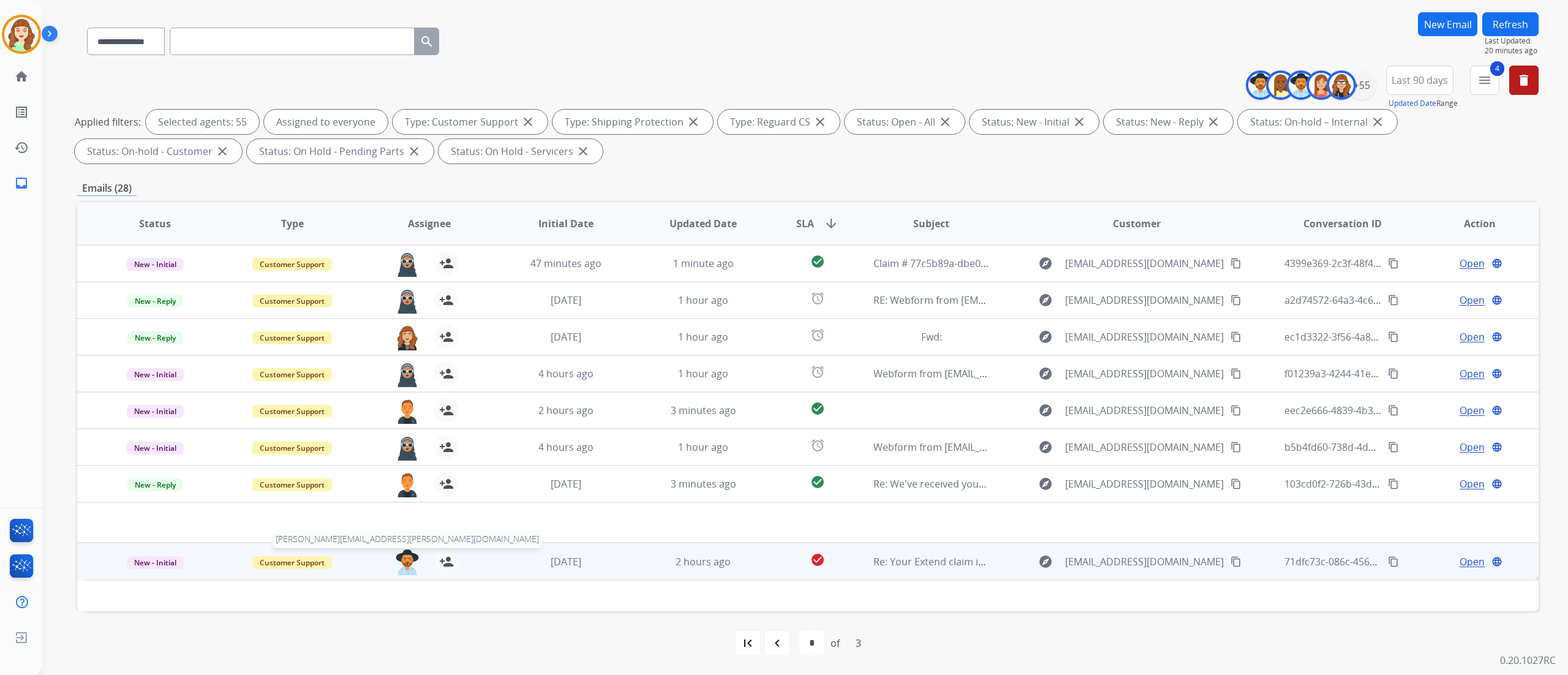
click at [400, 421] on img at bounding box center [407, 562] width 25 height 26
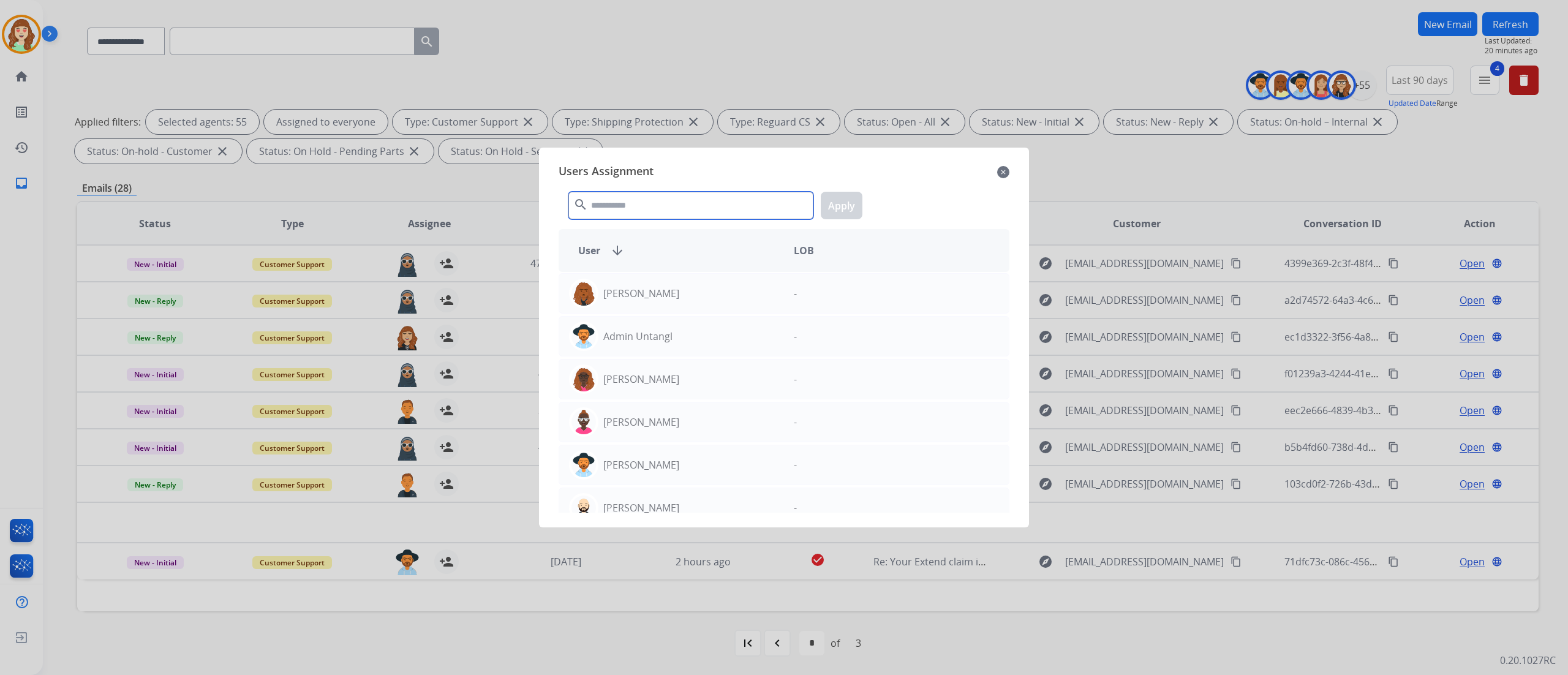
click at [657, 199] on input "text" at bounding box center [690, 206] width 245 height 28
type input "*"
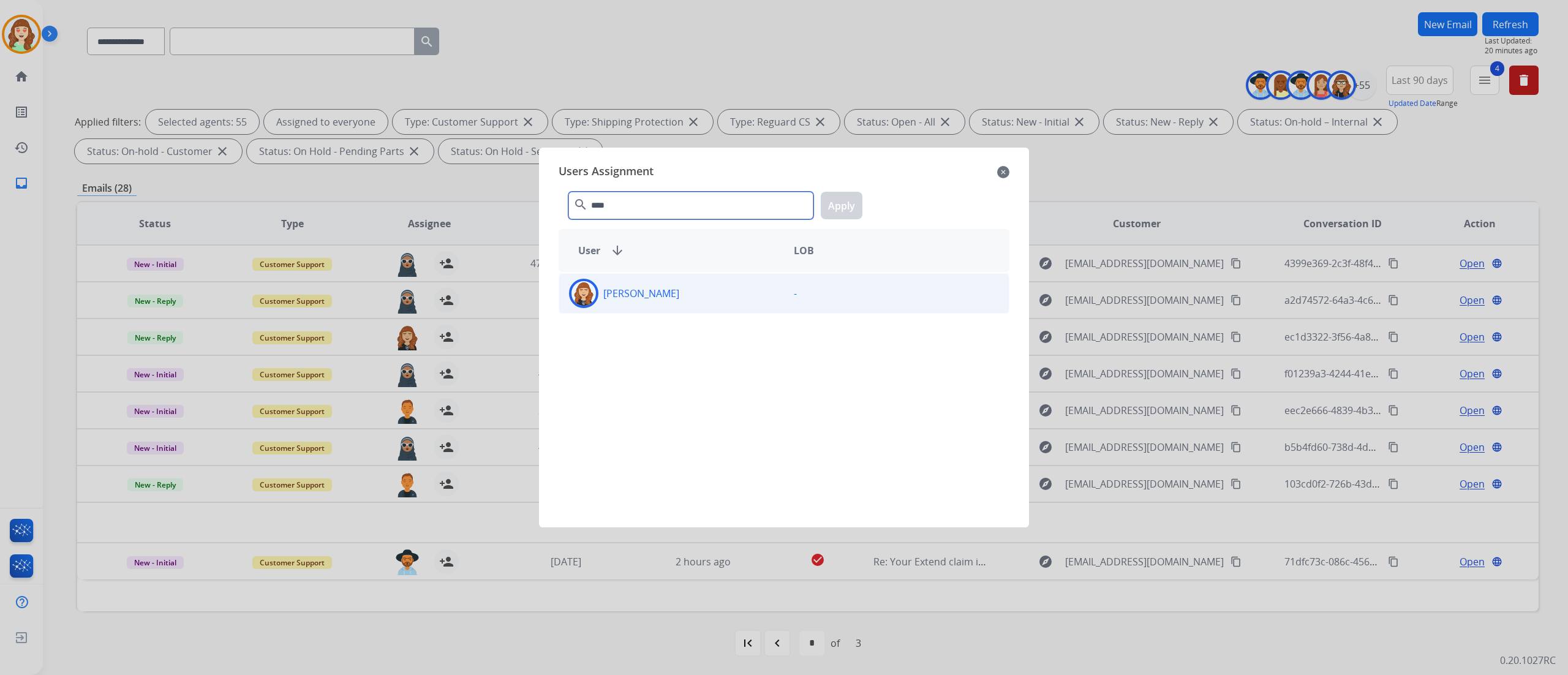
type input "****"
click at [694, 311] on div "[PERSON_NAME] -" at bounding box center [784, 293] width 451 height 41
click at [845, 202] on button "Apply" at bounding box center [842, 206] width 41 height 28
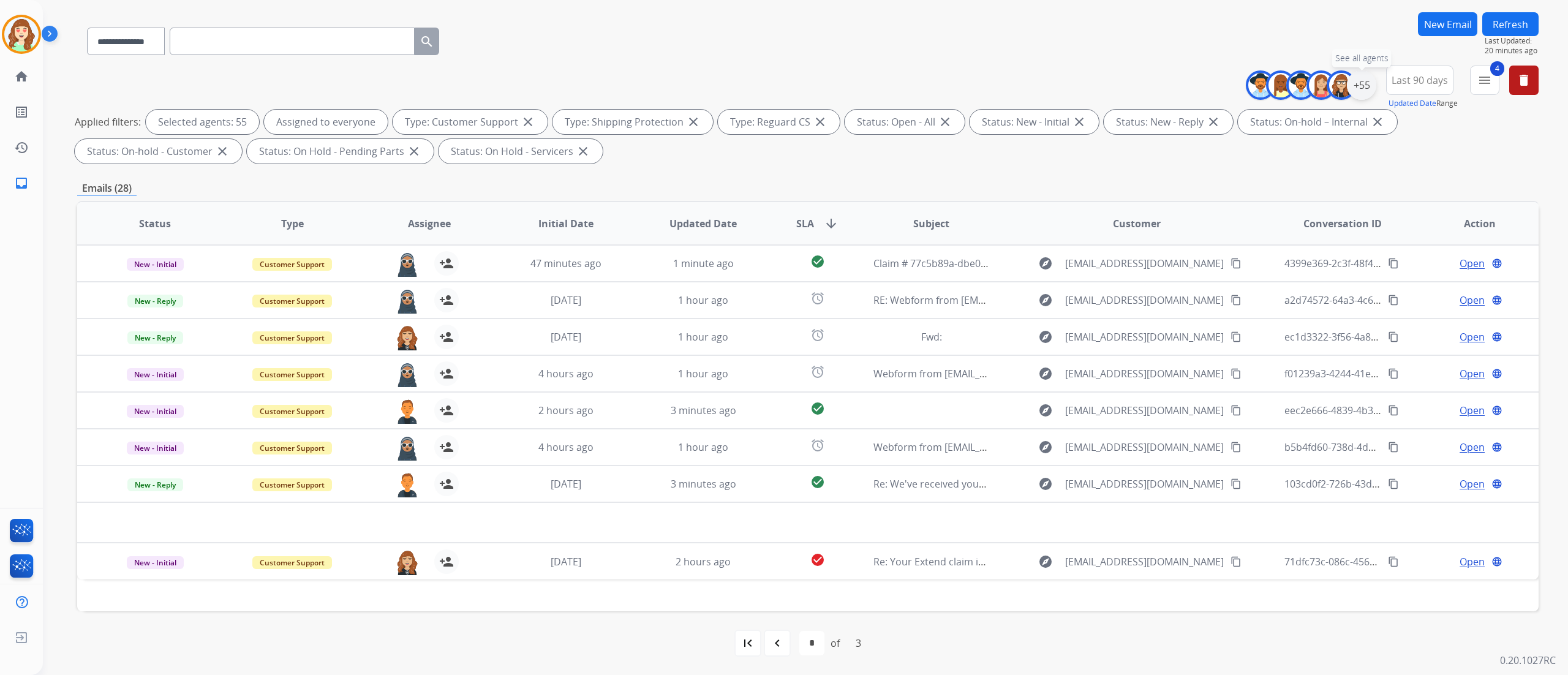
click at [980, 84] on div "+55" at bounding box center [1362, 85] width 29 height 29
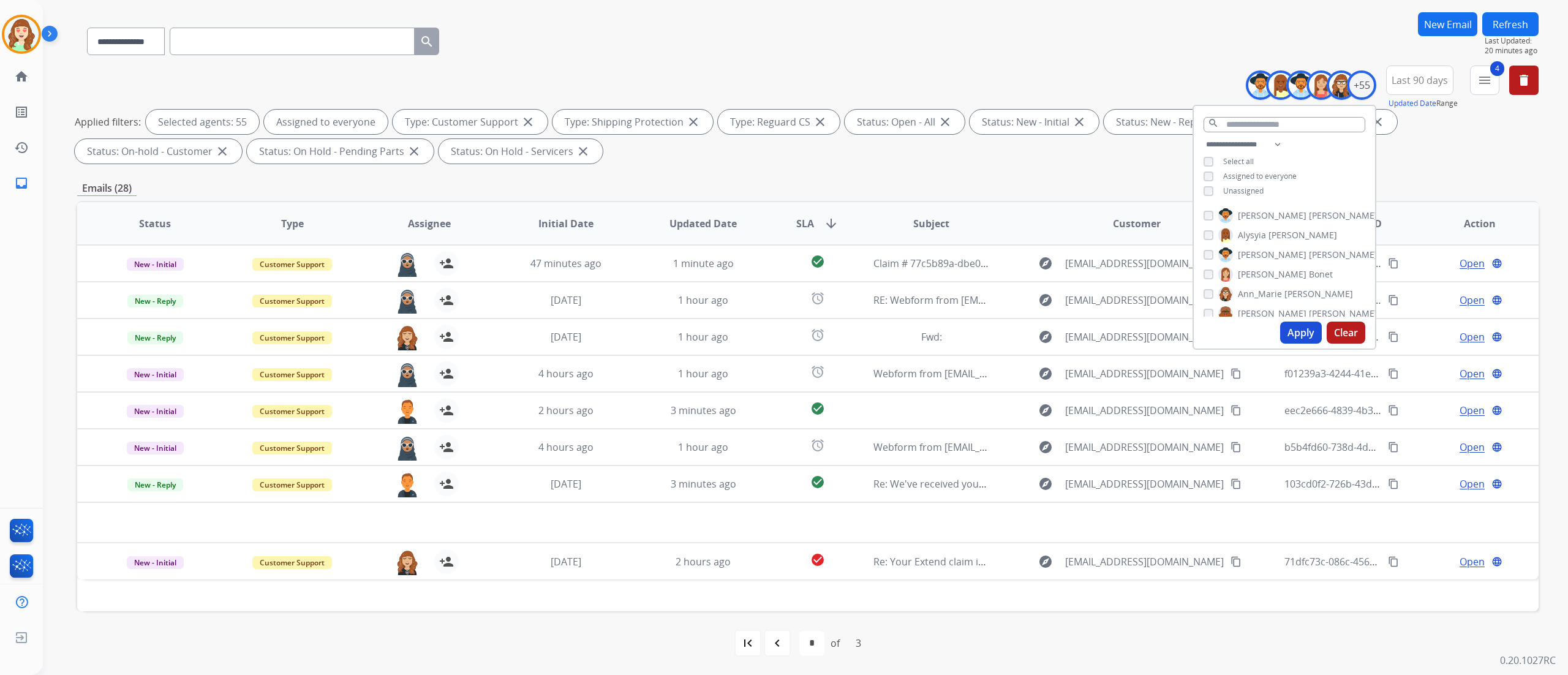
click at [980, 333] on button "Apply" at bounding box center [1301, 332] width 41 height 22
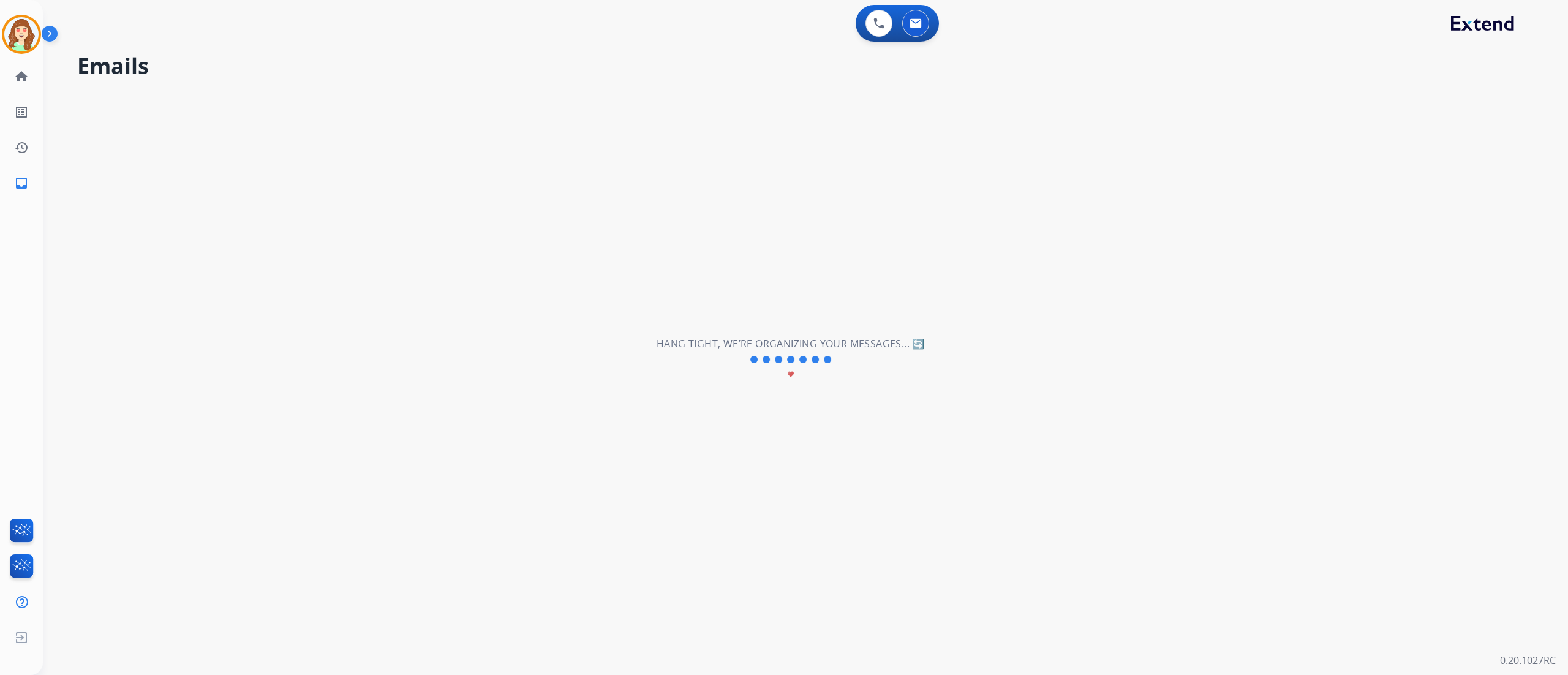
scroll to position [0, 0]
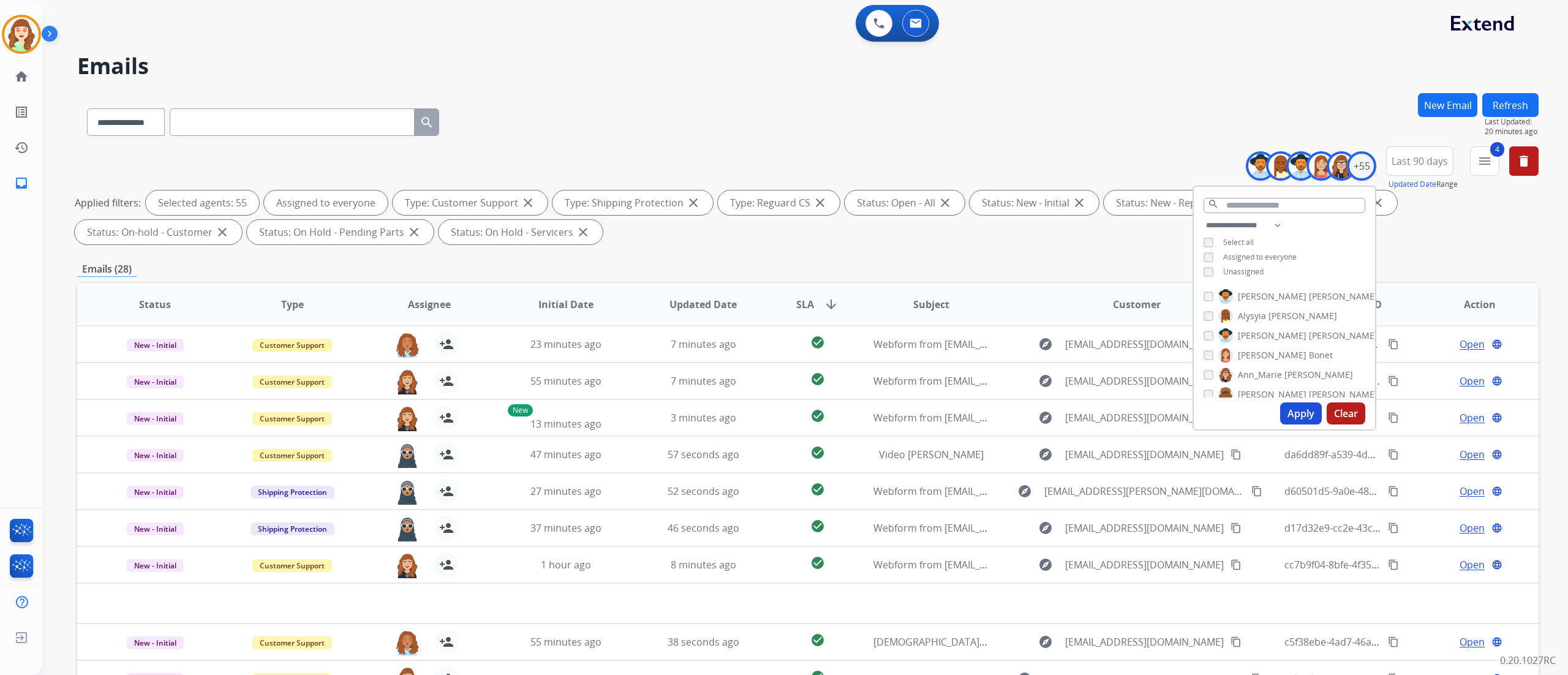
click at [980, 414] on button "Clear" at bounding box center [1346, 413] width 38 height 22
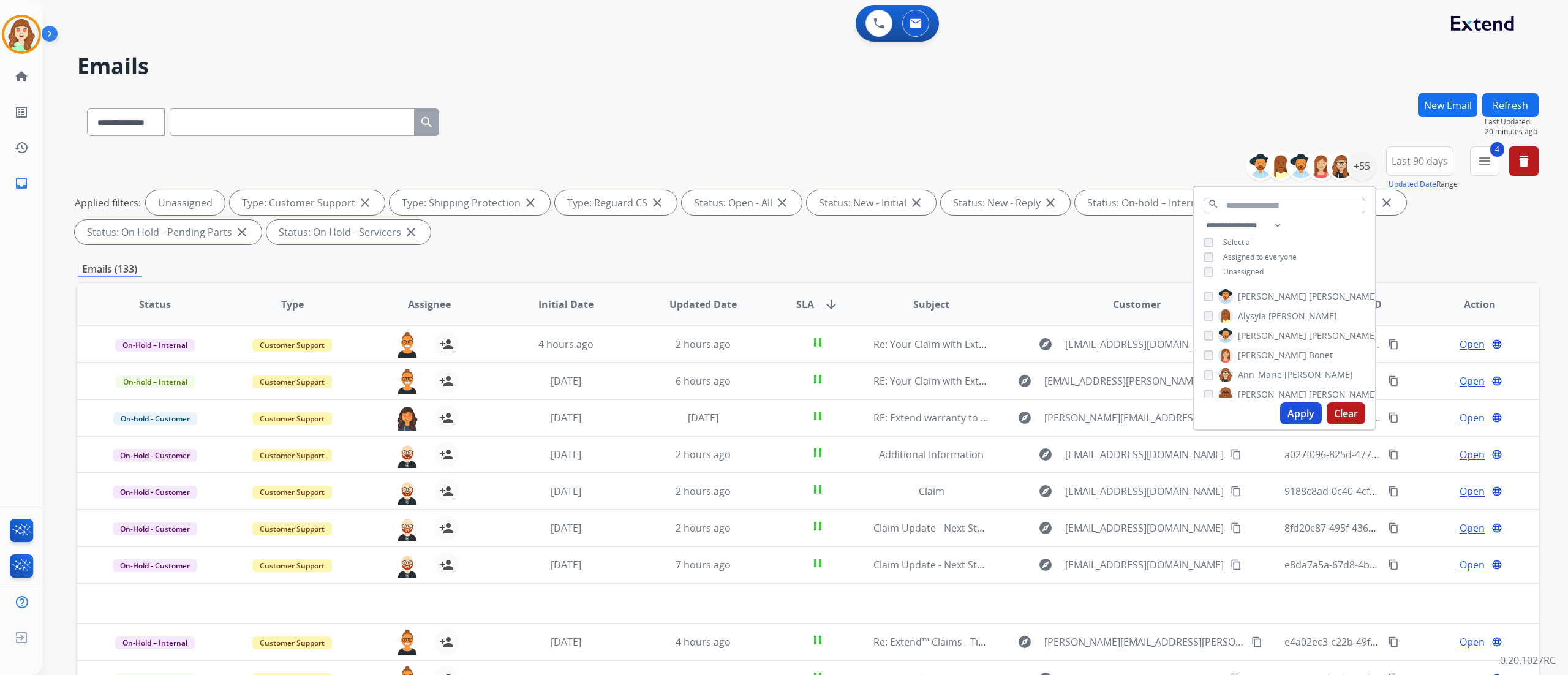
click at [980, 404] on button "Apply" at bounding box center [1301, 413] width 41 height 22
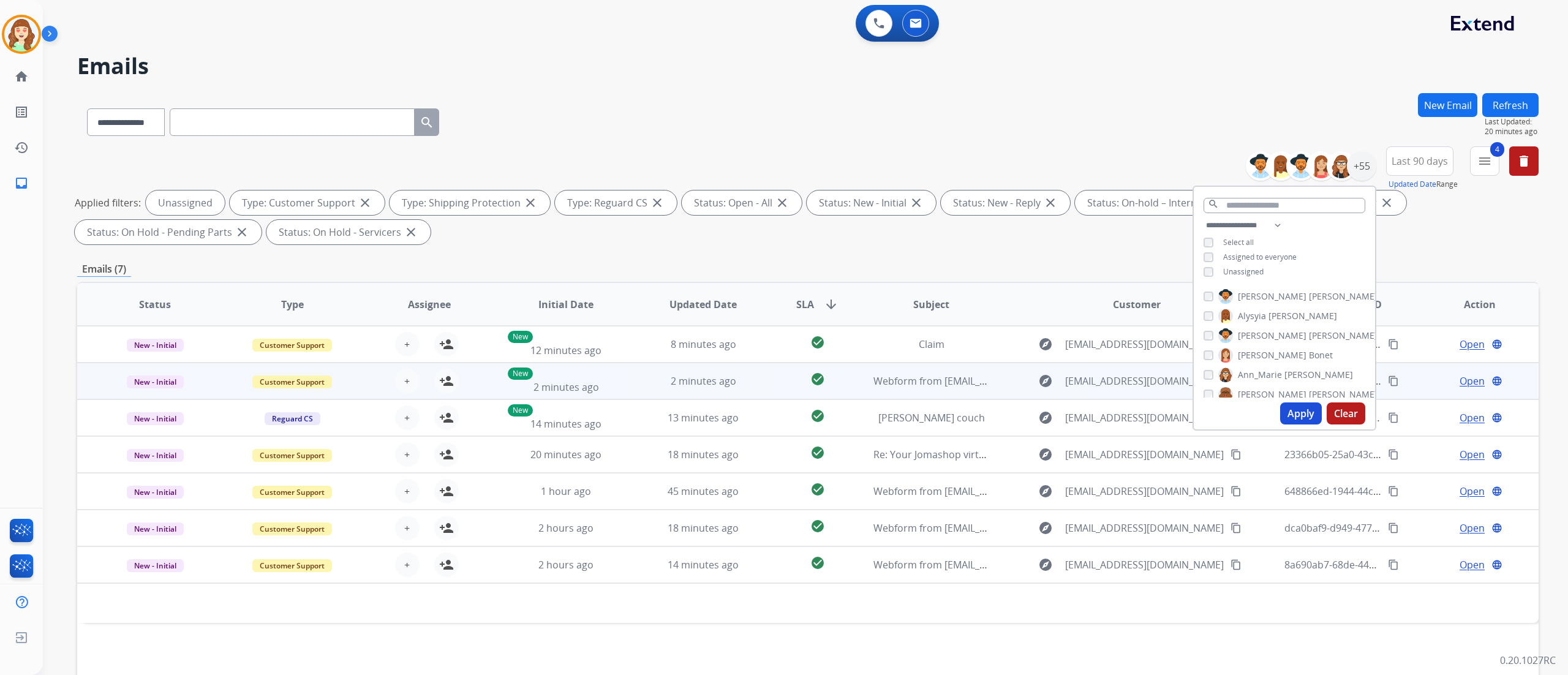
drag, startPoint x: 25, startPoint y: 363, endPoint x: 359, endPoint y: 387, distance: 334.9
click at [25, 363] on div "[PERSON_NAME] Queue Edit Avatar Agent: [PERSON_NAME] Profile: Extend_Training C…" at bounding box center [21, 338] width 43 height 675
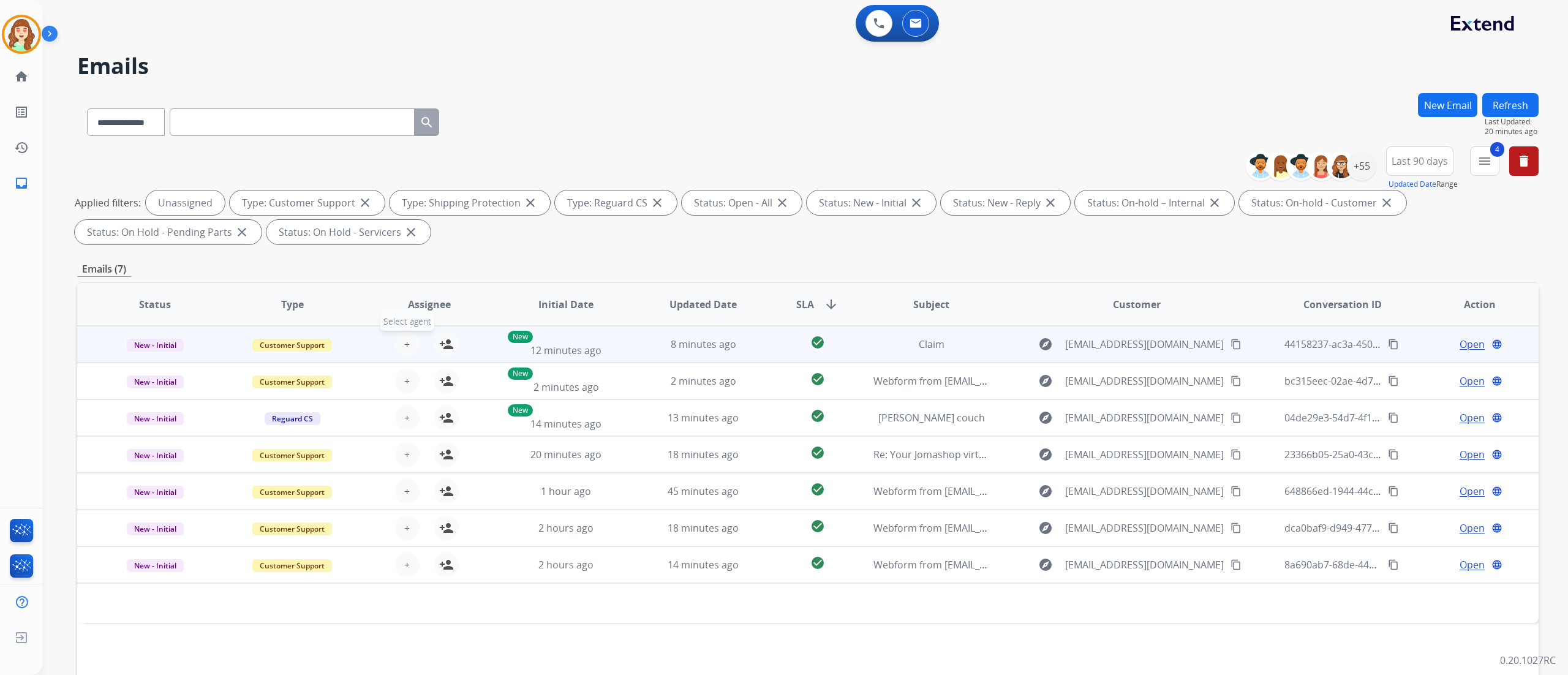
click at [406, 342] on span "+" at bounding box center [407, 344] width 5 height 15
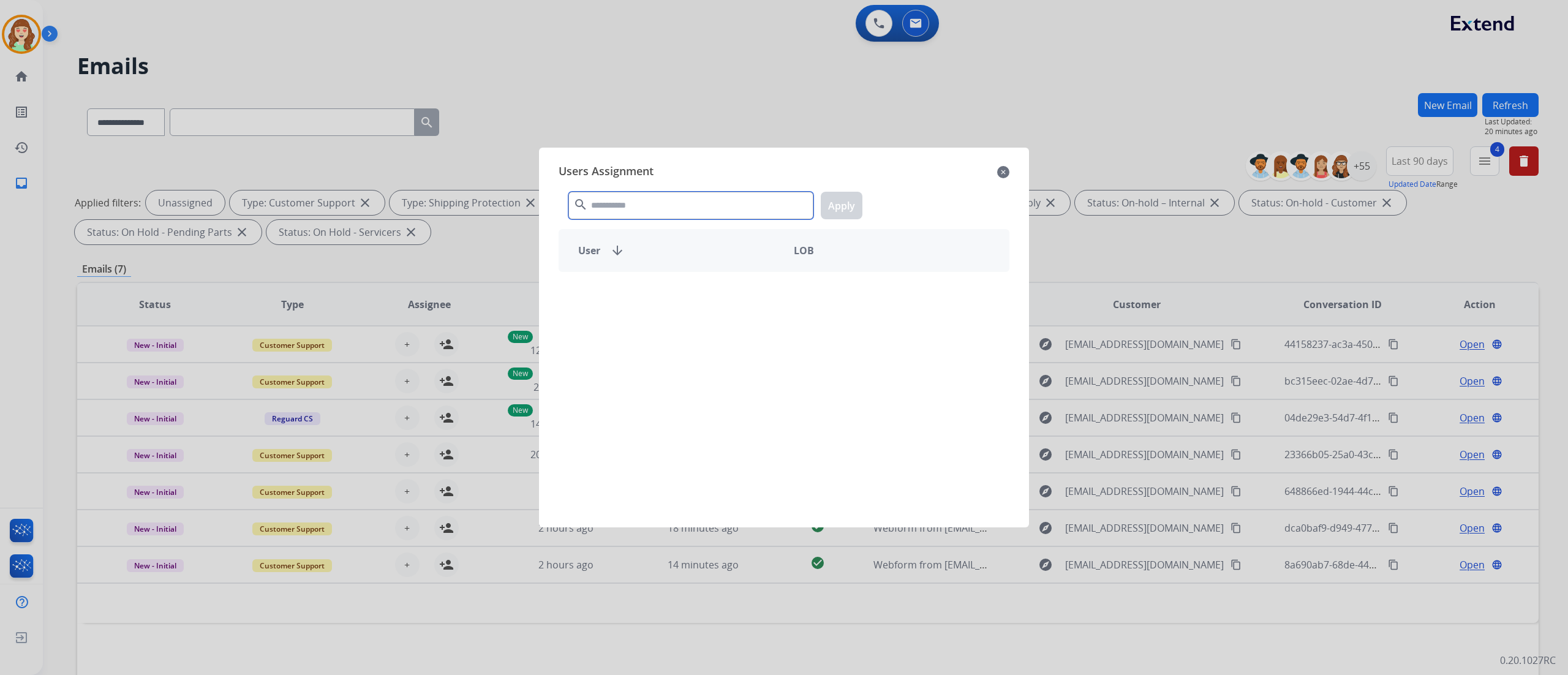
click at [675, 200] on input "text" at bounding box center [690, 206] width 245 height 28
type input "******"
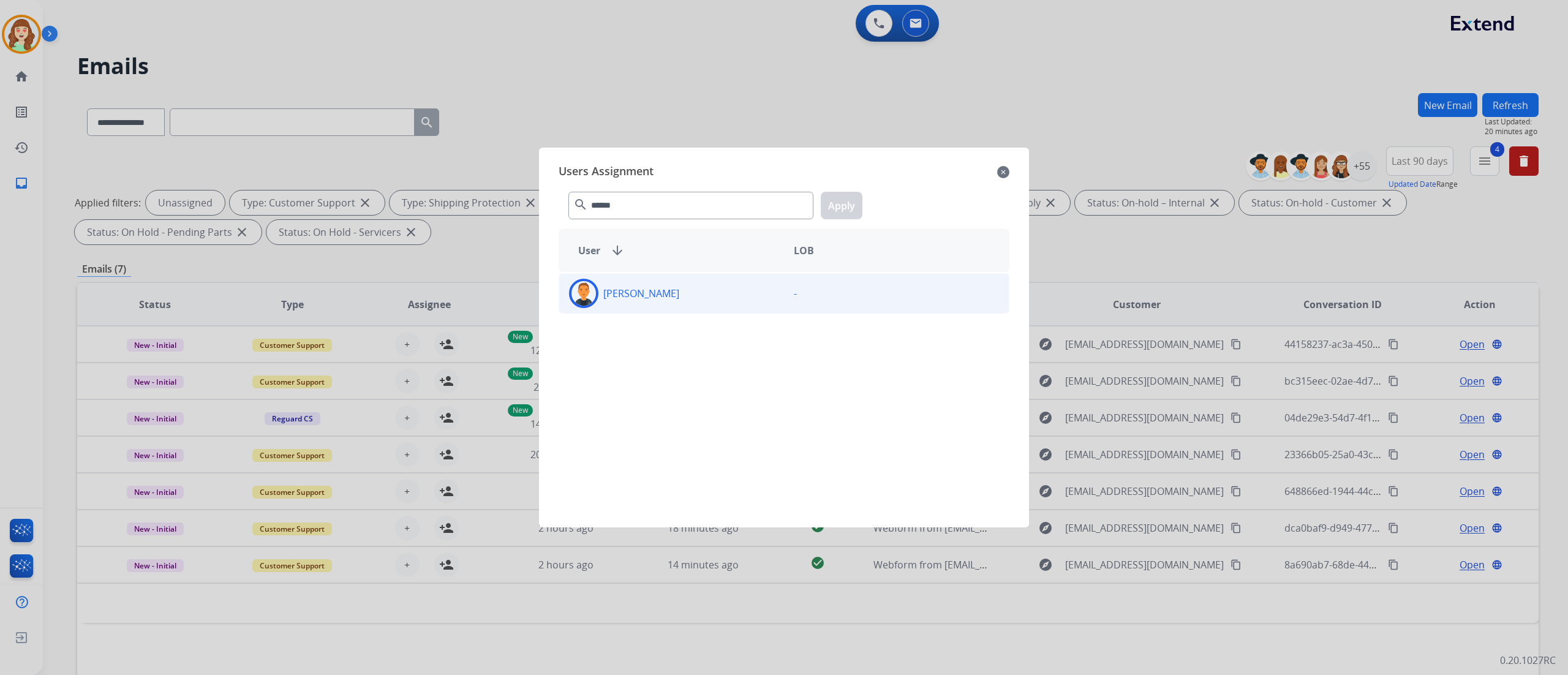
click at [724, 298] on div "[PERSON_NAME]" at bounding box center [671, 293] width 225 height 29
click at [835, 210] on button "Apply" at bounding box center [842, 206] width 41 height 28
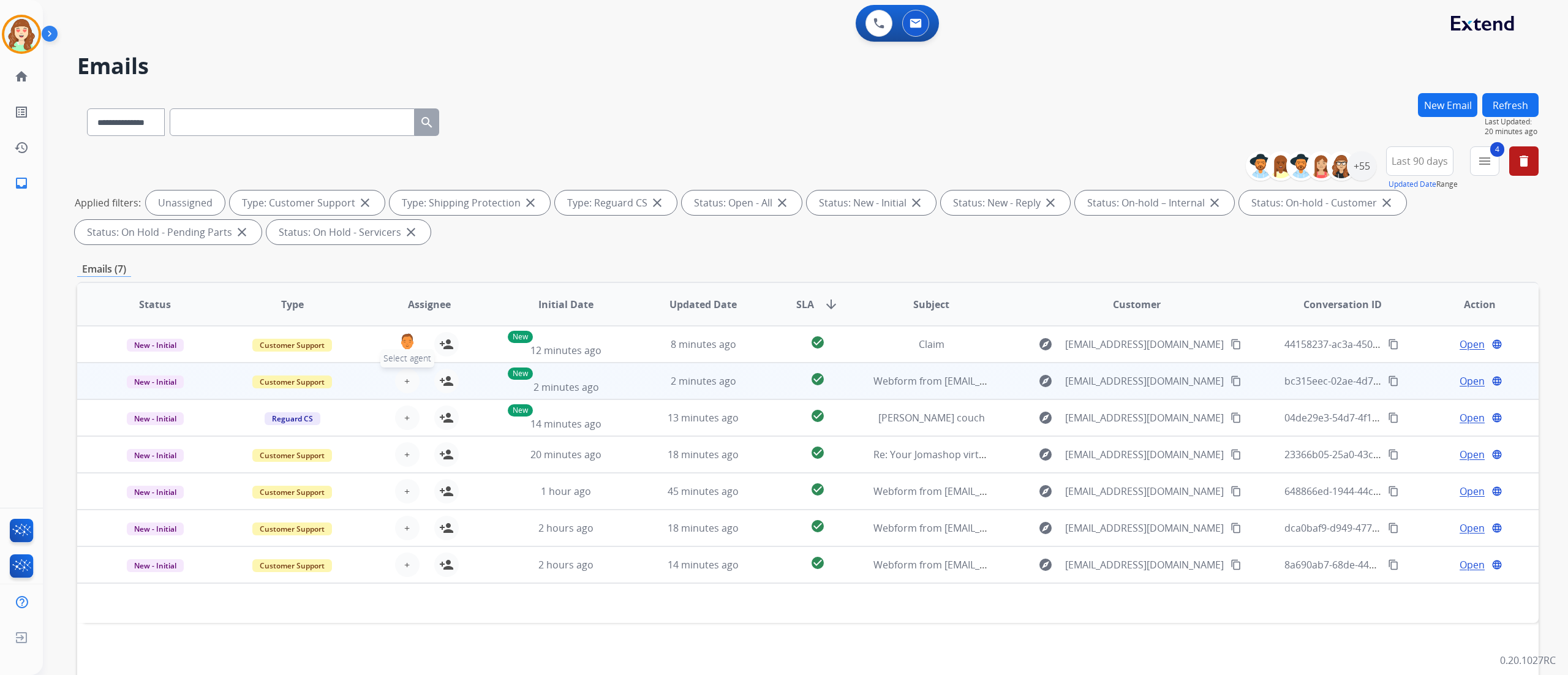
click at [409, 376] on button "+ Select agent" at bounding box center [407, 381] width 25 height 25
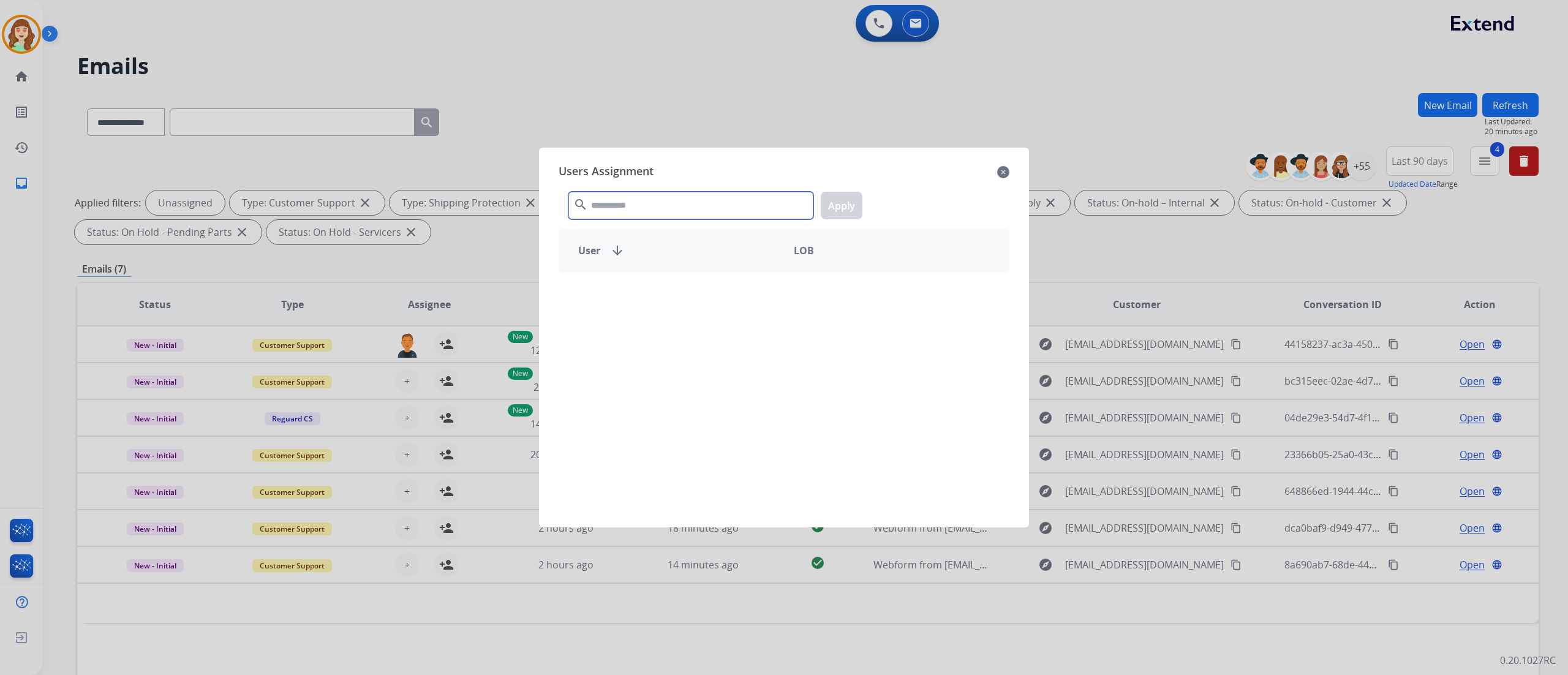
click at [652, 210] on input "text" at bounding box center [690, 206] width 245 height 28
type input "******"
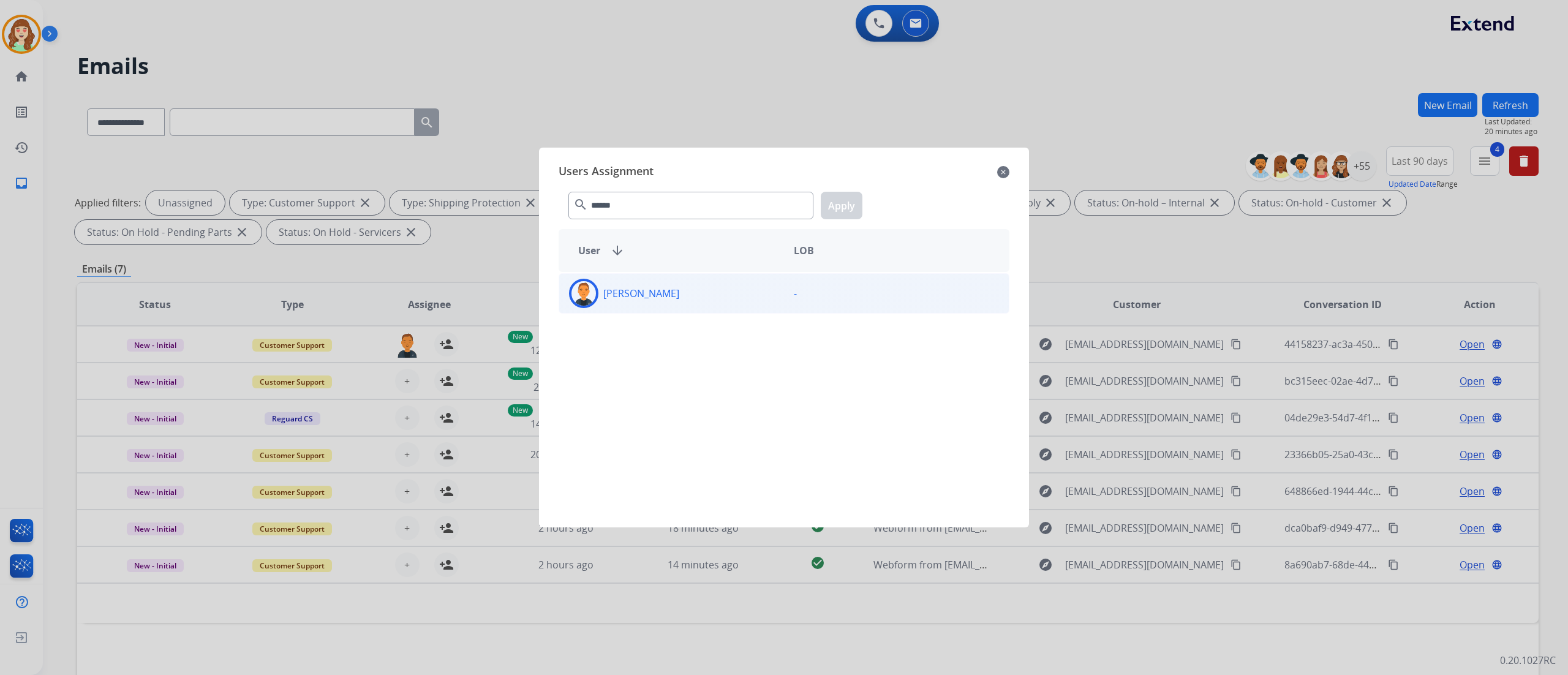
click at [659, 310] on div "[PERSON_NAME] -" at bounding box center [784, 293] width 451 height 41
click at [843, 205] on button "Apply" at bounding box center [842, 206] width 41 height 28
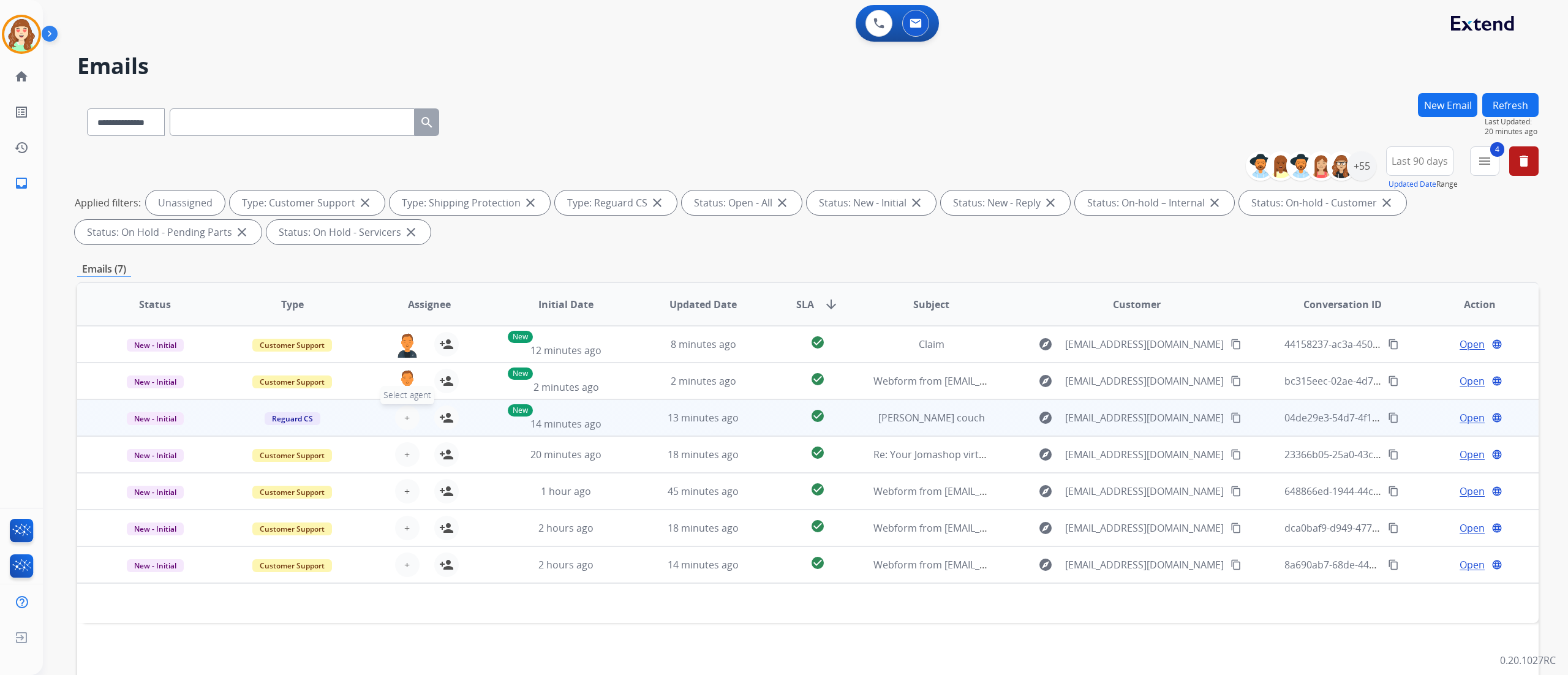
click at [404, 413] on span "+" at bounding box center [407, 417] width 5 height 15
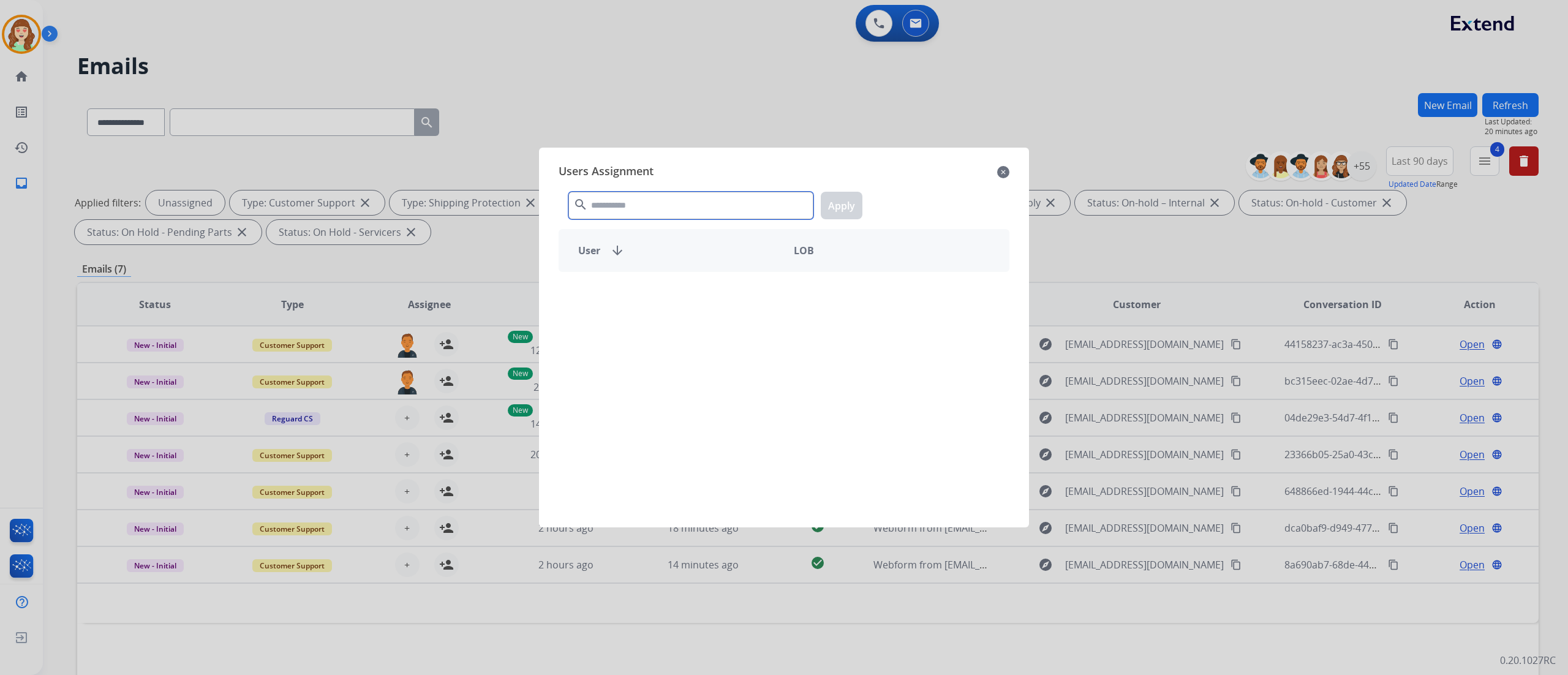
click at [654, 199] on input "text" at bounding box center [690, 206] width 245 height 28
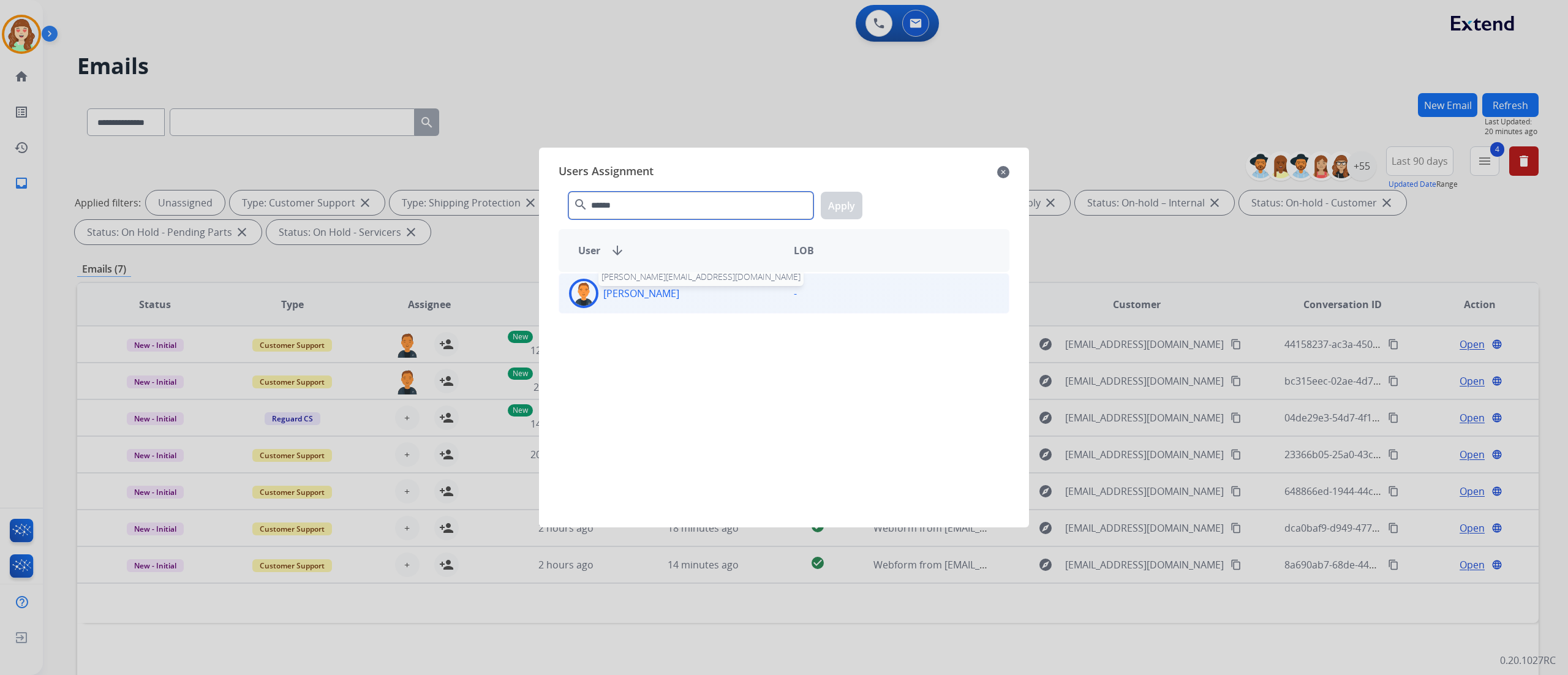
type input "******"
click at [625, 289] on p "[PERSON_NAME]" at bounding box center [641, 293] width 76 height 15
click at [845, 206] on button "Apply" at bounding box center [842, 206] width 41 height 28
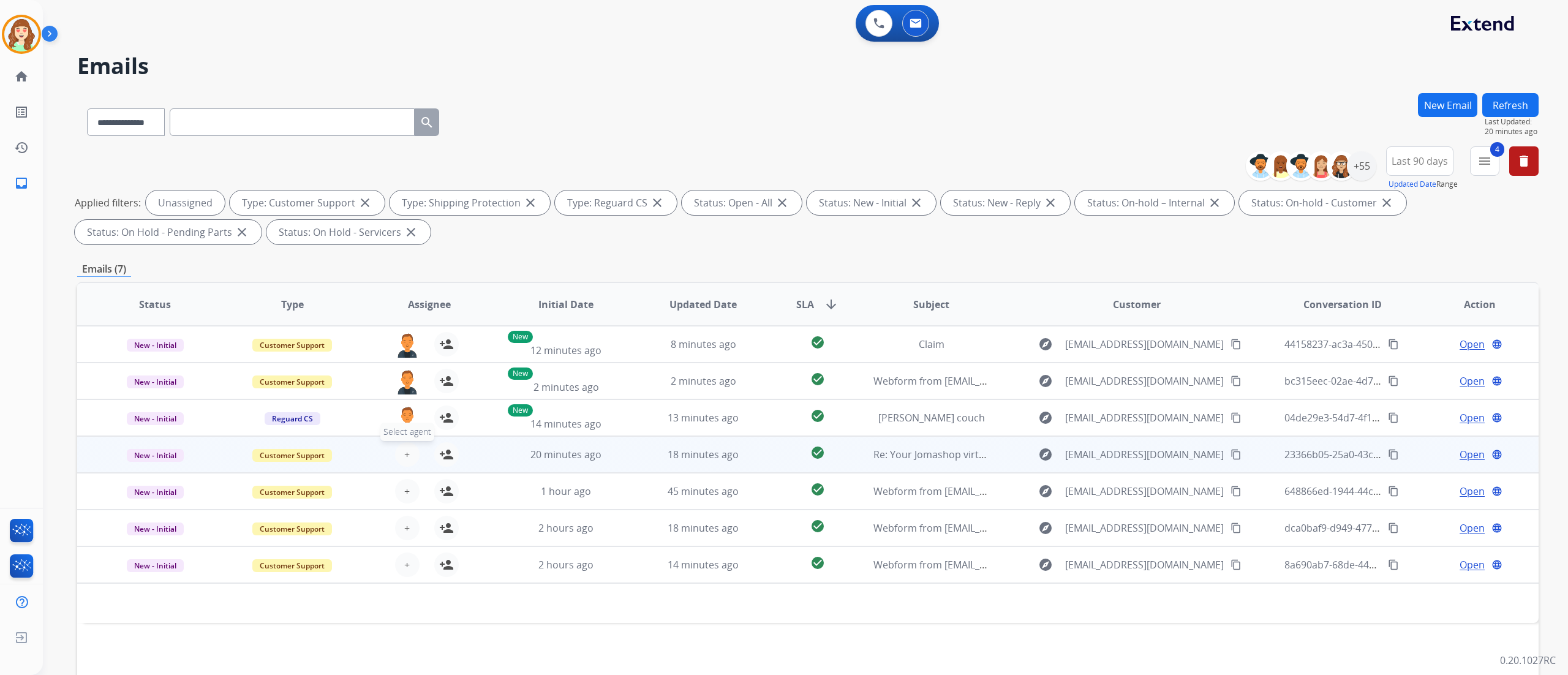
click at [405, 421] on button "+ Select agent" at bounding box center [407, 454] width 25 height 25
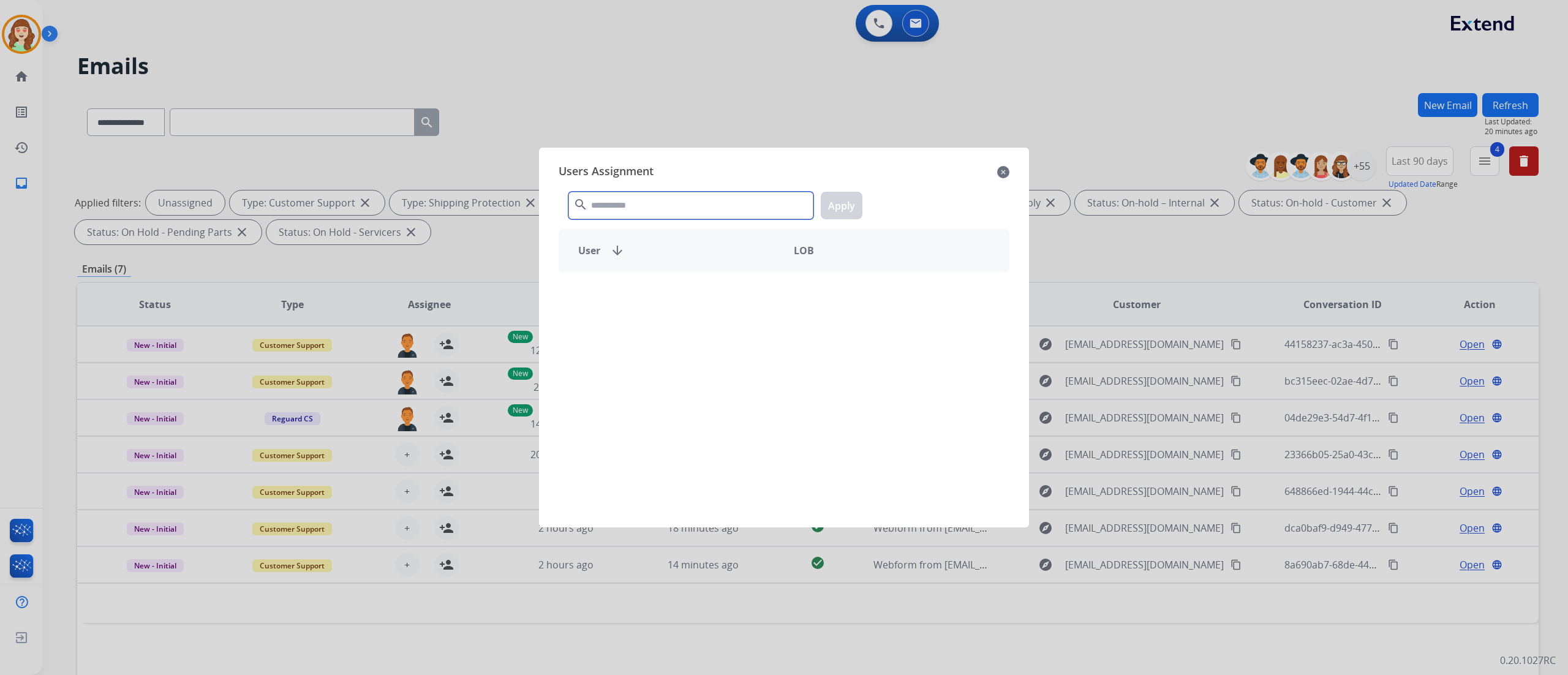
click at [700, 208] on input "text" at bounding box center [690, 206] width 245 height 28
type input "******"
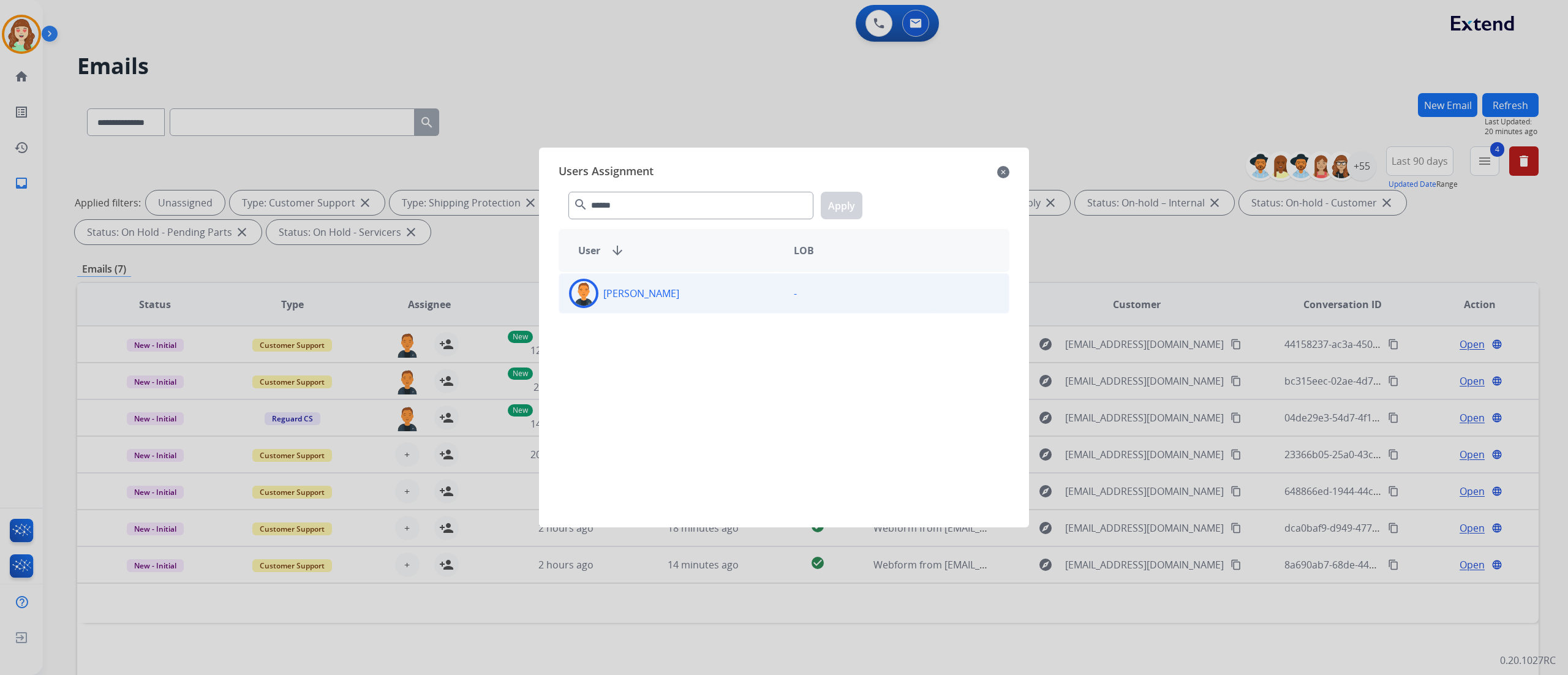
click at [664, 289] on div "[PERSON_NAME]" at bounding box center [671, 293] width 225 height 29
click at [843, 199] on button "Apply" at bounding box center [842, 206] width 41 height 28
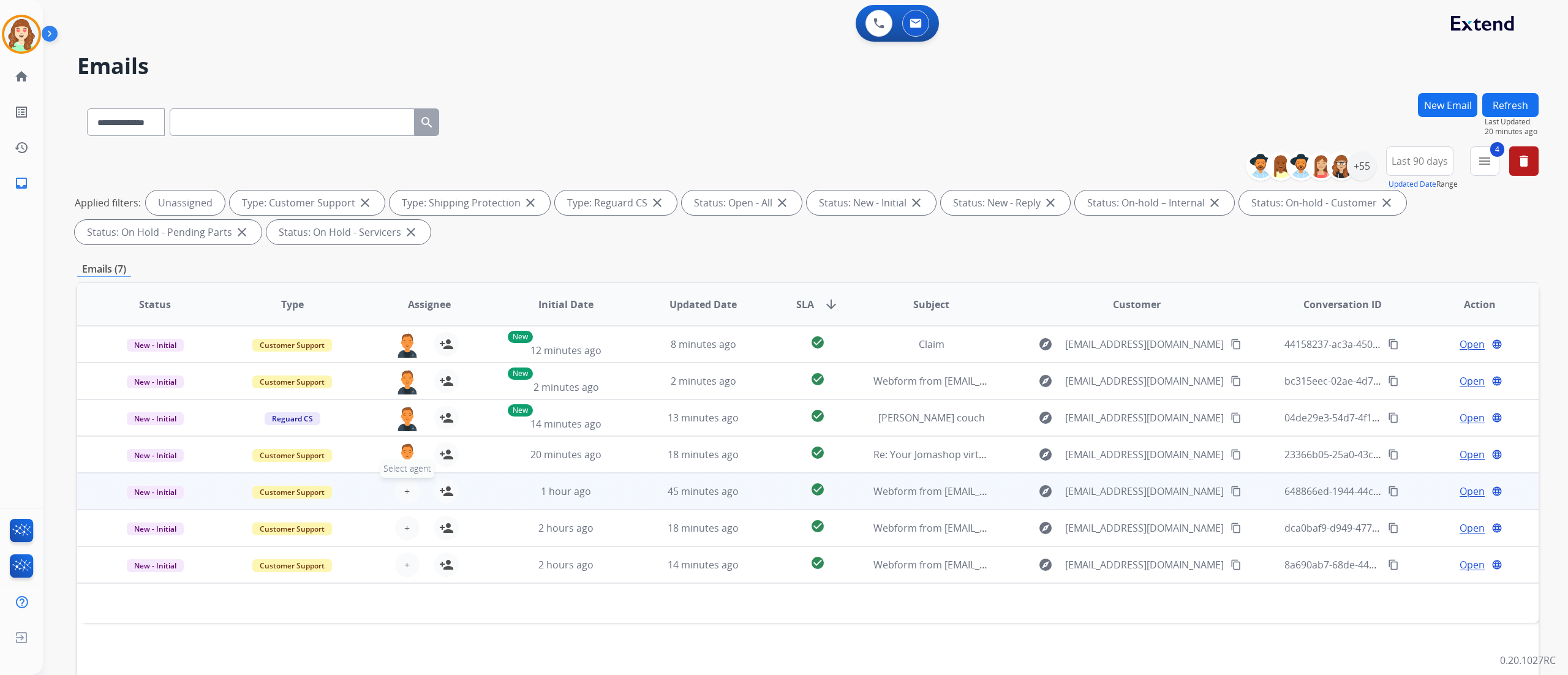
click at [406, 421] on span "+" at bounding box center [407, 491] width 5 height 15
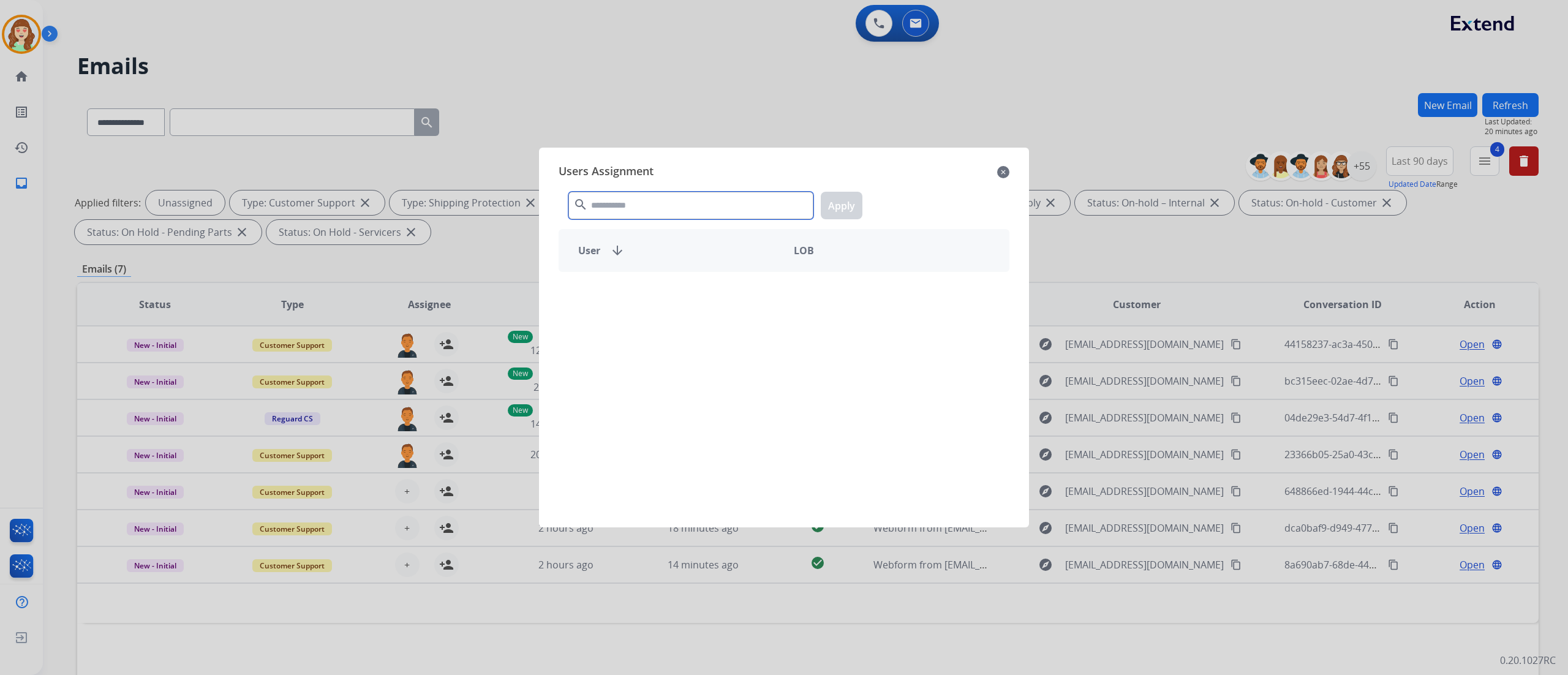
click at [654, 203] on input "text" at bounding box center [690, 206] width 245 height 28
type input "******"
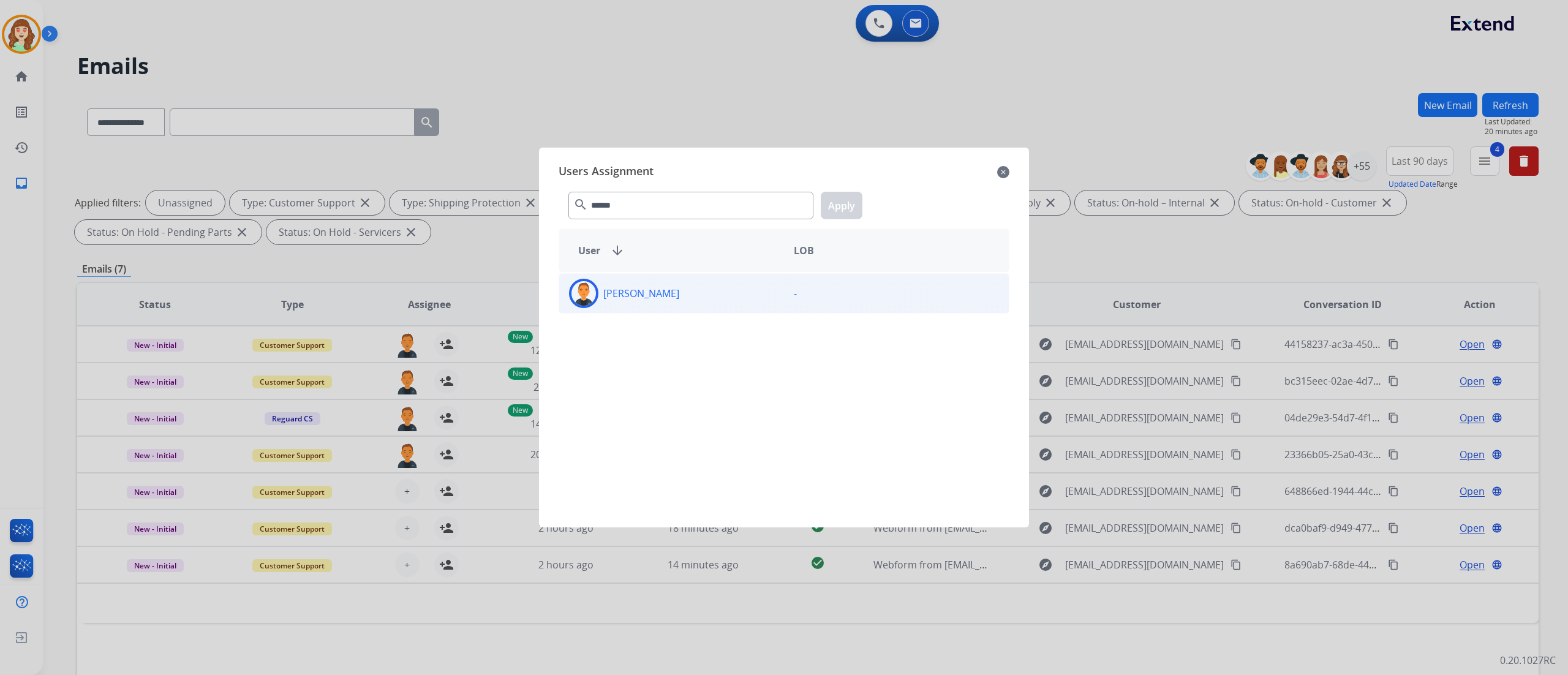
click at [670, 288] on div "[PERSON_NAME]" at bounding box center [671, 293] width 225 height 29
click at [833, 202] on button "Apply" at bounding box center [842, 206] width 41 height 28
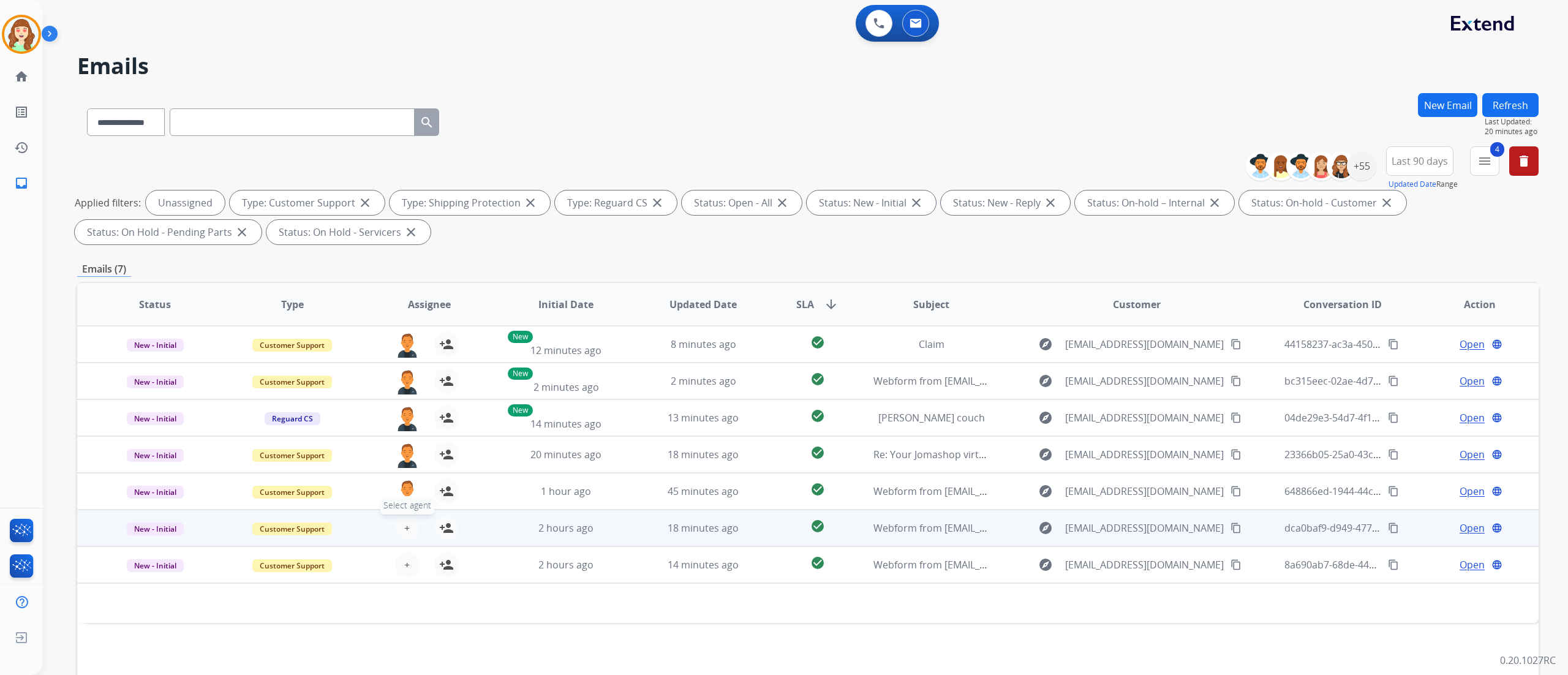
click at [407, 421] on span "Select agent" at bounding box center [407, 505] width 54 height 18
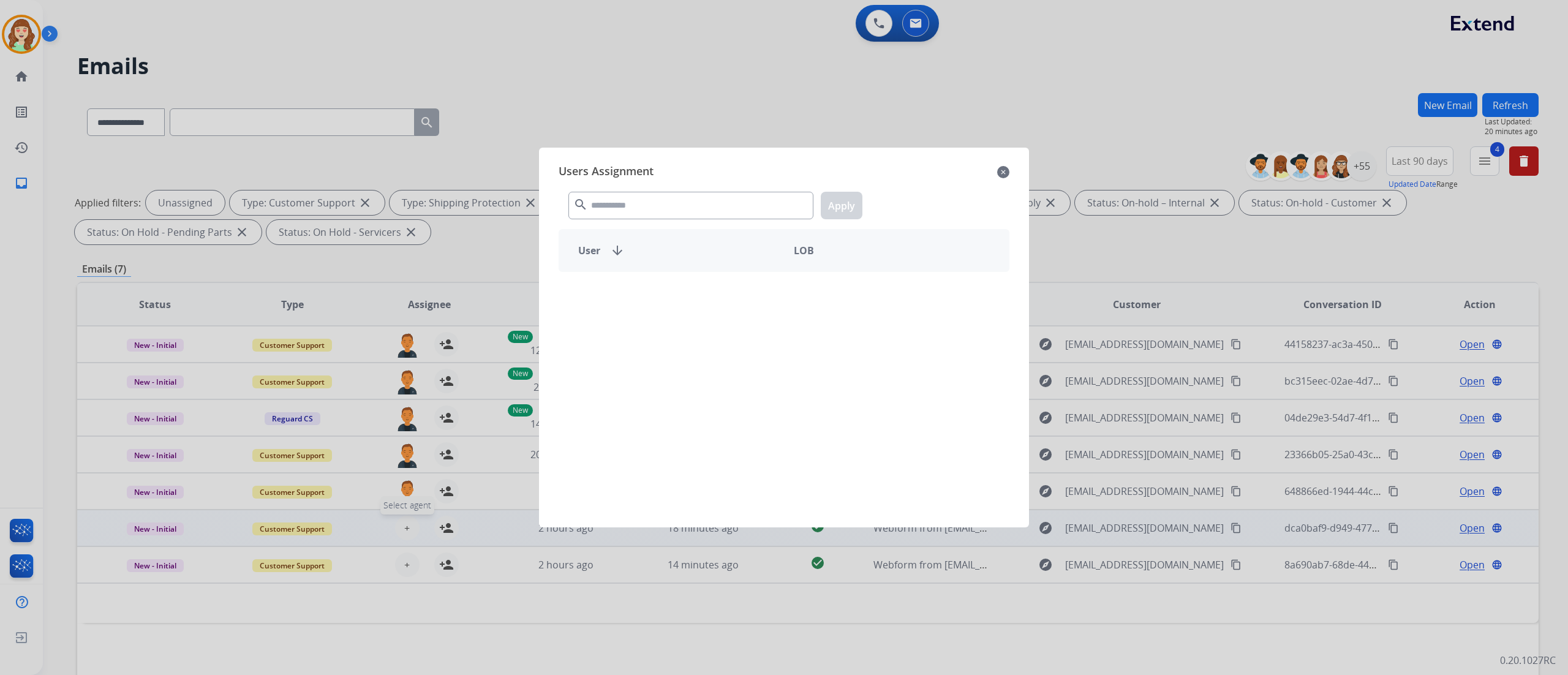
click at [407, 421] on div at bounding box center [784, 338] width 1568 height 675
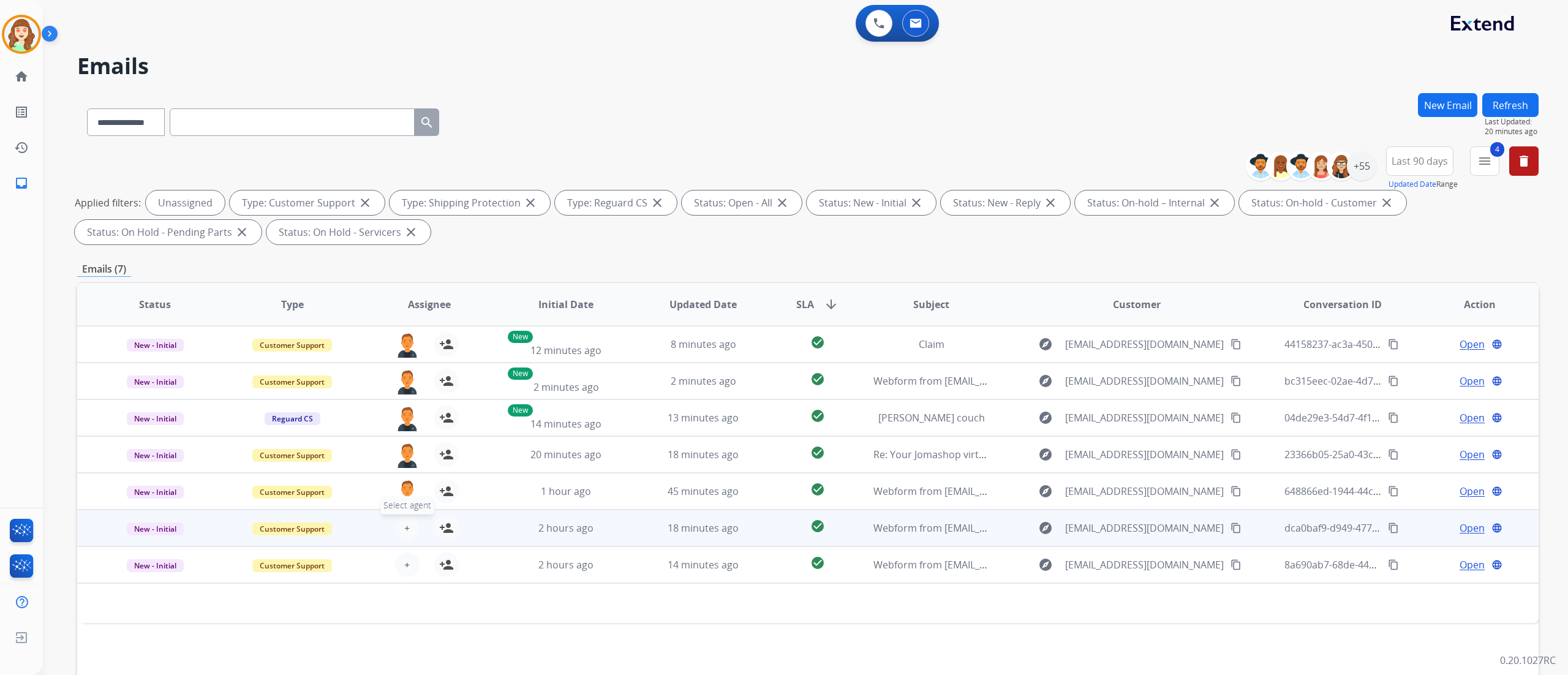
click at [404, 421] on span "+" at bounding box center [407, 528] width 5 height 15
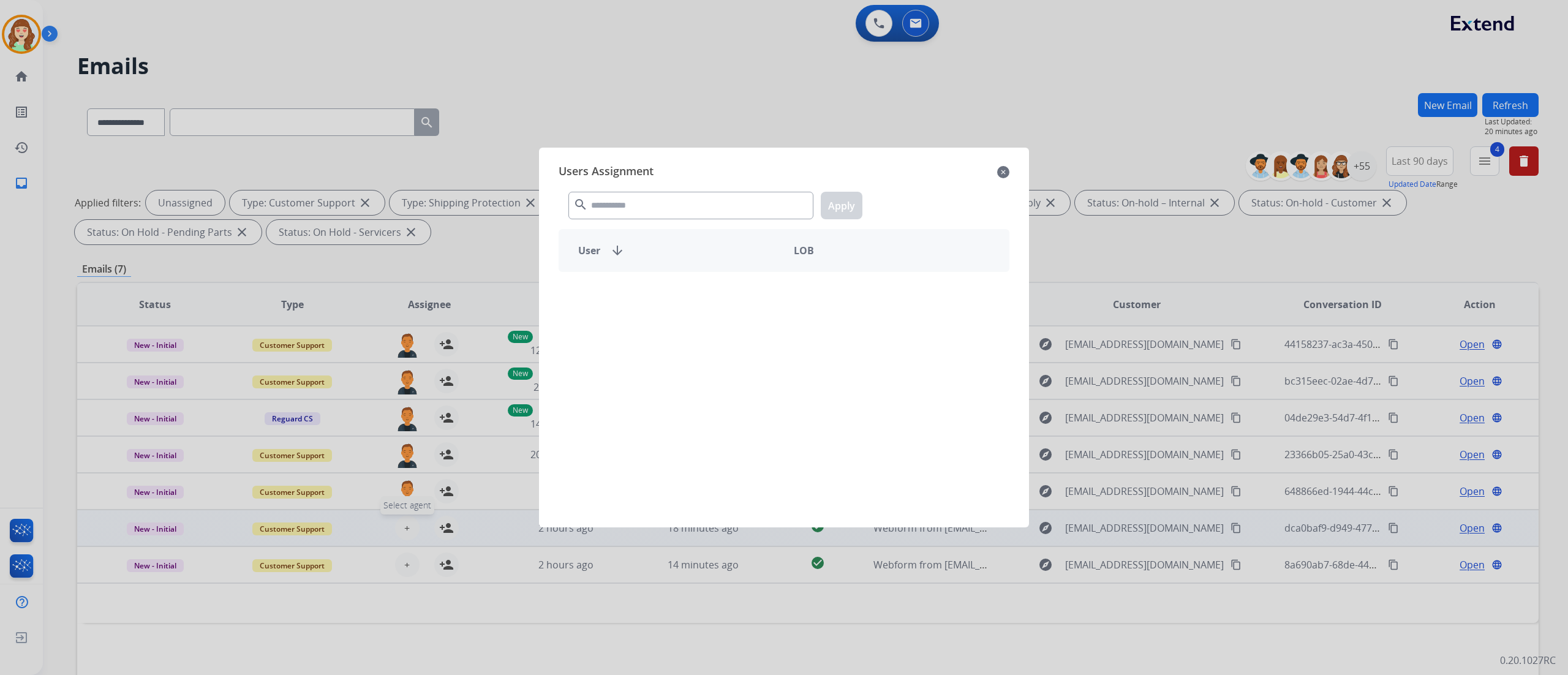
click at [673, 210] on input "text" at bounding box center [690, 206] width 245 height 28
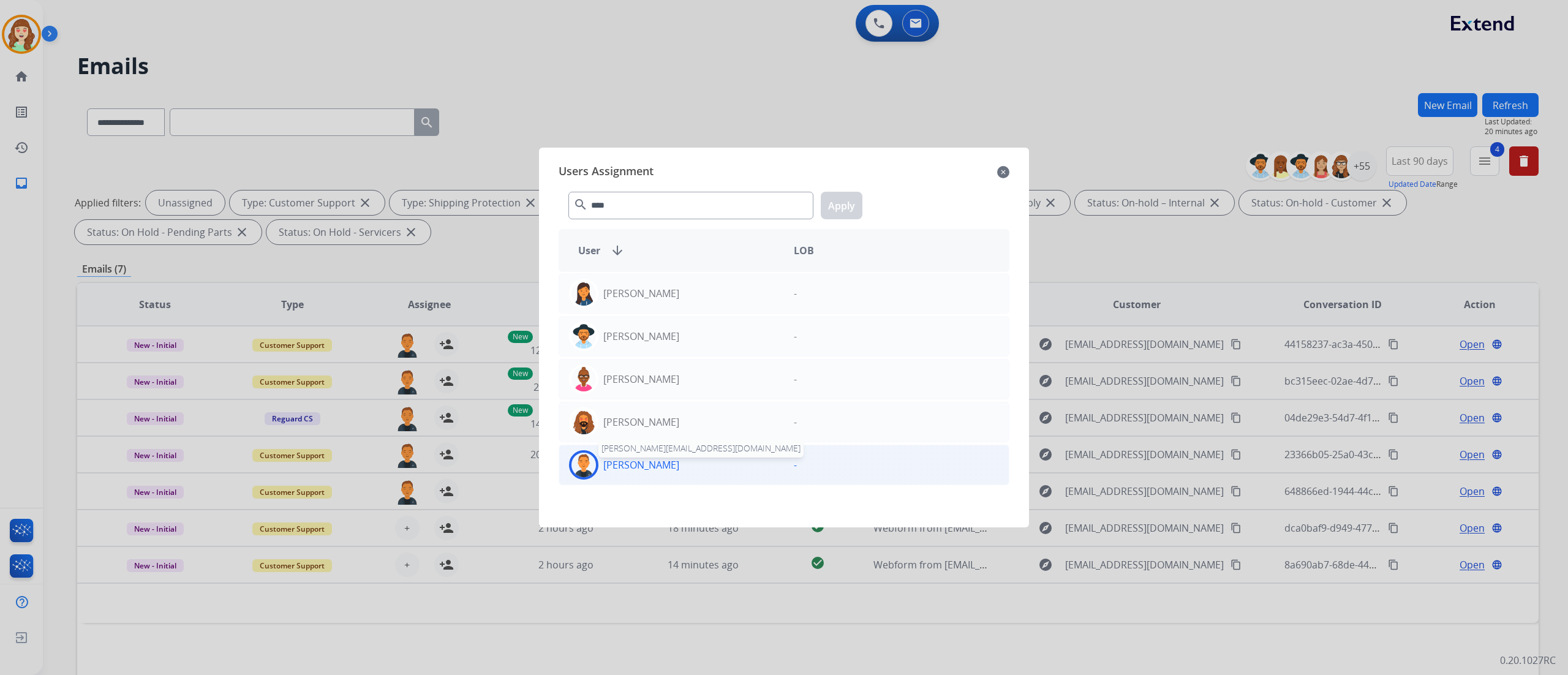
type input "****"
click at [654, 421] on p "[PERSON_NAME]" at bounding box center [641, 464] width 76 height 15
click at [844, 202] on button "Apply" at bounding box center [842, 206] width 41 height 28
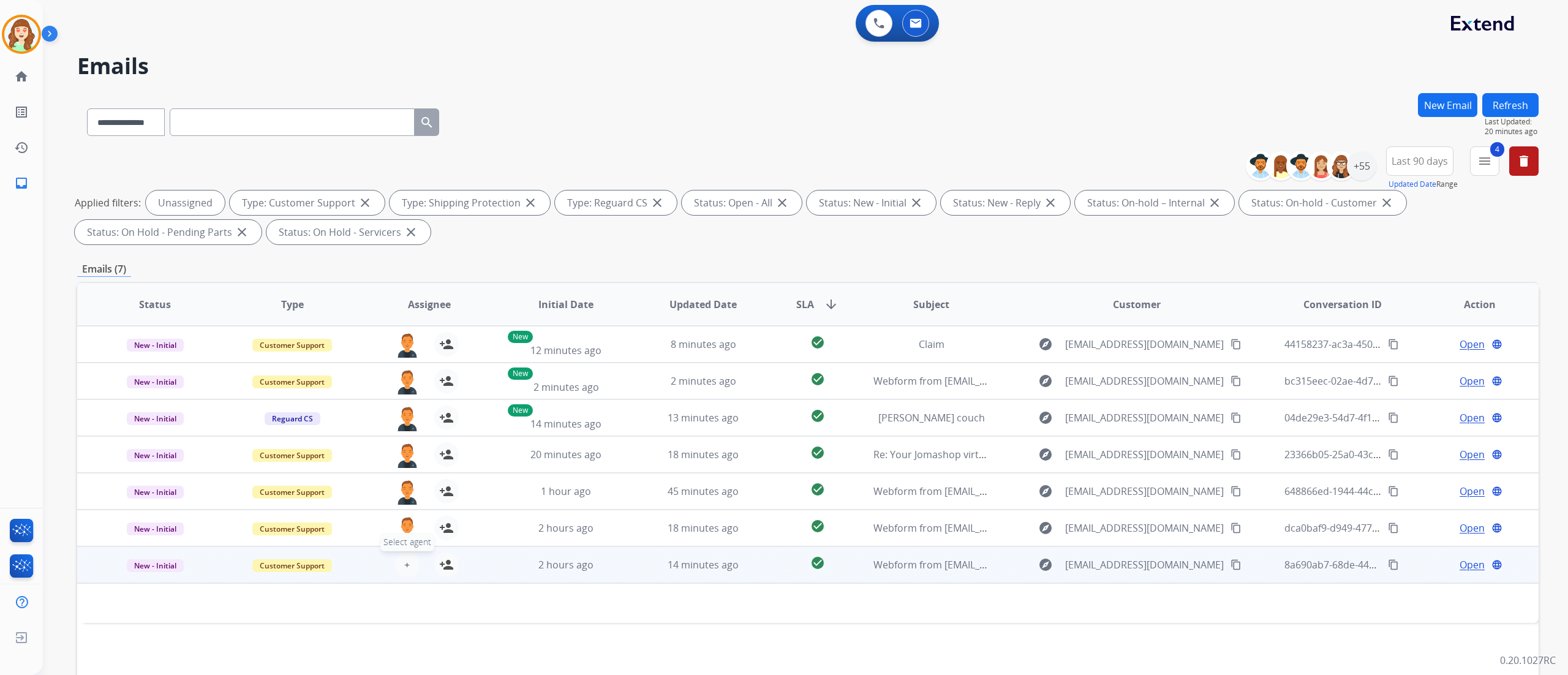
click at [400, 421] on button "+ Select agent" at bounding box center [407, 565] width 25 height 25
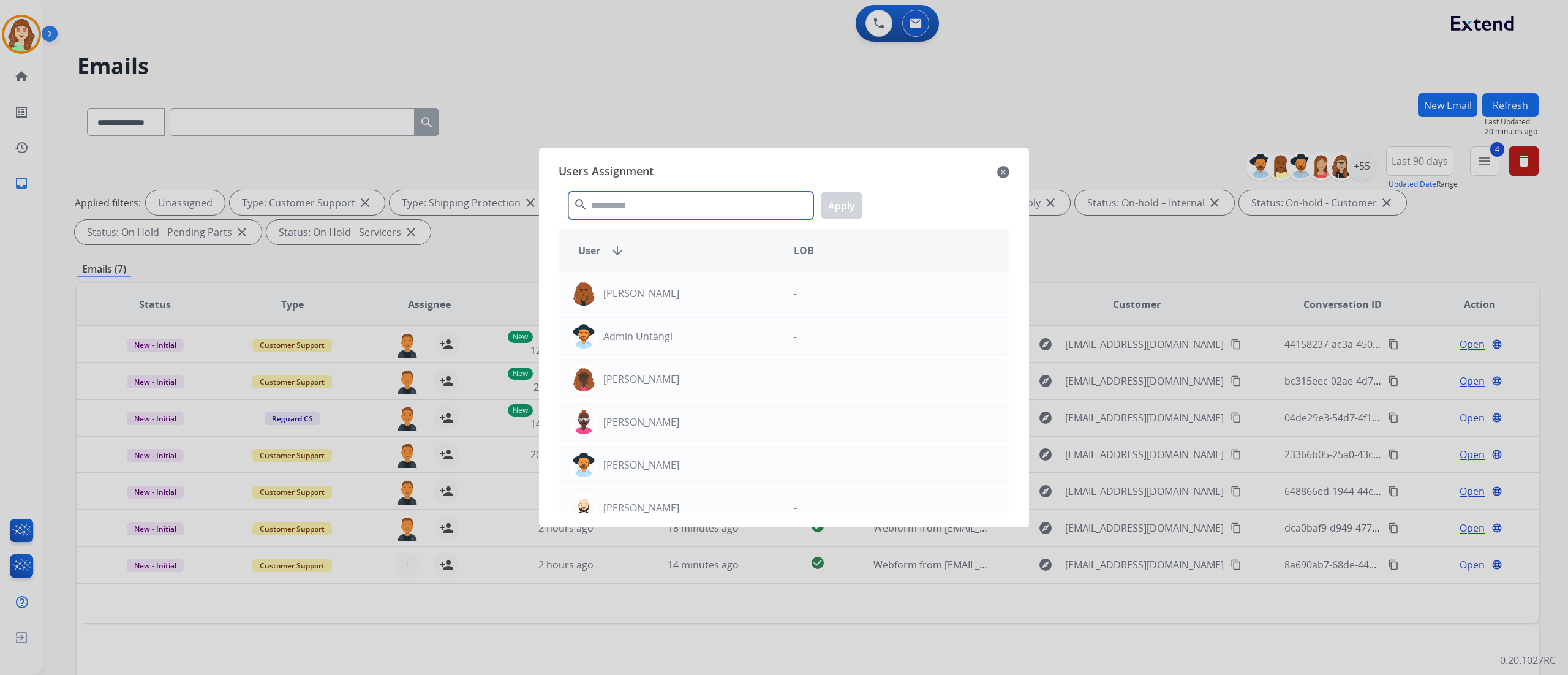
click at [672, 208] on input "text" at bounding box center [690, 206] width 245 height 28
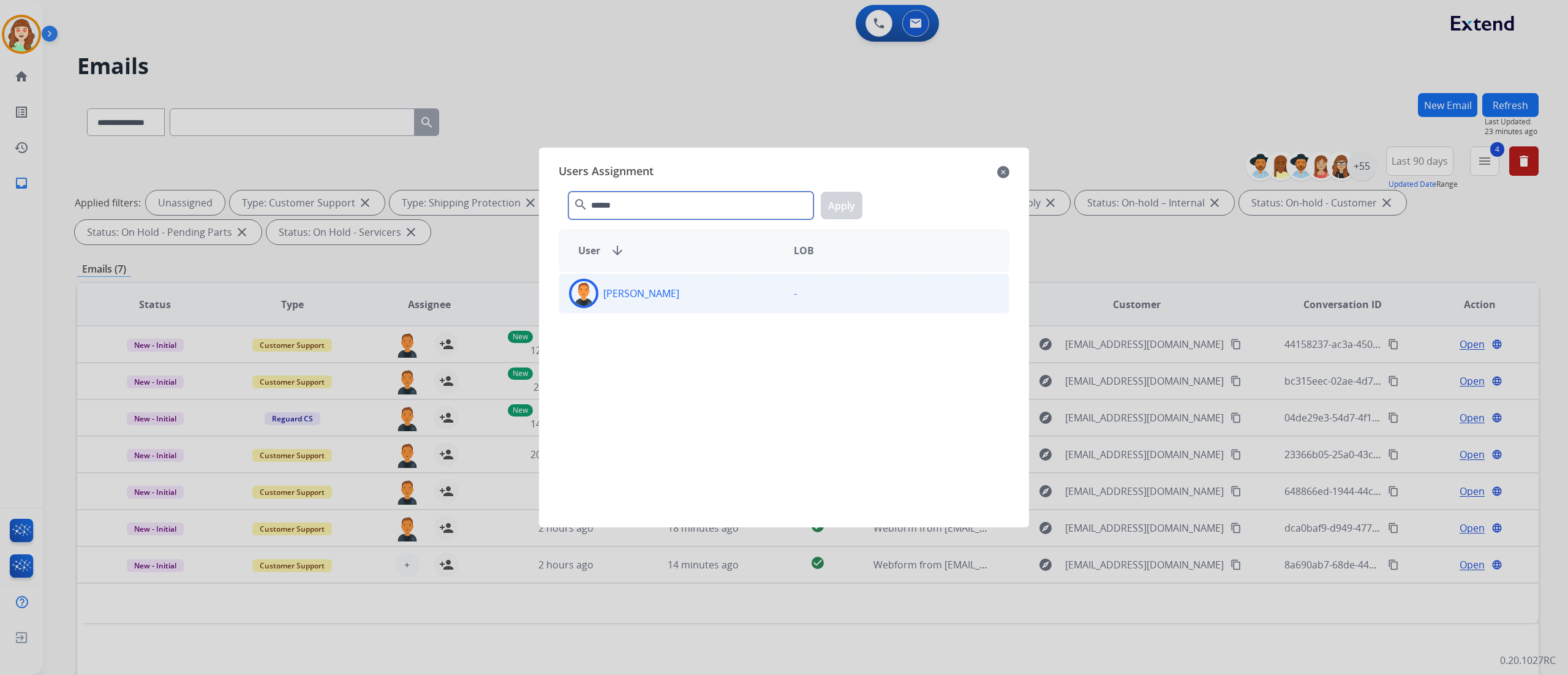
type input "******"
click at [638, 304] on div "[PERSON_NAME]" at bounding box center [671, 293] width 225 height 29
click at [848, 201] on button "Apply" at bounding box center [842, 206] width 41 height 28
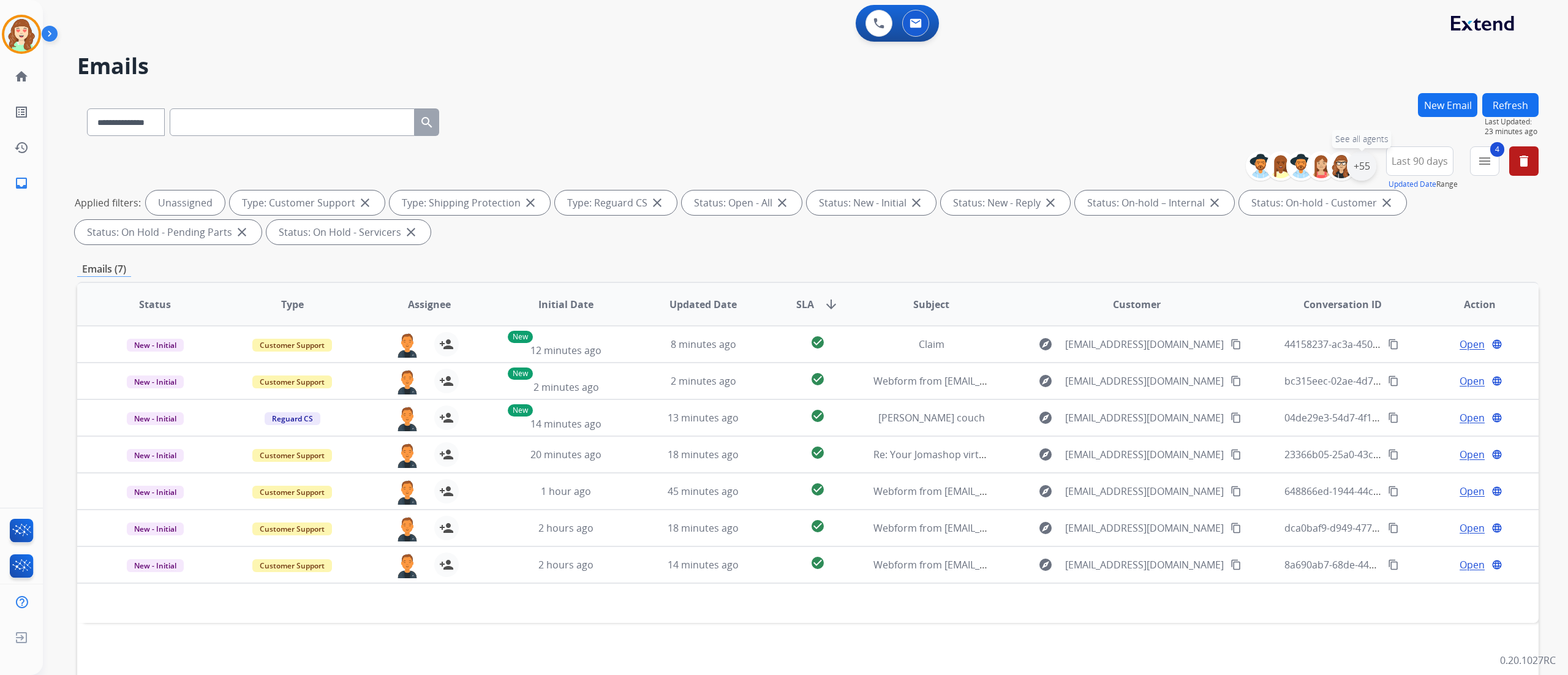
click at [980, 162] on div "+55" at bounding box center [1362, 166] width 29 height 29
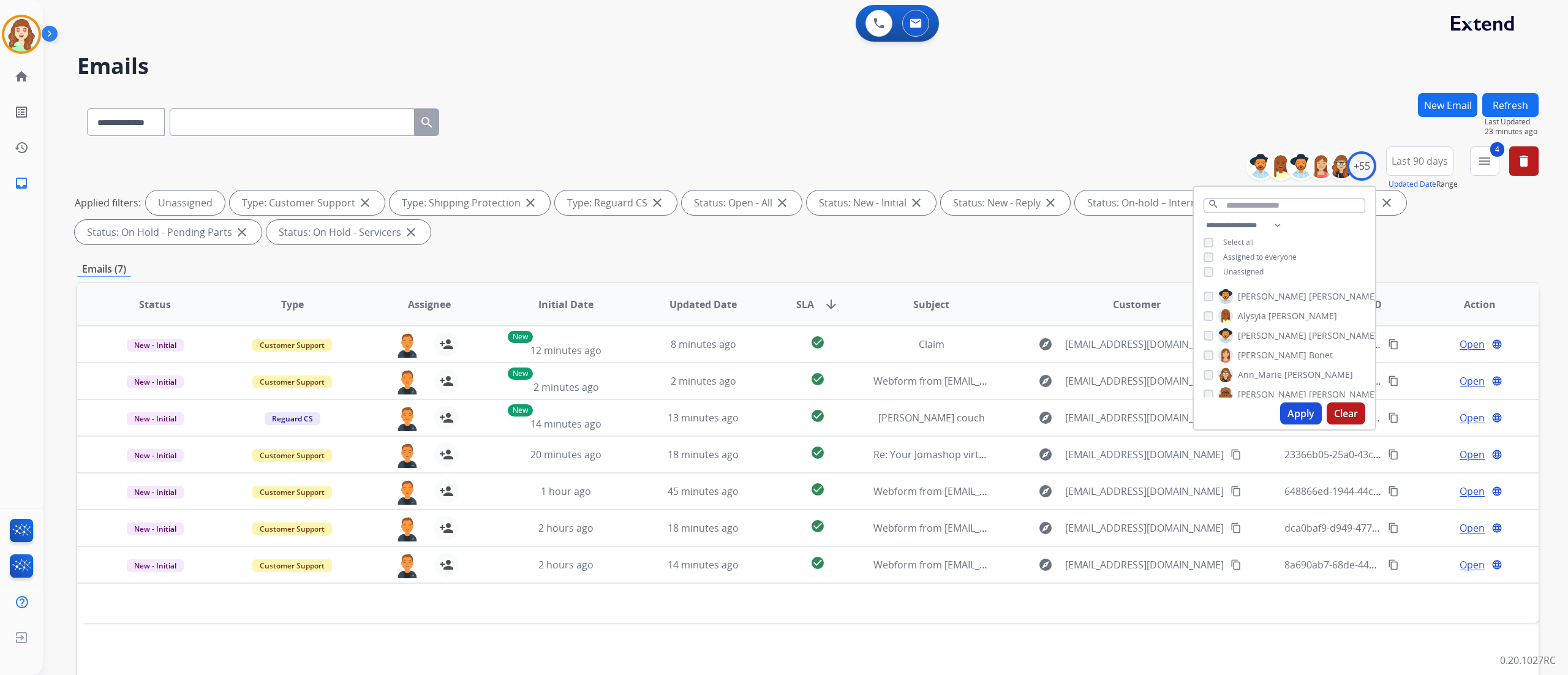
click at [980, 257] on div "**********" at bounding box center [1284, 249] width 181 height 64
click at [980, 411] on button "Apply" at bounding box center [1301, 413] width 41 height 22
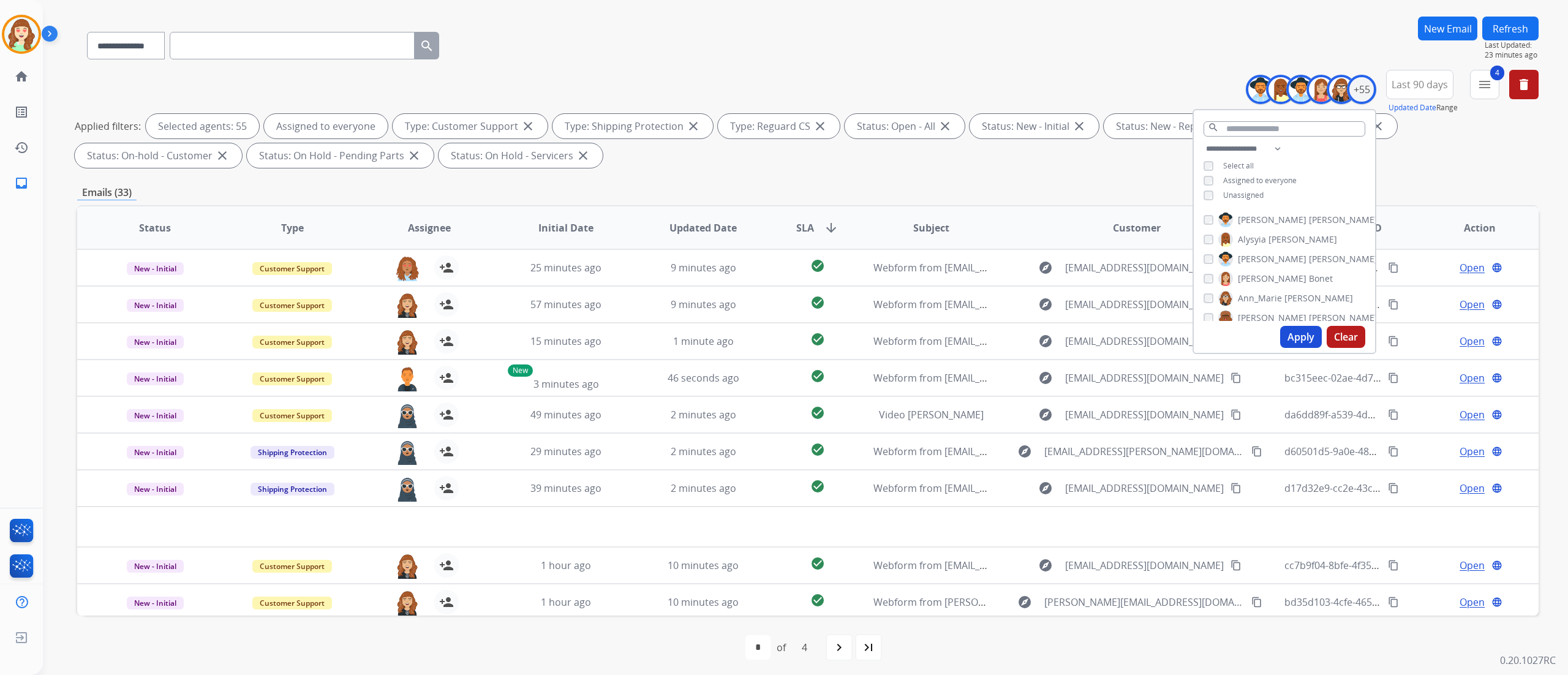
scroll to position [81, 0]
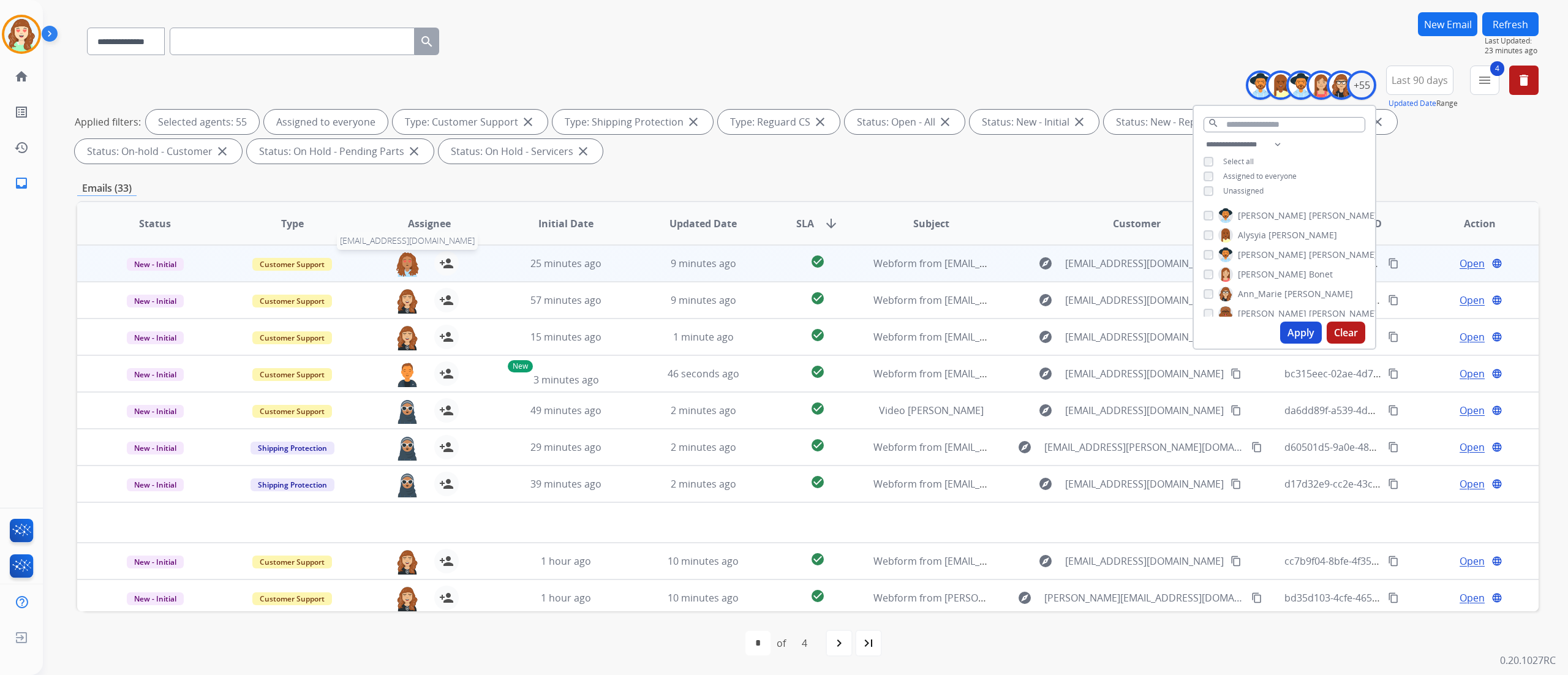
click at [403, 260] on img at bounding box center [407, 264] width 25 height 26
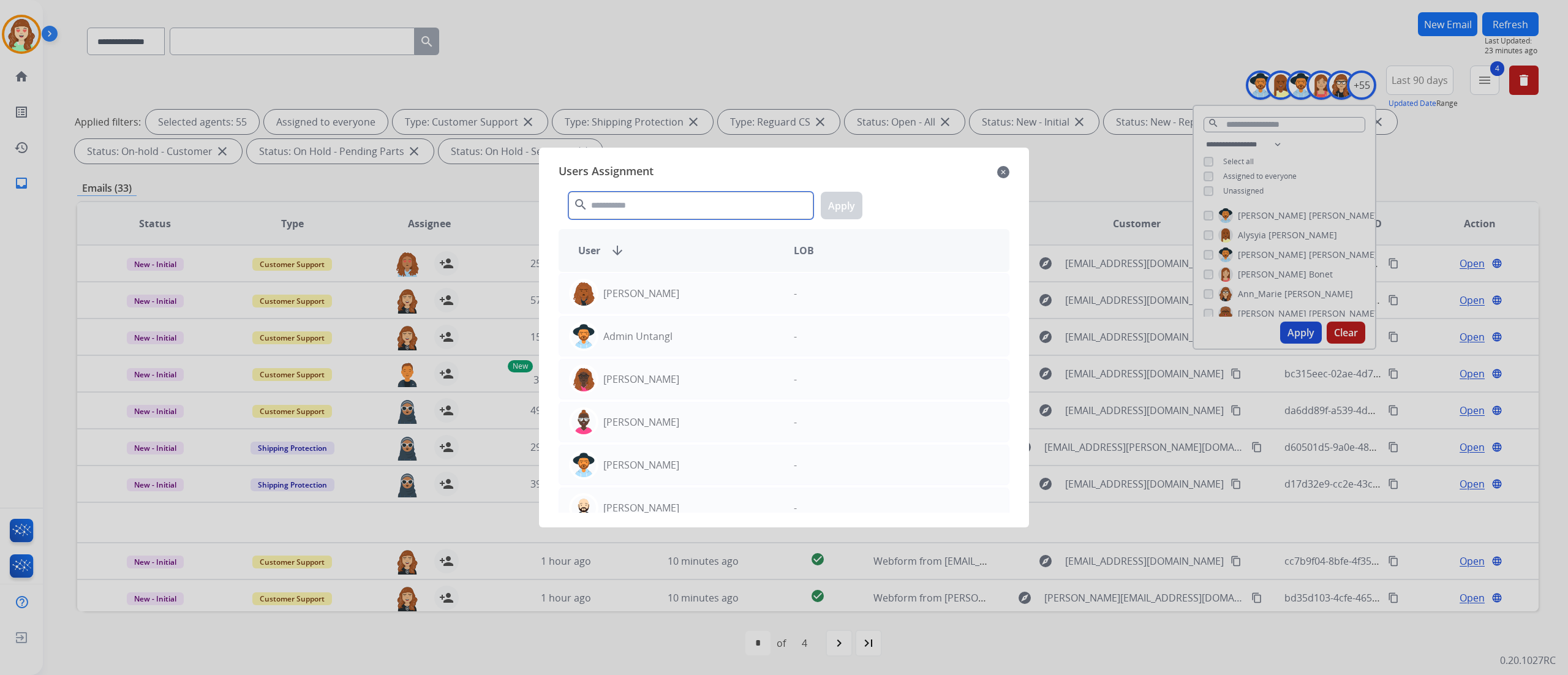
click at [651, 207] on input "text" at bounding box center [690, 206] width 245 height 28
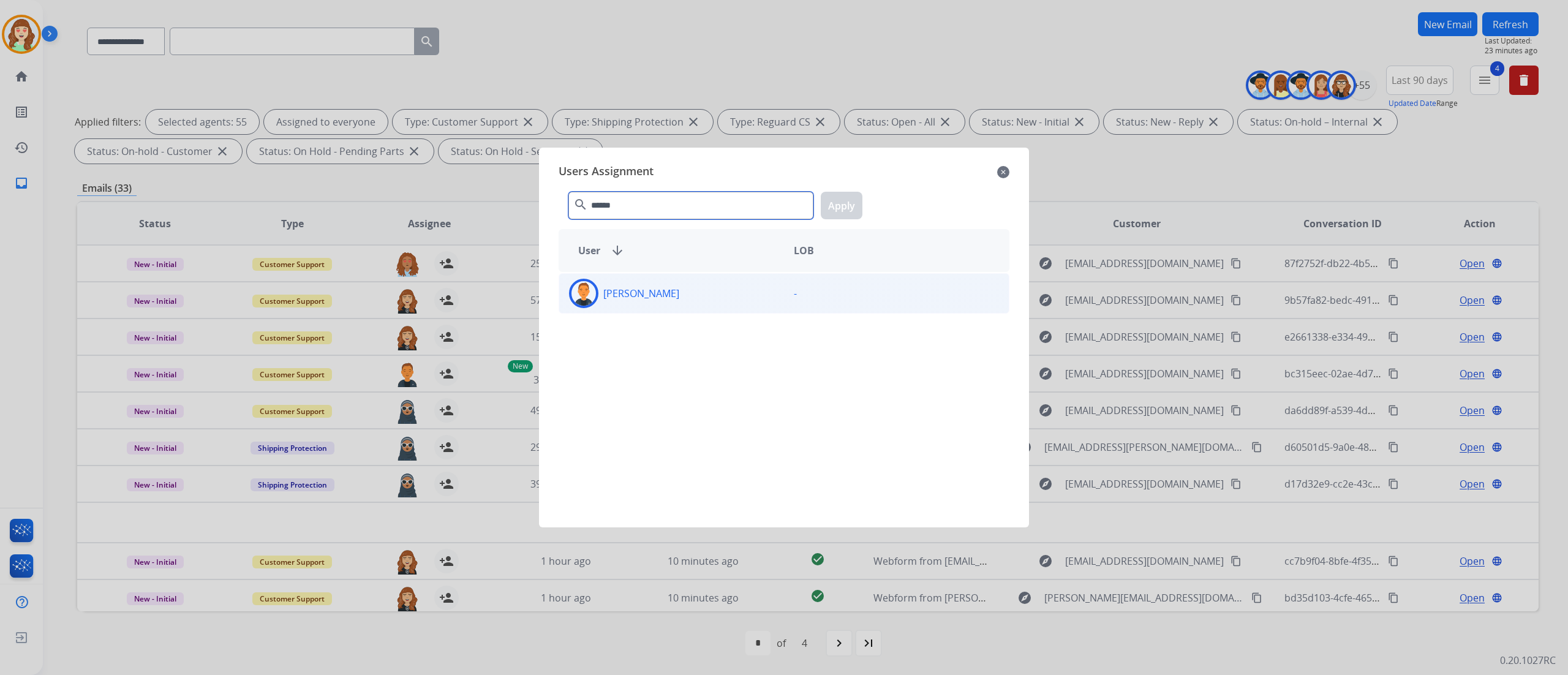
type input "******"
click at [697, 301] on div "[PERSON_NAME]" at bounding box center [671, 293] width 225 height 29
click at [845, 206] on button "Apply" at bounding box center [842, 206] width 41 height 28
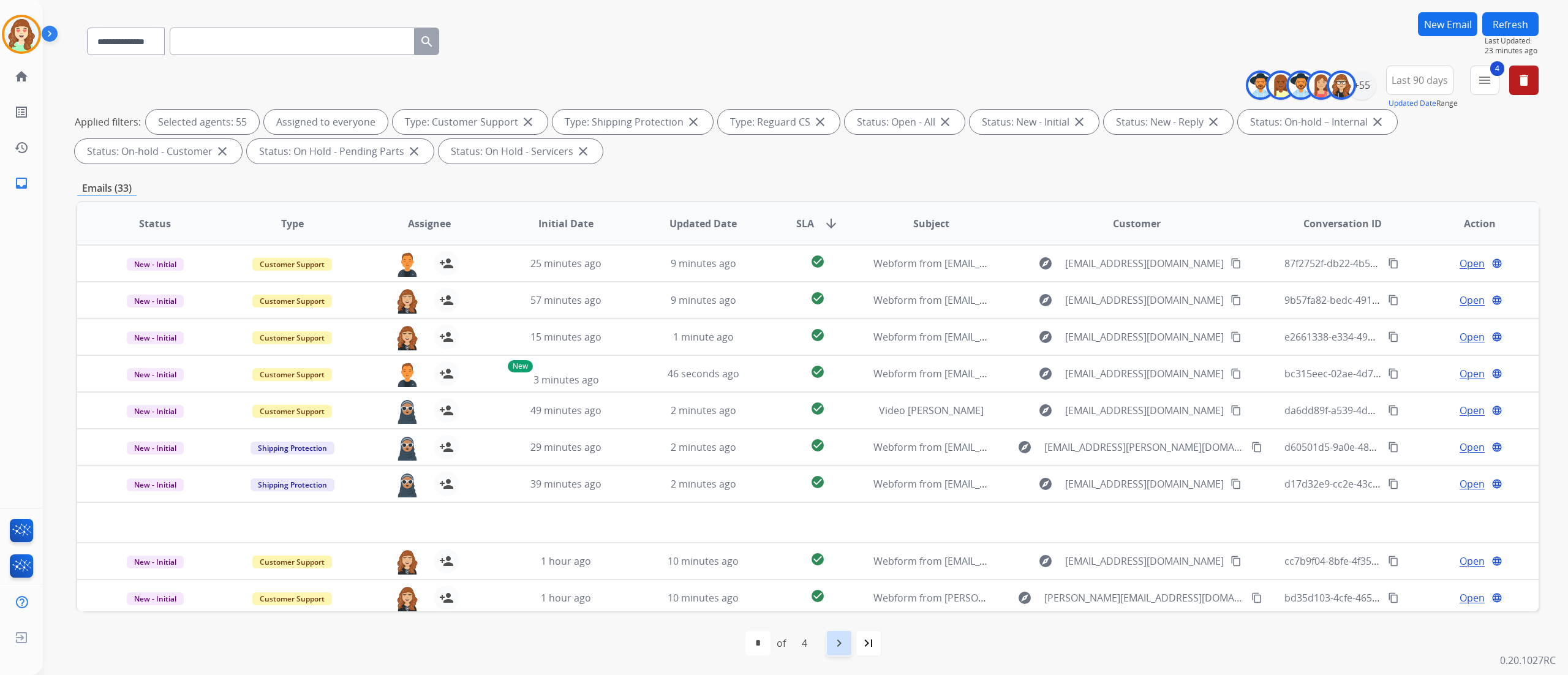
click at [841, 421] on mat-icon "navigate_next" at bounding box center [838, 643] width 15 height 15
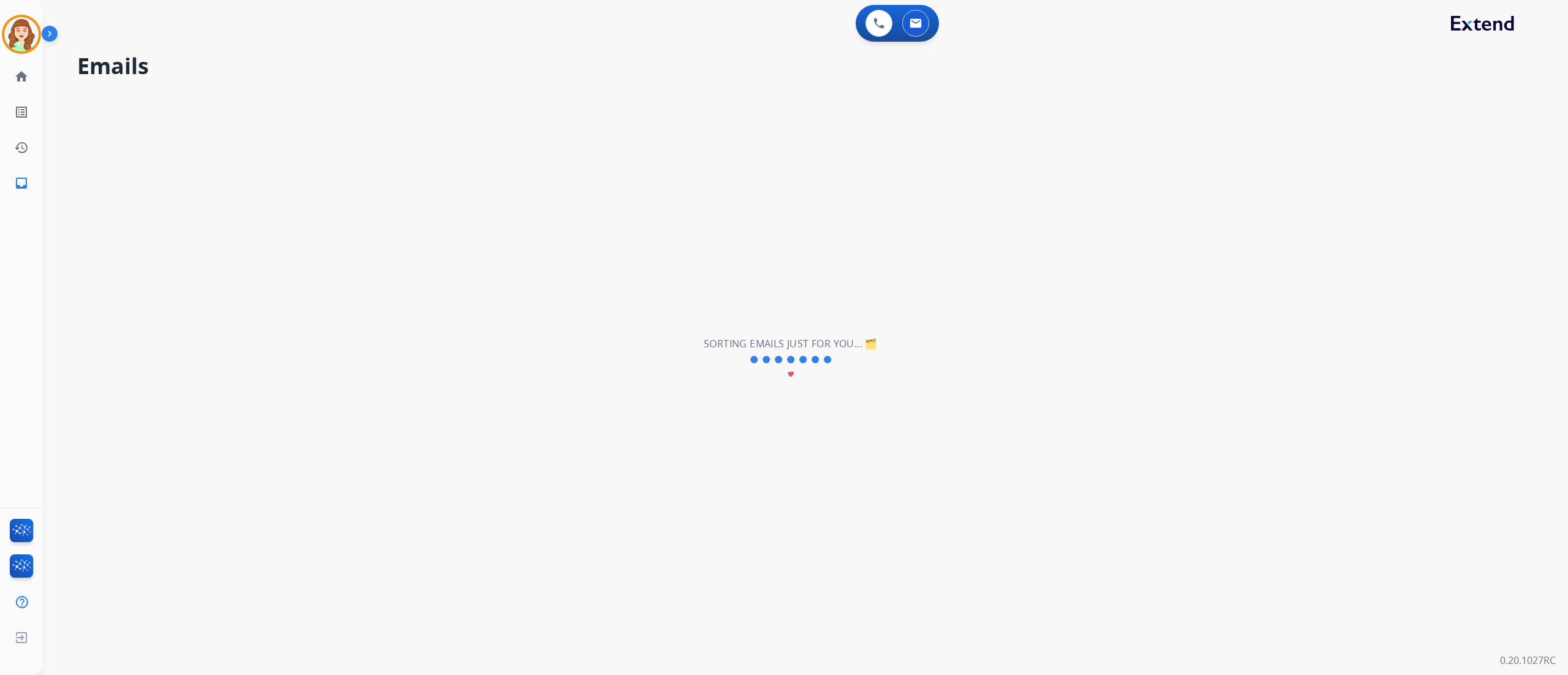
scroll to position [0, 0]
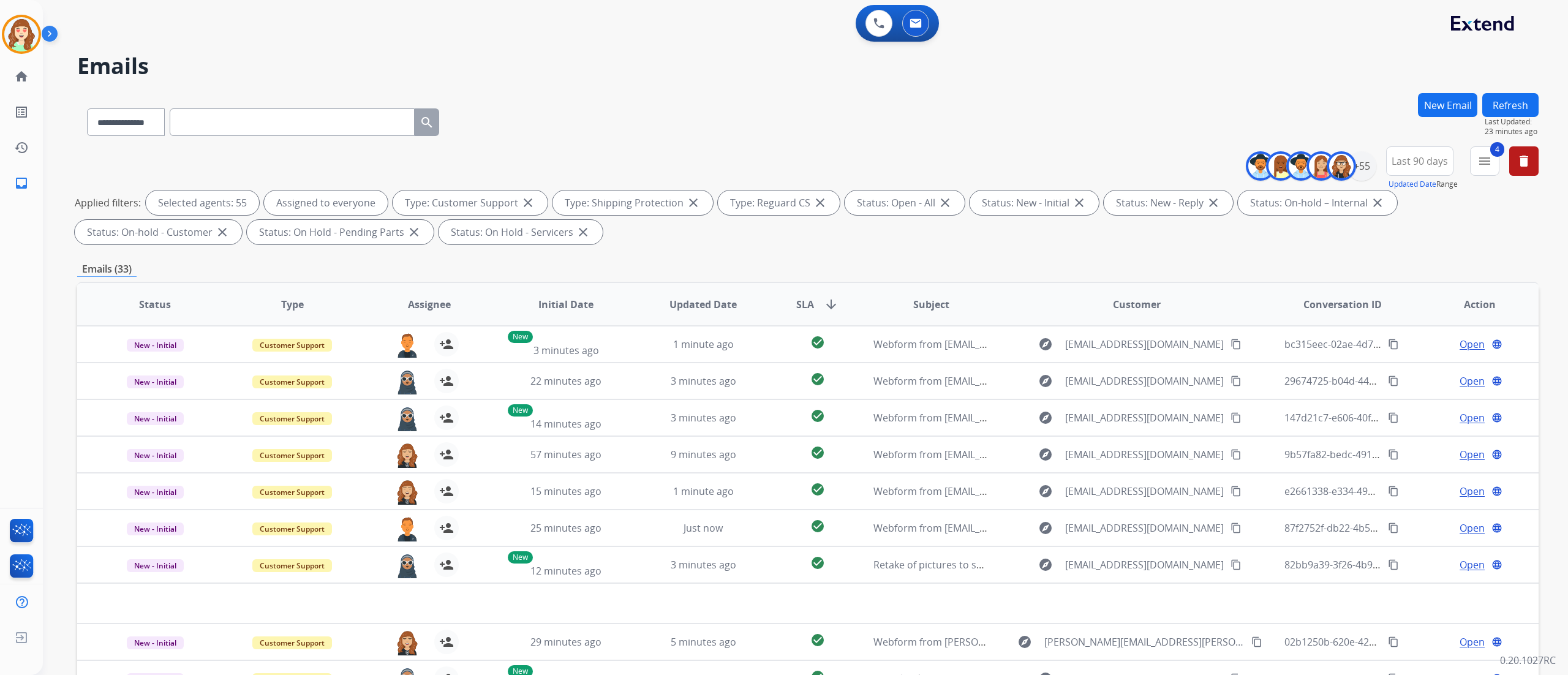
click at [980, 421] on div "**********" at bounding box center [805, 338] width 1525 height 675
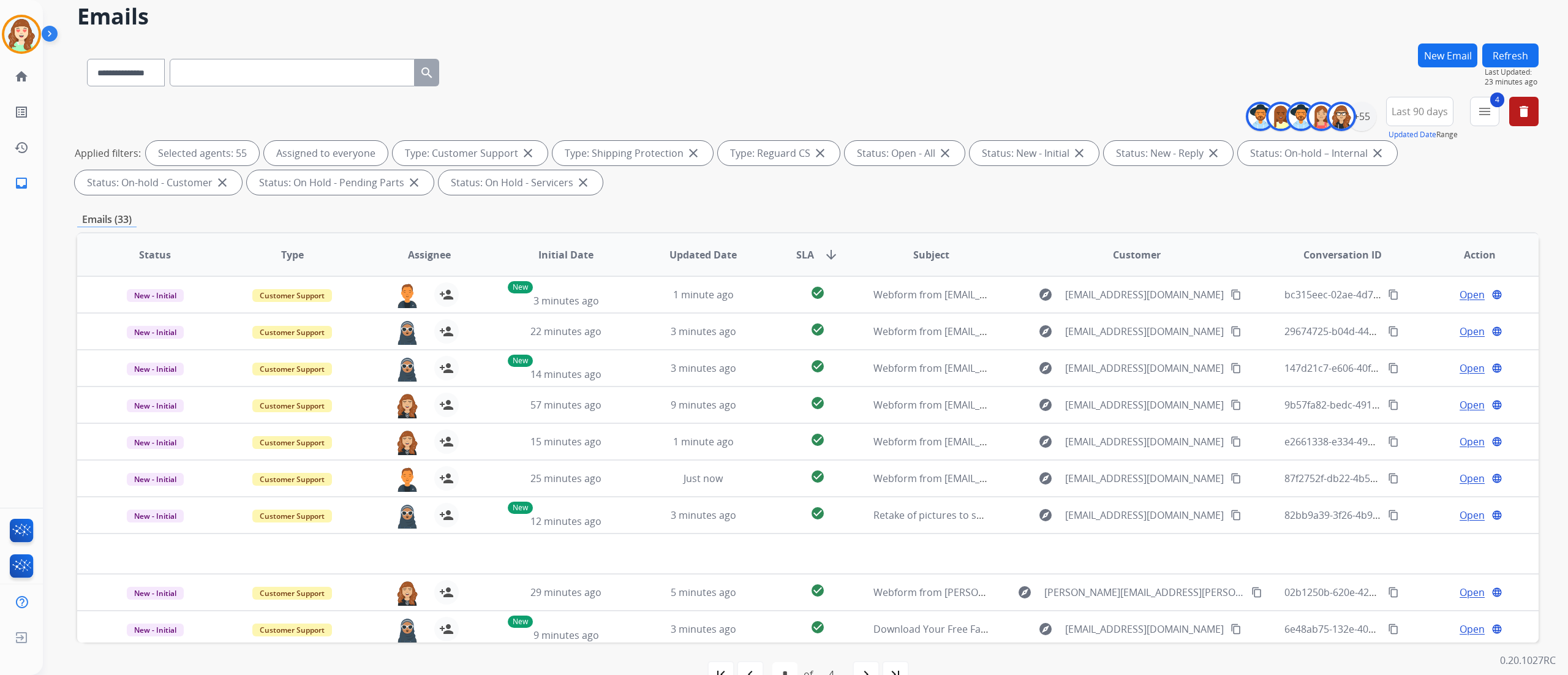
scroll to position [81, 0]
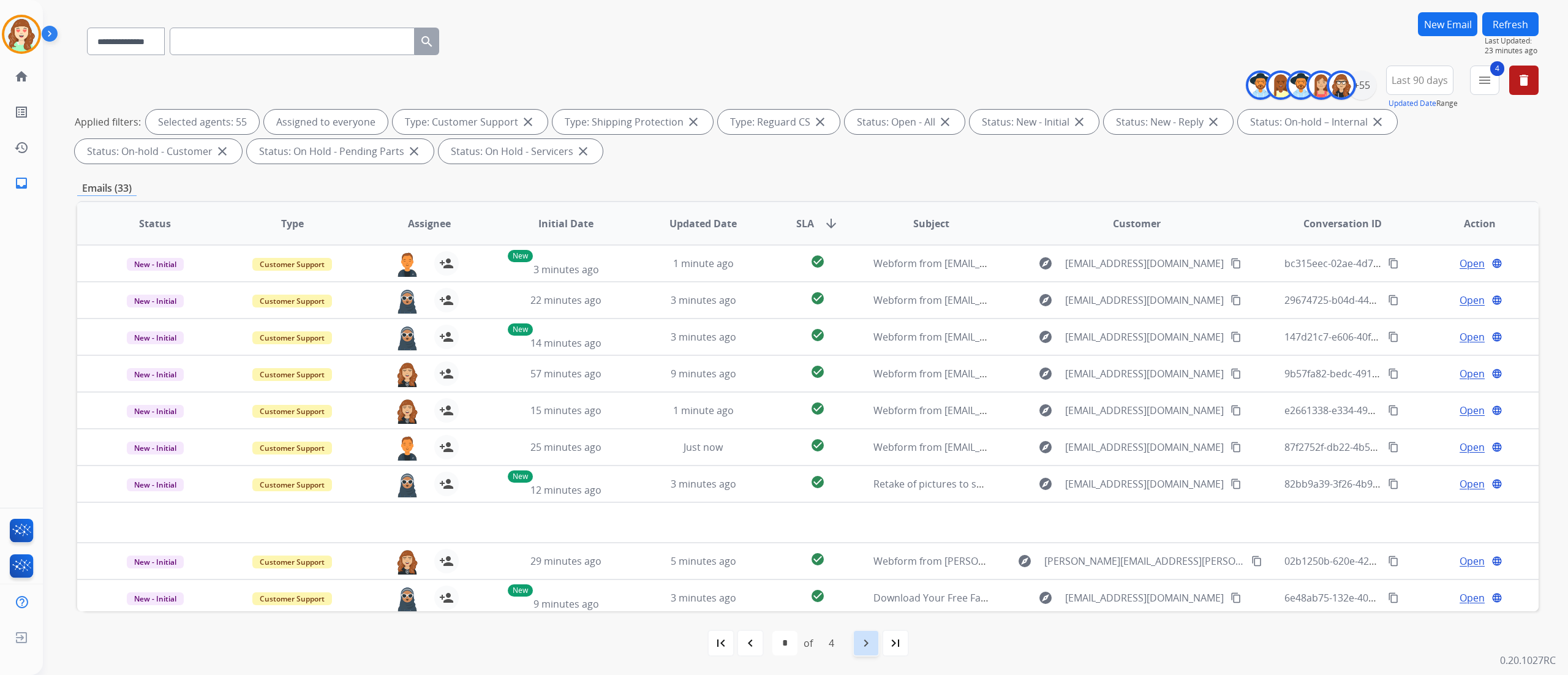
click at [864, 421] on mat-icon "navigate_next" at bounding box center [865, 643] width 15 height 15
select select "*"
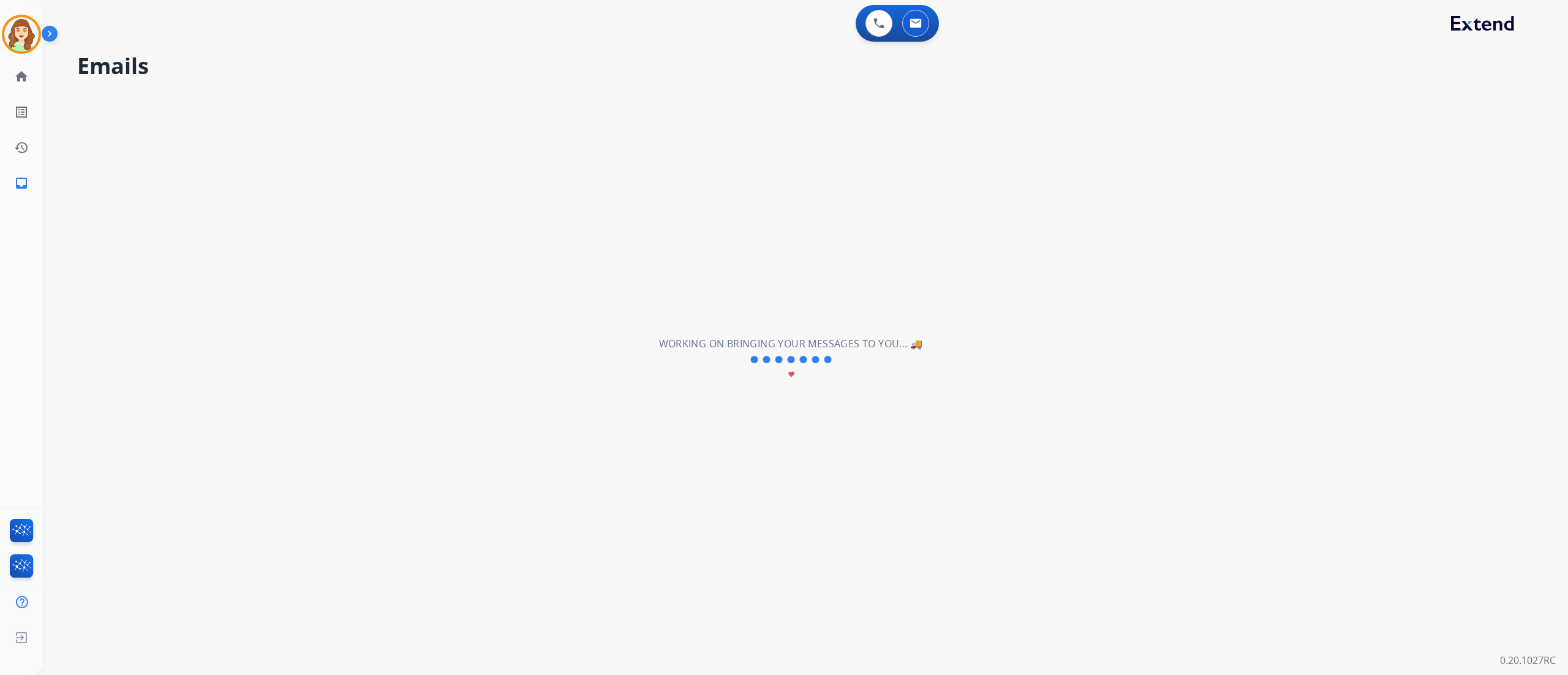
scroll to position [0, 0]
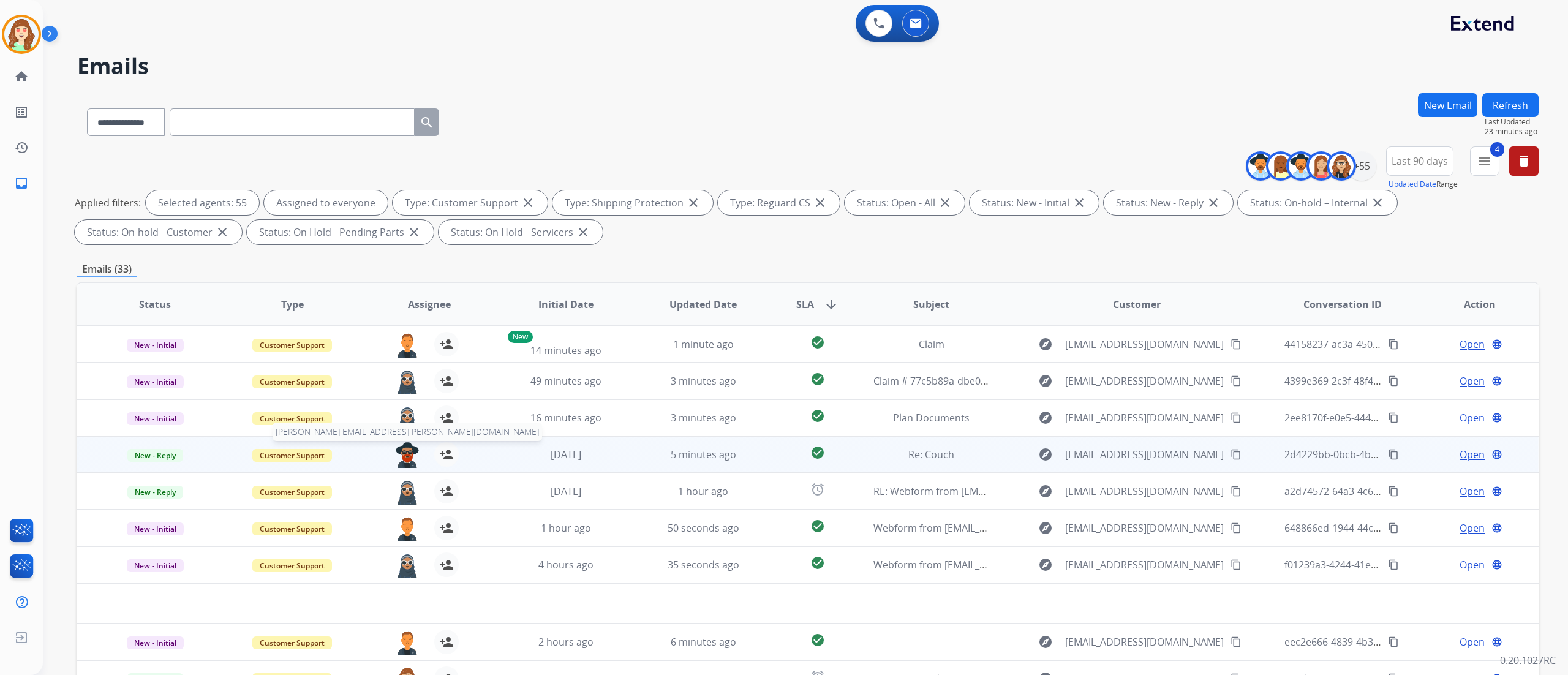
click at [402, 421] on img at bounding box center [407, 455] width 25 height 26
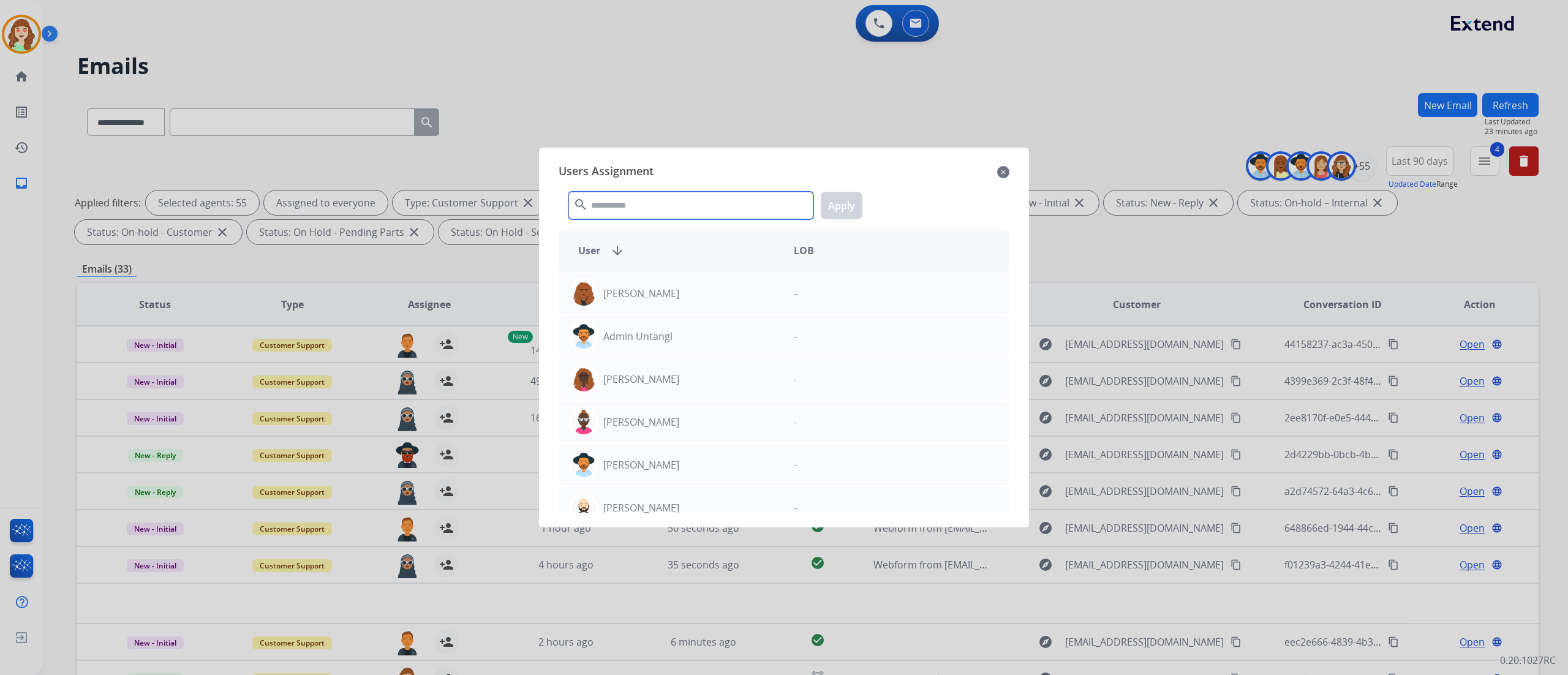
click at [712, 205] on input "text" at bounding box center [690, 206] width 245 height 28
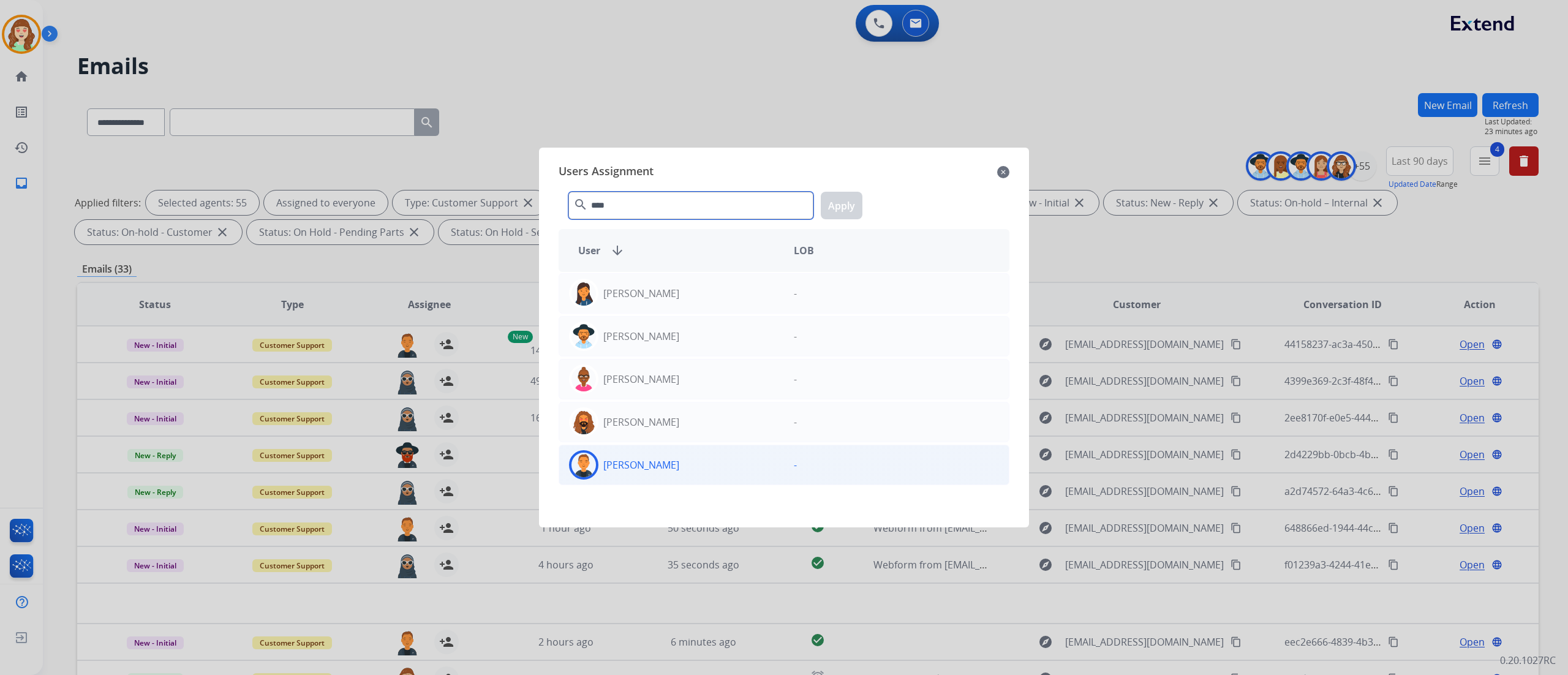
type input "****"
click at [703, 421] on div "[PERSON_NAME]" at bounding box center [671, 465] width 225 height 29
click at [837, 212] on button "Apply" at bounding box center [842, 206] width 41 height 28
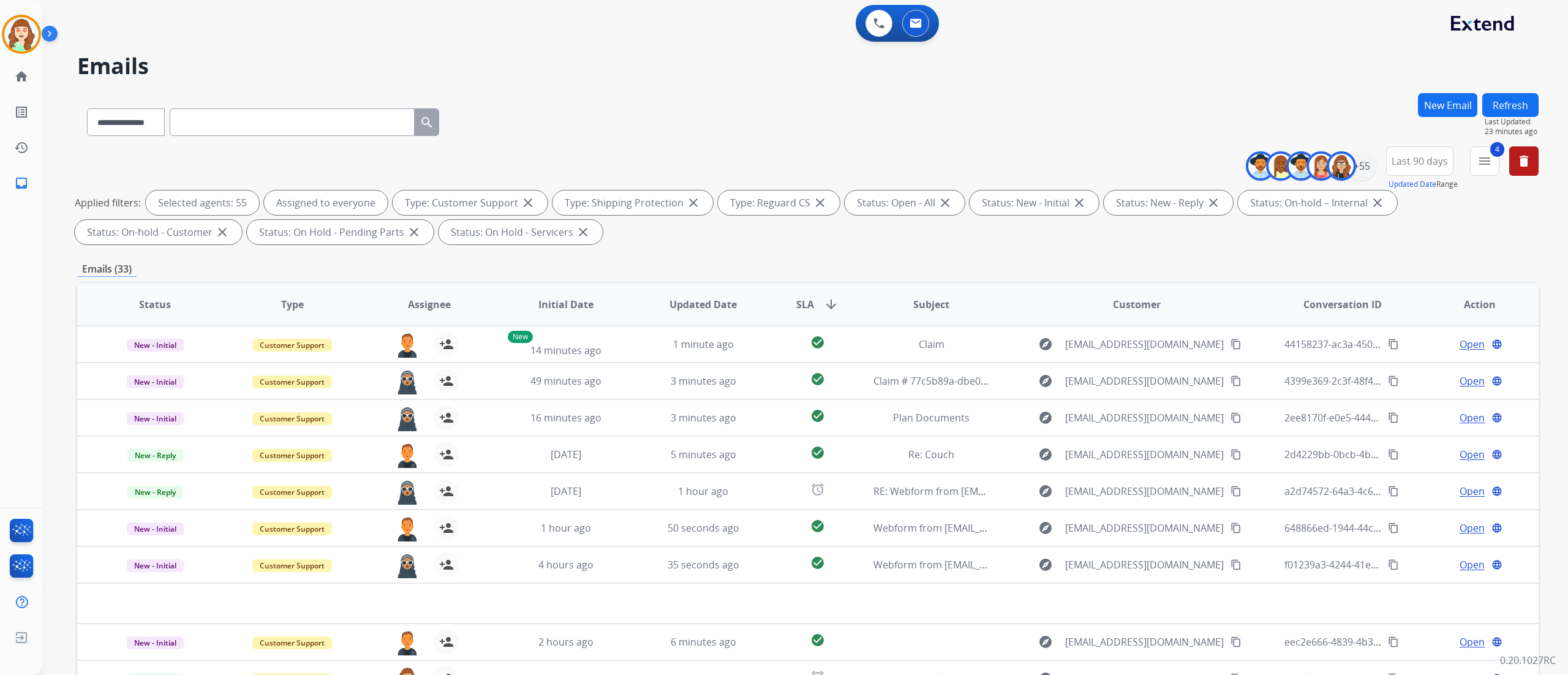
click at [980, 421] on div "**********" at bounding box center [805, 338] width 1525 height 675
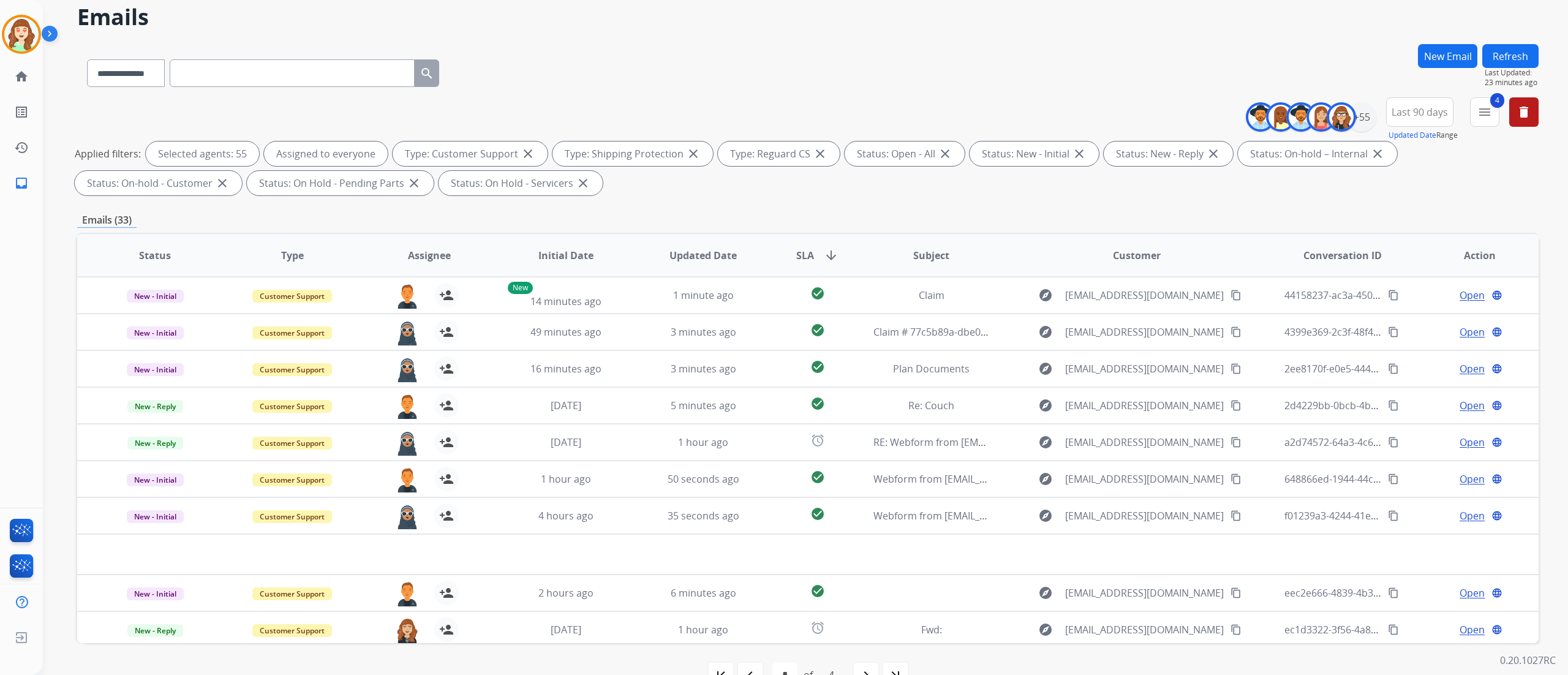
scroll to position [81, 0]
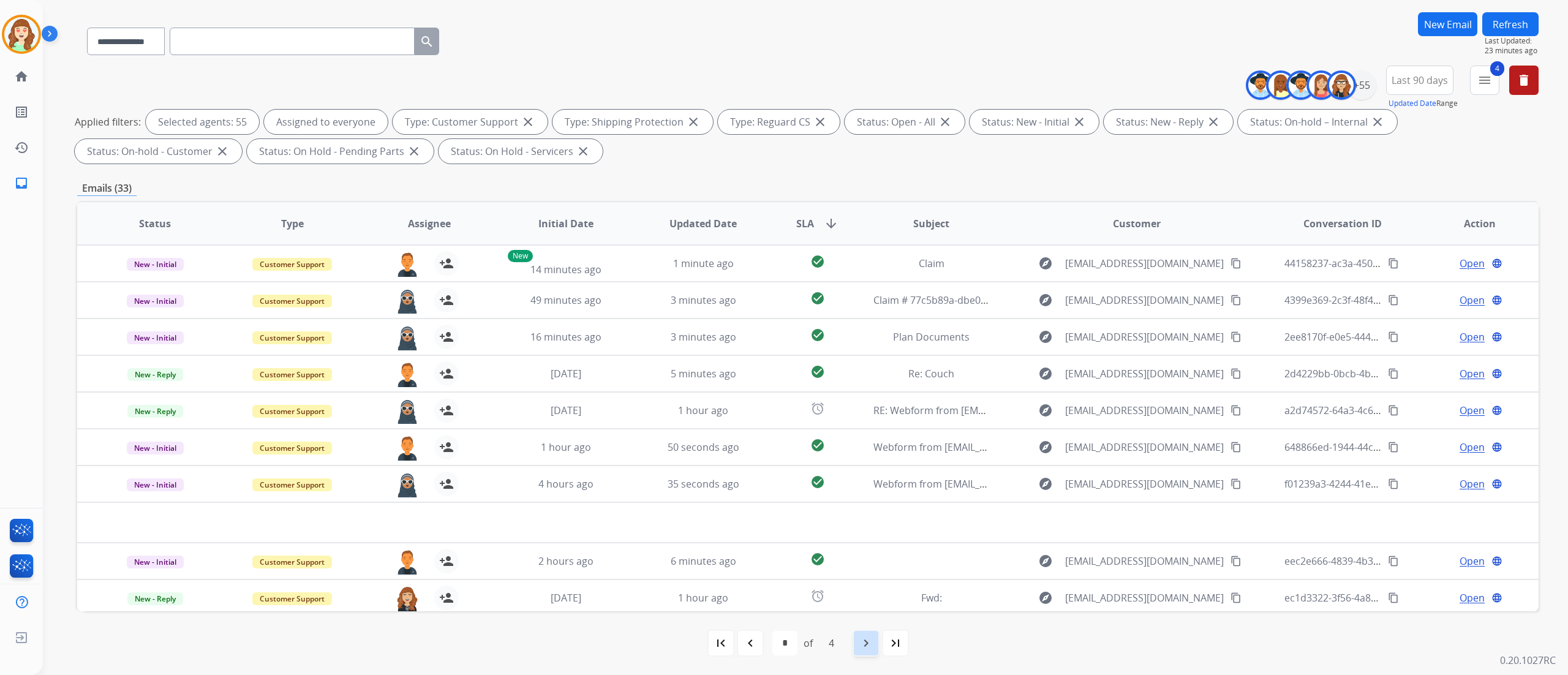
click at [861, 421] on mat-icon "navigate_next" at bounding box center [865, 643] width 15 height 15
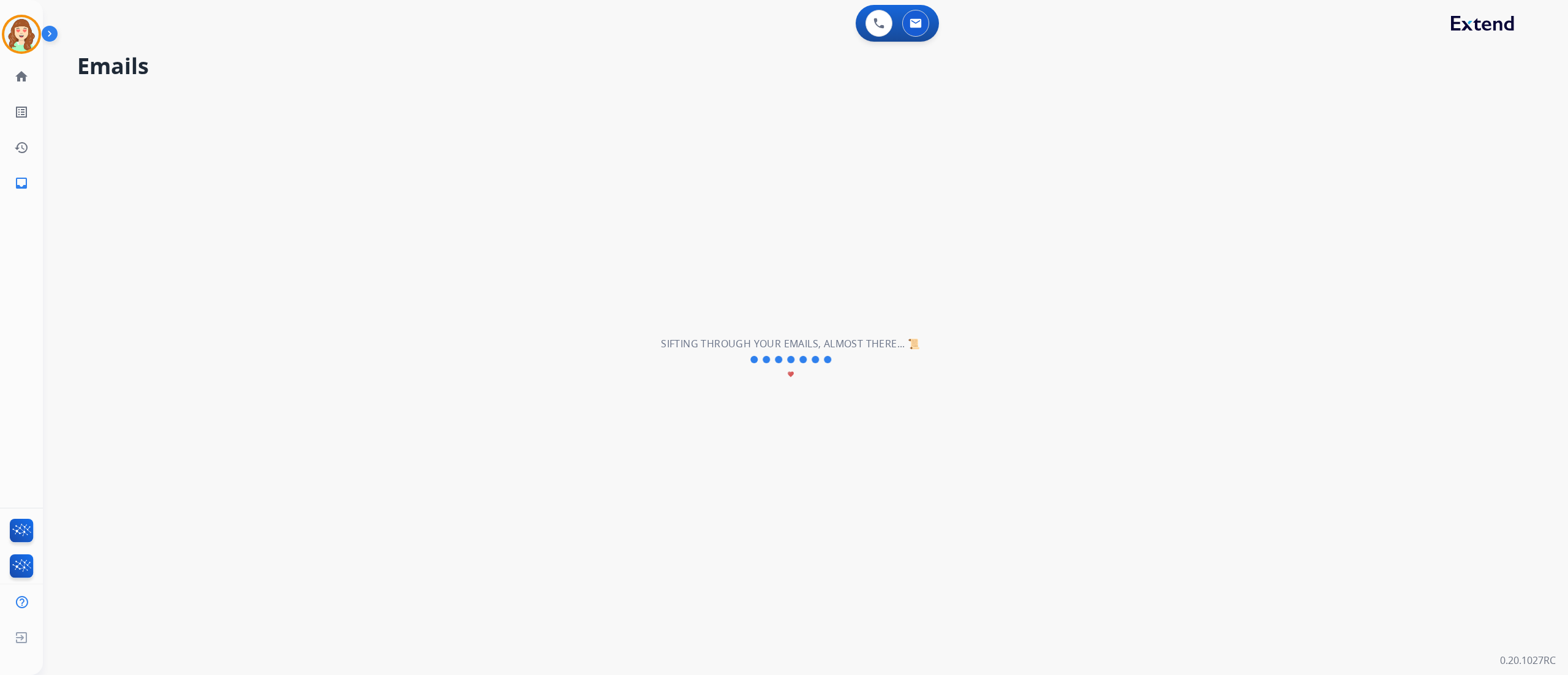
scroll to position [0, 0]
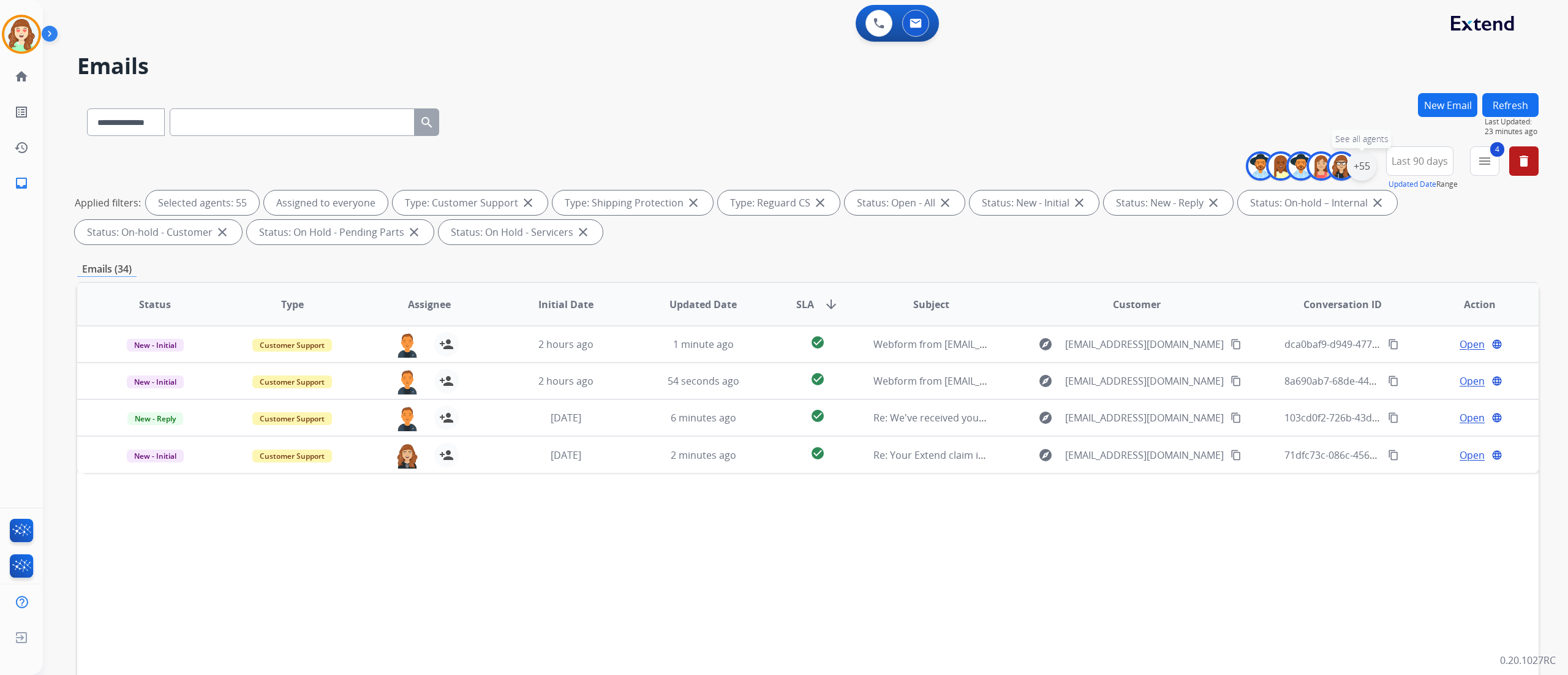
click at [980, 166] on div "+55" at bounding box center [1362, 166] width 29 height 29
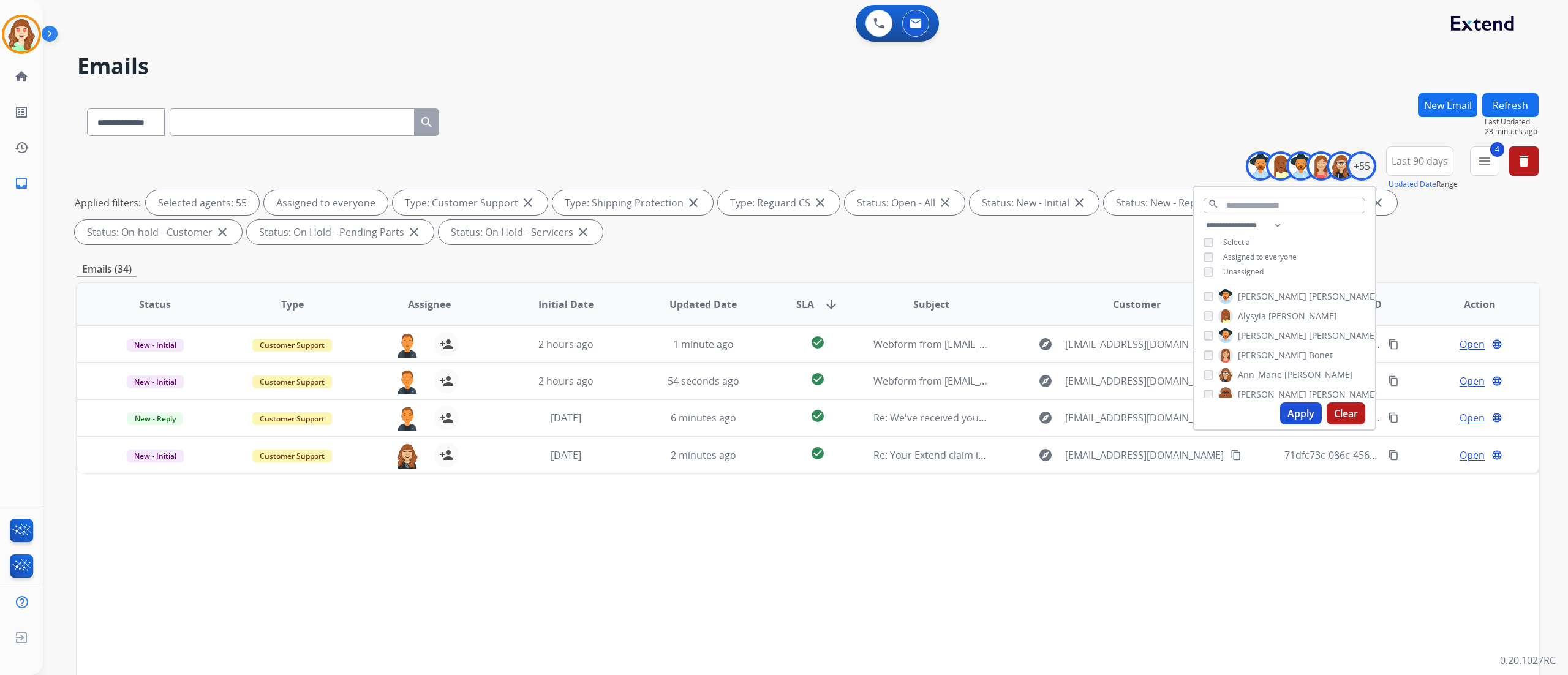
click at [980, 410] on button "Clear" at bounding box center [1346, 413] width 38 height 22
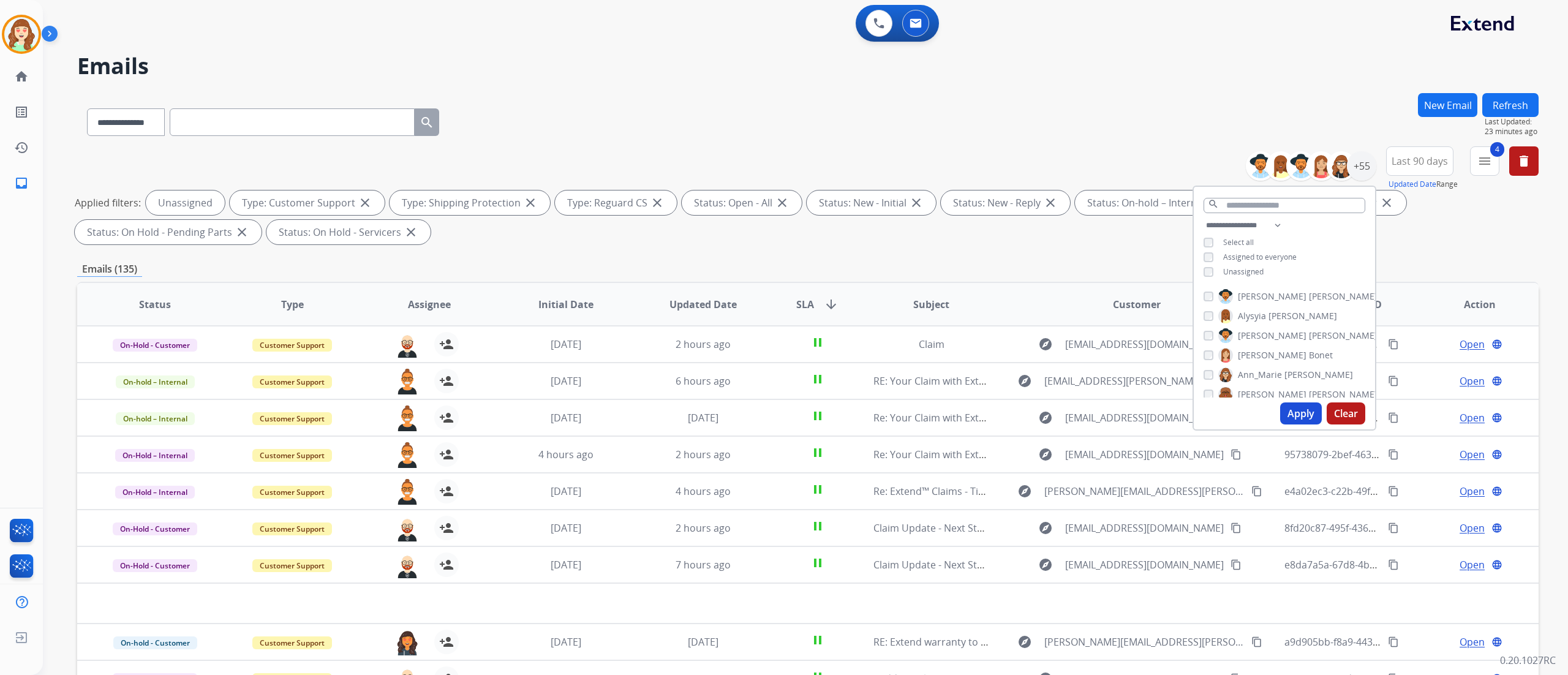
click at [980, 407] on button "Apply" at bounding box center [1301, 413] width 41 height 22
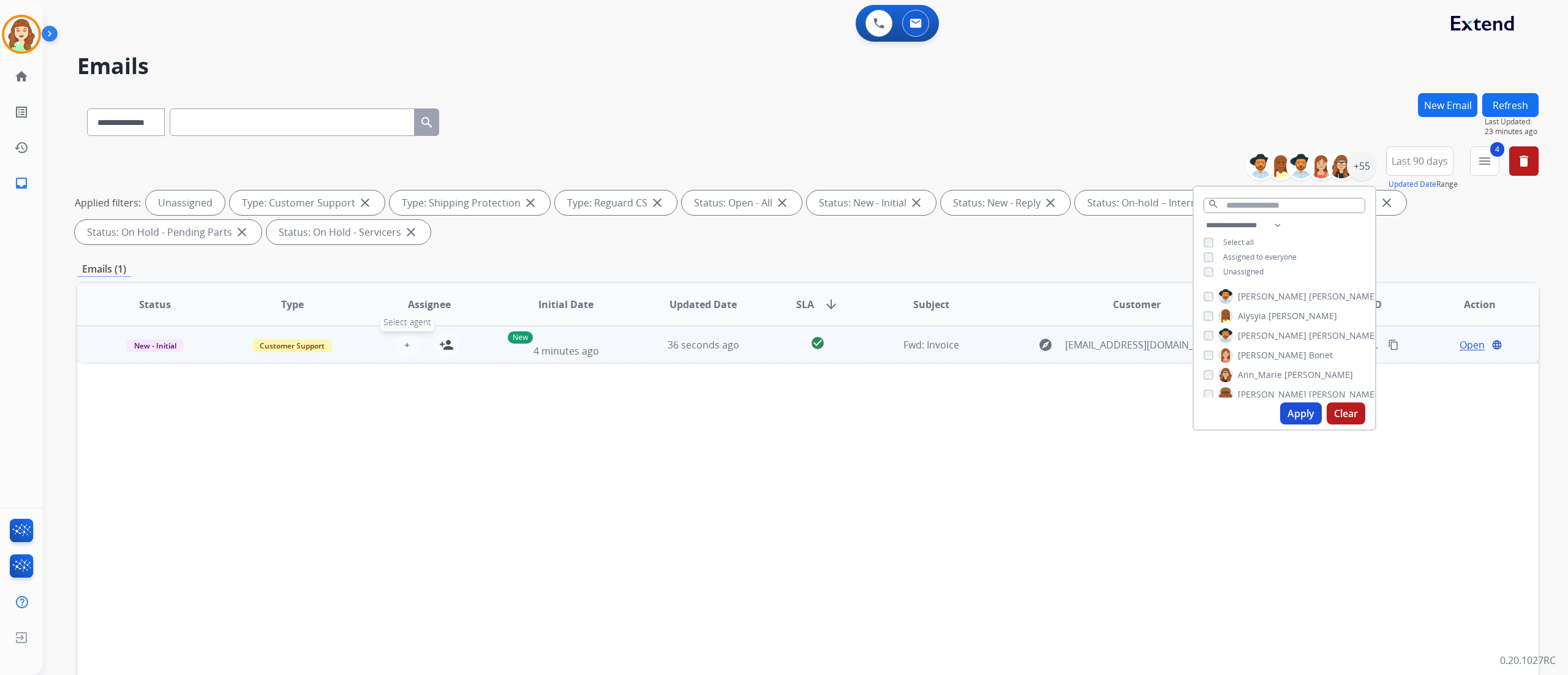
click at [407, 341] on span "+" at bounding box center [407, 344] width 5 height 15
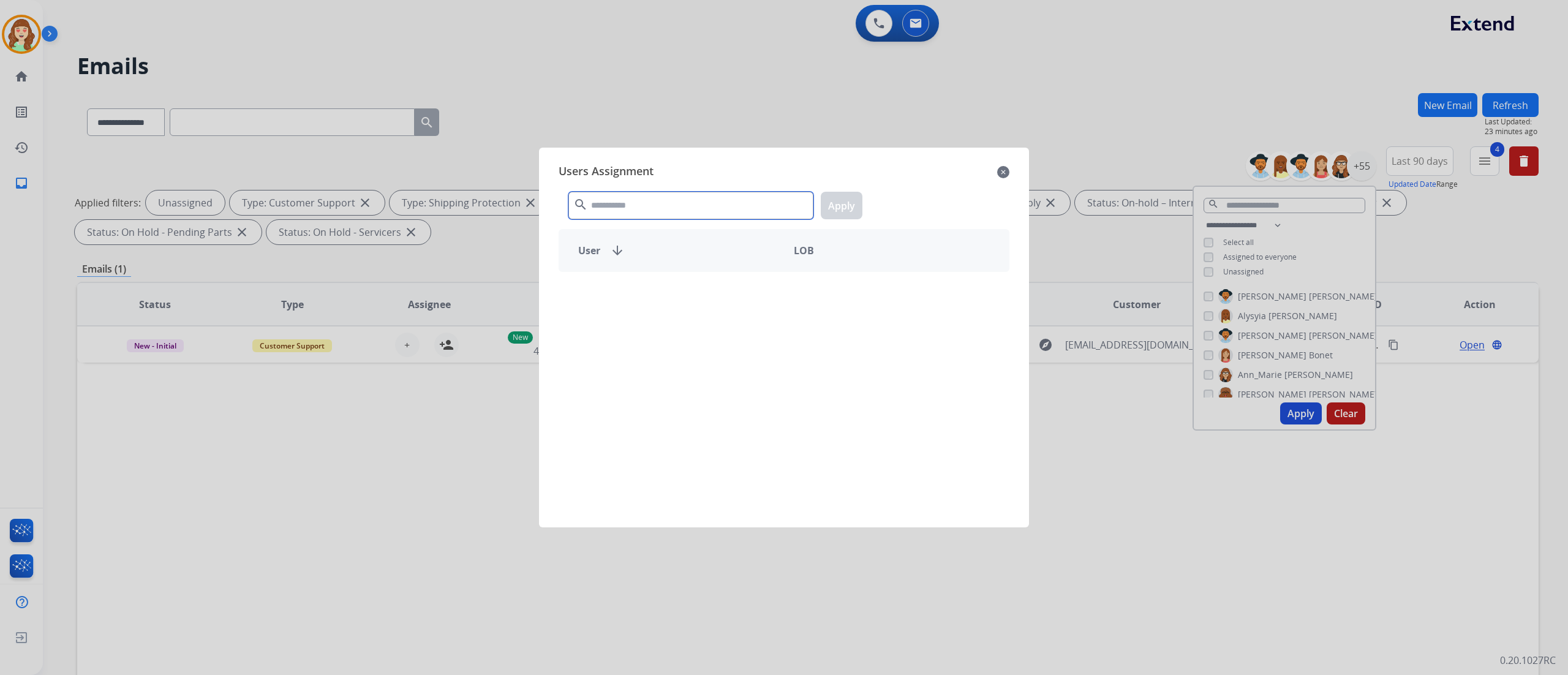
click at [680, 205] on input "text" at bounding box center [690, 206] width 245 height 28
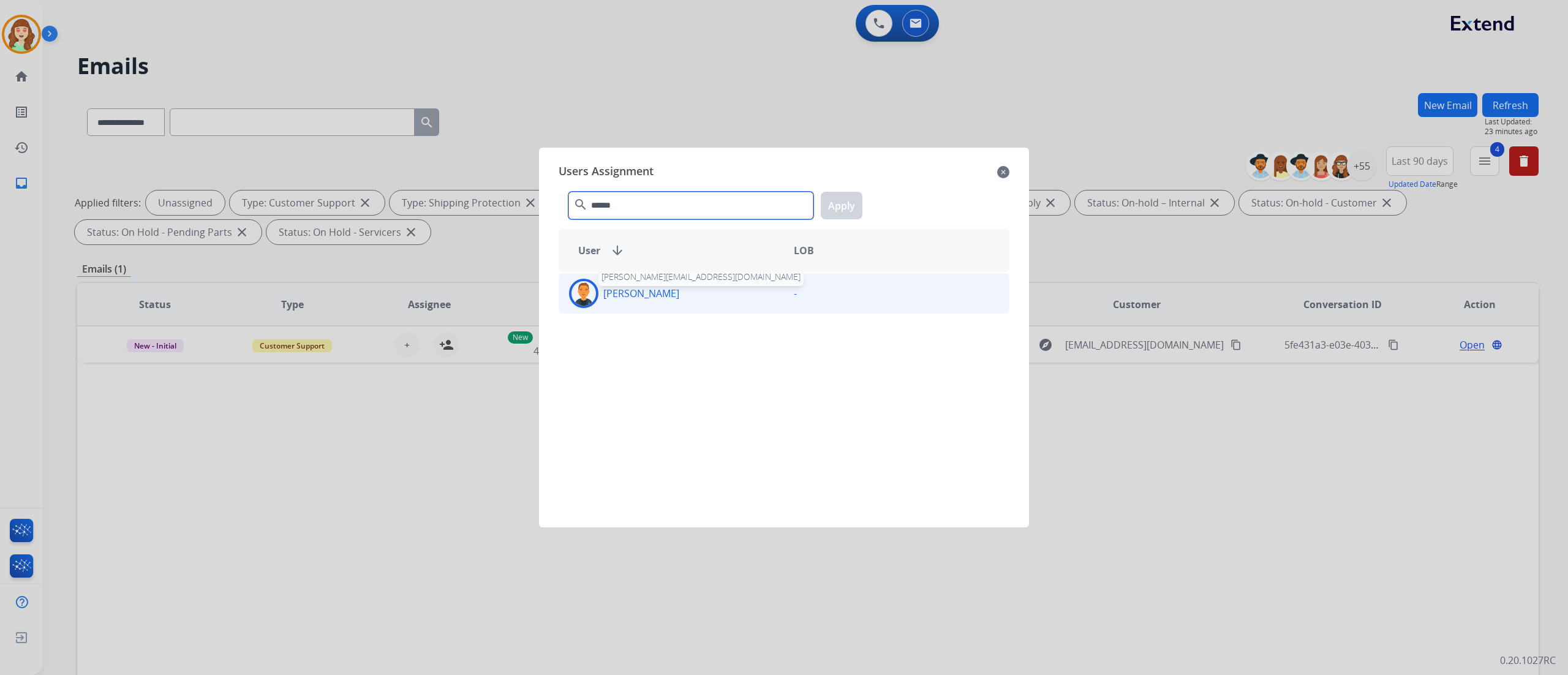
type input "******"
click at [651, 288] on p "[PERSON_NAME]" at bounding box center [641, 293] width 76 height 15
click at [839, 206] on button "Apply" at bounding box center [842, 206] width 41 height 28
